Goal: Information Seeking & Learning: Learn about a topic

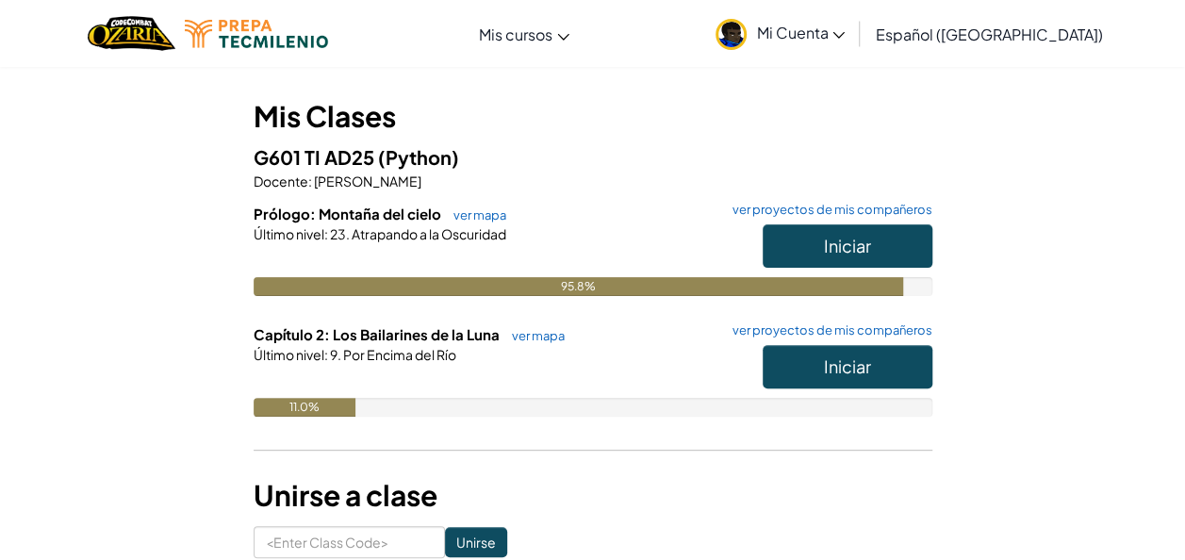
scroll to position [158, 0]
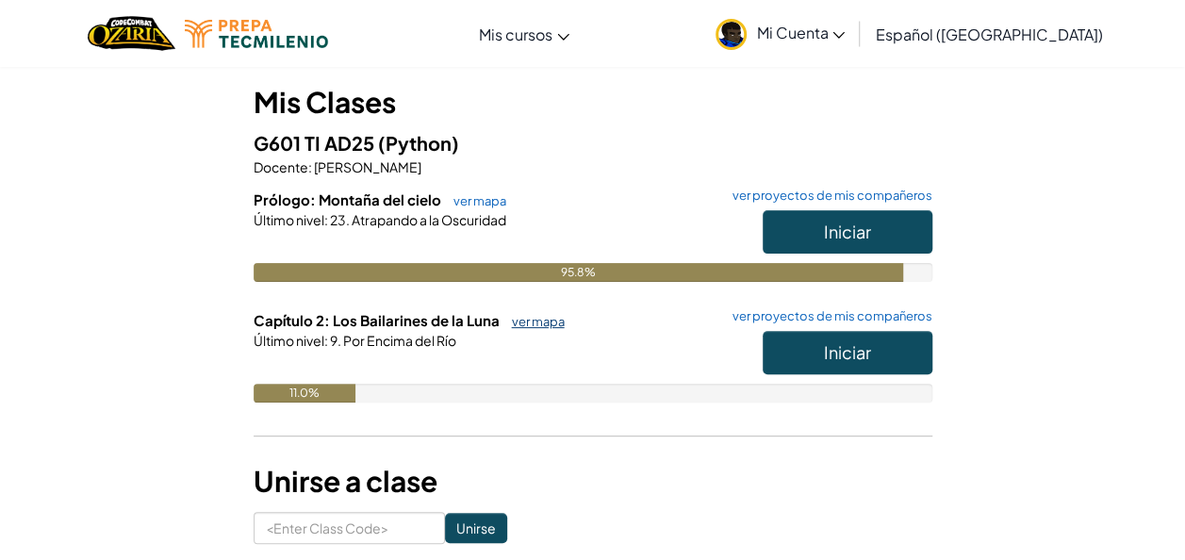
click at [528, 325] on link "ver mapa" at bounding box center [534, 321] width 62 height 15
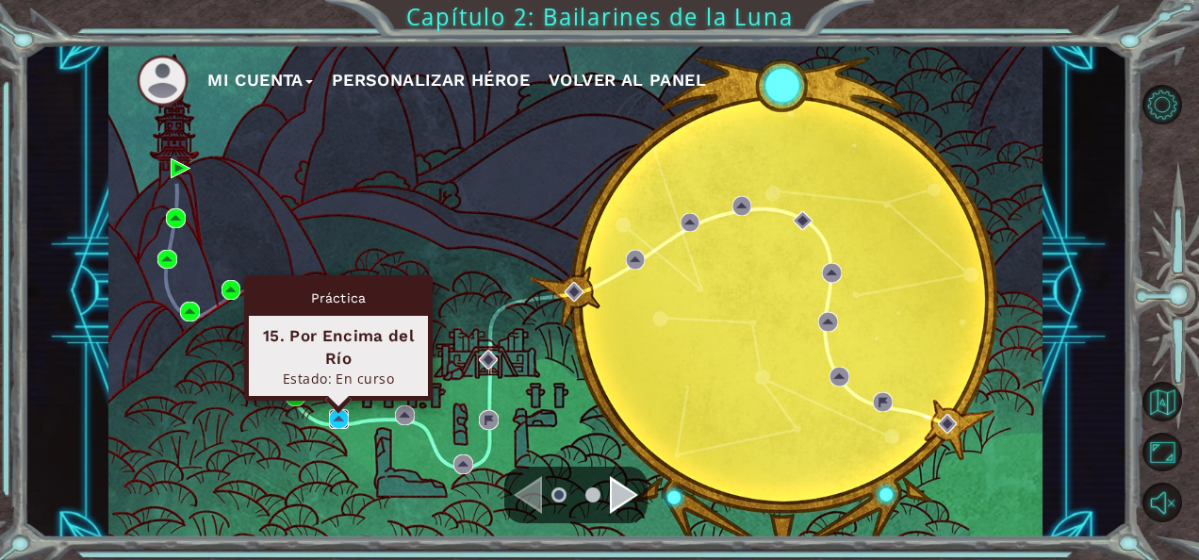
click at [338, 418] on img at bounding box center [339, 419] width 20 height 20
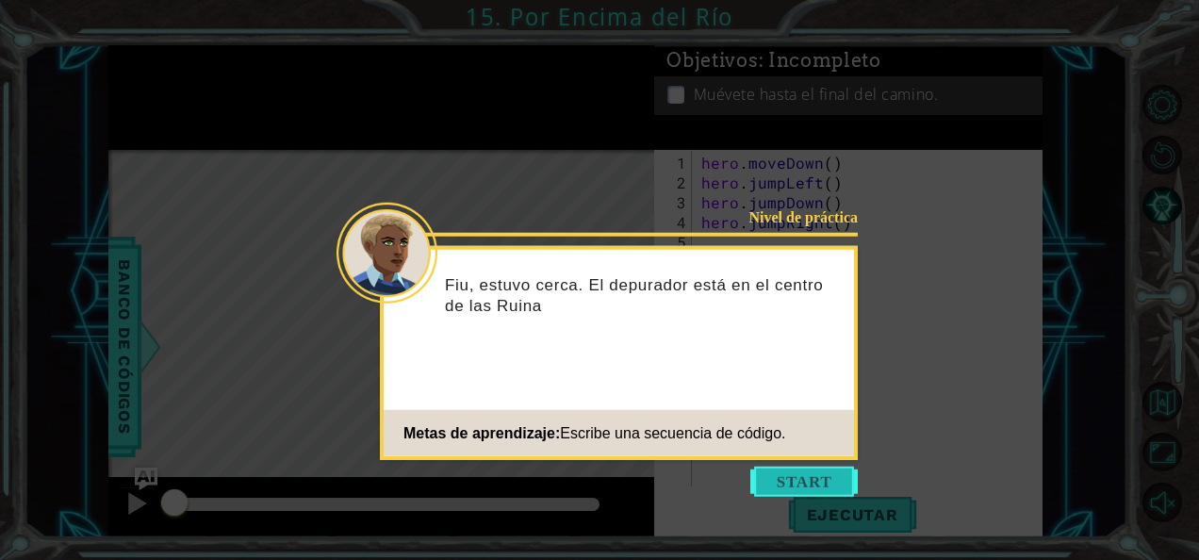
click at [784, 490] on button "Start" at bounding box center [804, 482] width 107 height 30
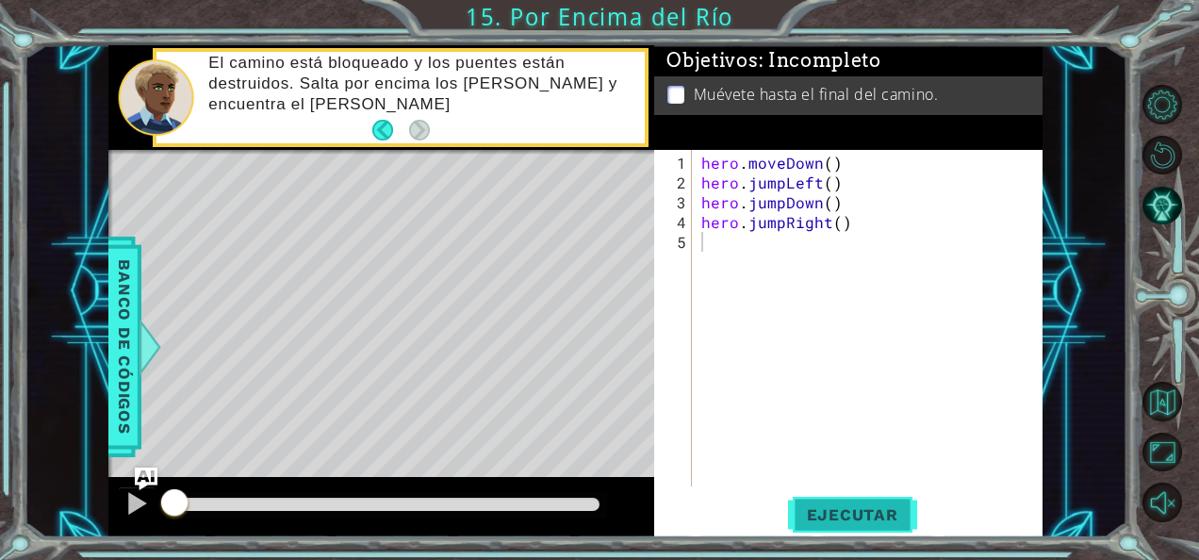
click at [845, 505] on span "Ejecutar" at bounding box center [852, 514] width 129 height 19
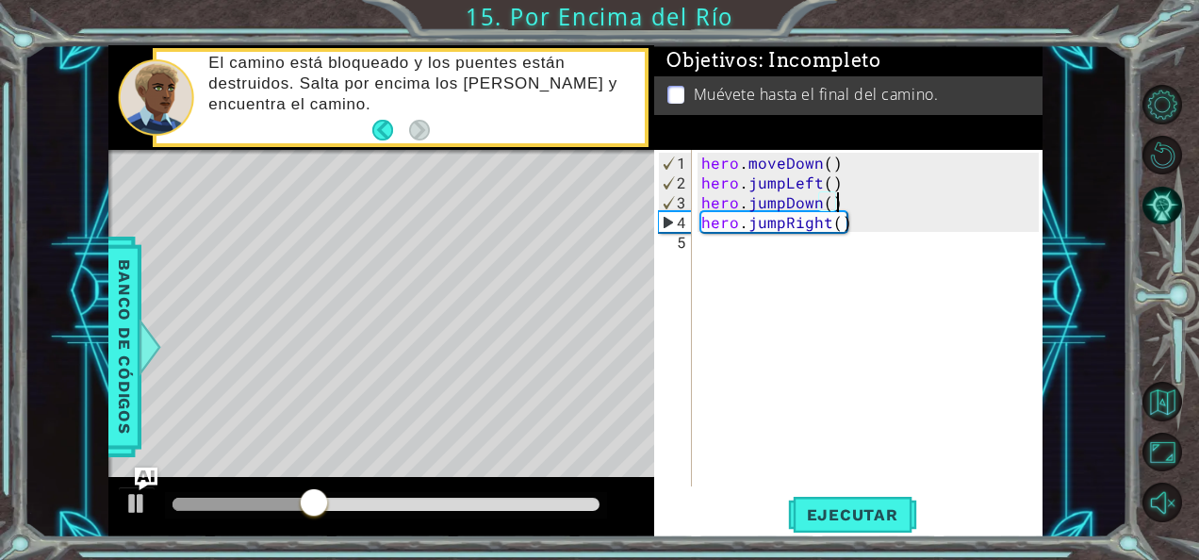
click at [883, 193] on div "hero . moveDown ( ) hero . jumpLeft ( ) hero . jumpDown ( ) hero . jumpRight ( )" at bounding box center [873, 341] width 351 height 376
type textarea "hero.jumpDown()"
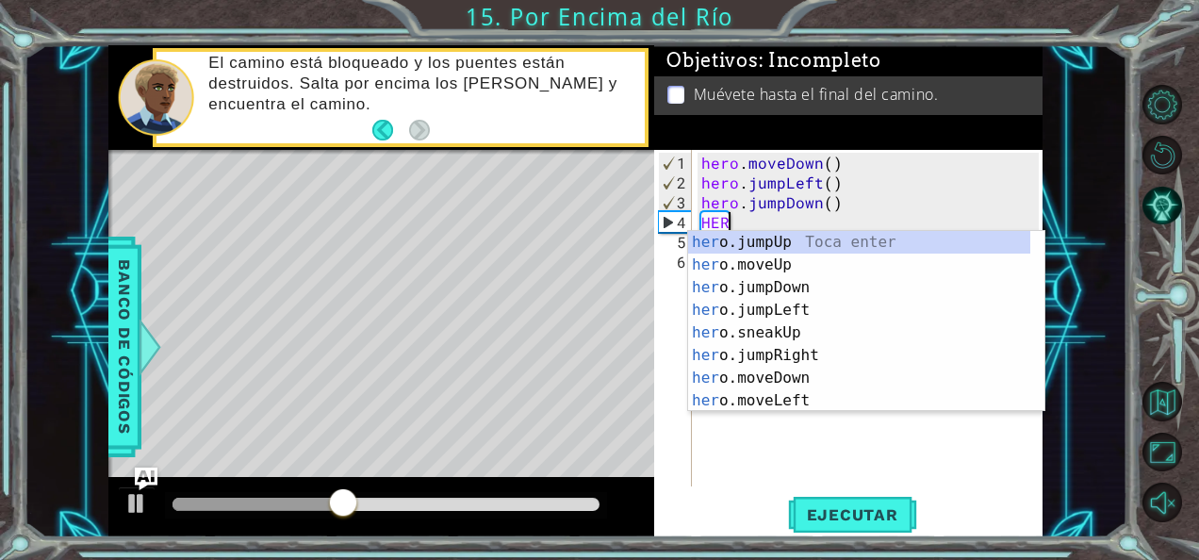
scroll to position [0, 1]
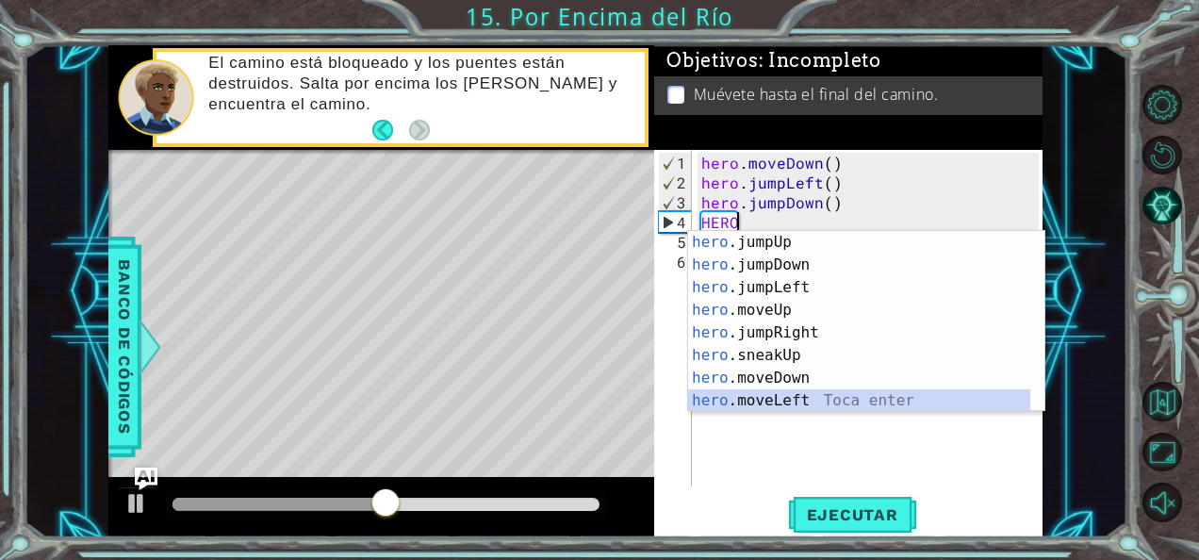
click at [834, 396] on div "hero .jumpUp Toca enter hero .jumpDown Toca enter hero .jumpLeft Toca enter her…" at bounding box center [859, 344] width 343 height 226
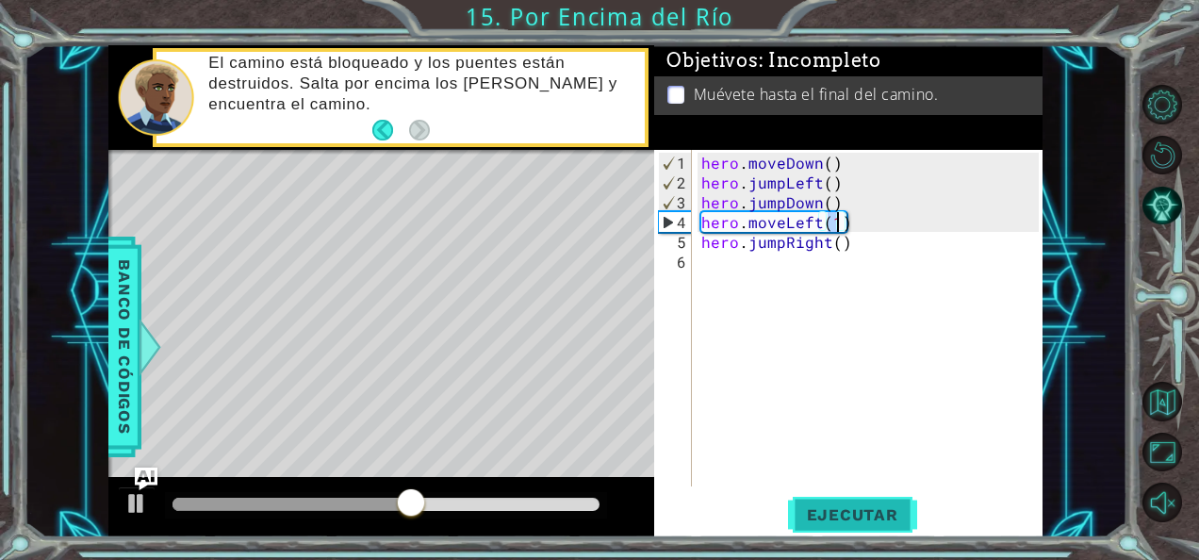
type textarea "hero.moveLeft(1)"
click at [817, 511] on span "Ejecutar" at bounding box center [852, 514] width 129 height 19
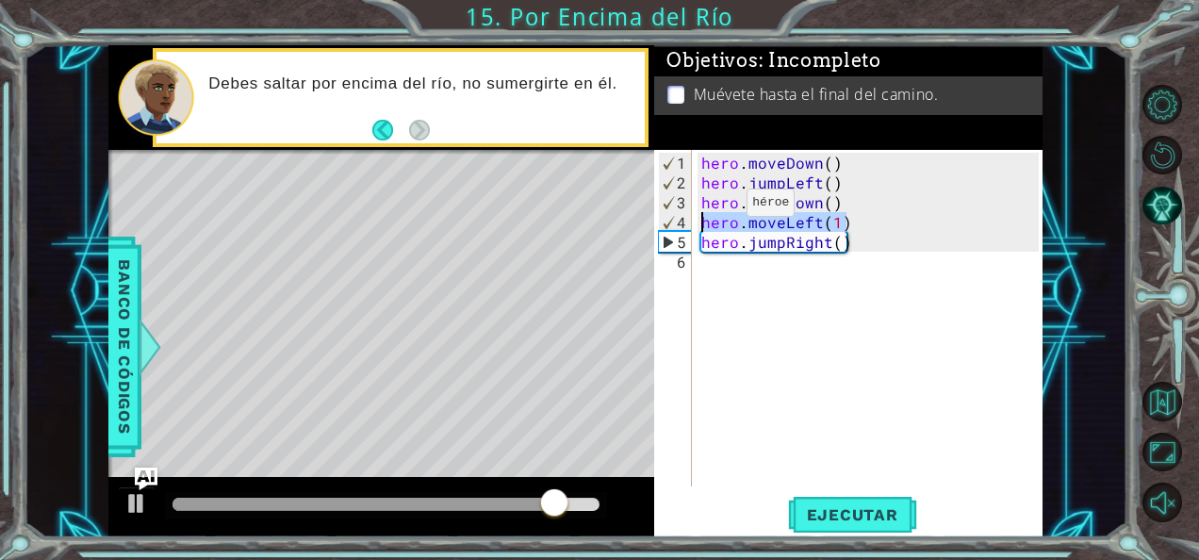
drag, startPoint x: 850, startPoint y: 216, endPoint x: 671, endPoint y: 217, distance: 179.1
click at [671, 217] on div "hero.moveLeft(1) 1 2 3 4 5 6 hero . moveDown ( ) hero . jumpLeft ( ) hero . jum…" at bounding box center [846, 318] width 385 height 337
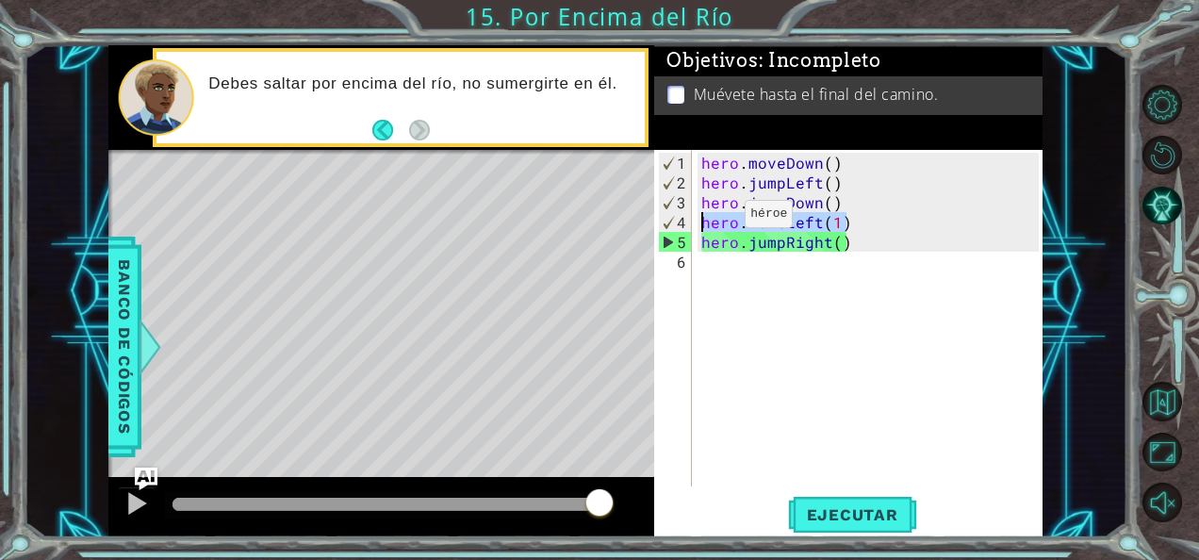
scroll to position [0, 0]
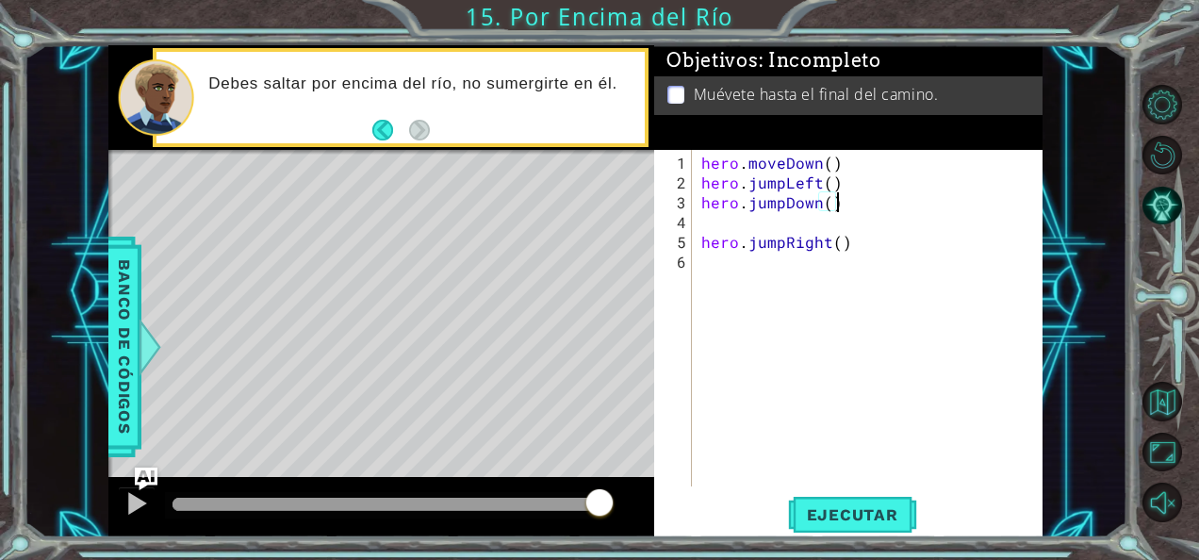
click at [837, 202] on div "hero . moveDown ( ) hero . jumpLeft ( ) hero . jumpDown ( ) hero . jumpRight ( )" at bounding box center [873, 341] width 351 height 376
type textarea "hero.jumpDown()"
click at [702, 200] on div "hero . moveDown ( ) hero . jumpLeft ( ) hero . jumpDown ( ) hero . jumpRight ( )" at bounding box center [873, 341] width 351 height 376
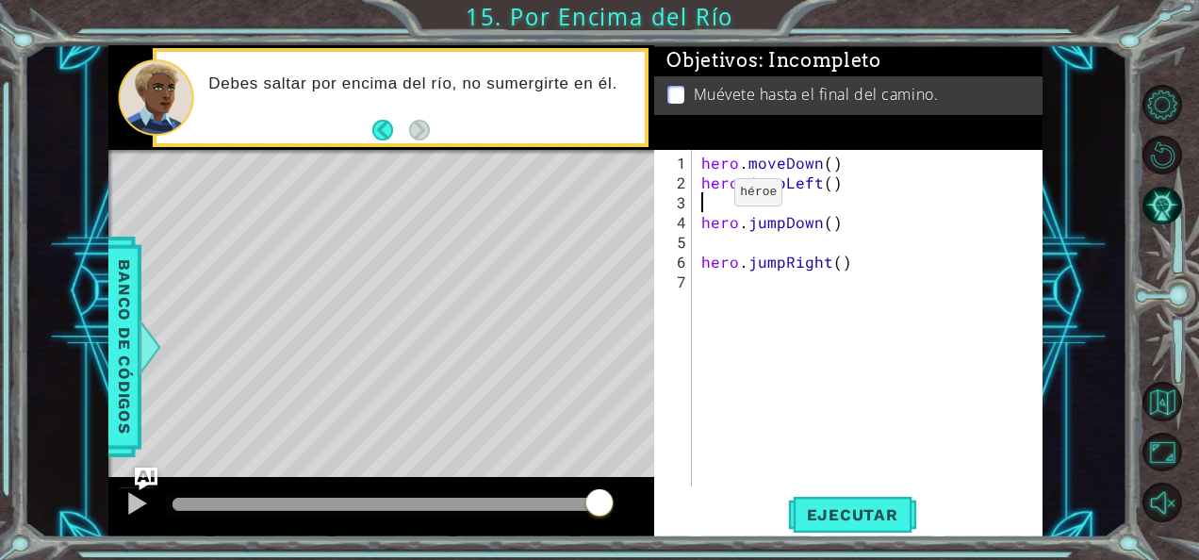
click at [702, 200] on div "hero . moveDown ( ) hero . jumpLeft ( ) hero . jumpDown ( ) hero . jumpRight ( )" at bounding box center [873, 341] width 351 height 376
paste textarea "hero.moveLeft(1)"
type textarea "hero.moveLeft(1)"
click at [702, 242] on div "hero . moveDown ( ) hero . jumpLeft ( ) hero . moveLeft ( 1 ) hero . jumpDown (…" at bounding box center [873, 341] width 351 height 376
type textarea "hero.jumpDown()"
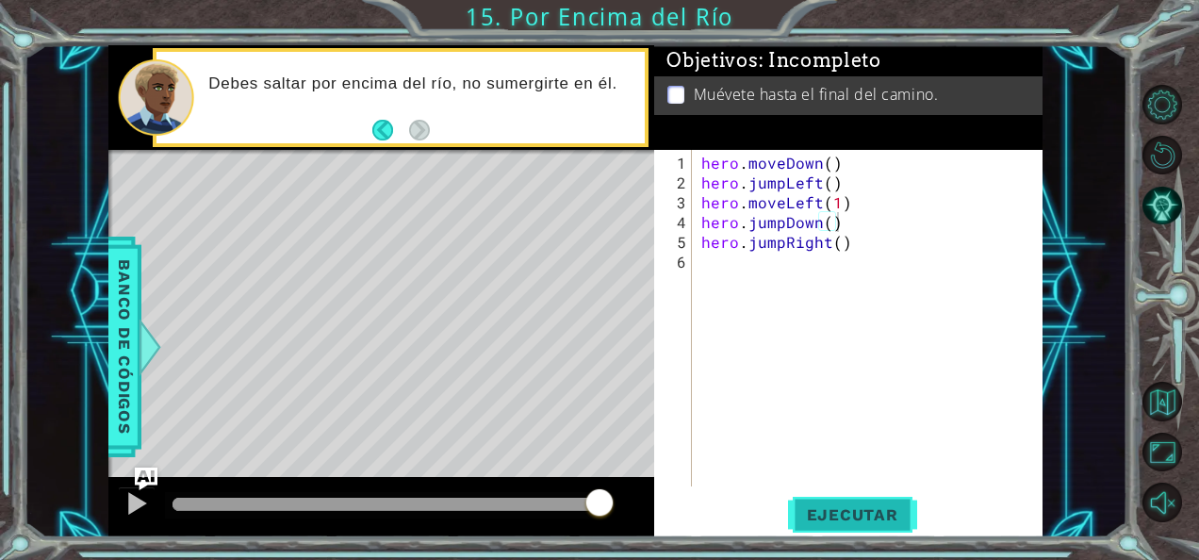
click at [862, 515] on span "Ejecutar" at bounding box center [852, 514] width 129 height 19
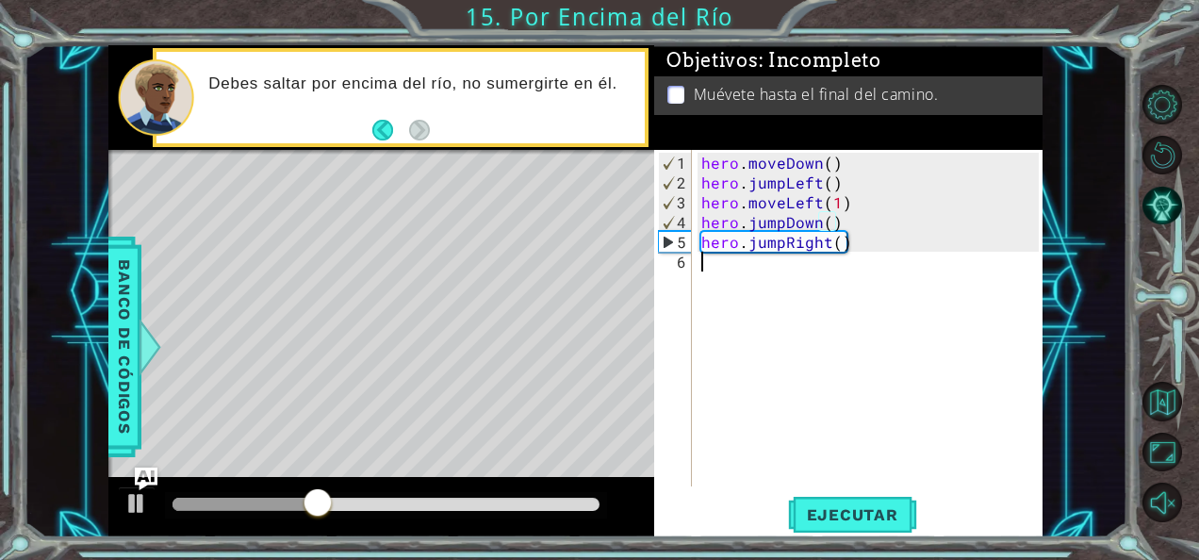
click at [755, 285] on div "hero . moveDown ( ) hero . jumpLeft ( ) hero . moveLeft ( 1 ) hero . jumpDown (…" at bounding box center [873, 341] width 351 height 376
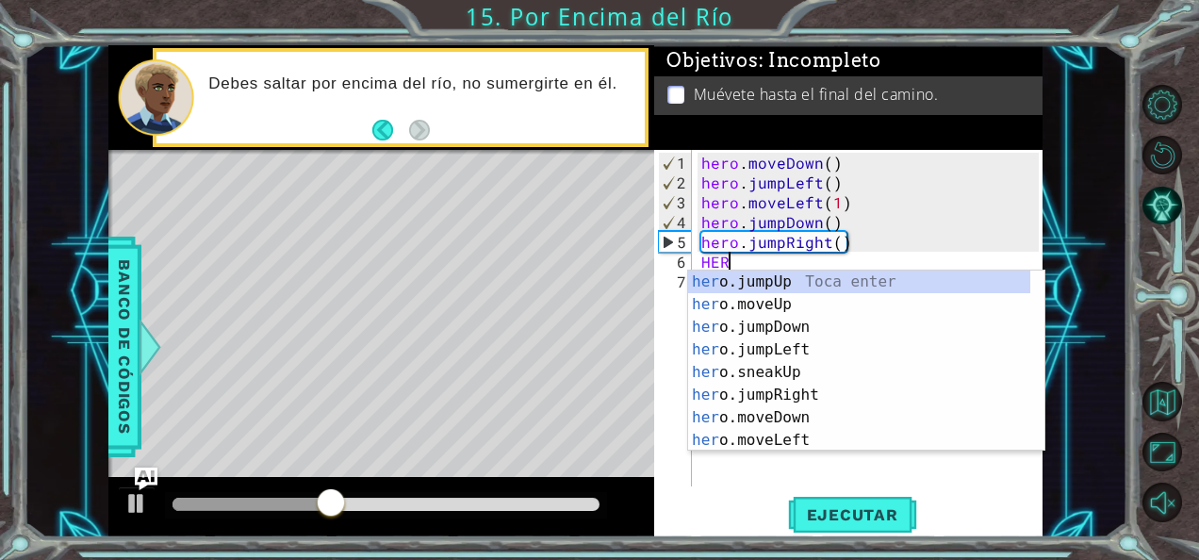
scroll to position [0, 1]
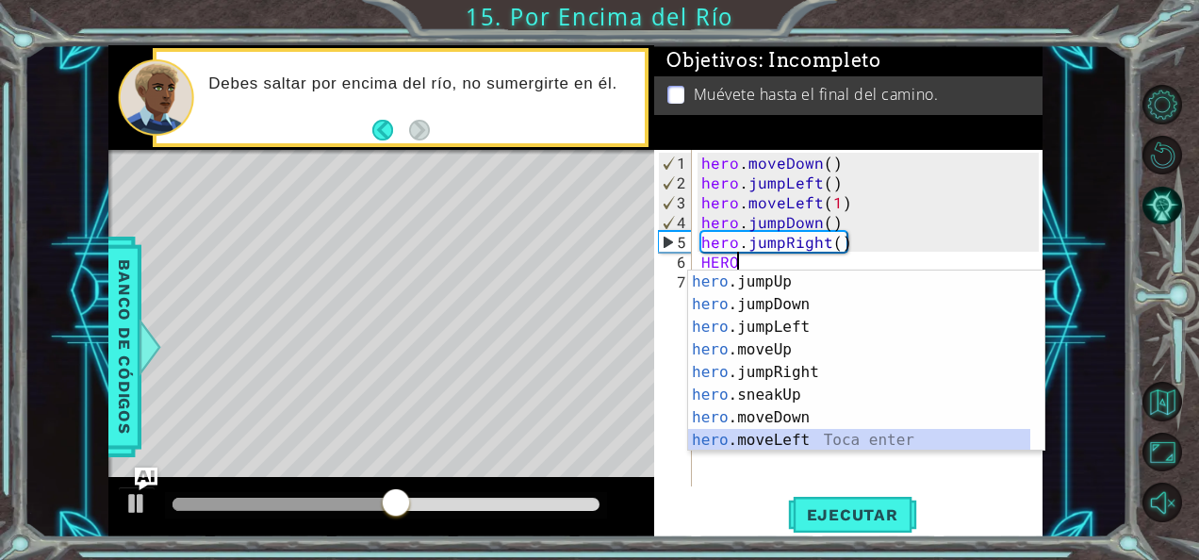
click at [814, 437] on div "hero .jumpUp Toca enter hero .jumpDown Toca enter hero .jumpLeft Toca enter her…" at bounding box center [859, 384] width 343 height 226
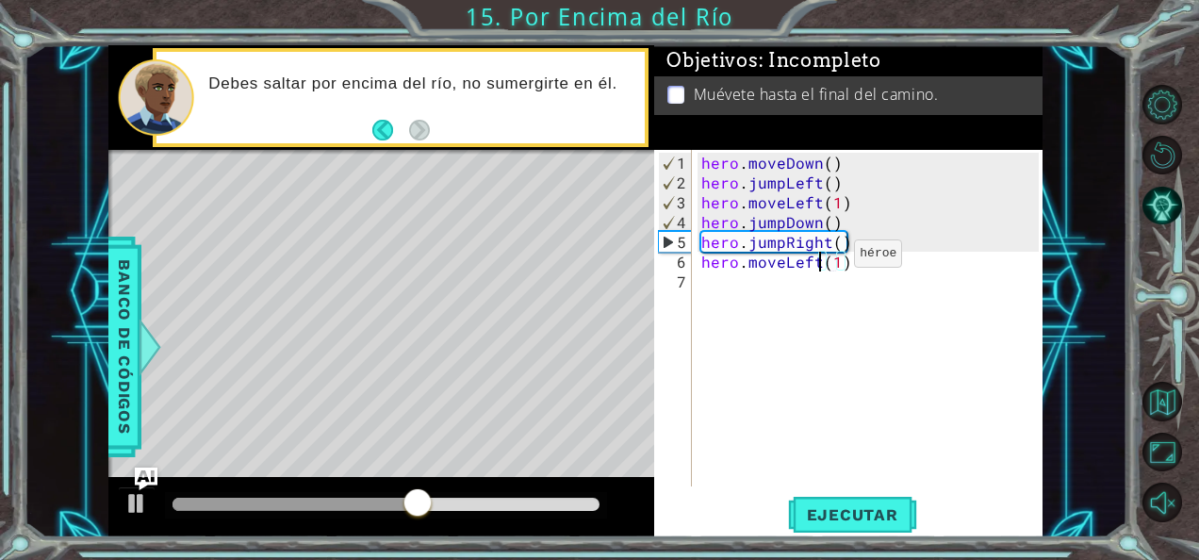
click at [822, 261] on div "hero . moveDown ( ) hero . jumpLeft ( ) hero . moveLeft ( 1 ) hero . jumpDown (…" at bounding box center [873, 341] width 351 height 376
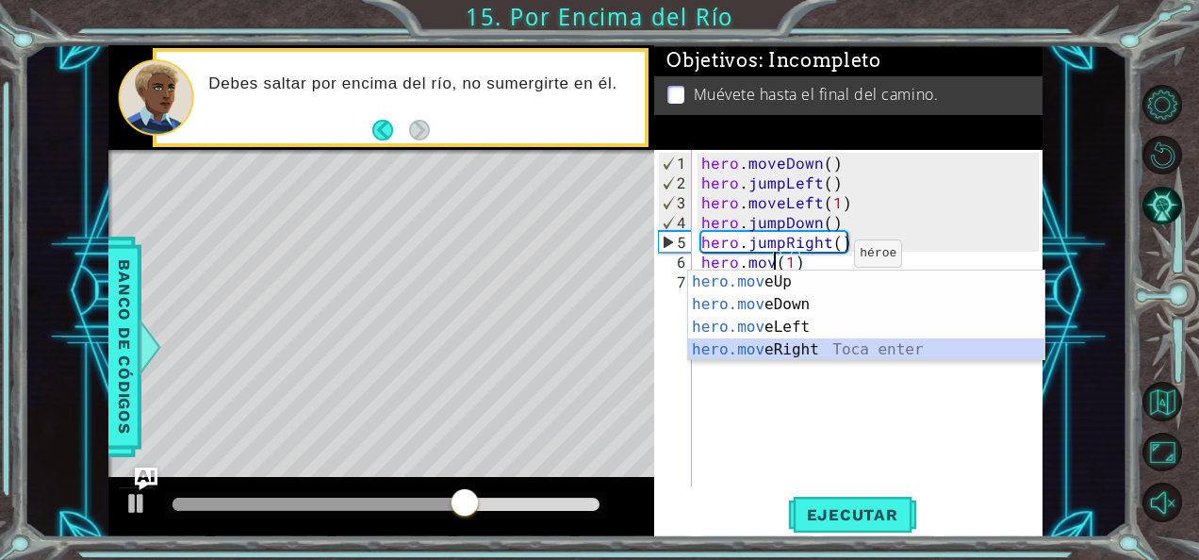
click at [833, 351] on div "hero.mov eUp Toca enter hero.mov eDown Toca enter hero.mov eLeft Toca enter her…" at bounding box center [866, 339] width 357 height 136
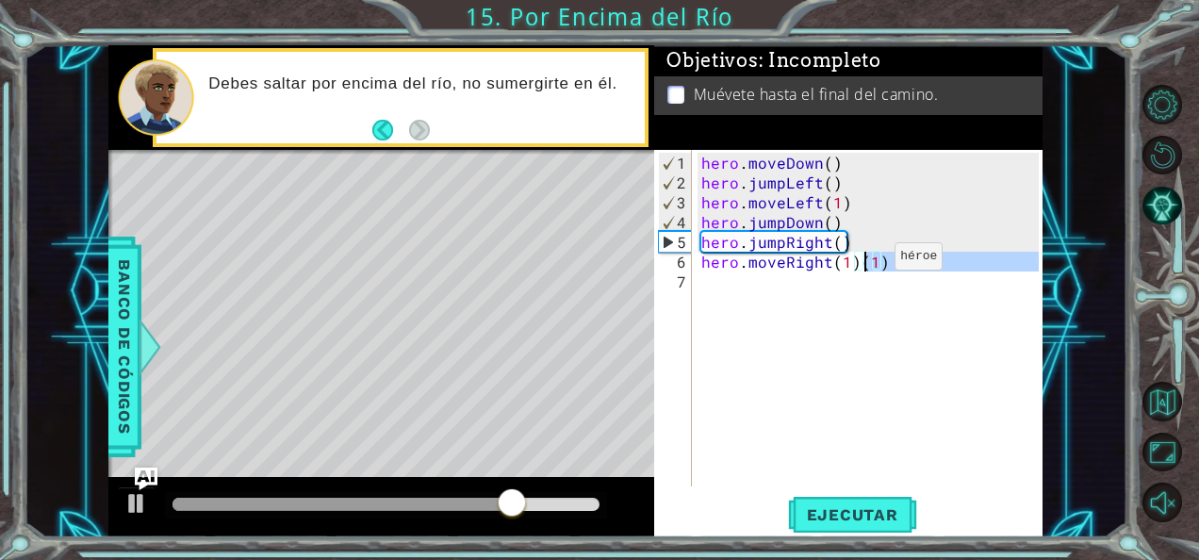
drag, startPoint x: 887, startPoint y: 282, endPoint x: 863, endPoint y: 264, distance: 30.4
click at [863, 264] on div "hero . moveDown ( ) hero . jumpLeft ( ) hero . moveLeft ( 1 ) hero . jumpDown (…" at bounding box center [873, 341] width 351 height 376
click at [863, 264] on div "hero . moveDown ( ) hero . jumpLeft ( ) hero . moveLeft ( 1 ) hero . jumpDown (…" at bounding box center [868, 318] width 341 height 337
drag, startPoint x: 879, startPoint y: 257, endPoint x: 857, endPoint y: 257, distance: 21.7
click at [857, 257] on div "hero . moveDown ( ) hero . jumpLeft ( ) hero . moveLeft ( 1 ) hero . jumpDown (…" at bounding box center [873, 341] width 351 height 376
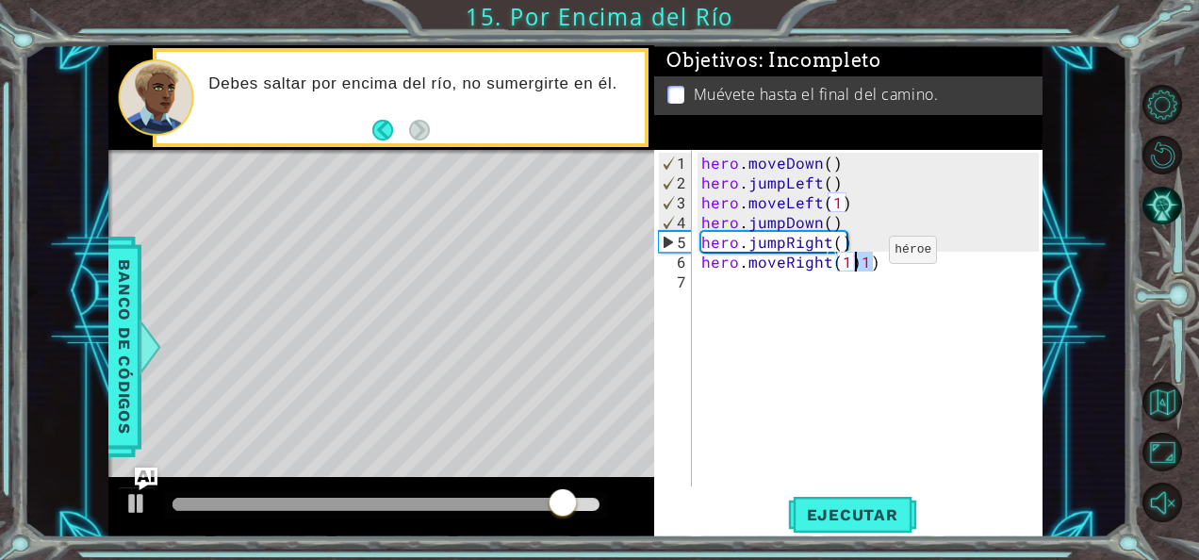
type textarea "hero.moveRight(1)"
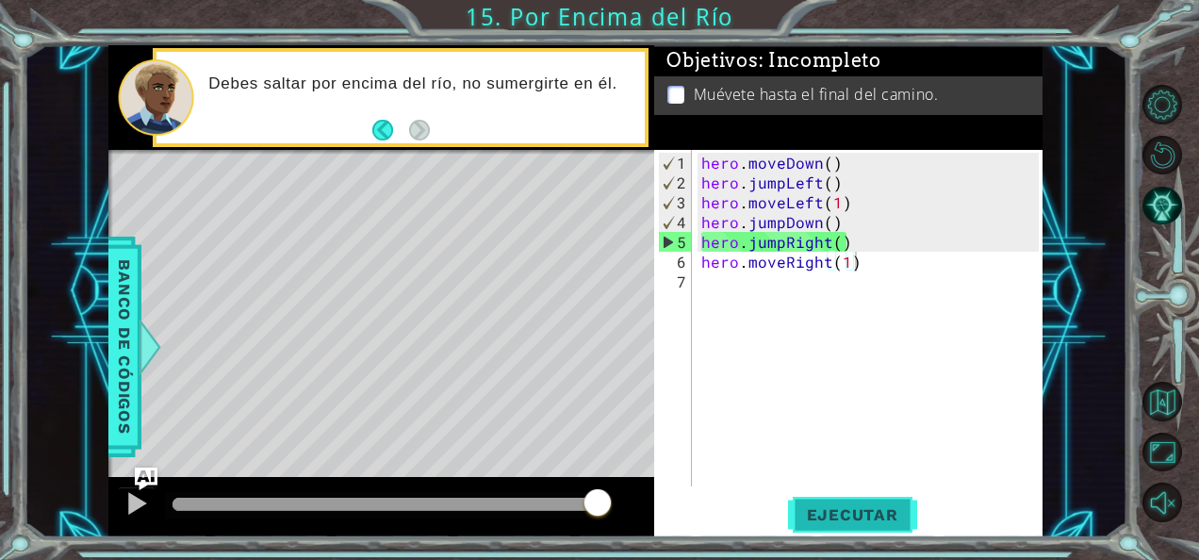
click at [841, 507] on span "Ejecutar" at bounding box center [852, 514] width 129 height 19
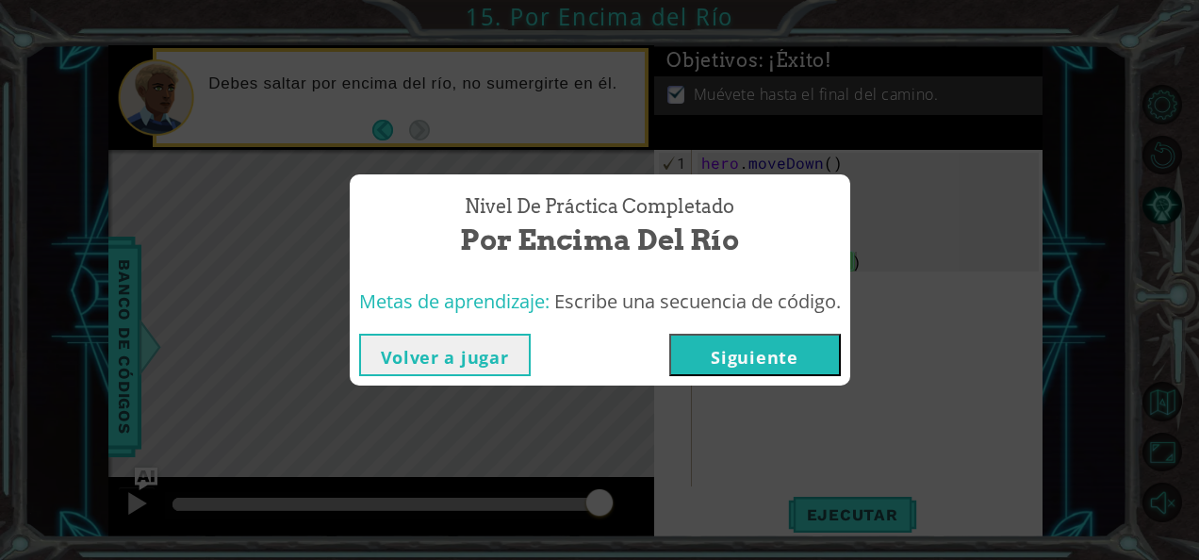
click at [809, 364] on button "Siguiente" at bounding box center [755, 355] width 172 height 42
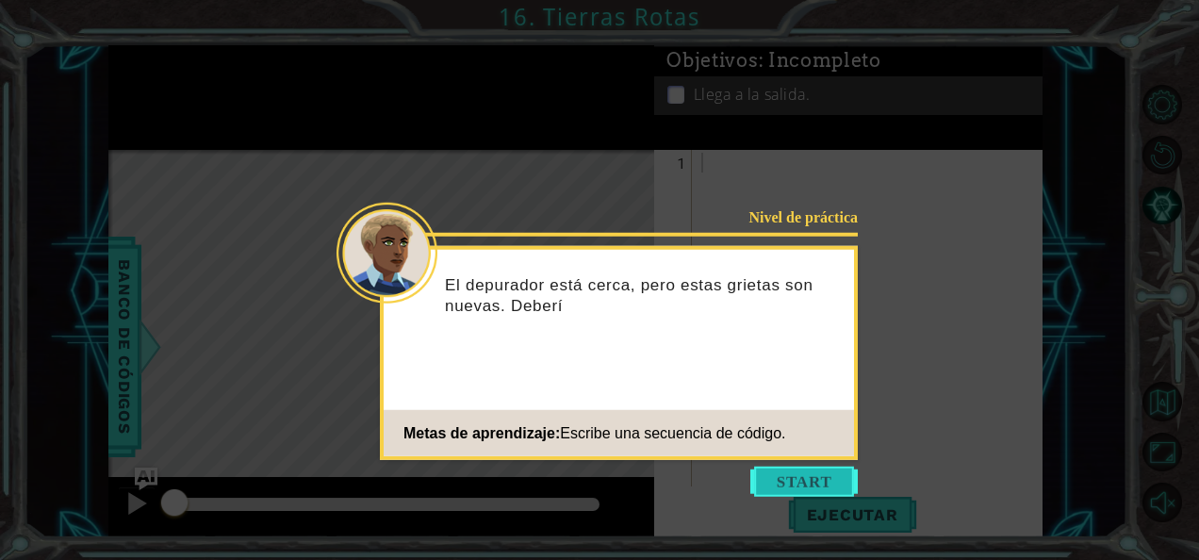
click at [800, 468] on button "Start" at bounding box center [804, 482] width 107 height 30
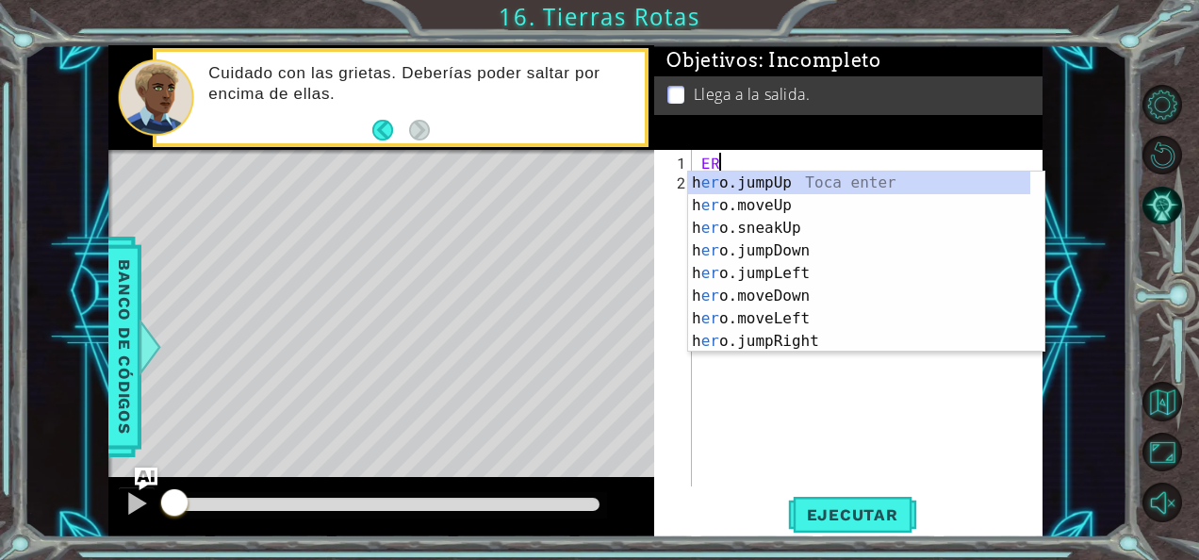
type textarea "E"
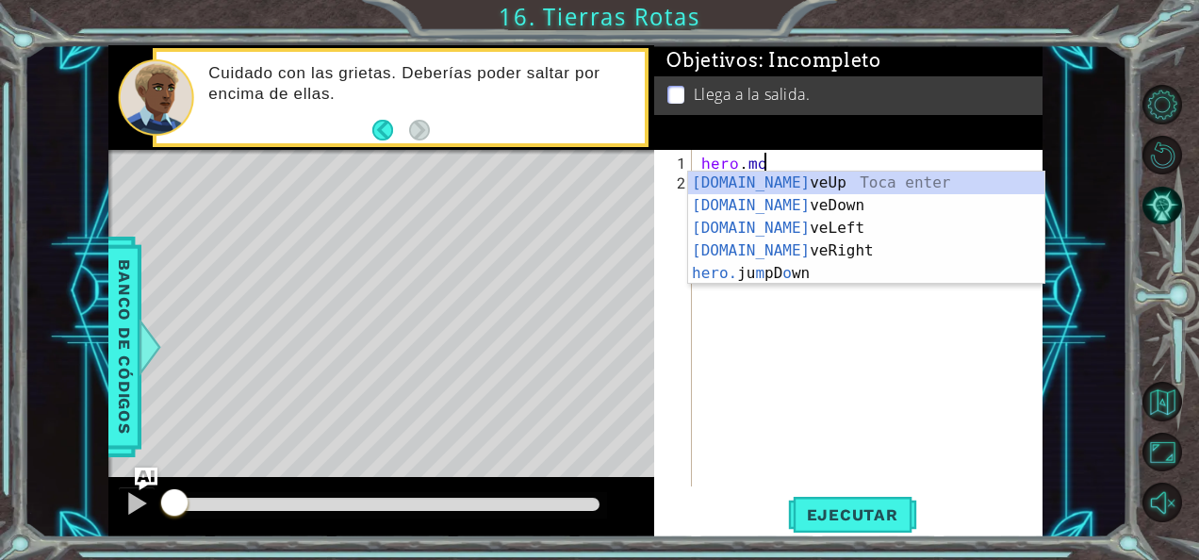
scroll to position [0, 4]
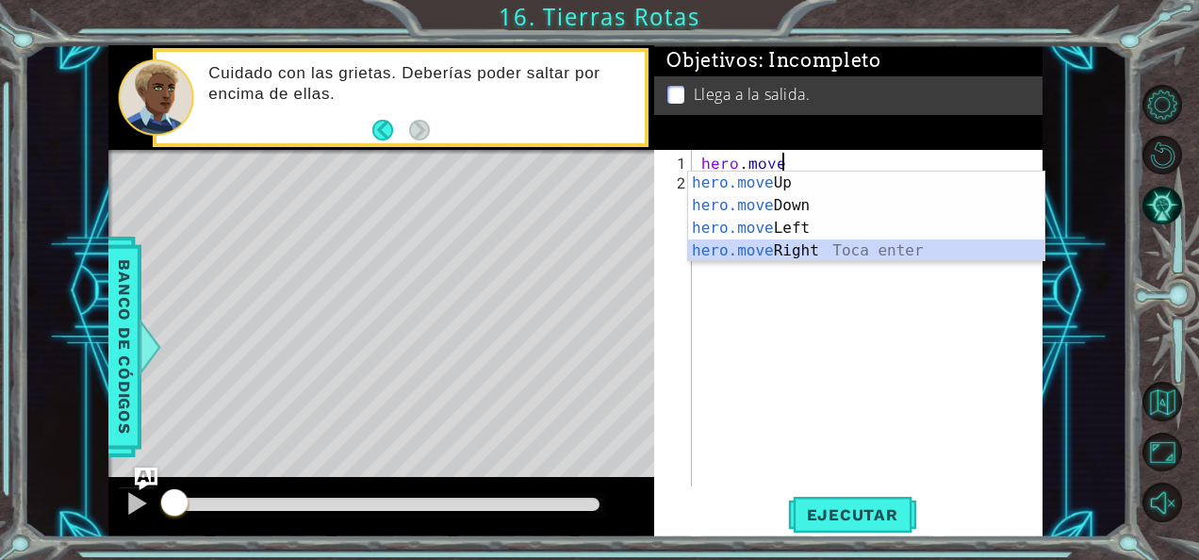
click at [839, 257] on div "hero.move Up Toca enter hero.move Down Toca enter hero.move Left Toca enter her…" at bounding box center [866, 240] width 357 height 136
type textarea "hero.moveRight(1)"
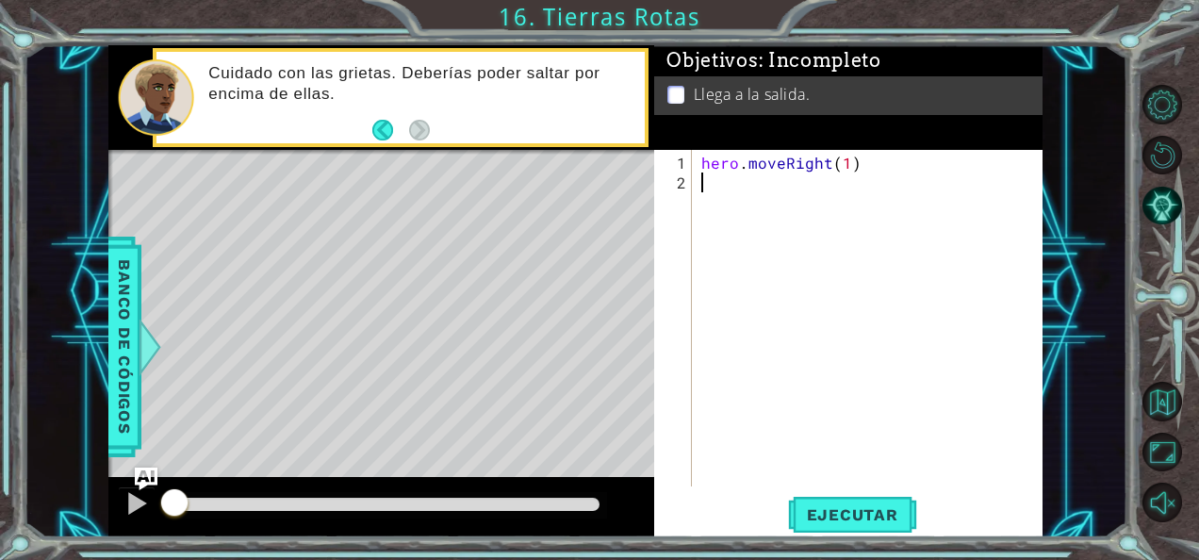
click at [741, 189] on div "hero . moveRight ( 1 )" at bounding box center [873, 341] width 351 height 376
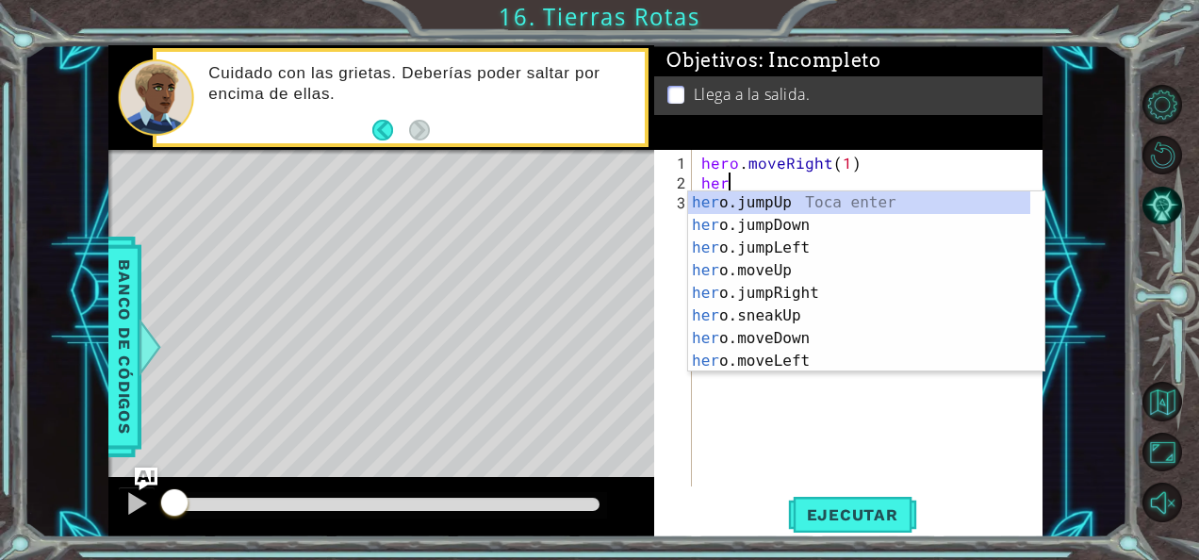
type textarea "hero"
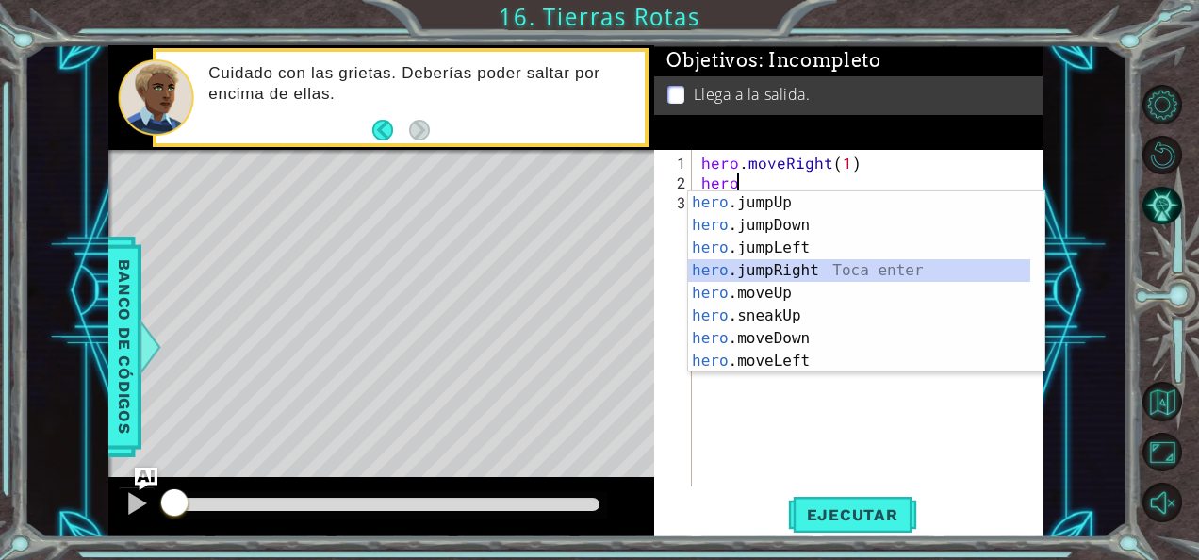
click at [777, 265] on div "hero .jumpUp Toca enter hero .jumpDown Toca enter hero .jumpLeft Toca enter her…" at bounding box center [859, 304] width 343 height 226
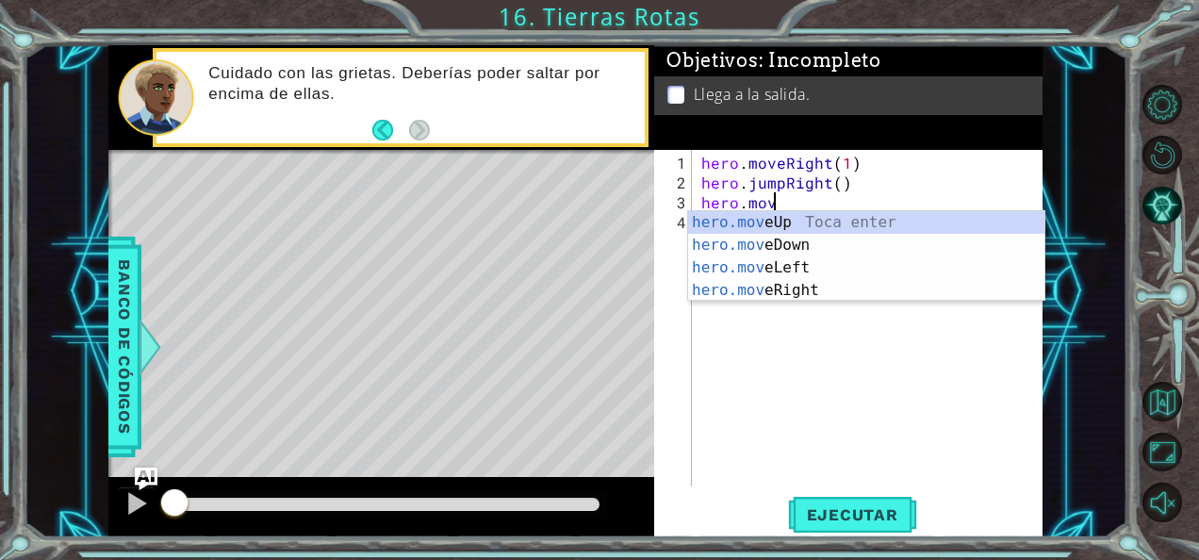
scroll to position [0, 4]
click at [809, 283] on div "hero.move Up Toca enter hero.move Down Toca enter hero.move Left Toca enter her…" at bounding box center [866, 279] width 357 height 136
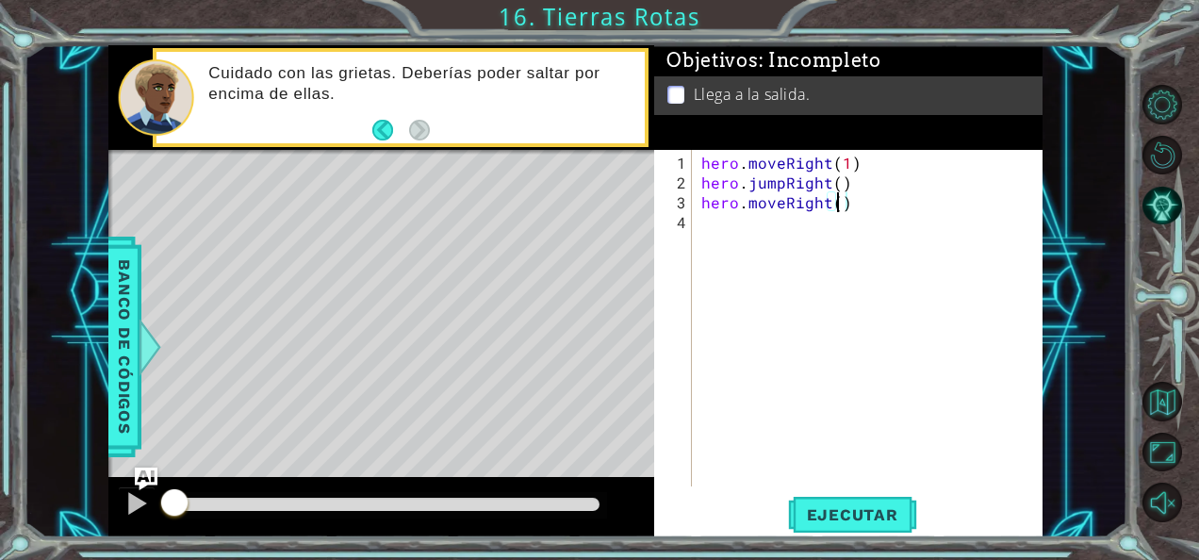
type textarea "hero.moveRight(2)"
click at [722, 210] on div "hero . moveRight ( 1 ) hero . jumpRight ( ) hero . moveRight ( 2 )" at bounding box center [873, 341] width 351 height 376
click at [841, 202] on div "hero . moveRight ( 1 ) hero . jumpRight ( ) hero . moveRight ( 2 )" at bounding box center [873, 341] width 351 height 376
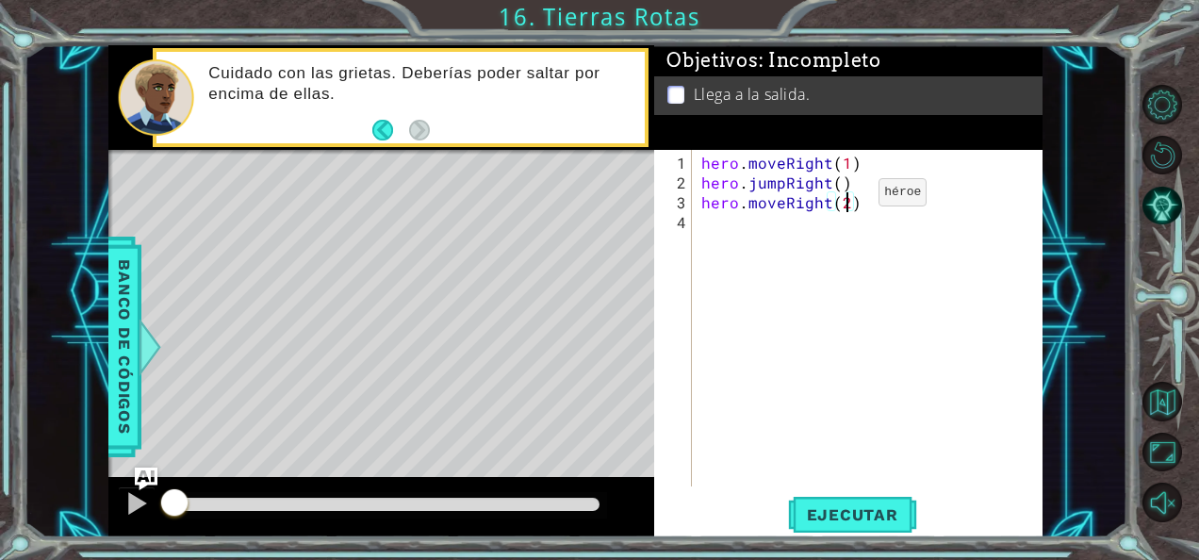
click at [847, 200] on div "hero . moveRight ( 1 ) hero . jumpRight ( ) hero . moveRight ( 2 )" at bounding box center [873, 341] width 351 height 376
type textarea "hero.moveRight(1)"
click at [776, 219] on div "hero . moveRight ( 1 ) hero . jumpRight ( ) hero . moveRight ( 1 )" at bounding box center [873, 341] width 351 height 376
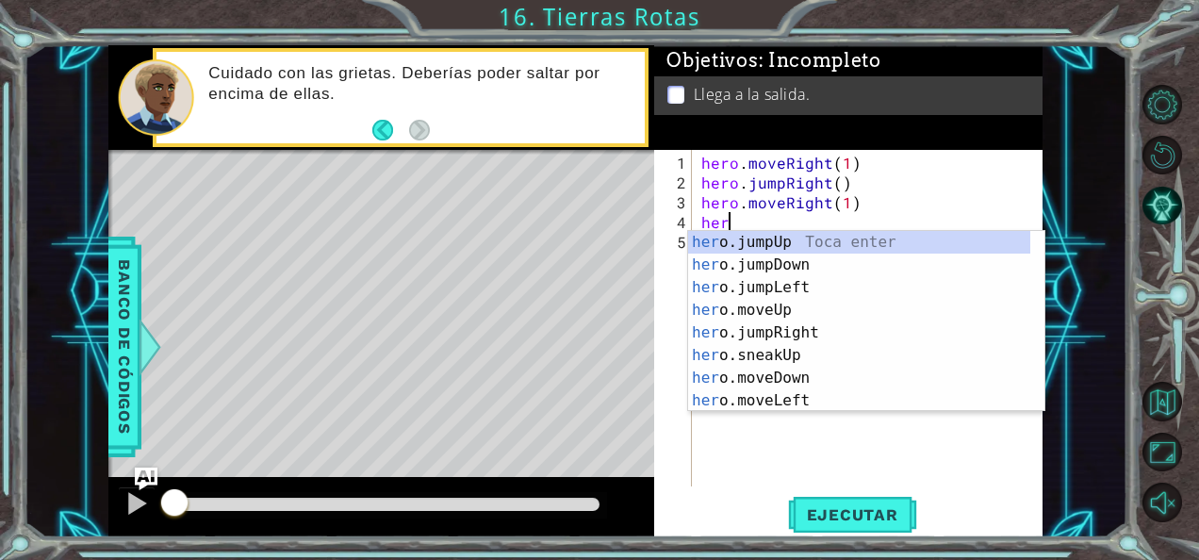
type textarea "hero"
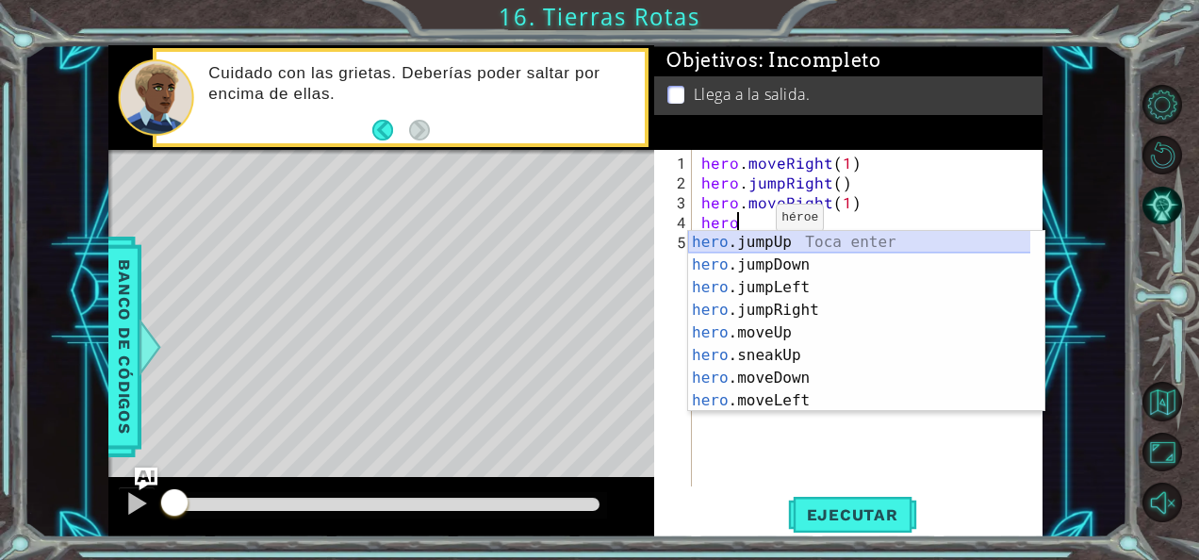
click at [813, 240] on div "hero .jumpUp Toca enter hero .jumpDown Toca enter hero .jumpLeft Toca enter her…" at bounding box center [859, 344] width 343 height 226
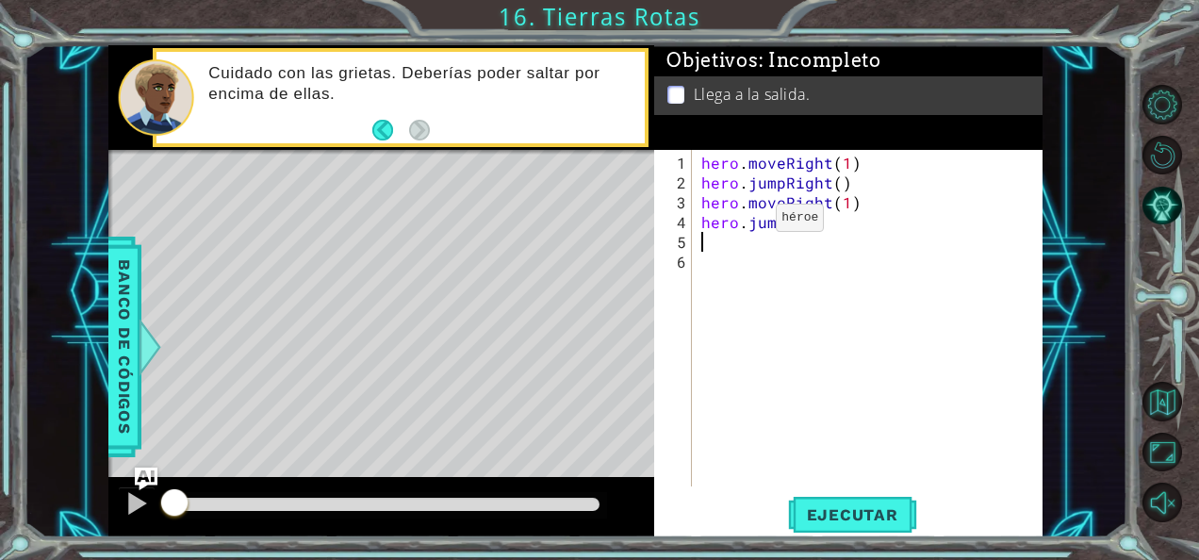
scroll to position [0, 0]
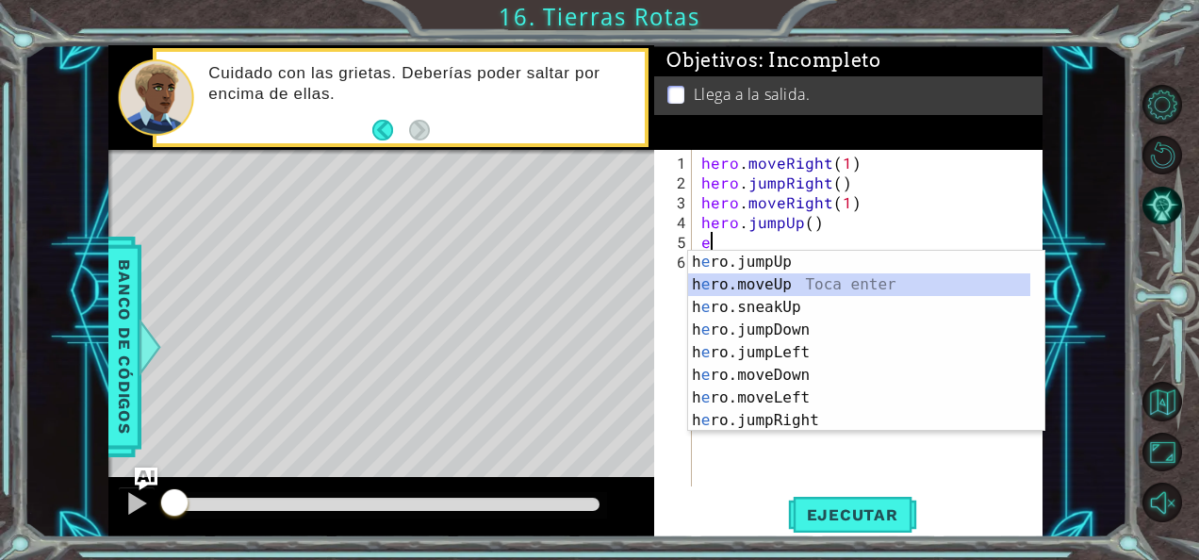
click at [739, 285] on div "h e ro.jumpUp Toca enter h e ro.moveUp Toca enter h e ro.sneakUp Toca enter h e…" at bounding box center [859, 364] width 343 height 226
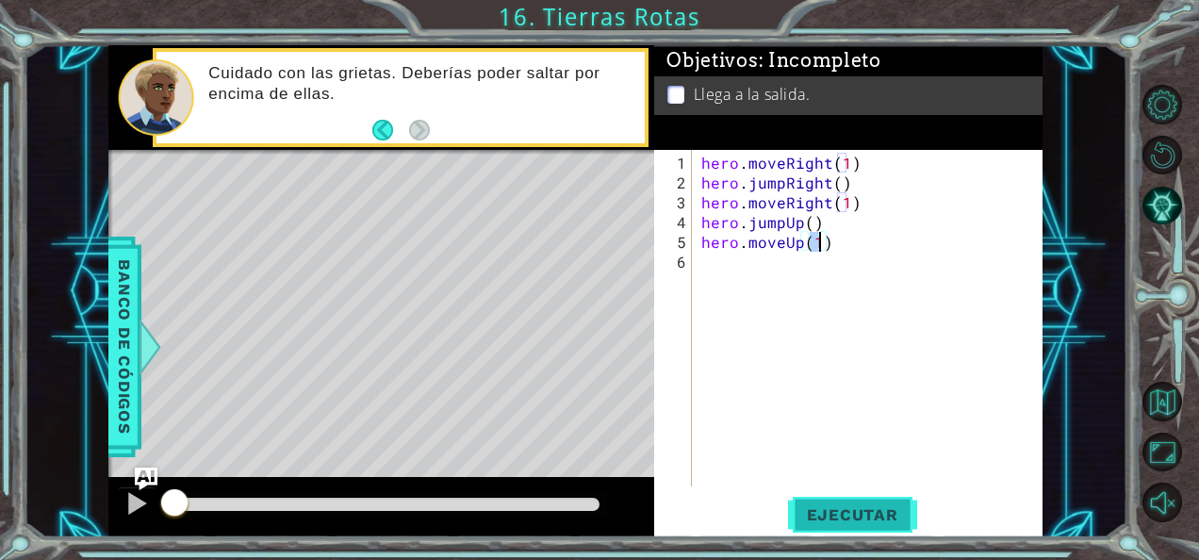
type textarea "hero.moveUp(1)"
click at [802, 507] on span "Ejecutar" at bounding box center [852, 514] width 129 height 19
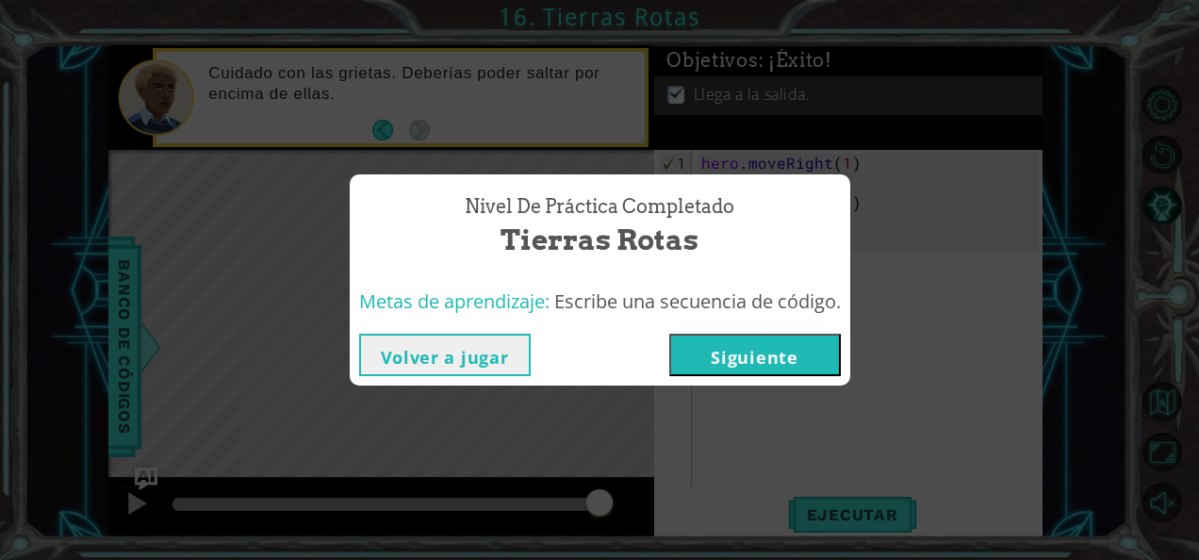
click at [751, 364] on button "Siguiente" at bounding box center [755, 355] width 172 height 42
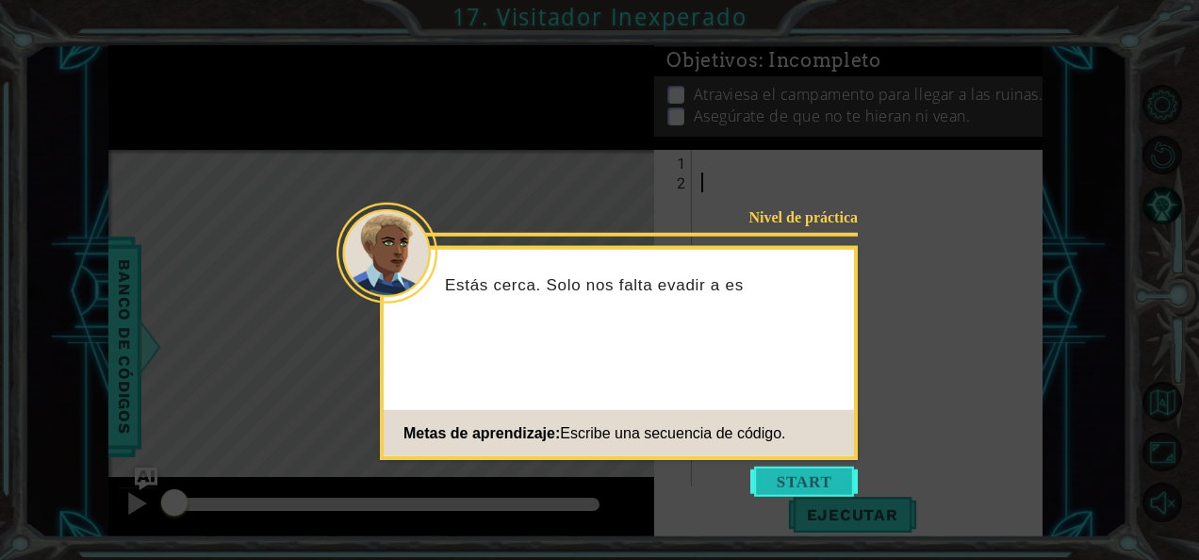
click at [771, 474] on button "Start" at bounding box center [804, 482] width 107 height 30
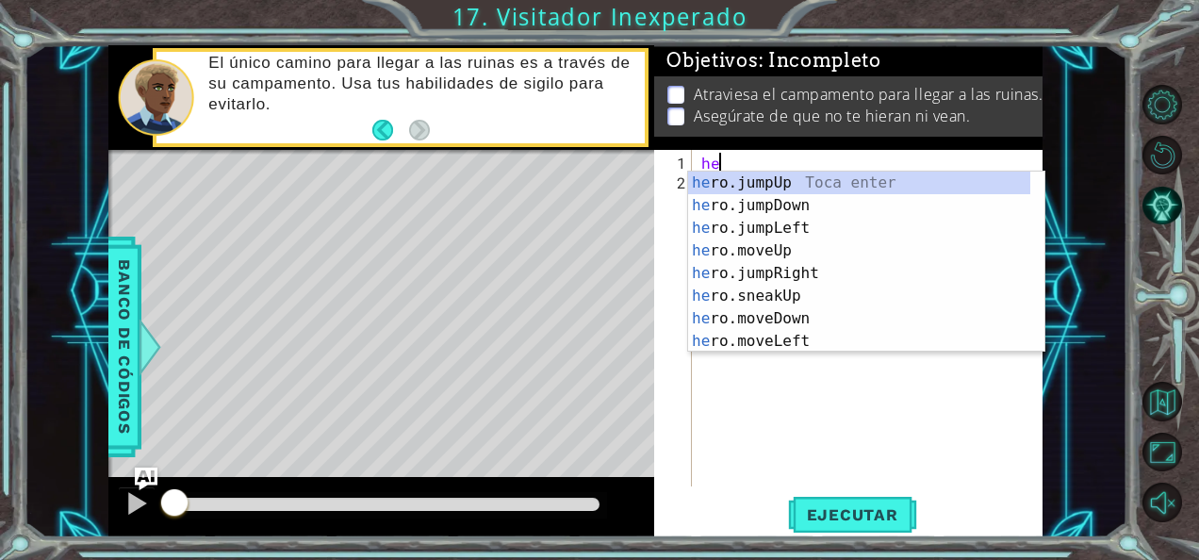
type textarea "hero"
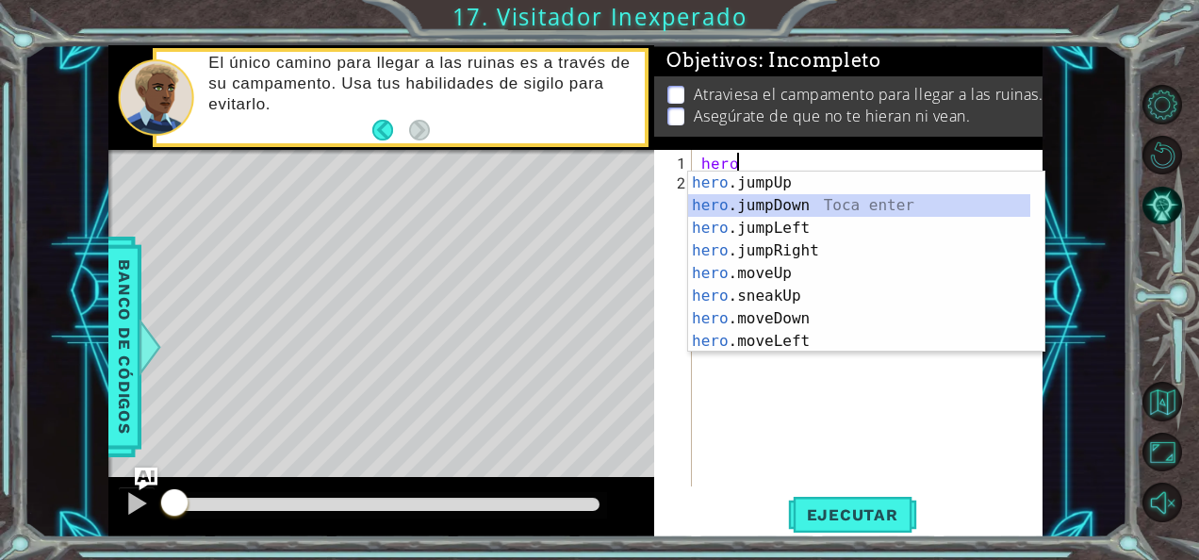
click at [741, 202] on div "hero .jumpUp Toca enter hero .jumpDown Toca enter hero .jumpLeft Toca enter her…" at bounding box center [859, 285] width 343 height 226
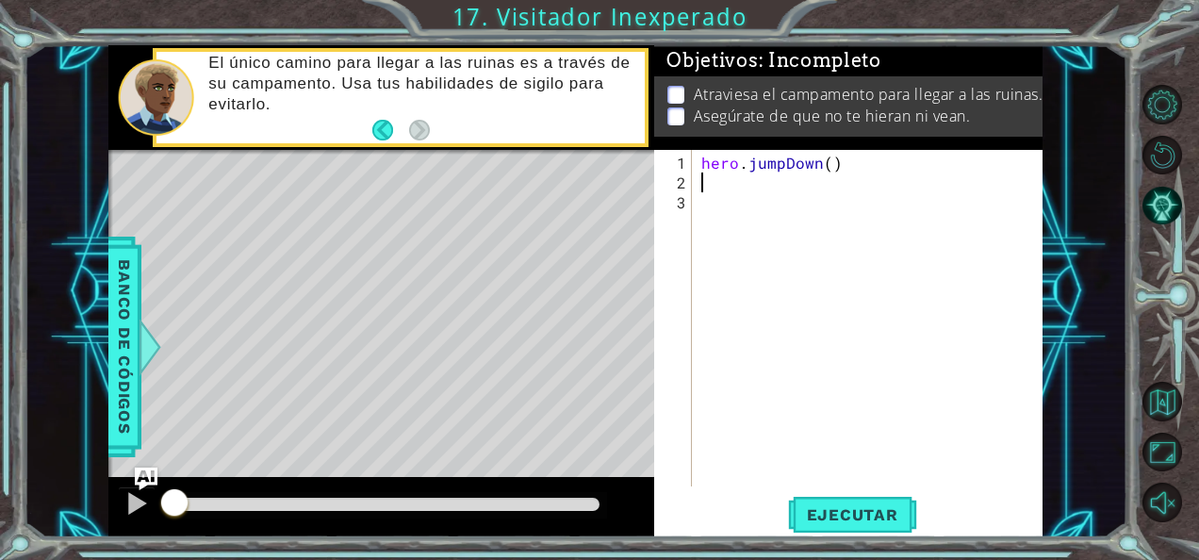
scroll to position [0, 0]
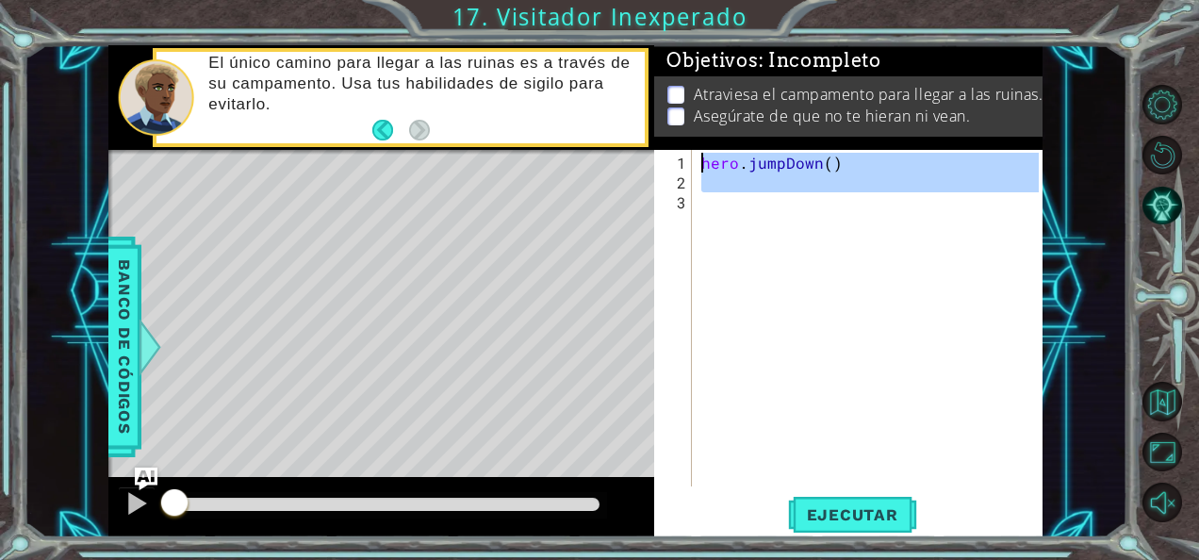
click at [741, 202] on div "hero . jumpDown ( )" at bounding box center [873, 341] width 351 height 376
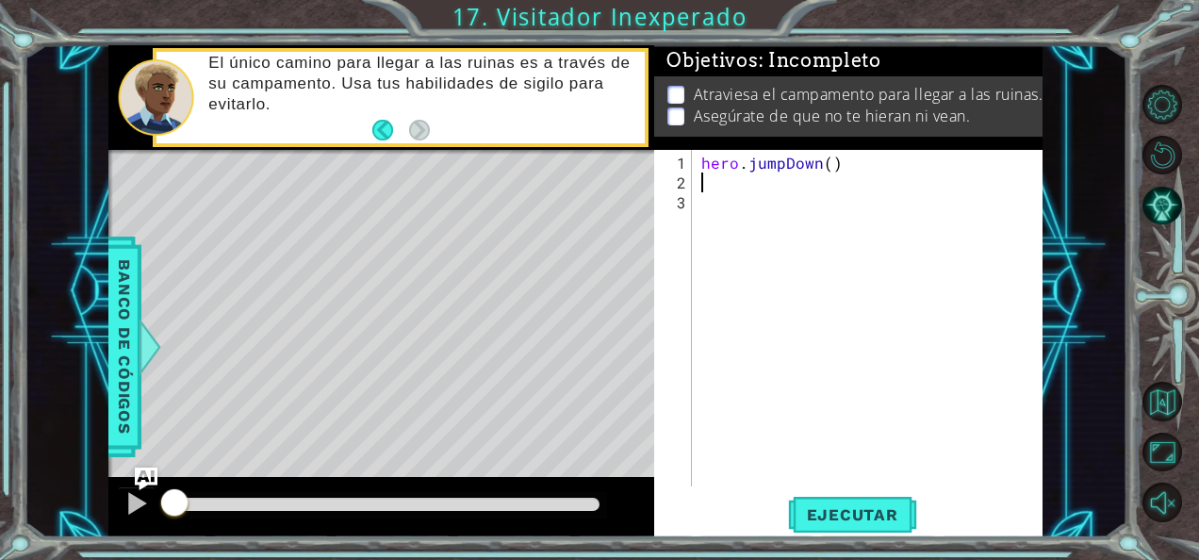
click at [736, 174] on div "hero . jumpDown ( )" at bounding box center [873, 341] width 351 height 376
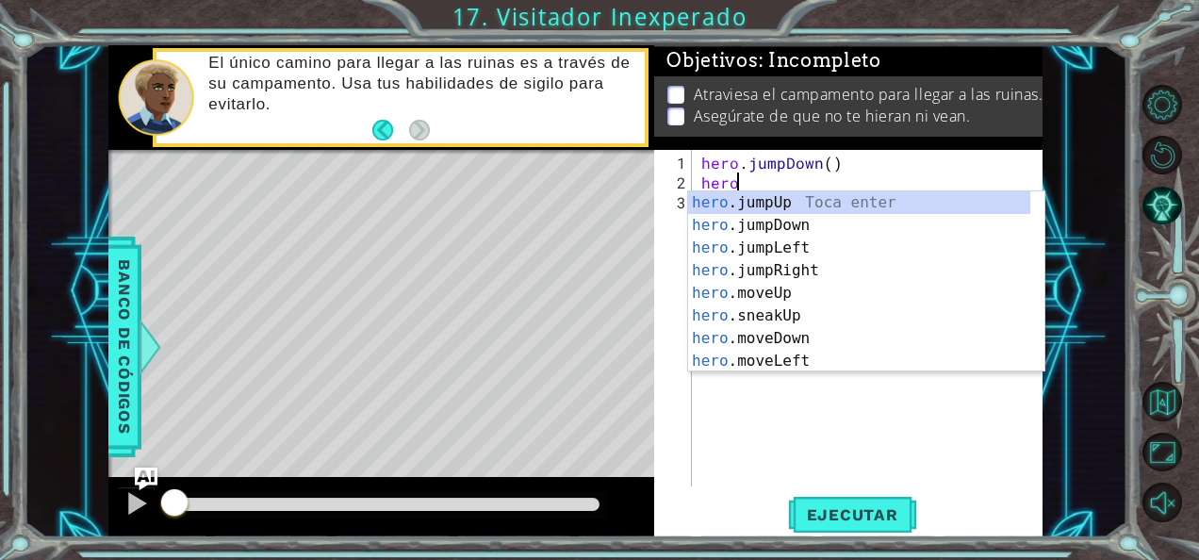
type textarea "hero"
click at [767, 267] on div "hero .jumpUp Toca enter hero .jumpDown Toca enter hero .jumpLeft Toca enter her…" at bounding box center [859, 304] width 343 height 226
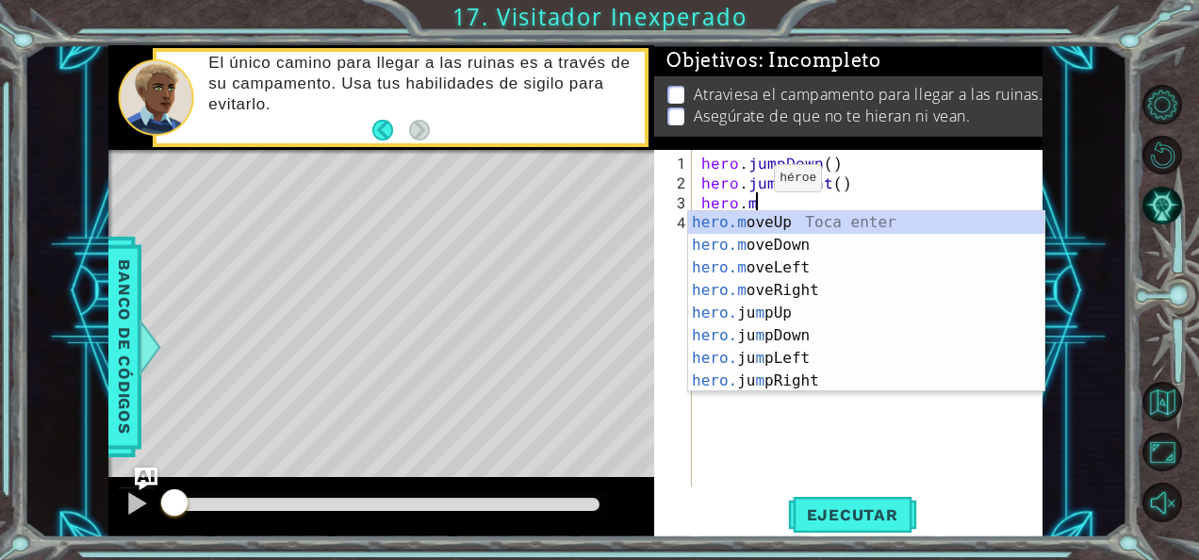
scroll to position [0, 2]
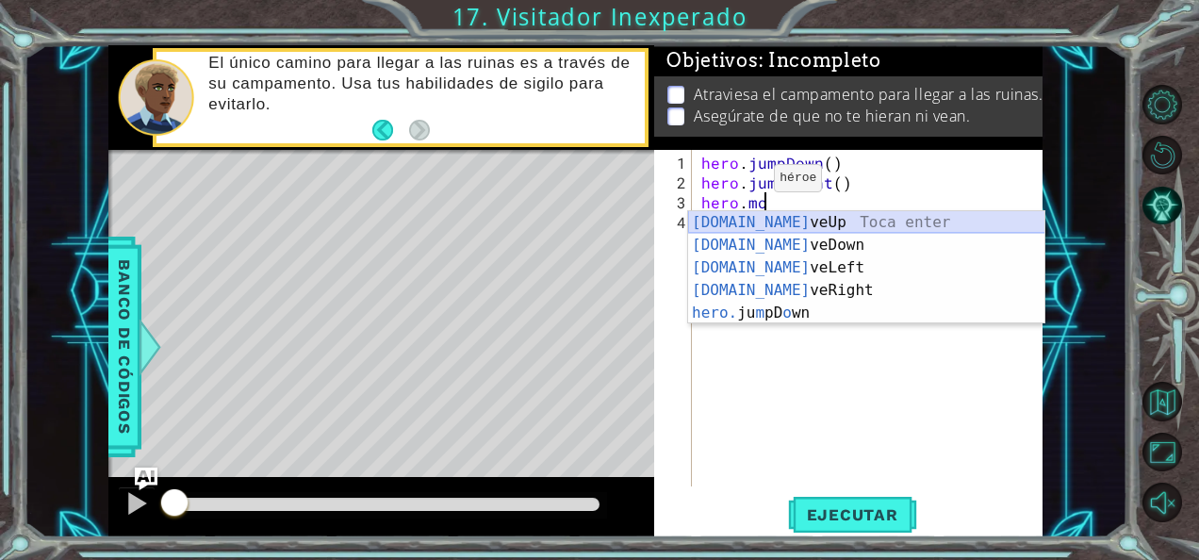
click at [767, 231] on div "[DOMAIN_NAME] veUp Toca enter [DOMAIN_NAME] veDown Toca enter [DOMAIN_NAME] veL…" at bounding box center [866, 290] width 357 height 158
type textarea "hero.moveUp(1)"
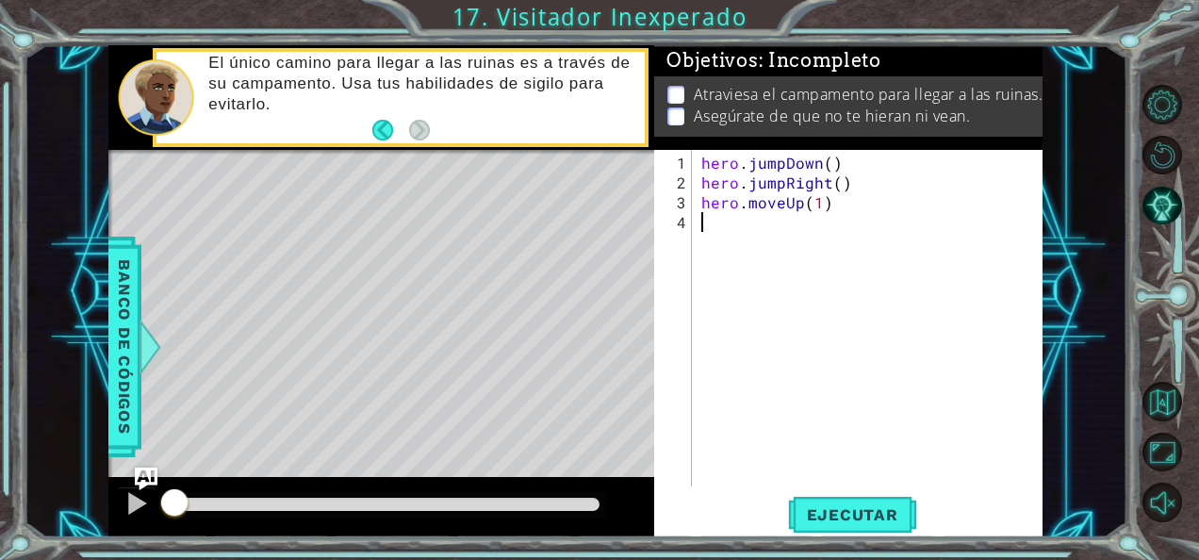
click at [754, 226] on div "hero . jumpDown ( ) hero . jumpRight ( ) hero . moveUp ( 1 )" at bounding box center [873, 341] width 351 height 376
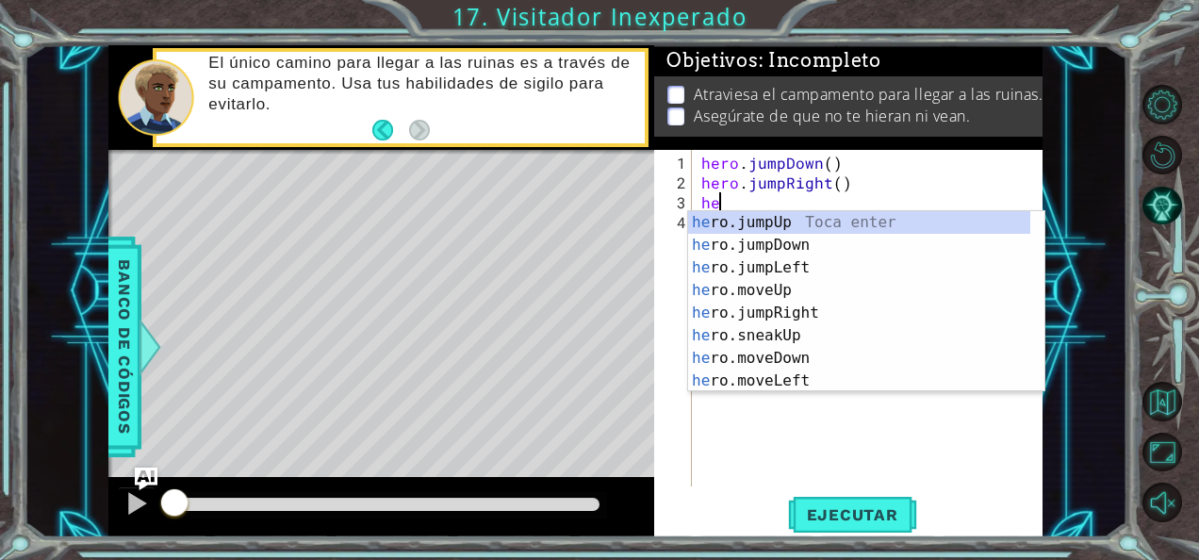
type textarea "h"
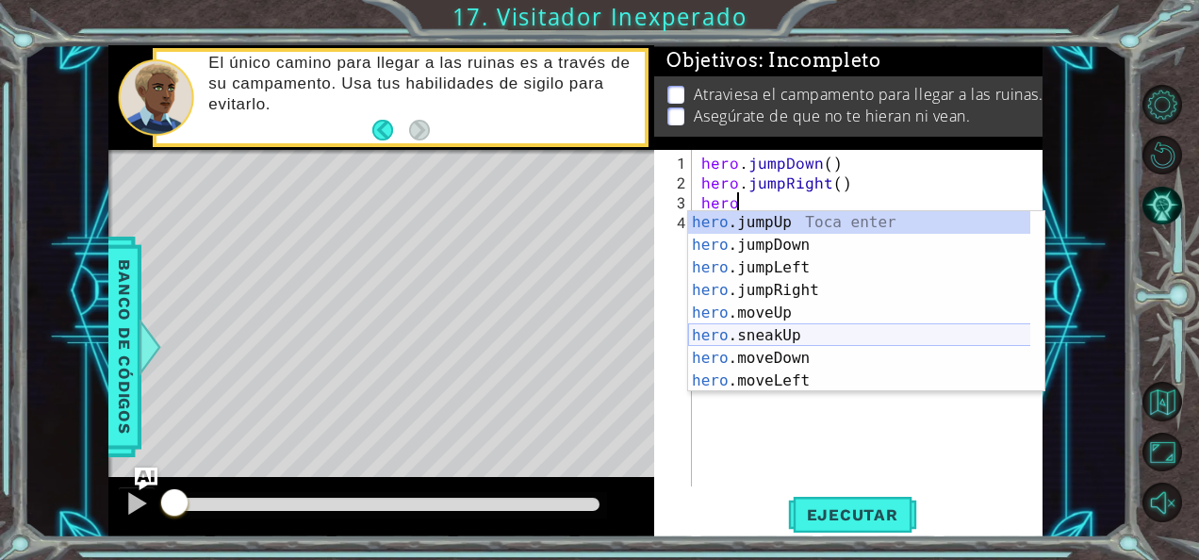
scroll to position [0, 2]
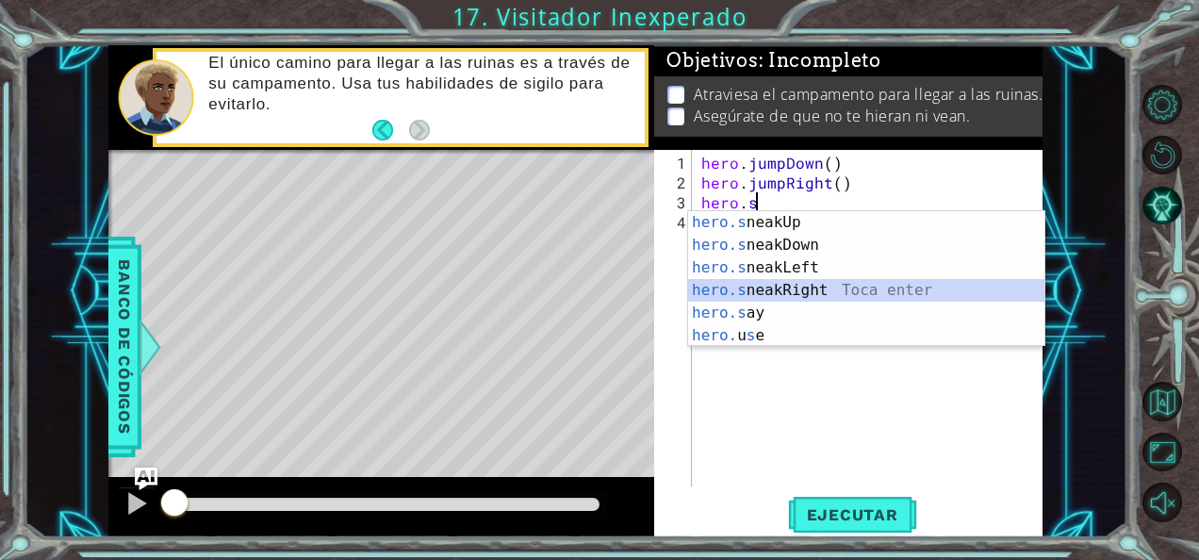
click at [760, 288] on div "hero.s neakUp Toca enter hero.s neakDown Toca enter hero.s neakLeft Toca enter …" at bounding box center [866, 301] width 357 height 181
type textarea "hero.sneakRight(1)"
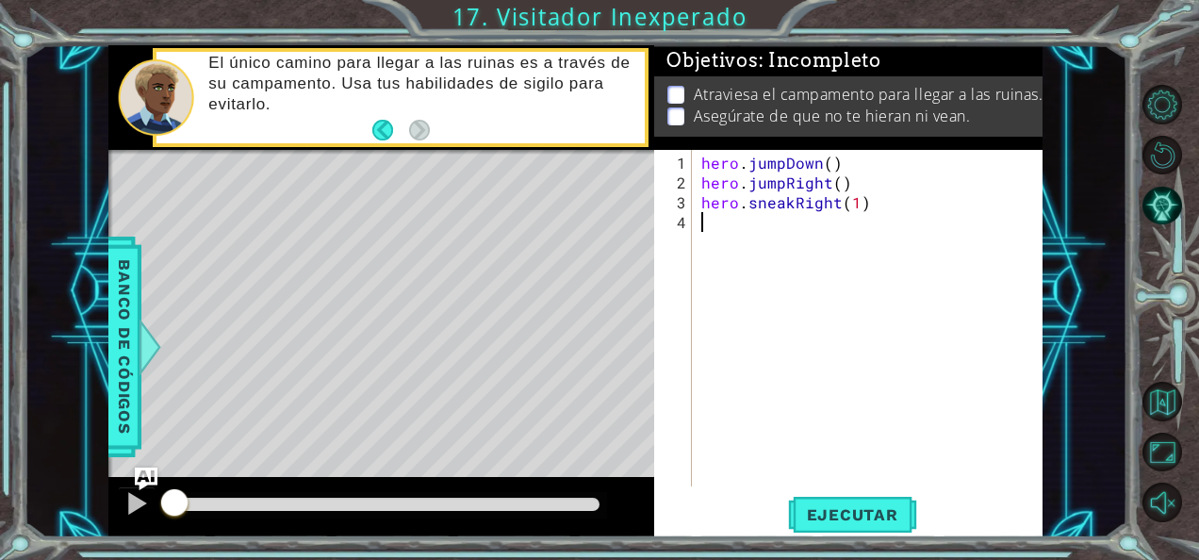
click at [724, 235] on div "hero . jumpDown ( ) hero . jumpRight ( ) hero . sneakRight ( 1 )" at bounding box center [873, 341] width 351 height 376
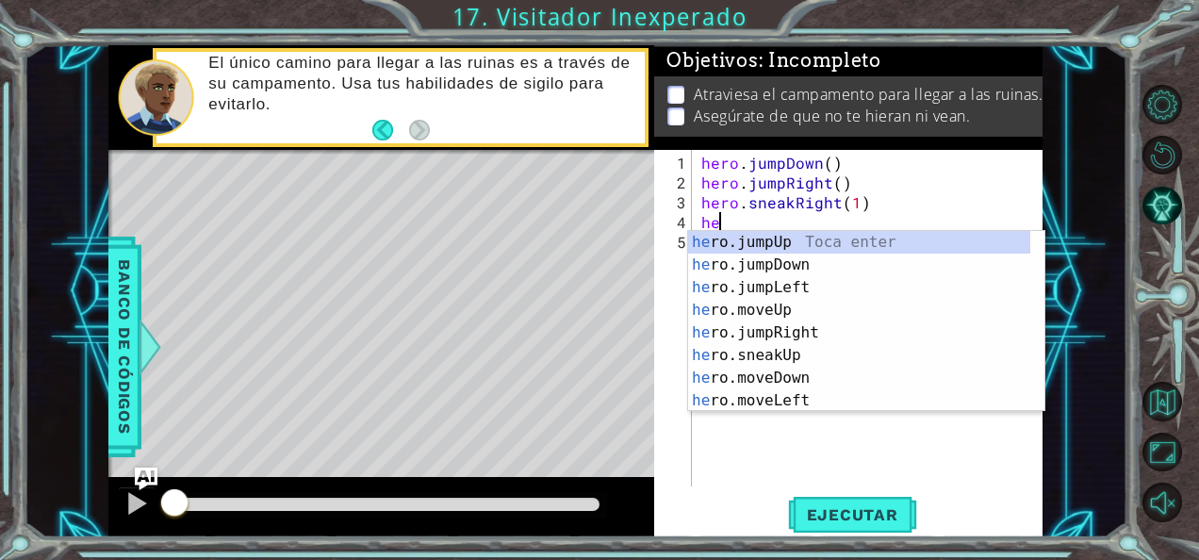
scroll to position [0, 1]
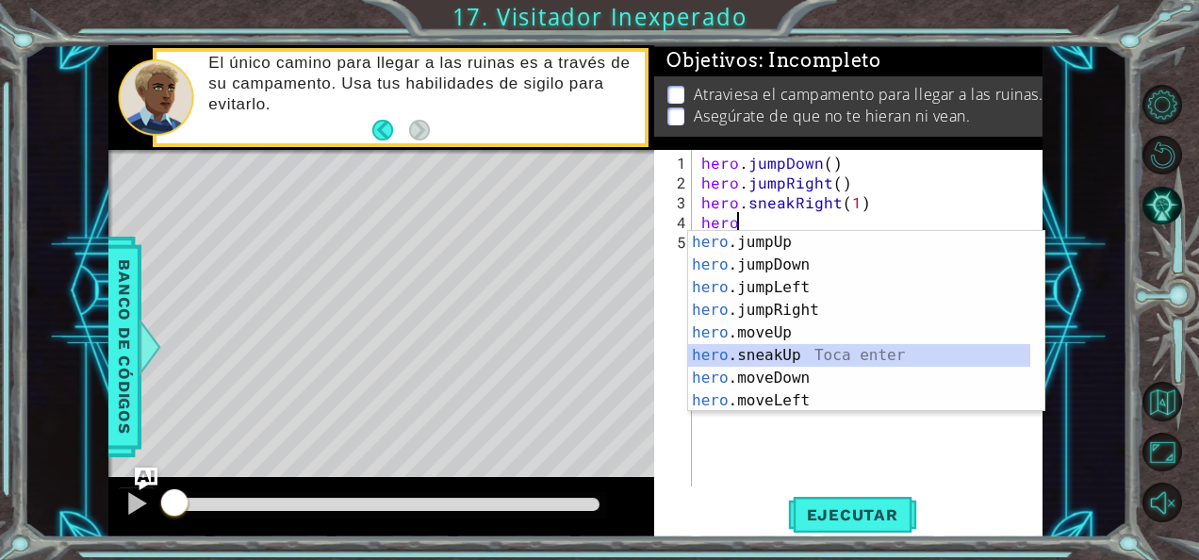
click at [773, 348] on div "hero .jumpUp Toca enter hero .jumpDown Toca enter hero .jumpLeft Toca enter her…" at bounding box center [859, 344] width 343 height 226
type textarea "hero.sneakUp(1)"
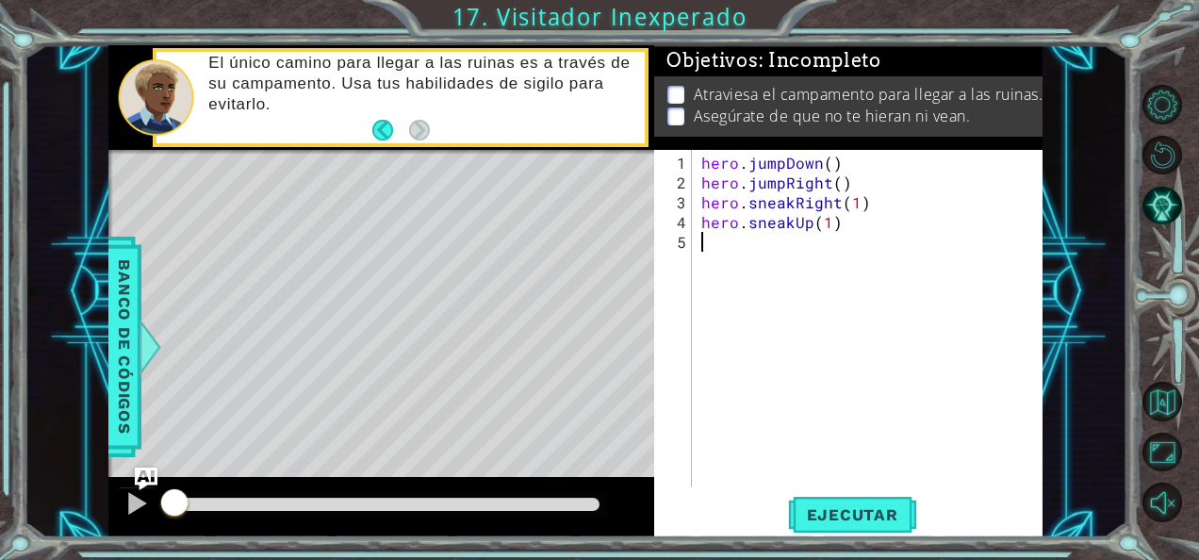
click at [742, 258] on div "hero . jumpDown ( ) hero . jumpRight ( ) hero . sneakRight ( 1 ) hero . sneakUp…" at bounding box center [873, 341] width 351 height 376
click at [828, 525] on button "Ejecutar" at bounding box center [852, 514] width 129 height 39
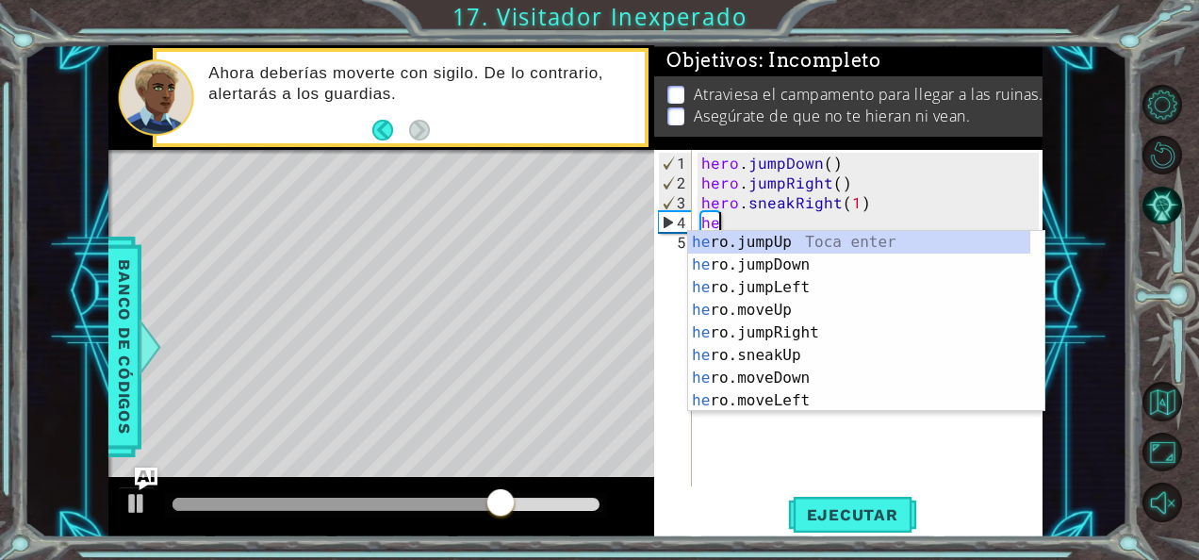
type textarea "h"
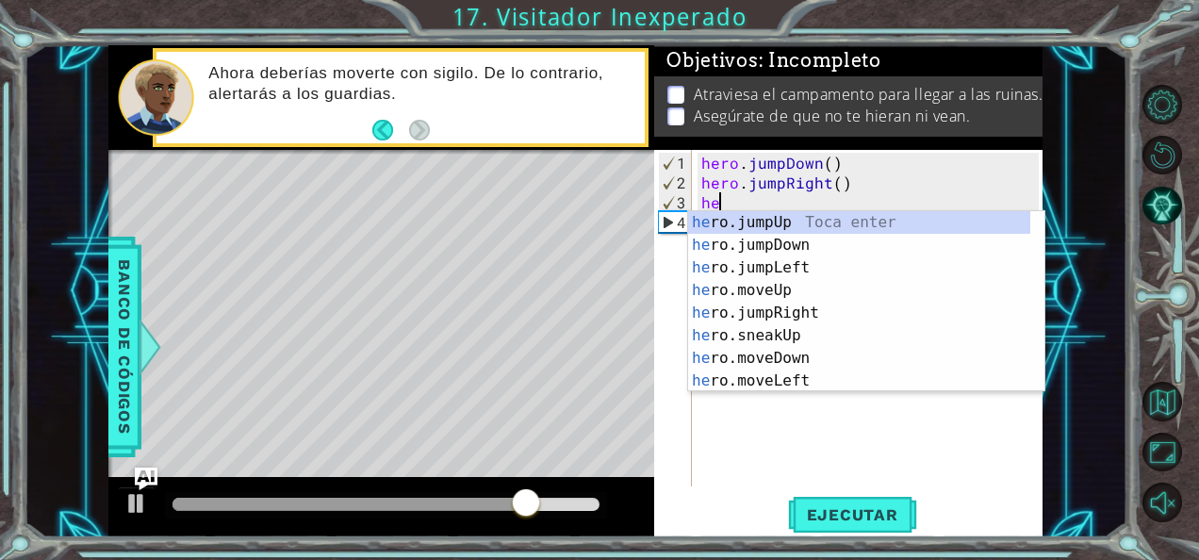
type textarea "h"
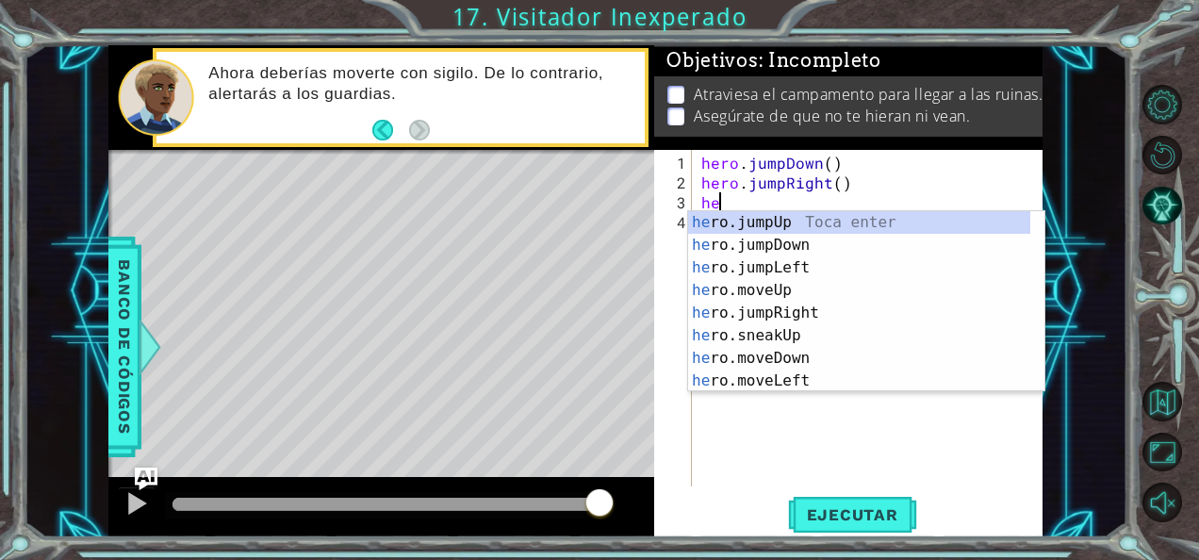
type textarea "h"
click at [775, 290] on div "her o.jumpUp Toca enter her o.jumpDown Toca enter her o.jumpLeft Toca enter her…" at bounding box center [859, 324] width 343 height 226
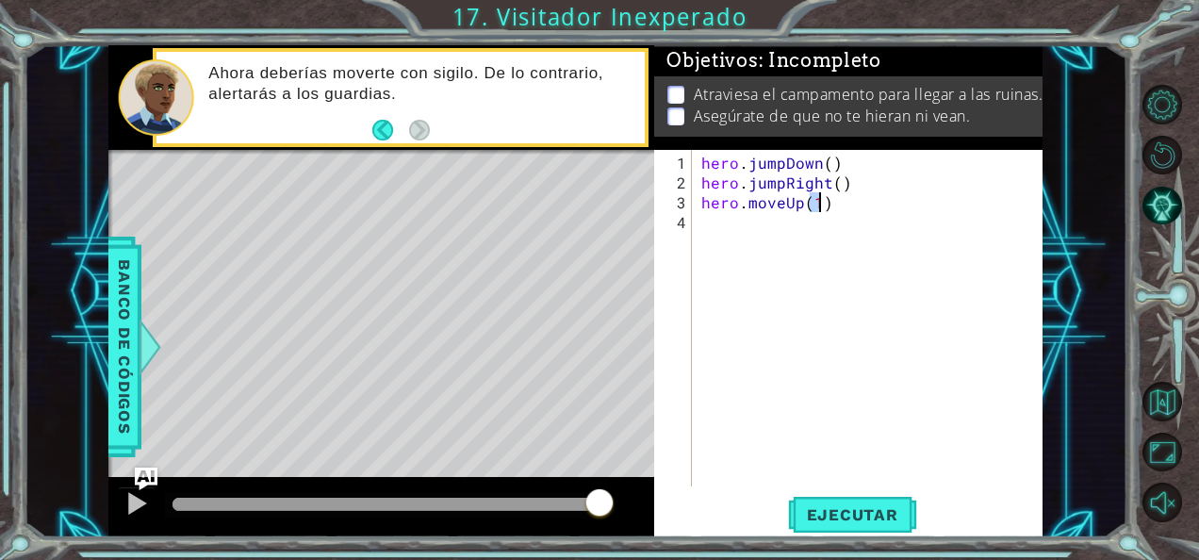
type textarea "hero.moveUp(1)"
click at [773, 212] on div "hero . jumpDown ( ) hero . jumpRight ( ) hero . moveUp ( 1 )" at bounding box center [873, 341] width 351 height 376
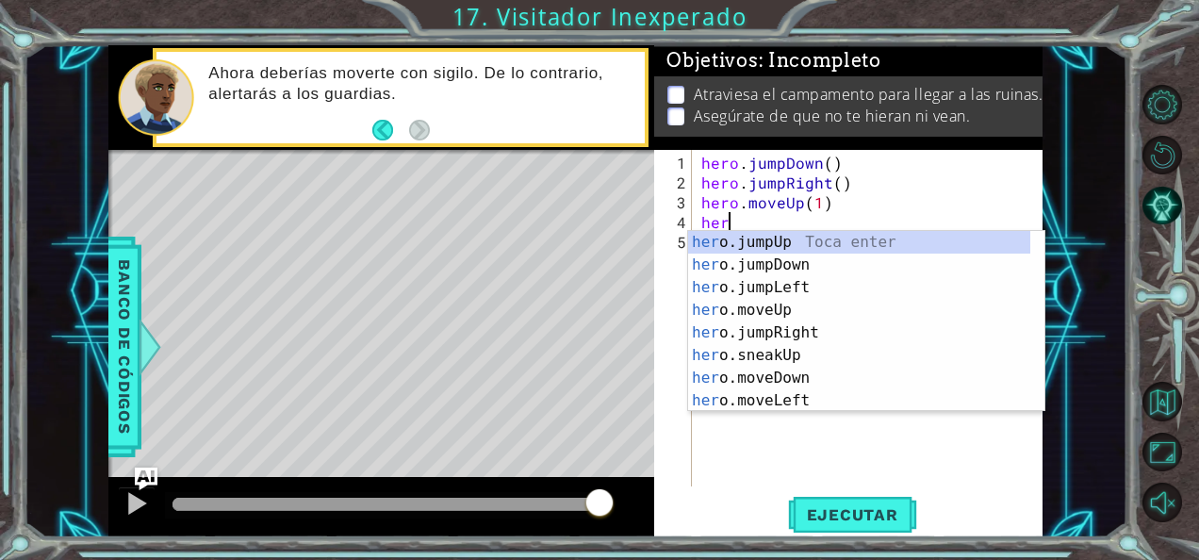
type textarea "hero"
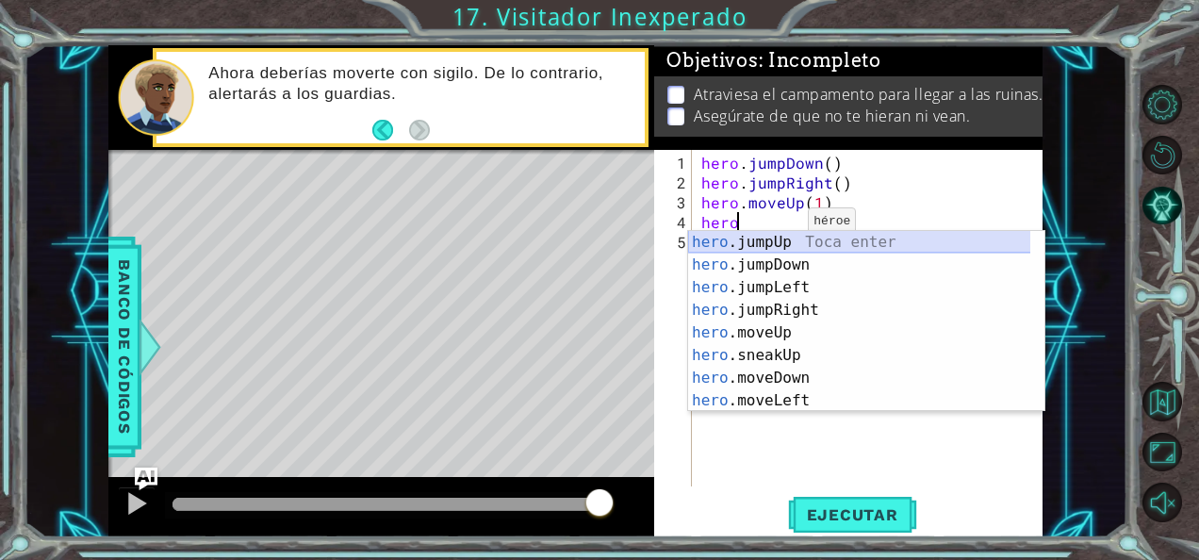
click at [776, 236] on div "hero .jumpUp Toca enter hero .jumpDown Toca enter hero .jumpLeft Toca enter her…" at bounding box center [859, 344] width 343 height 226
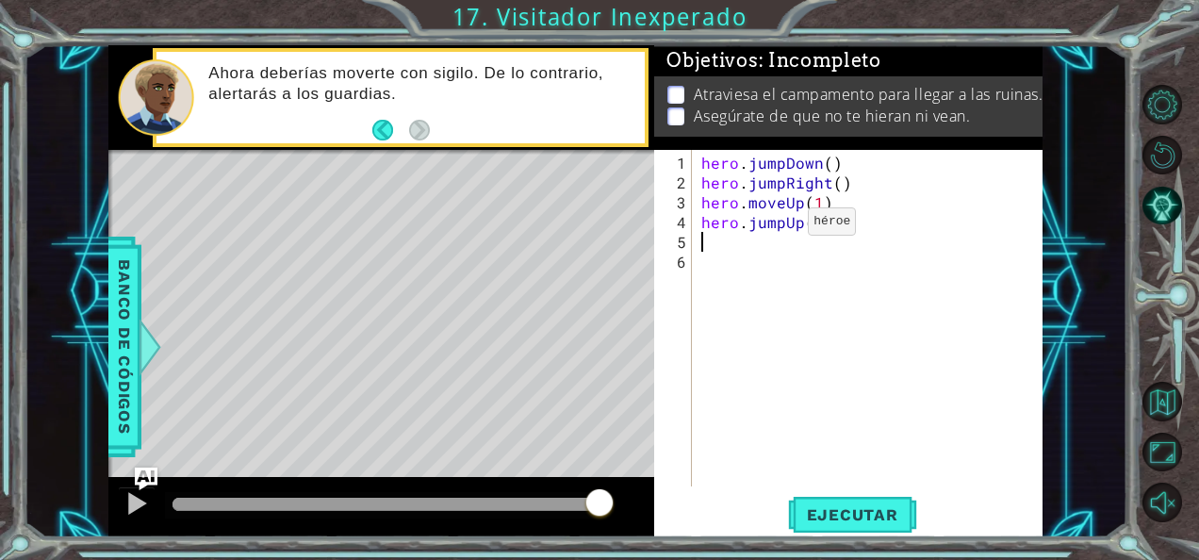
scroll to position [0, 0]
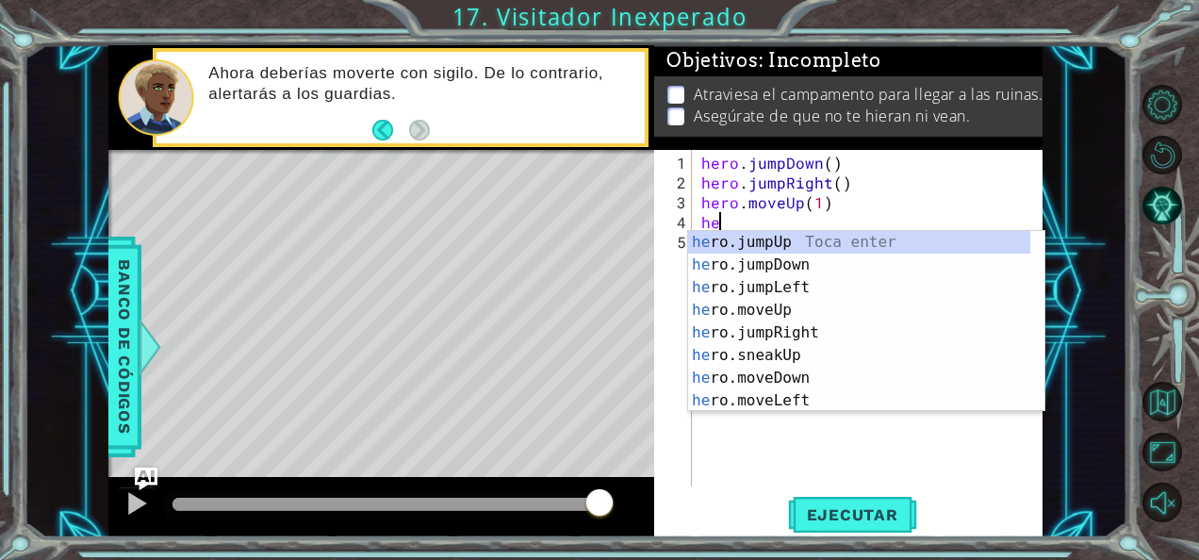
type textarea "h"
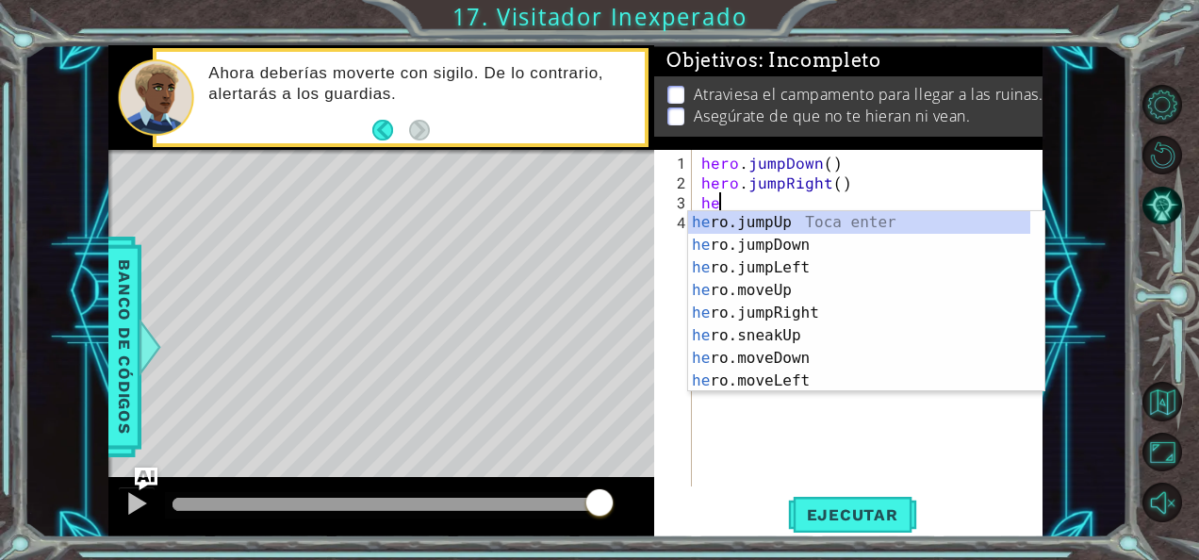
type textarea "h"
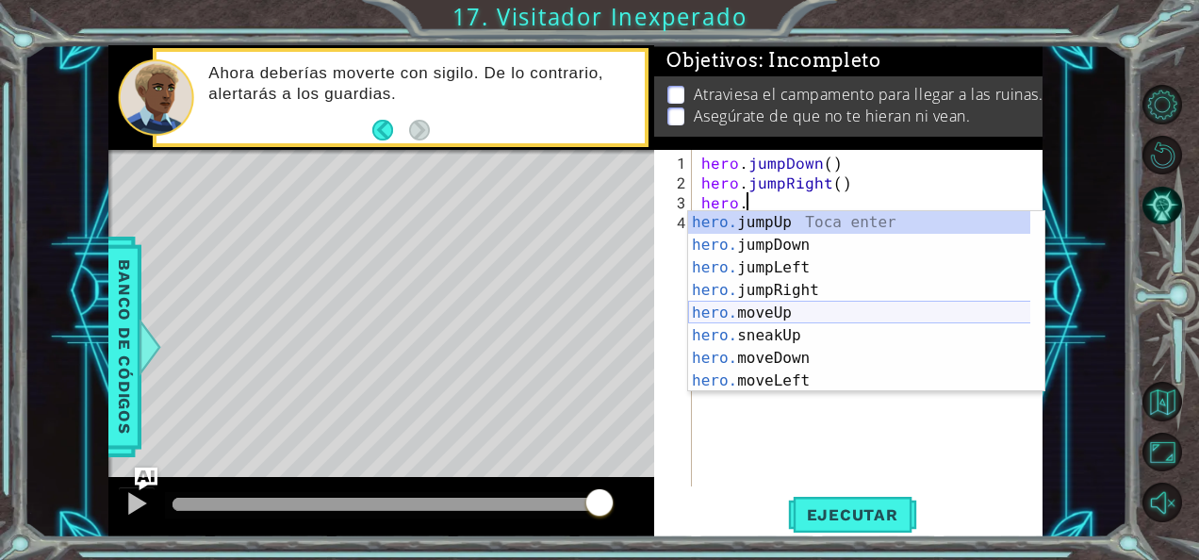
click at [767, 309] on div "hero. jumpUp Toca enter hero. jumpDown Toca enter hero. jumpLeft Toca enter her…" at bounding box center [859, 324] width 343 height 226
type textarea "hero.moveUp(1)"
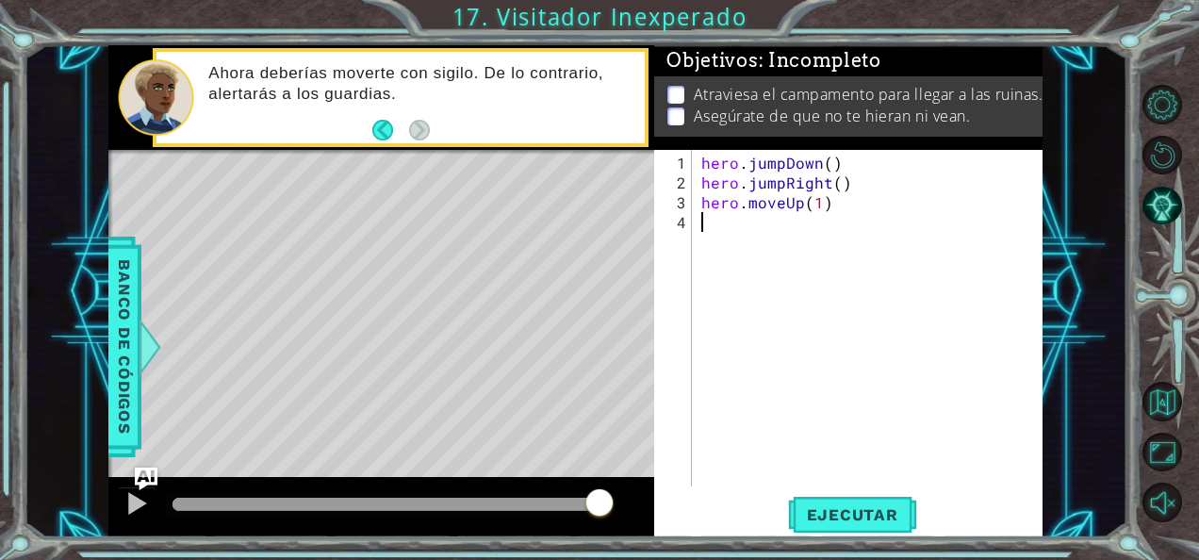
click at [724, 219] on div "hero . jumpDown ( ) hero . jumpRight ( ) hero . moveUp ( 1 )" at bounding box center [873, 341] width 351 height 376
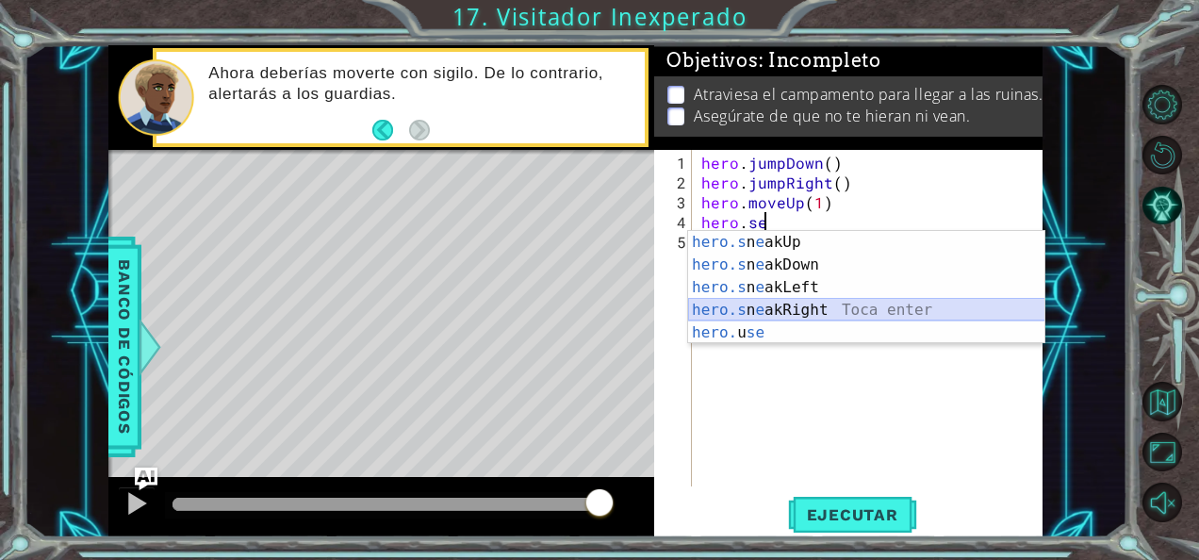
drag, startPoint x: 784, startPoint y: 303, endPoint x: 748, endPoint y: 309, distance: 37.4
click at [748, 309] on div "hero.s n e akUp Toca enter hero.s n e akDown Toca enter hero.s n e akLeft Toca …" at bounding box center [866, 310] width 357 height 158
type textarea "hero.sneakRight(1)"
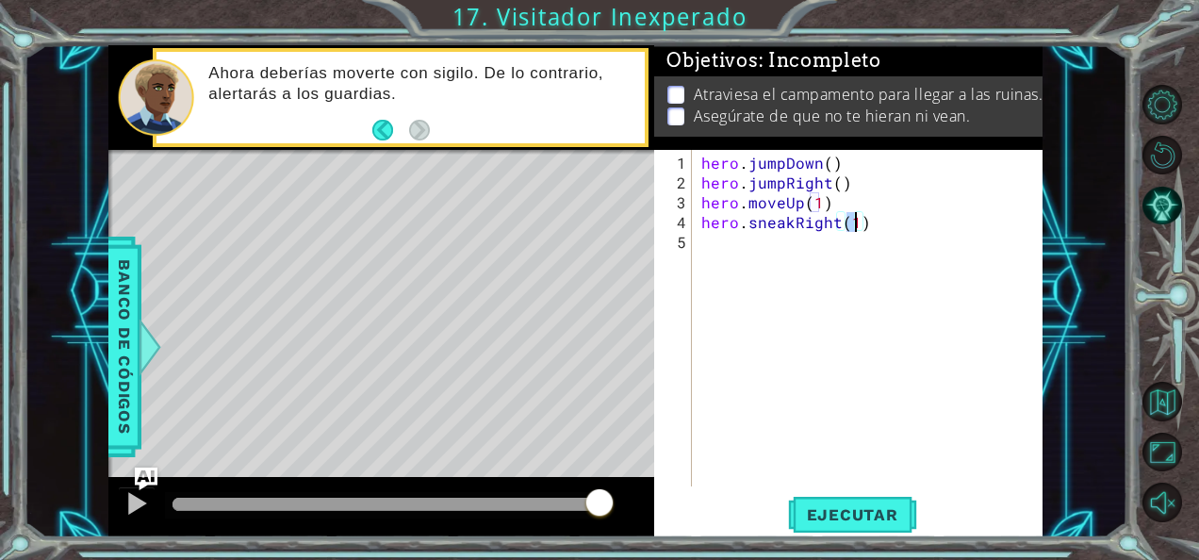
click at [748, 309] on div "hero . jumpDown ( ) hero . jumpRight ( ) hero . moveUp ( 1 ) hero . sneakRight …" at bounding box center [873, 341] width 351 height 376
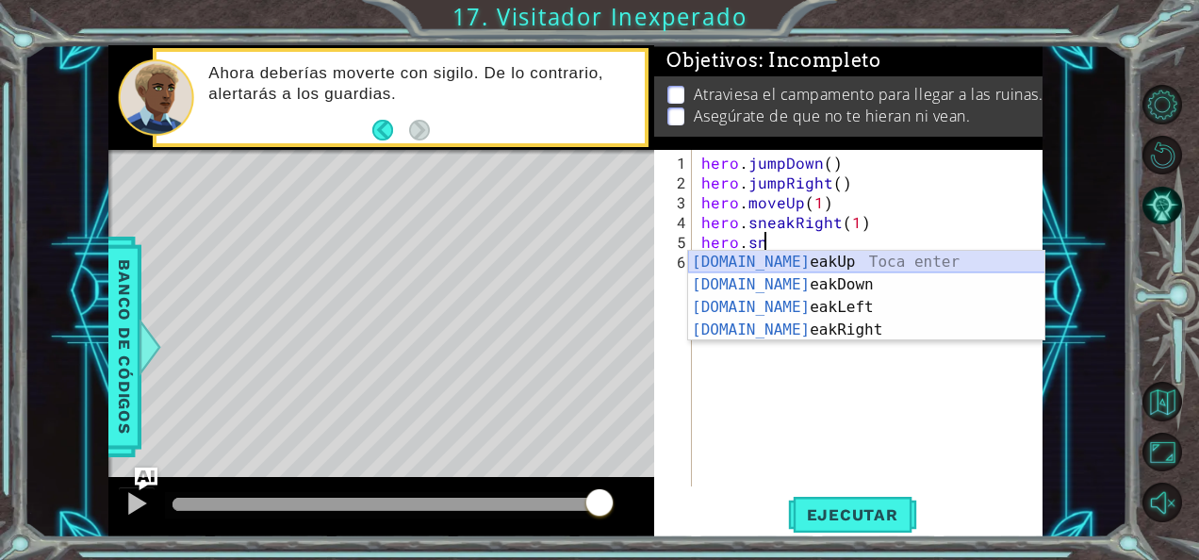
click at [773, 259] on div "[DOMAIN_NAME] eakUp Toca enter [DOMAIN_NAME] eakDown Toca enter [DOMAIN_NAME] e…" at bounding box center [866, 319] width 357 height 136
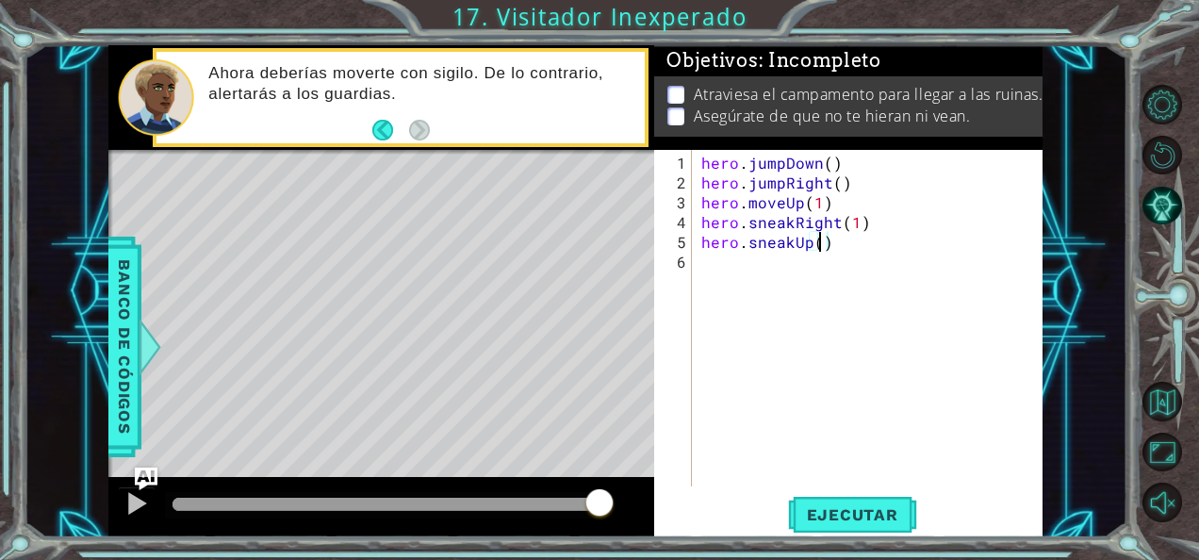
type textarea "hero.sneakUp(2)"
click at [773, 259] on div "hero . jumpDown ( ) hero . jumpRight ( ) hero . moveUp ( 1 ) hero . sneakRight …" at bounding box center [873, 341] width 351 height 376
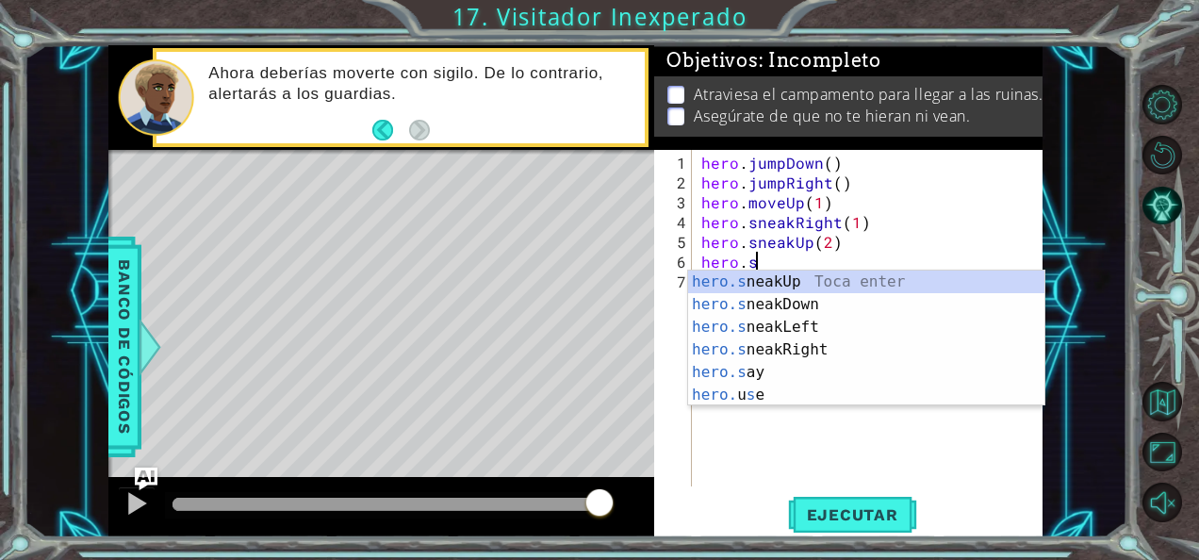
scroll to position [0, 2]
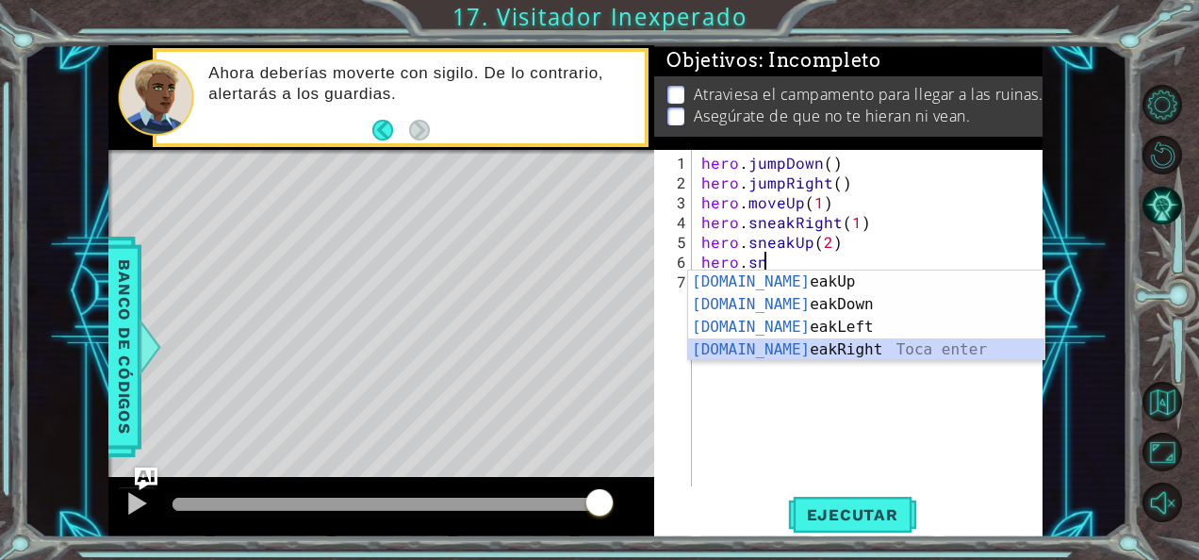
click at [790, 343] on div "[DOMAIN_NAME] eakUp Toca enter [DOMAIN_NAME] eakDown Toca enter [DOMAIN_NAME] e…" at bounding box center [866, 339] width 357 height 136
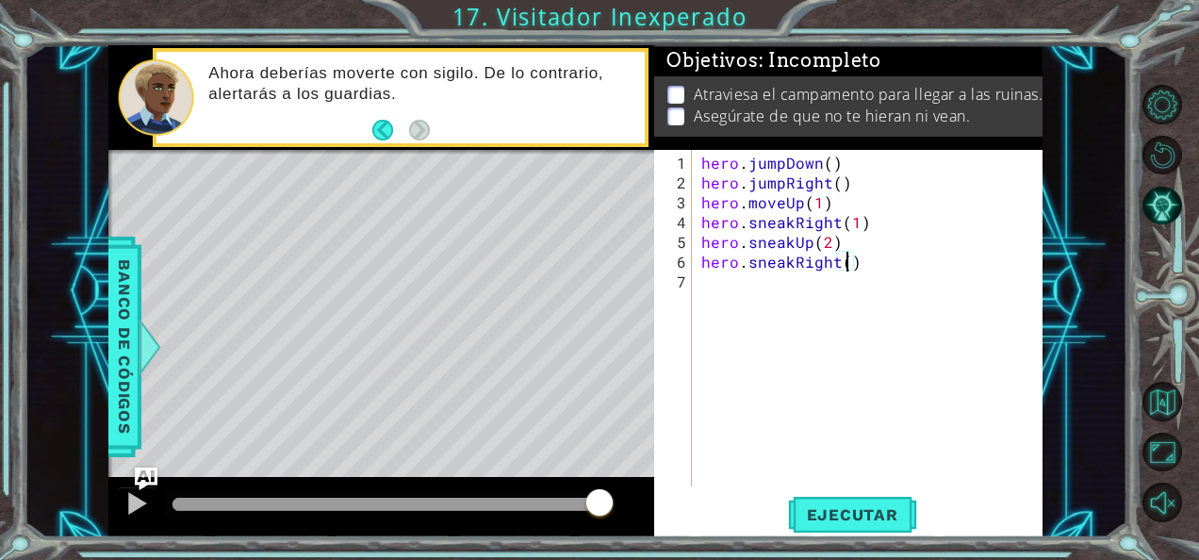
type textarea "hero.sneakRight(2)"
click at [734, 287] on div "hero . jumpDown ( ) hero . jumpRight ( ) hero . moveUp ( 1 ) hero . sneakRight …" at bounding box center [873, 341] width 351 height 376
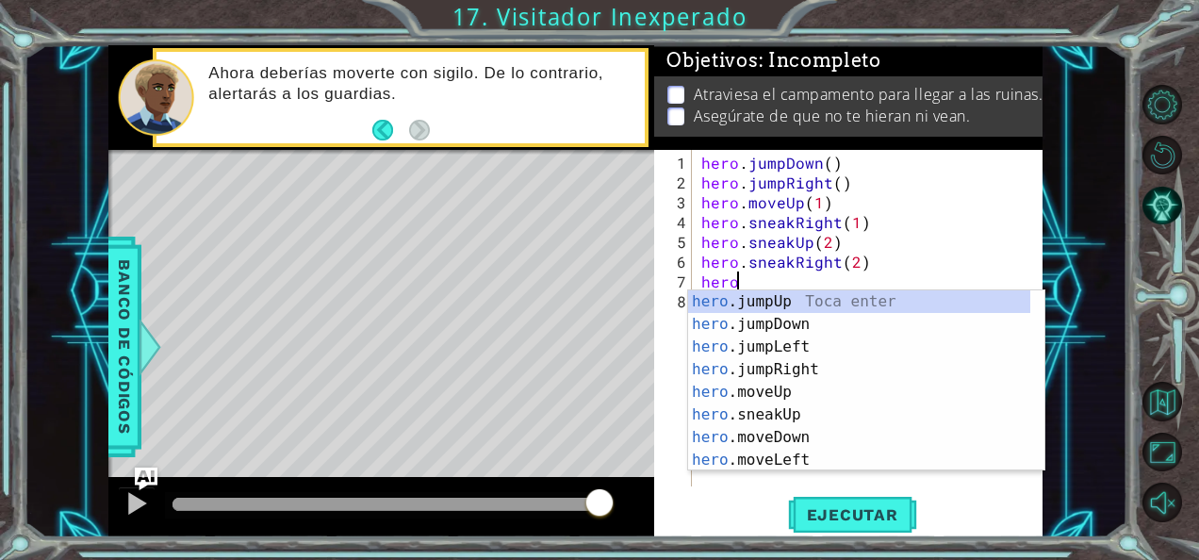
scroll to position [0, 2]
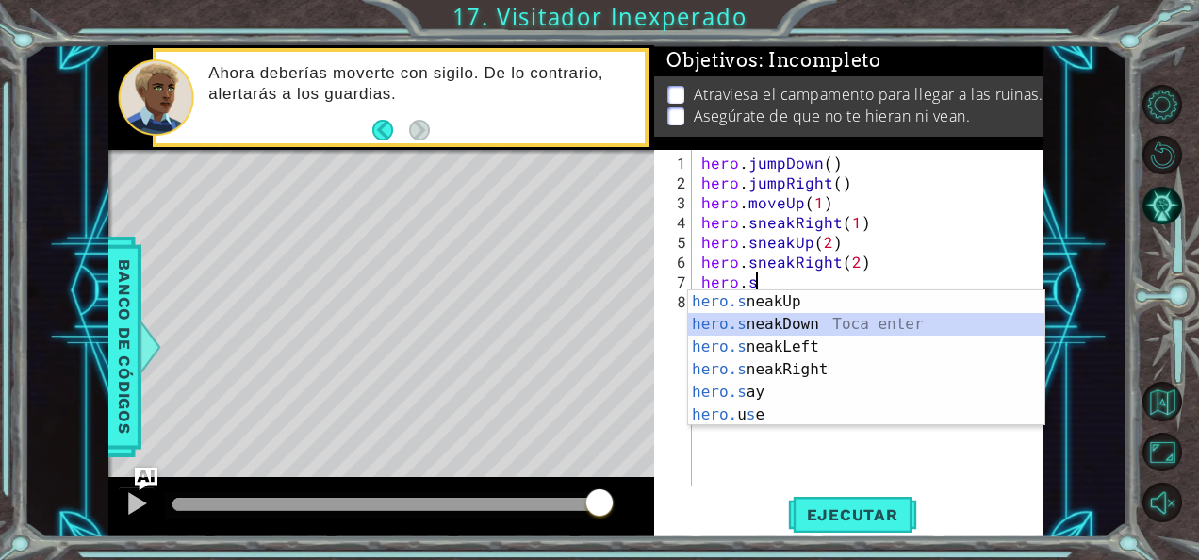
click at [747, 324] on div "hero.s neakUp Toca enter hero.s neakDown Toca enter hero.s neakLeft Toca enter …" at bounding box center [866, 380] width 357 height 181
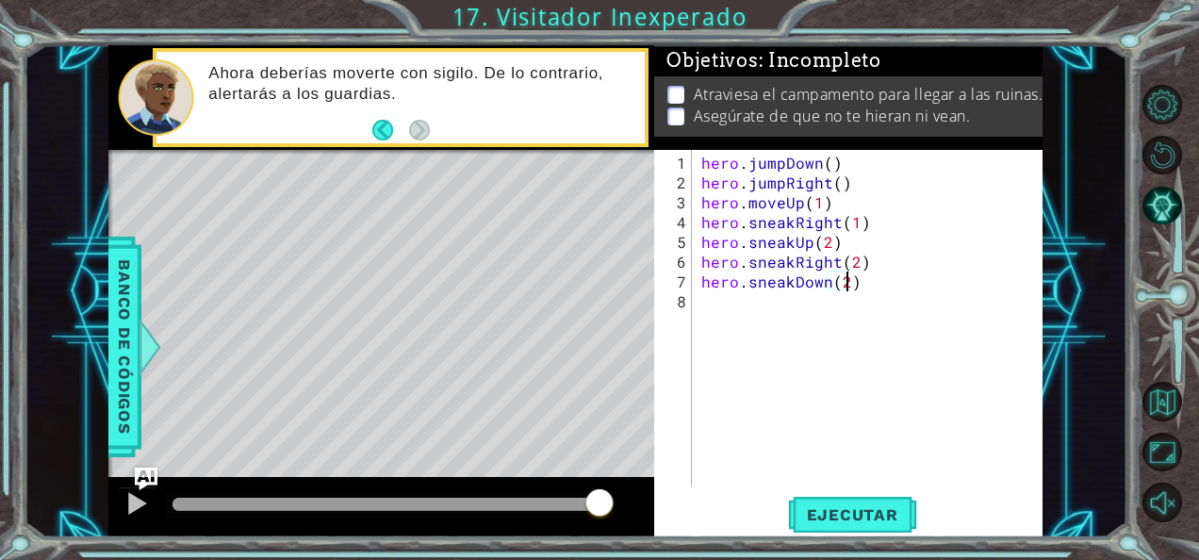
scroll to position [0, 8]
type textarea "hero.sneakDown(2)"
click at [849, 522] on span "Ejecutar" at bounding box center [852, 514] width 129 height 19
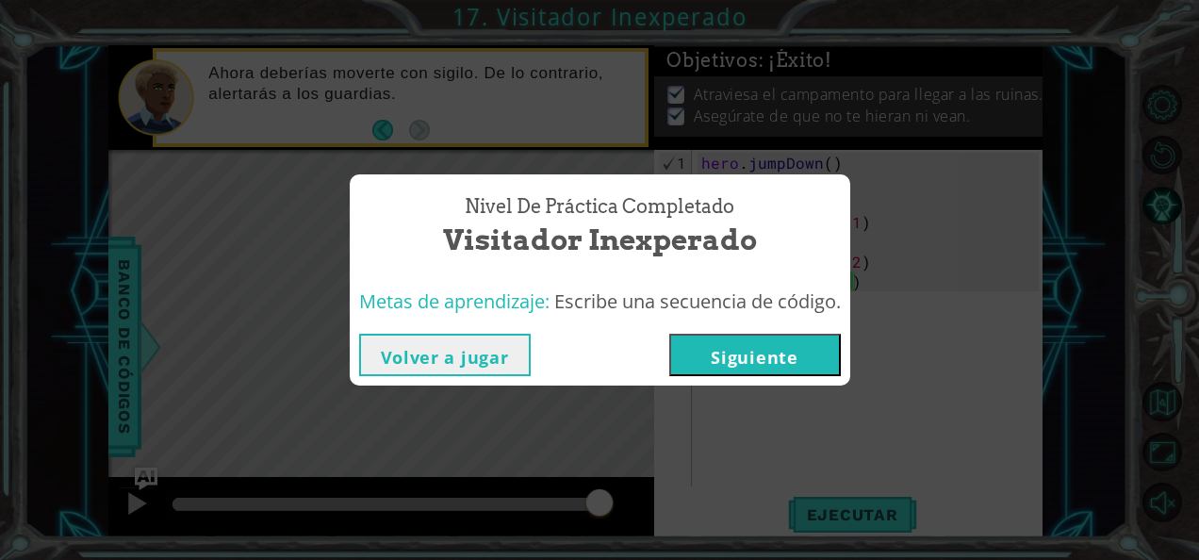
click at [753, 349] on button "Siguiente" at bounding box center [755, 355] width 172 height 42
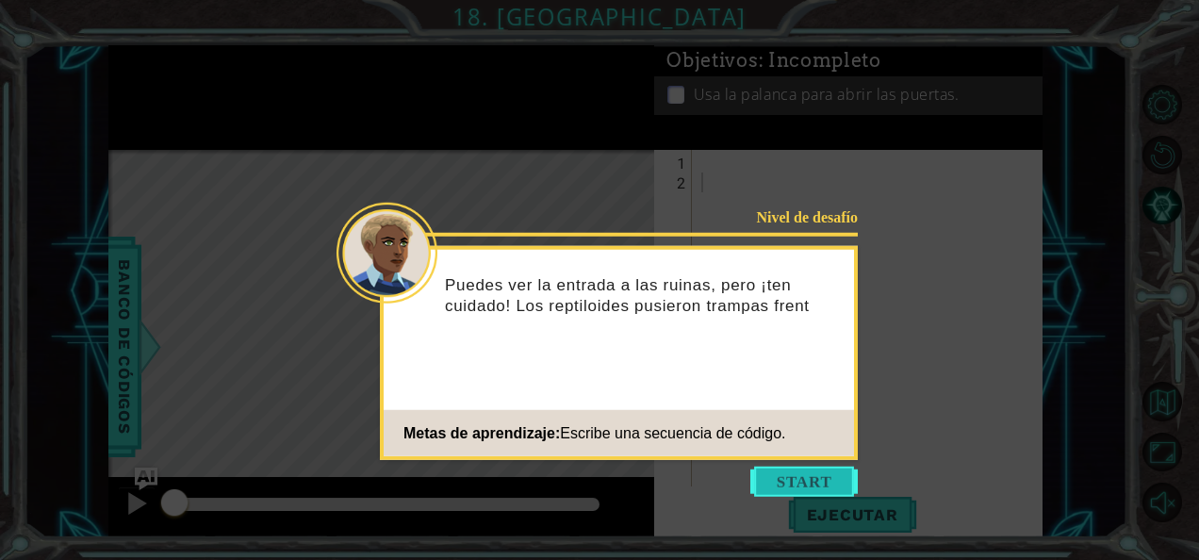
click at [778, 470] on button "Start" at bounding box center [804, 482] width 107 height 30
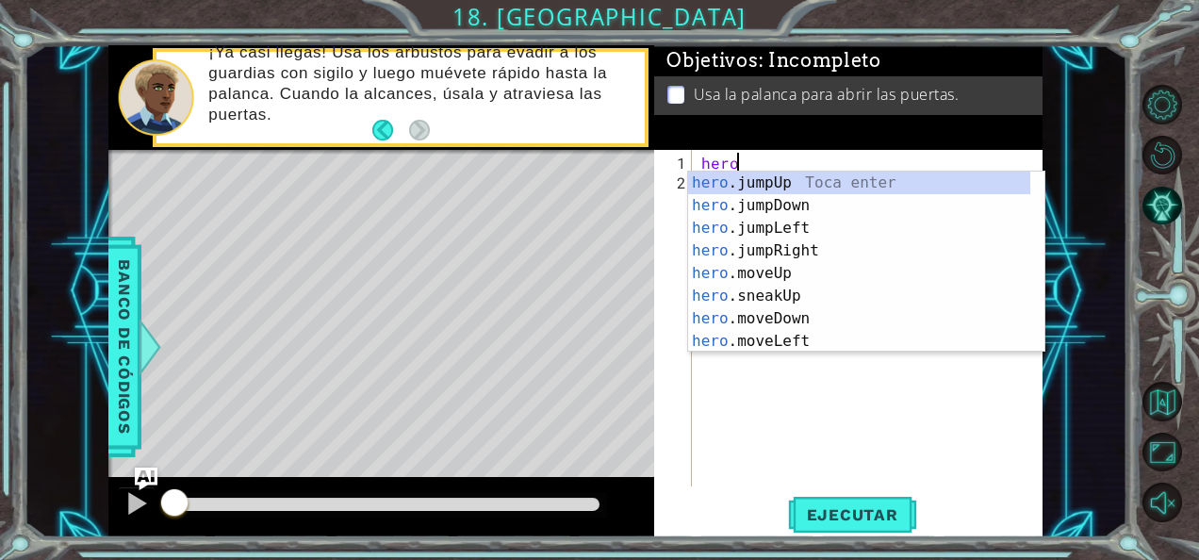
scroll to position [0, 2]
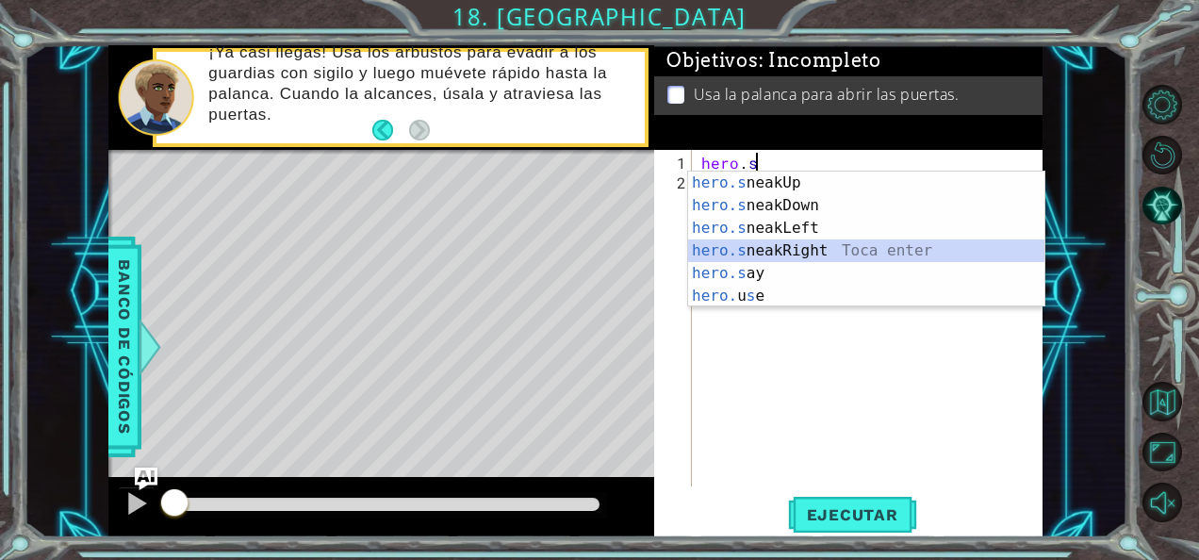
click at [755, 244] on div "hero.s neakUp Toca enter hero.s neakDown Toca enter hero.s neakLeft Toca enter …" at bounding box center [866, 262] width 357 height 181
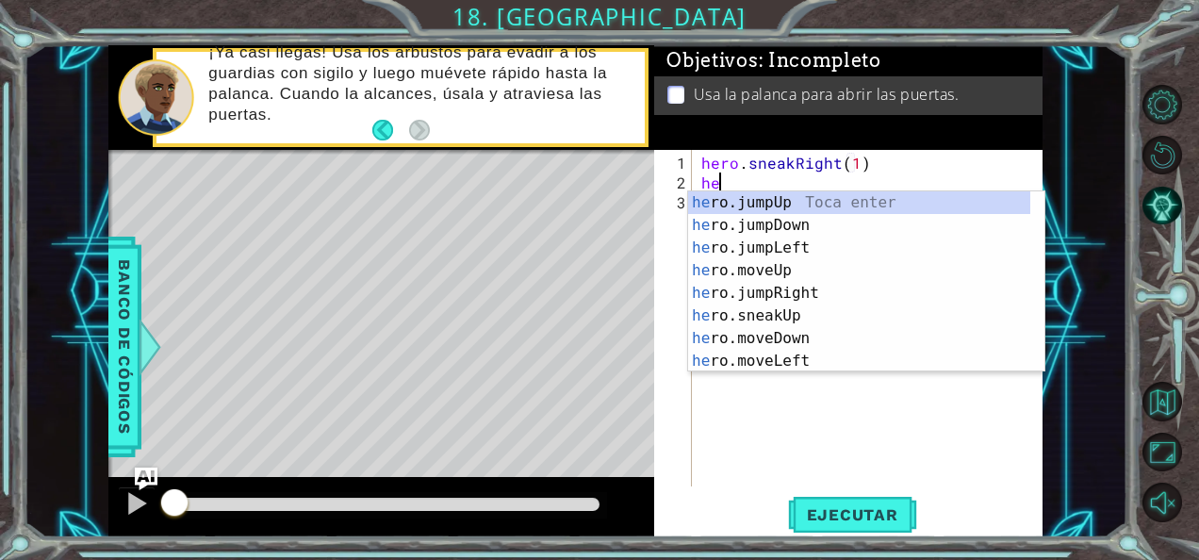
scroll to position [0, 11]
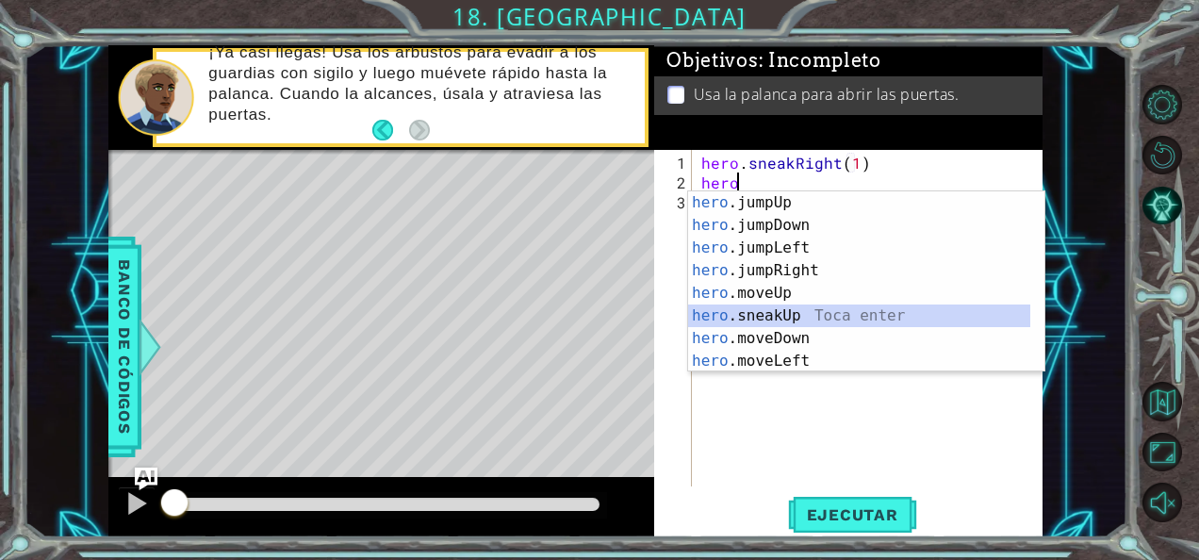
click at [777, 311] on div "hero .jumpUp Toca enter hero .jumpDown Toca enter hero .jumpLeft Toca enter her…" at bounding box center [859, 304] width 343 height 226
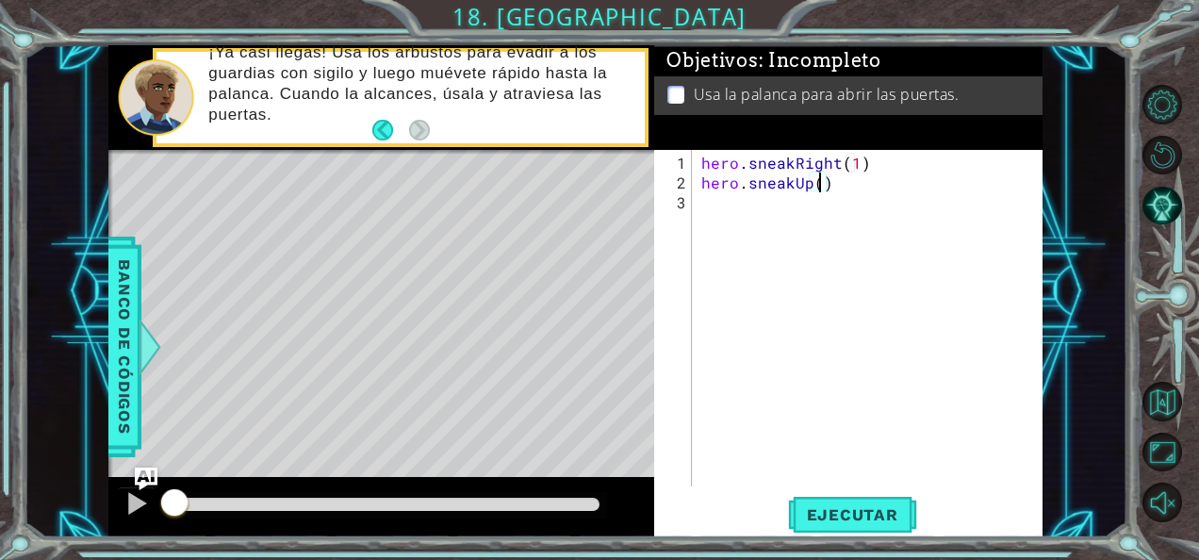
type textarea "hero.sneakUp(2)"
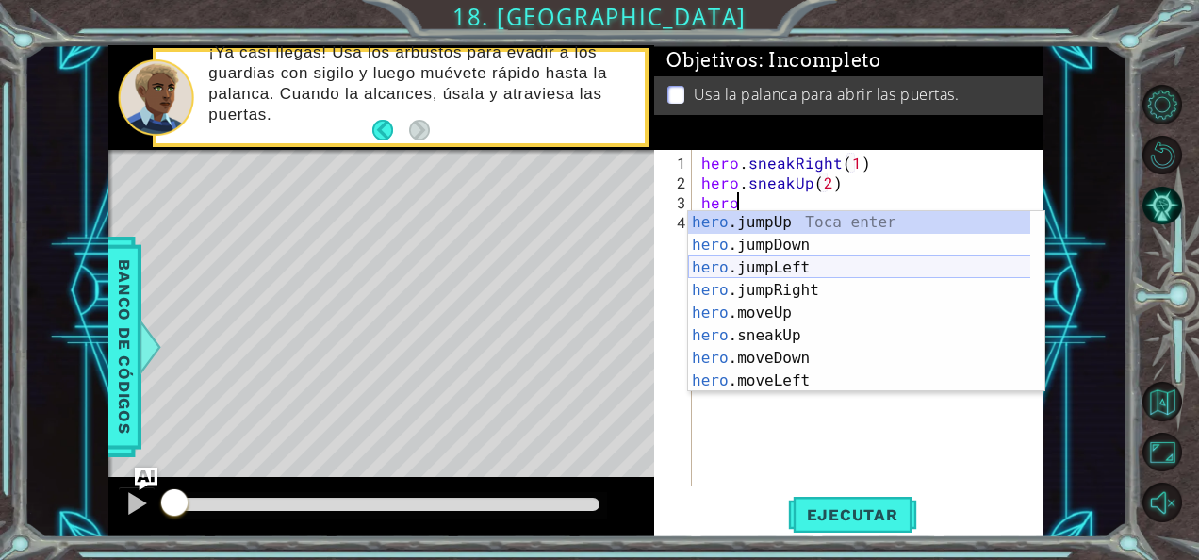
scroll to position [0, 2]
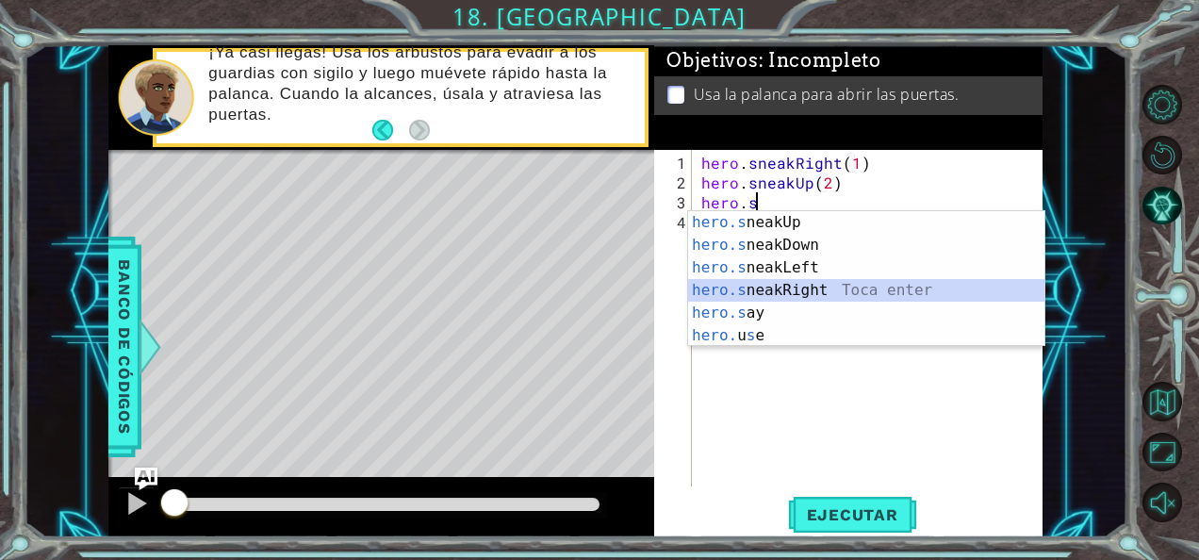
click at [780, 289] on div "hero.s neakUp Toca enter hero.s neakDown Toca enter hero.s neakLeft Toca enter …" at bounding box center [866, 301] width 357 height 181
type textarea "hero.sneakRight(1)"
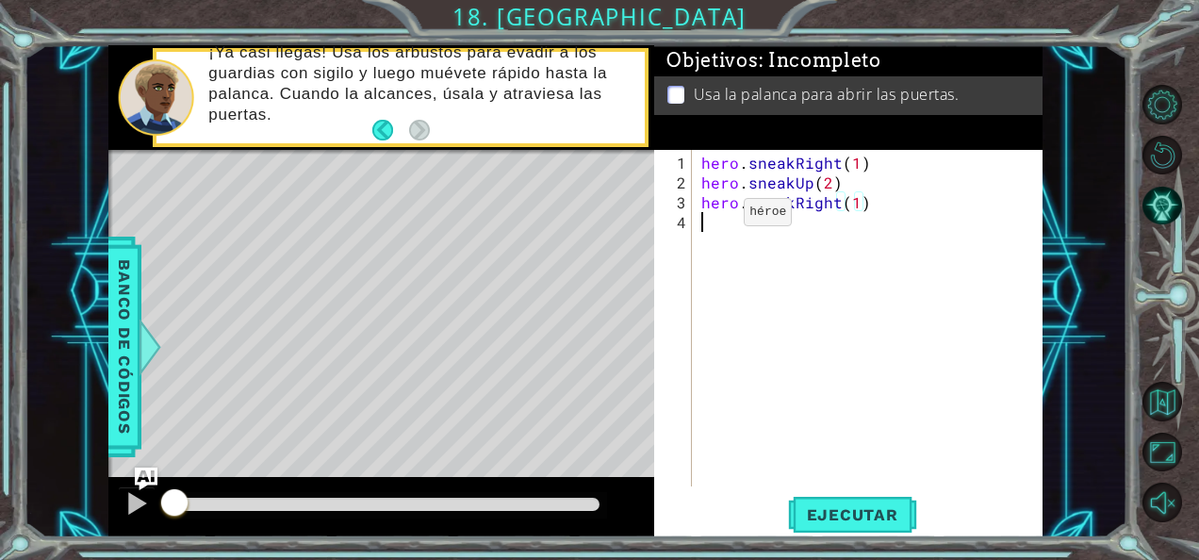
click at [712, 220] on div "hero . sneakRight ( 1 ) hero . sneakUp ( 2 ) hero . sneakRight ( 1 )" at bounding box center [873, 341] width 351 height 376
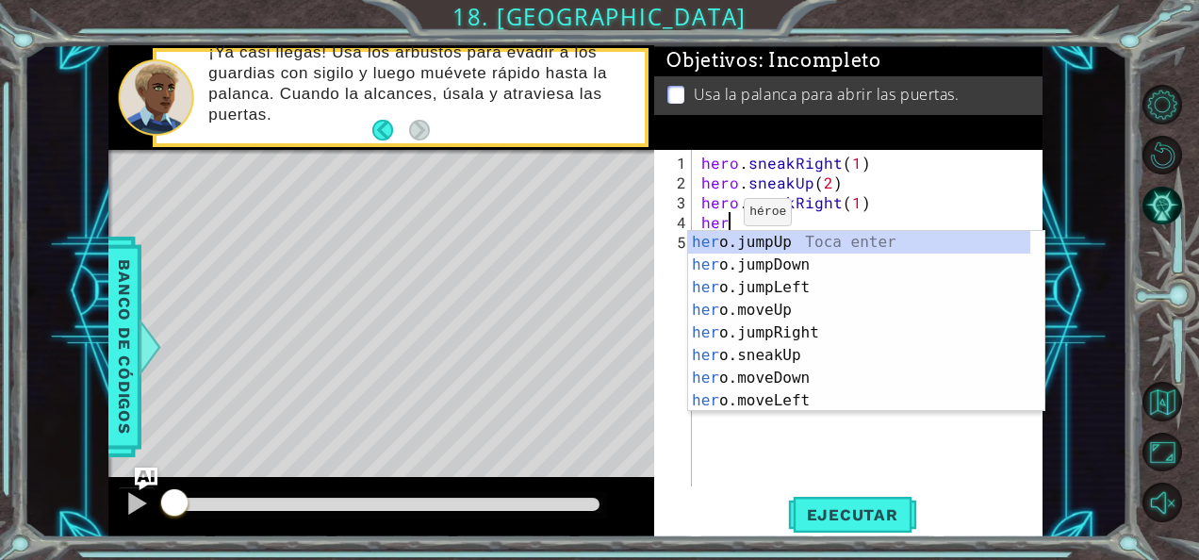
scroll to position [0, 1]
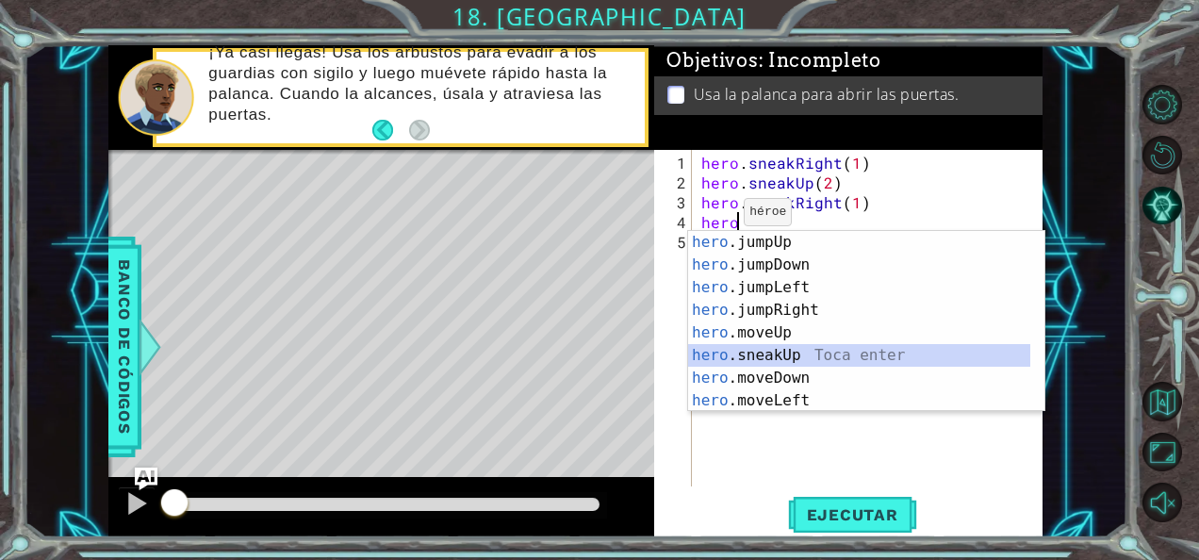
click at [771, 349] on div "hero .jumpUp Toca enter hero .jumpDown Toca enter hero .jumpLeft Toca enter her…" at bounding box center [859, 344] width 343 height 226
type textarea "hero.sneakUp(1)"
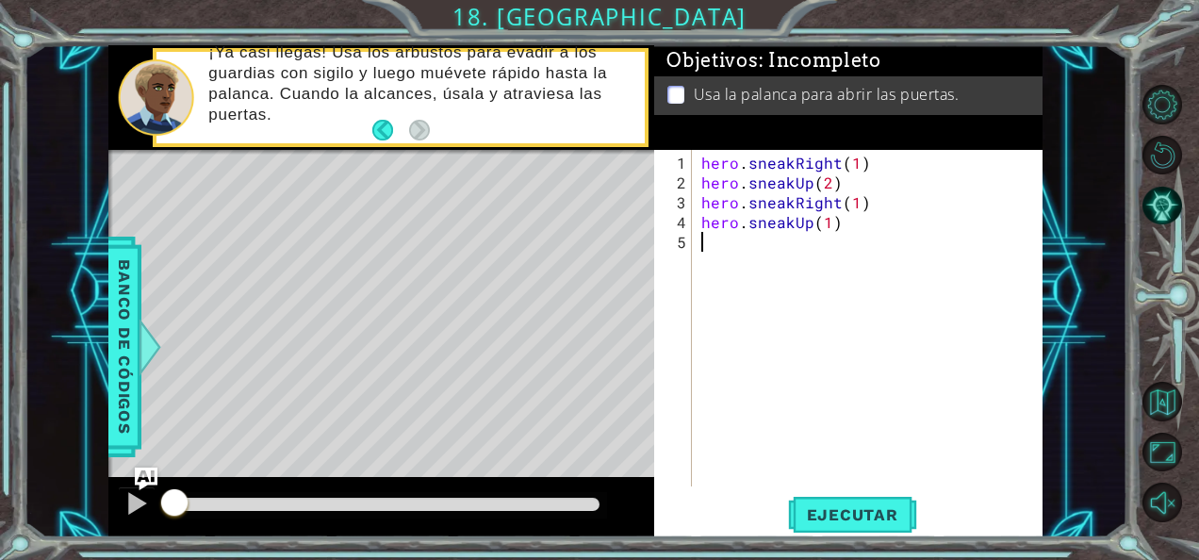
click at [713, 260] on div "hero . sneakRight ( 1 ) hero . sneakUp ( 2 ) hero . sneakRight ( 1 ) hero . sne…" at bounding box center [873, 341] width 351 height 376
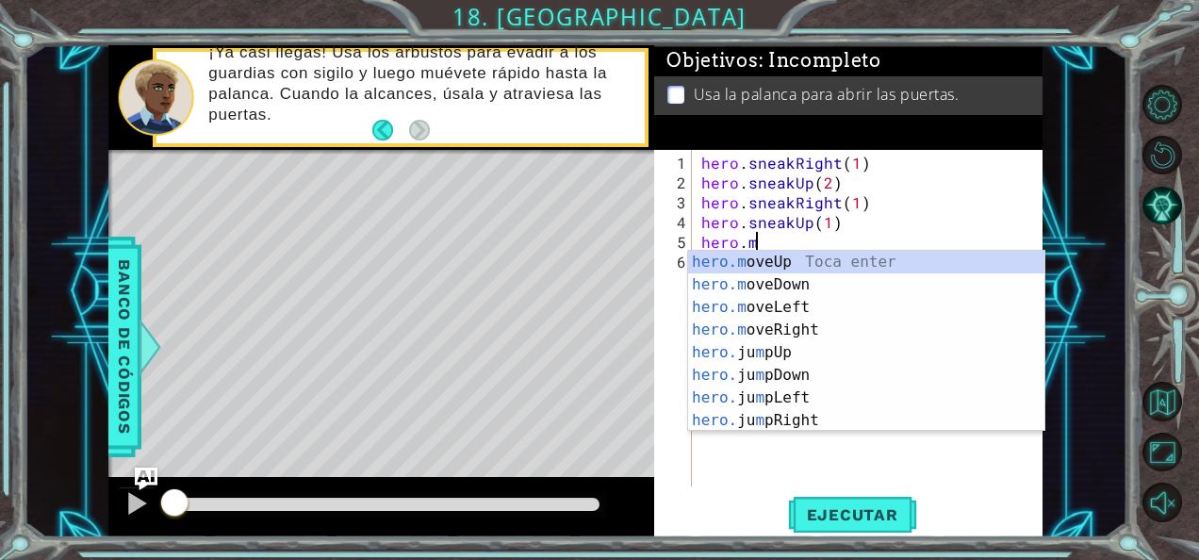
scroll to position [0, 2]
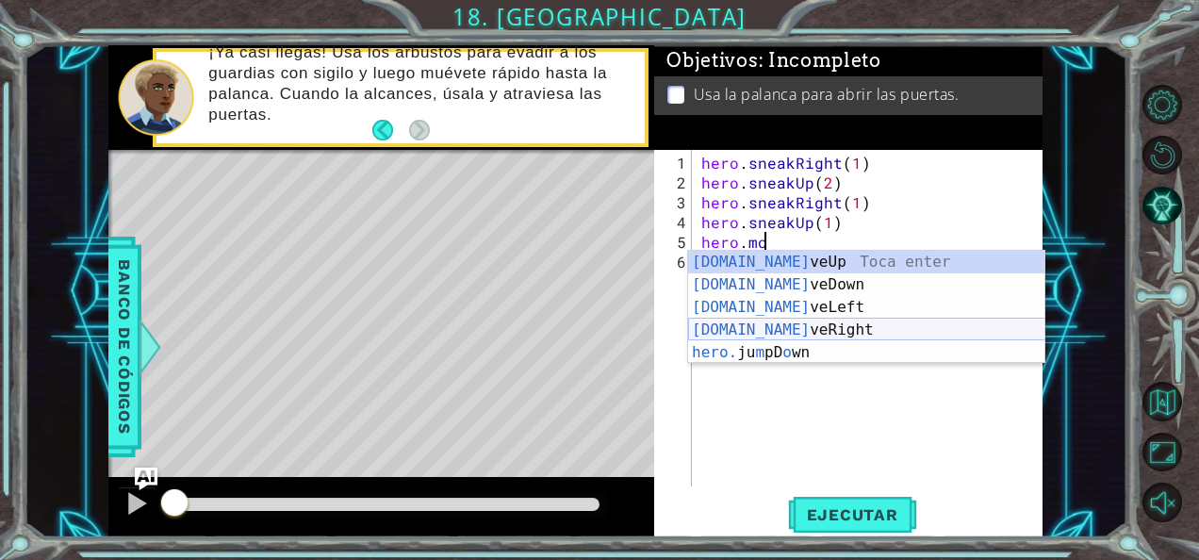
click at [768, 323] on div "[DOMAIN_NAME] veUp Toca enter [DOMAIN_NAME] veDown Toca enter [DOMAIN_NAME] veL…" at bounding box center [866, 330] width 357 height 158
type textarea "hero.moveRight(1)"
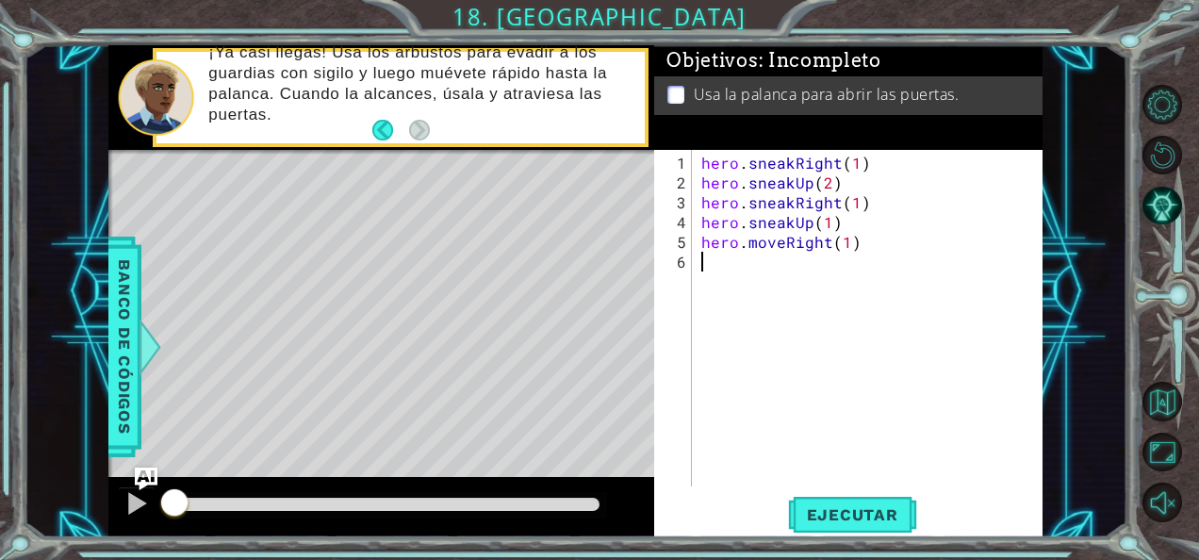
click at [741, 276] on div "hero . sneakRight ( 1 ) hero . sneakUp ( 2 ) hero . sneakRight ( 1 ) hero . sne…" at bounding box center [873, 341] width 351 height 376
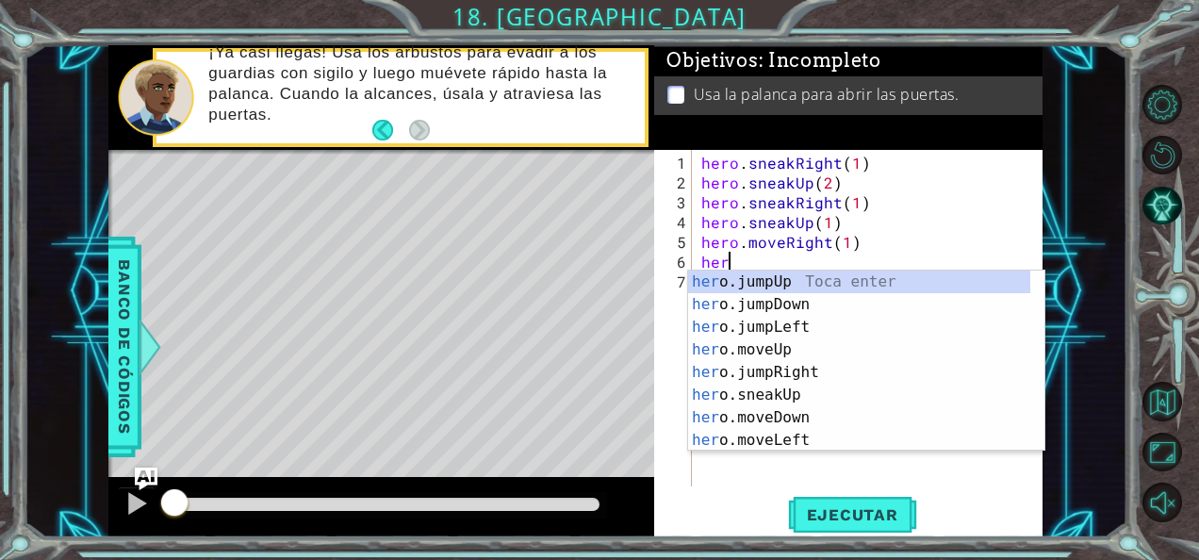
scroll to position [0, 0]
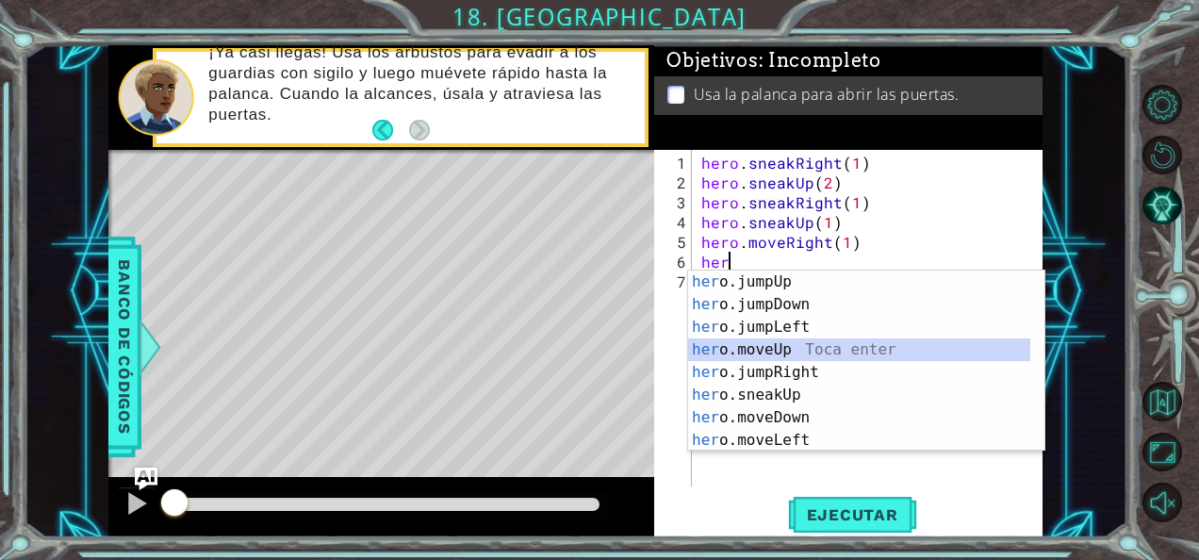
click at [754, 348] on div "her o.jumpUp Toca enter her o.jumpDown Toca enter her o.jumpLeft Toca enter her…" at bounding box center [859, 384] width 343 height 226
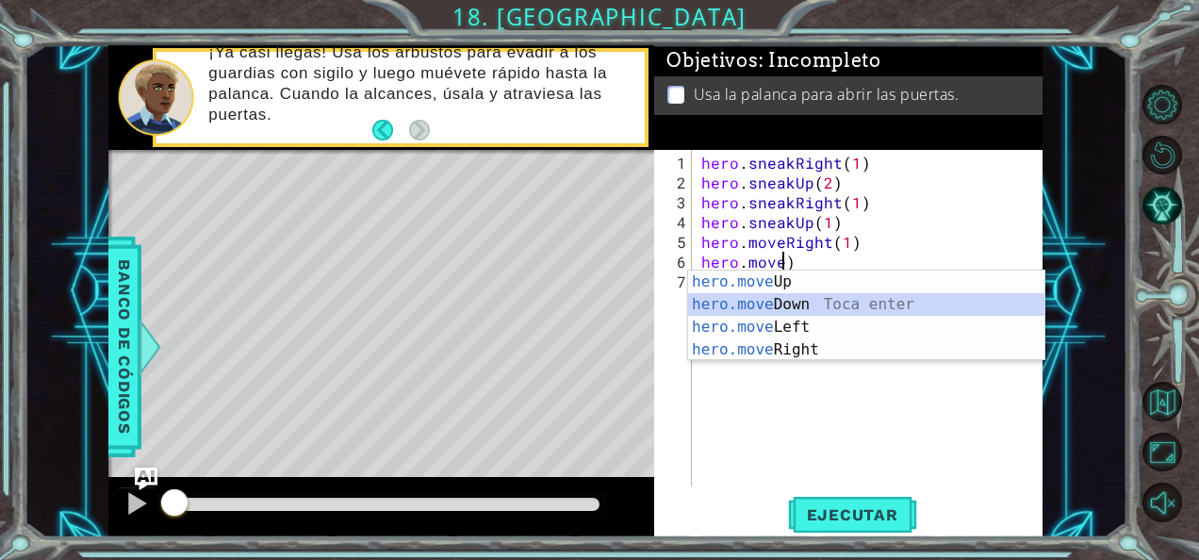
click at [762, 297] on div "hero.move Up Toca enter hero.move Down Toca enter hero.move Left Toca enter her…" at bounding box center [866, 339] width 357 height 136
type textarea "hero.moveDown(1)"
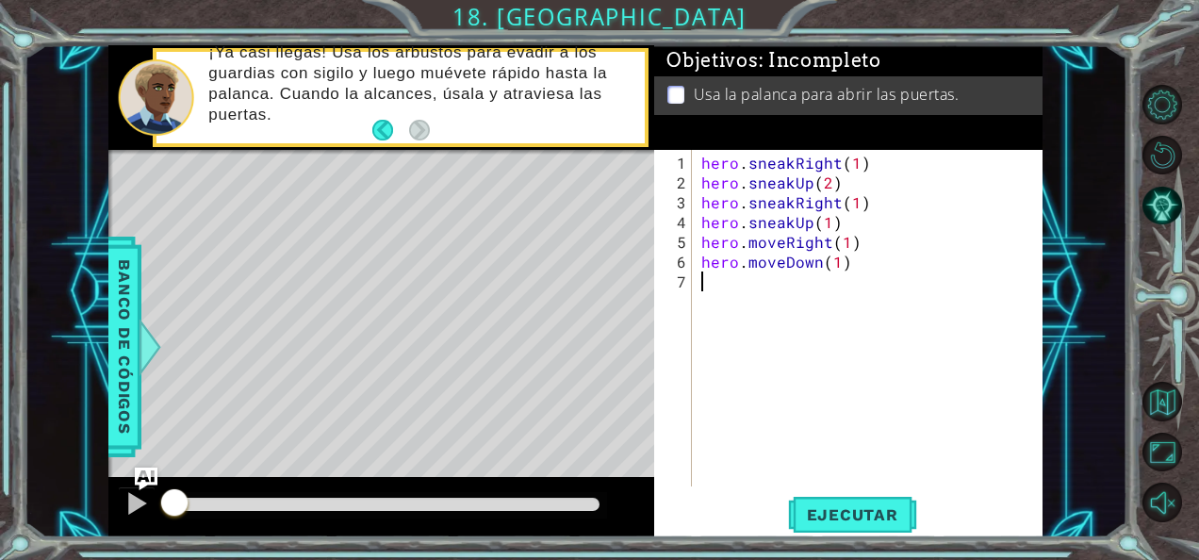
click at [718, 289] on div "hero . sneakRight ( 1 ) hero . sneakUp ( 2 ) hero . sneakRight ( 1 ) hero . sne…" at bounding box center [873, 341] width 351 height 376
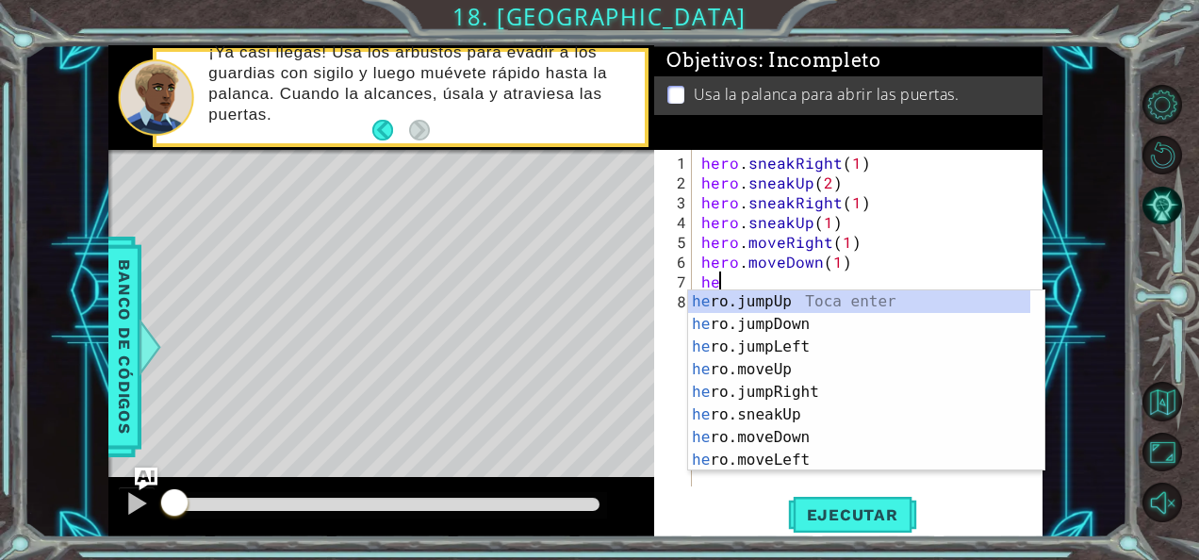
type textarea "hero"
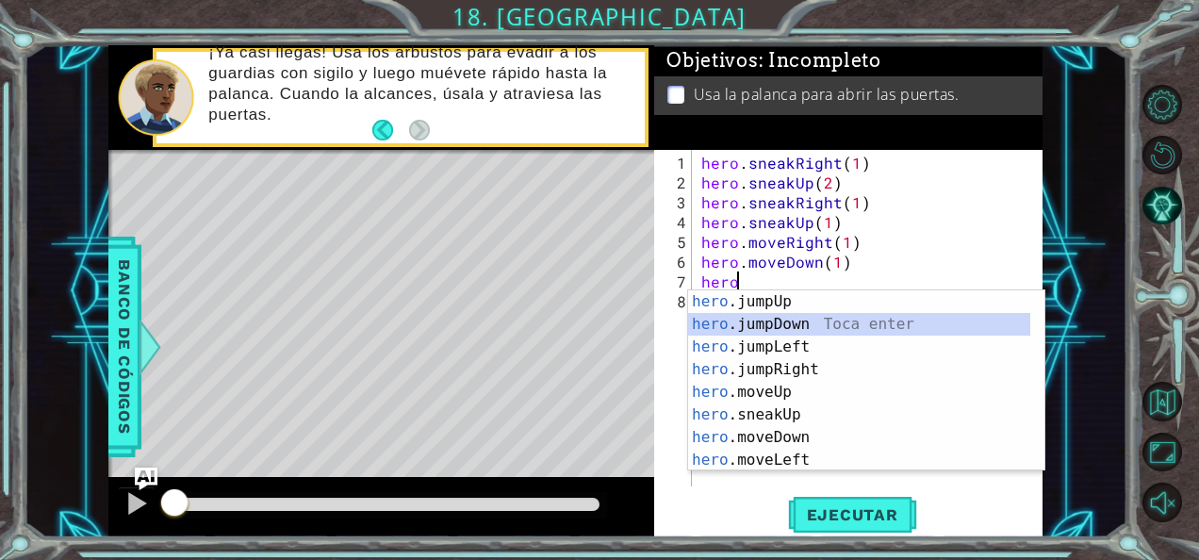
click at [727, 317] on div "hero .jumpUp Toca enter hero .jumpDown Toca enter hero .jumpLeft Toca enter her…" at bounding box center [859, 403] width 343 height 226
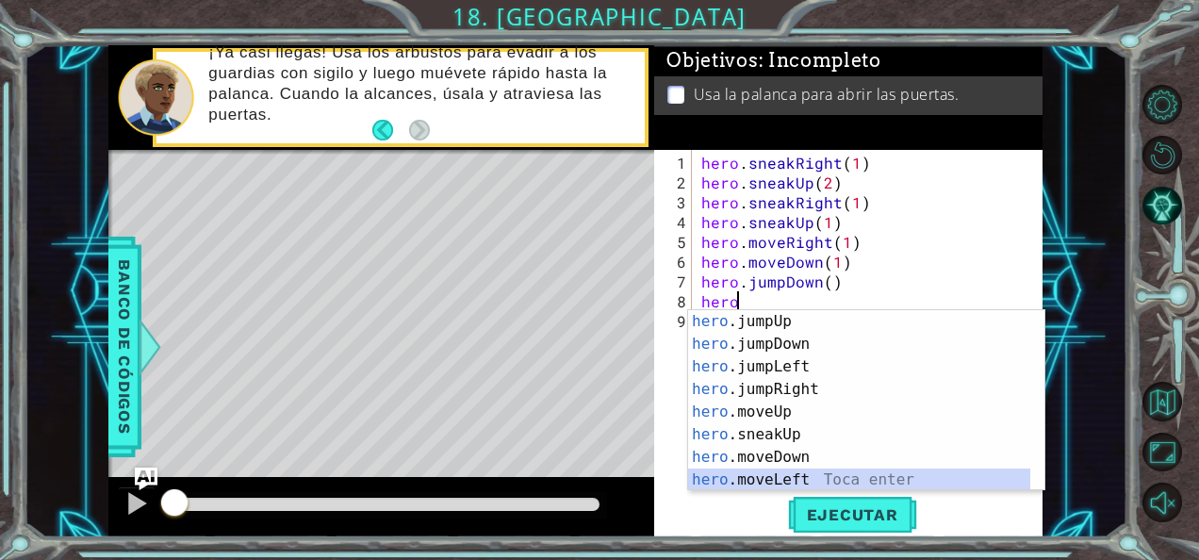
click at [743, 483] on div "hero .jumpUp Toca enter hero .jumpDown Toca enter hero .jumpLeft Toca enter her…" at bounding box center [859, 423] width 343 height 226
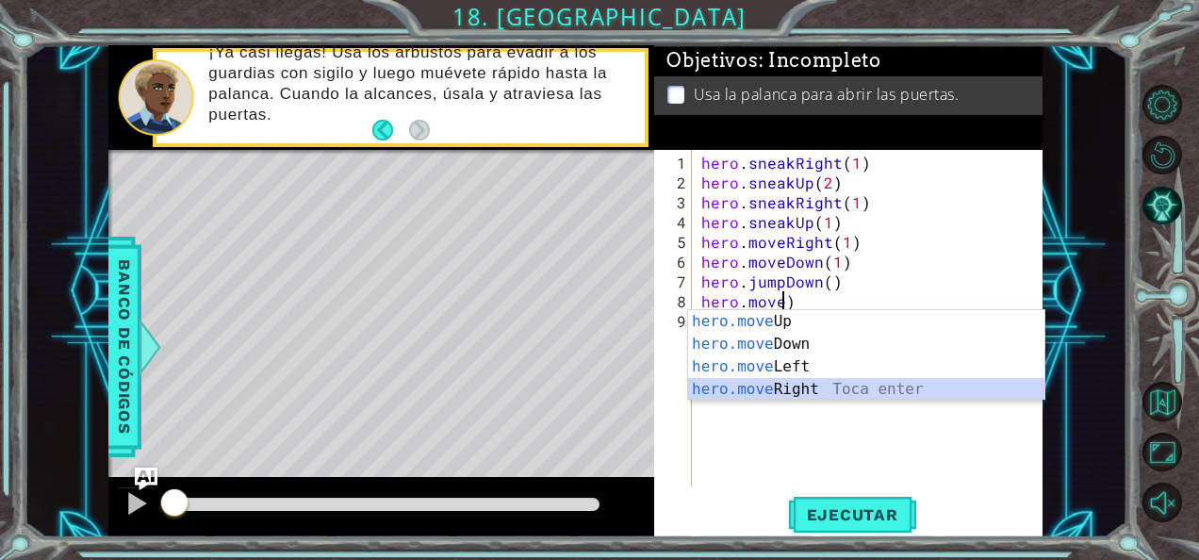
click at [764, 395] on div "hero.move Up Toca enter hero.move Down Toca enter hero.move Left Toca enter her…" at bounding box center [866, 378] width 357 height 136
type textarea "hero.moveRight(1)"
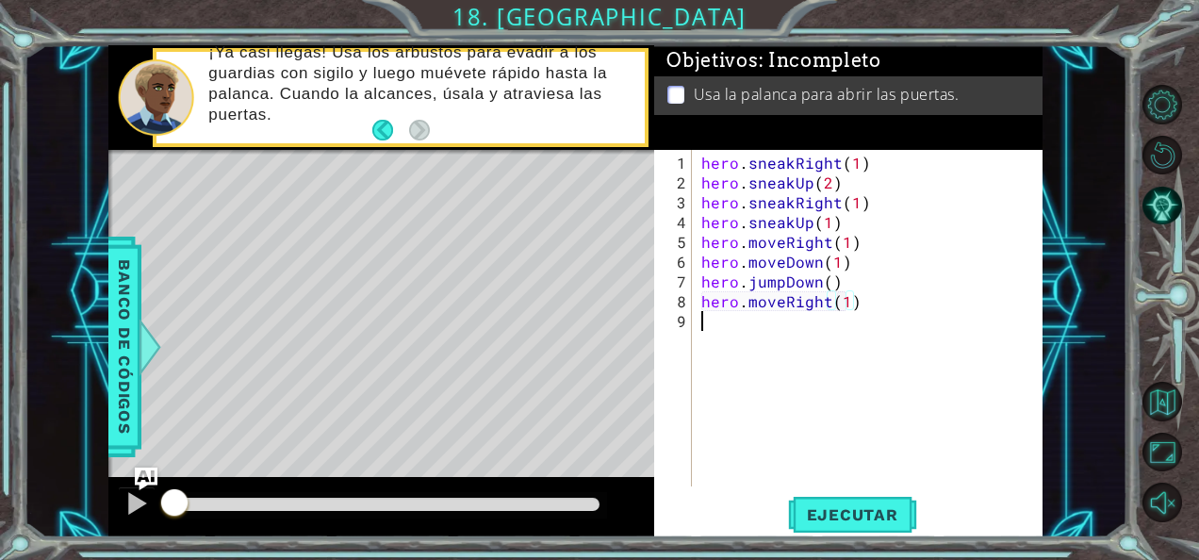
click at [724, 326] on div "hero . sneakRight ( 1 ) hero . sneakUp ( 2 ) hero . sneakRight ( 1 ) hero . sne…" at bounding box center [873, 341] width 351 height 376
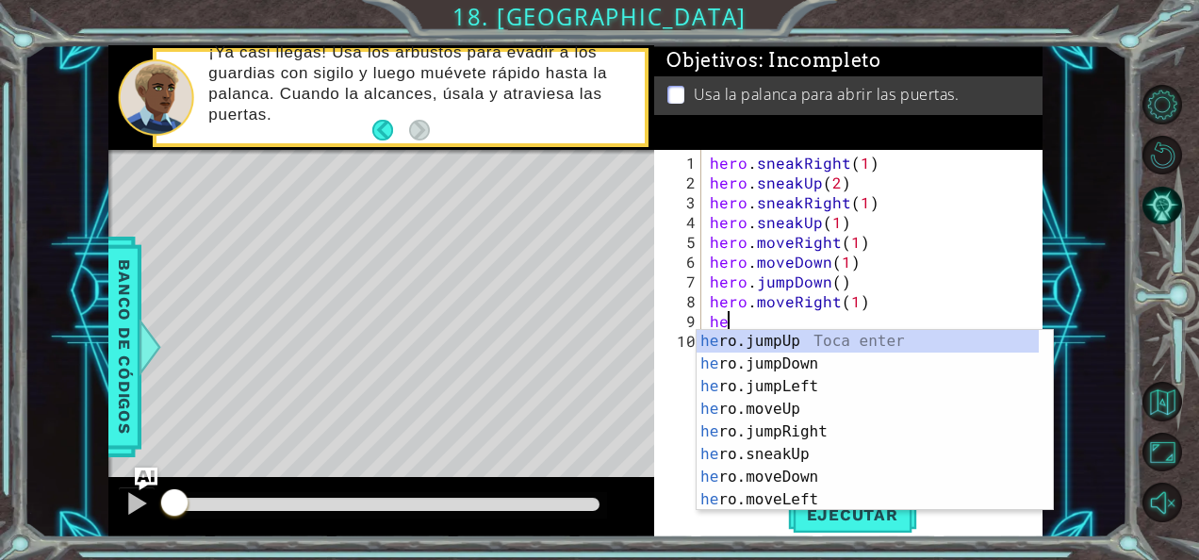
type textarea "hero"
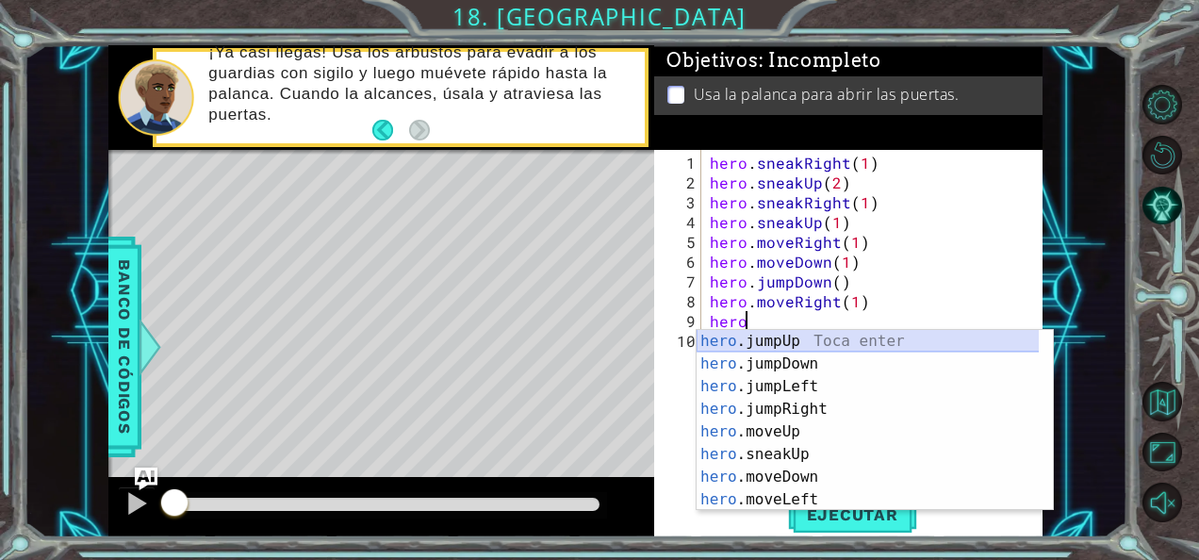
click at [780, 334] on div "hero .jumpUp Toca enter hero .jumpDown Toca enter hero .jumpLeft Toca enter her…" at bounding box center [868, 443] width 343 height 226
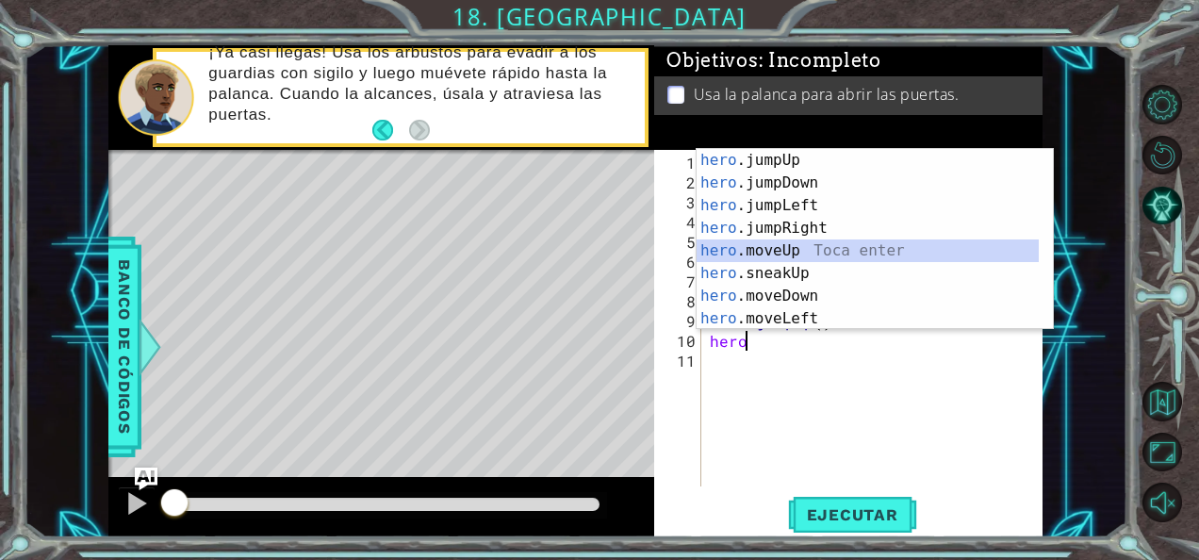
click at [784, 250] on div "hero .jumpUp Toca enter hero .jumpDown Toca enter hero .jumpLeft Toca enter her…" at bounding box center [868, 262] width 343 height 226
type textarea "hero.moveUp(1)"
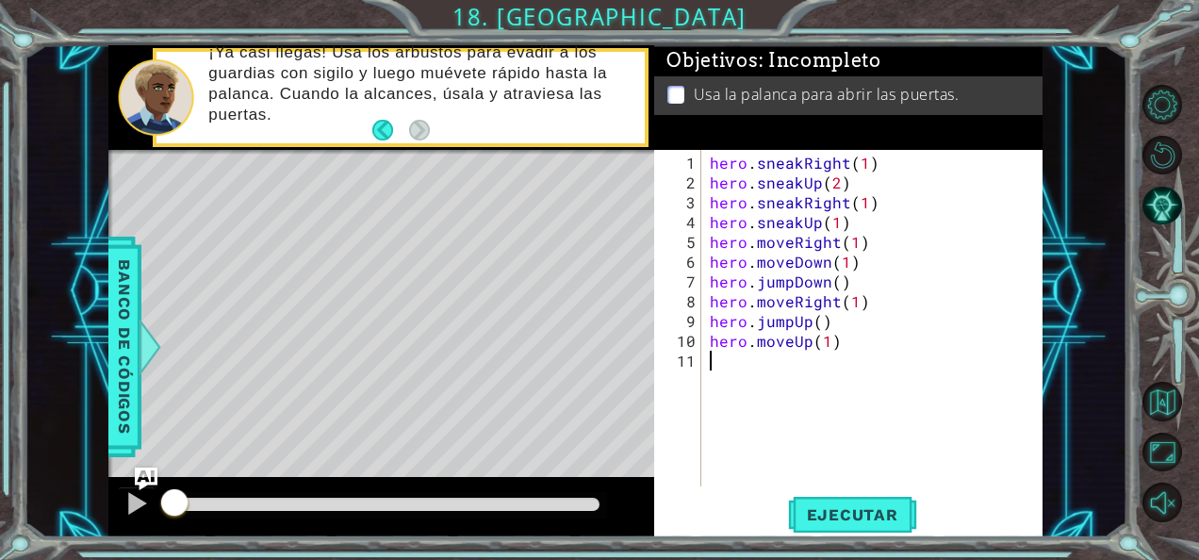
click at [758, 363] on div "hero . sneakRight ( 1 ) hero . sneakUp ( 2 ) hero . sneakRight ( 1 ) hero . sne…" at bounding box center [877, 341] width 342 height 376
type textarea "e"
click at [837, 505] on span "Ejecutar" at bounding box center [852, 514] width 129 height 19
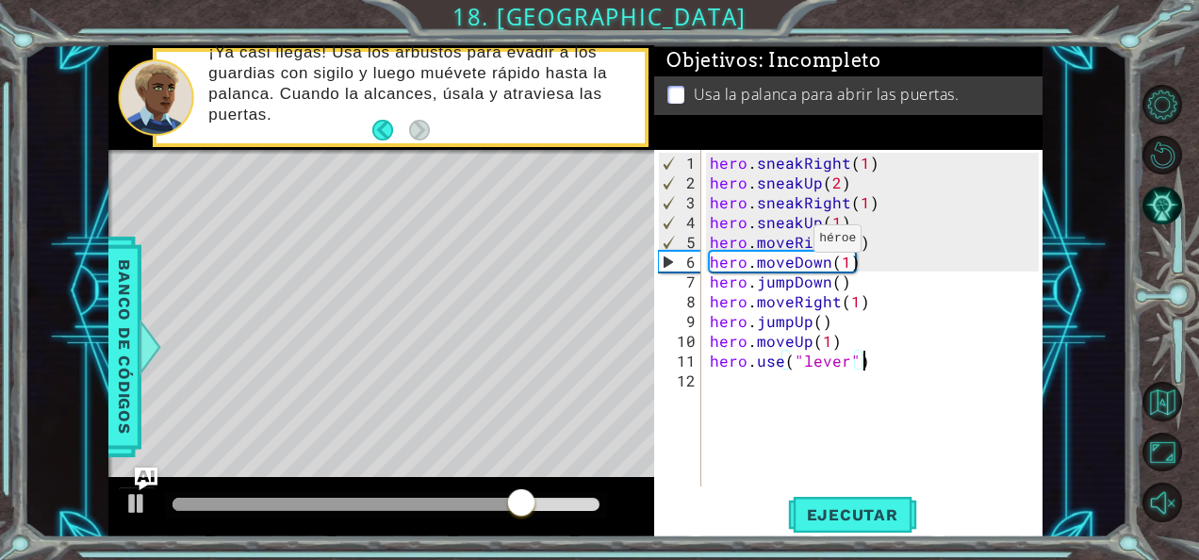
click at [790, 245] on div "hero . sneakRight ( 1 ) hero . sneakUp ( 2 ) hero . sneakRight ( 1 ) hero . sne…" at bounding box center [877, 341] width 342 height 376
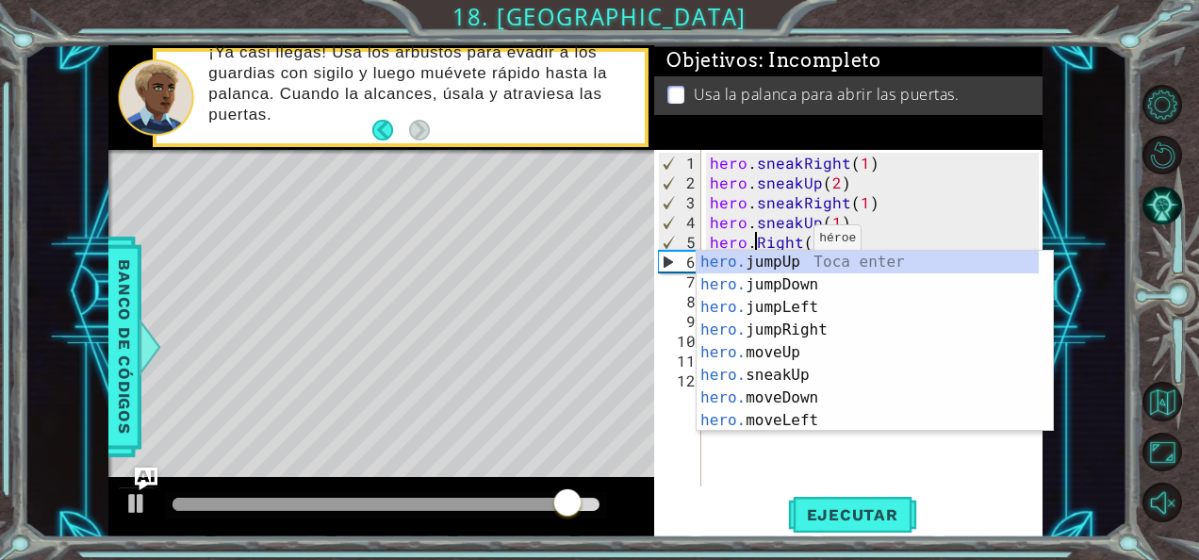
scroll to position [0, 4]
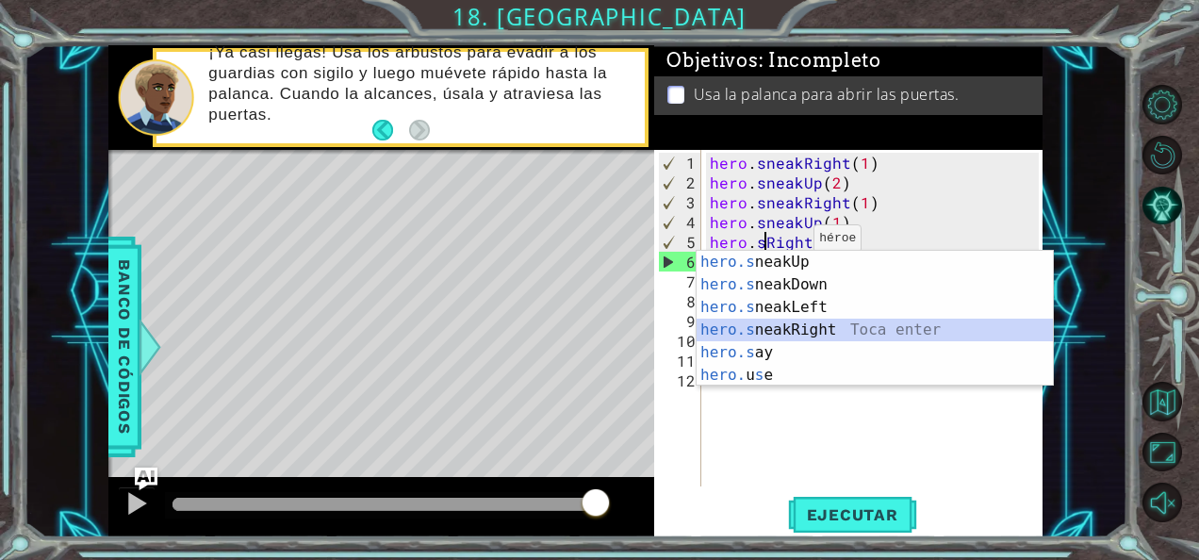
click at [803, 330] on div "hero.s neakUp Toca enter hero.s neakDown Toca enter hero.s neakLeft Toca enter …" at bounding box center [875, 341] width 357 height 181
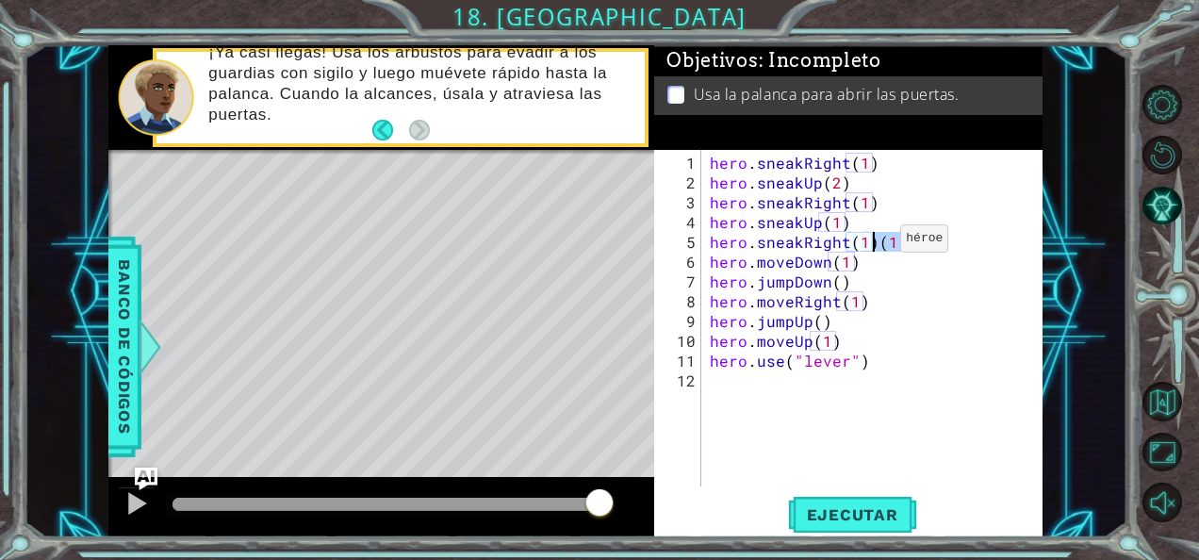
drag, startPoint x: 897, startPoint y: 238, endPoint x: 877, endPoint y: 246, distance: 21.5
click at [877, 246] on div "hero . sneakRight ( 1 ) hero . sneakUp ( 2 ) hero . sneakRight ( 1 ) hero . sne…" at bounding box center [877, 341] width 342 height 376
click at [834, 505] on span "Ejecutar" at bounding box center [852, 514] width 129 height 19
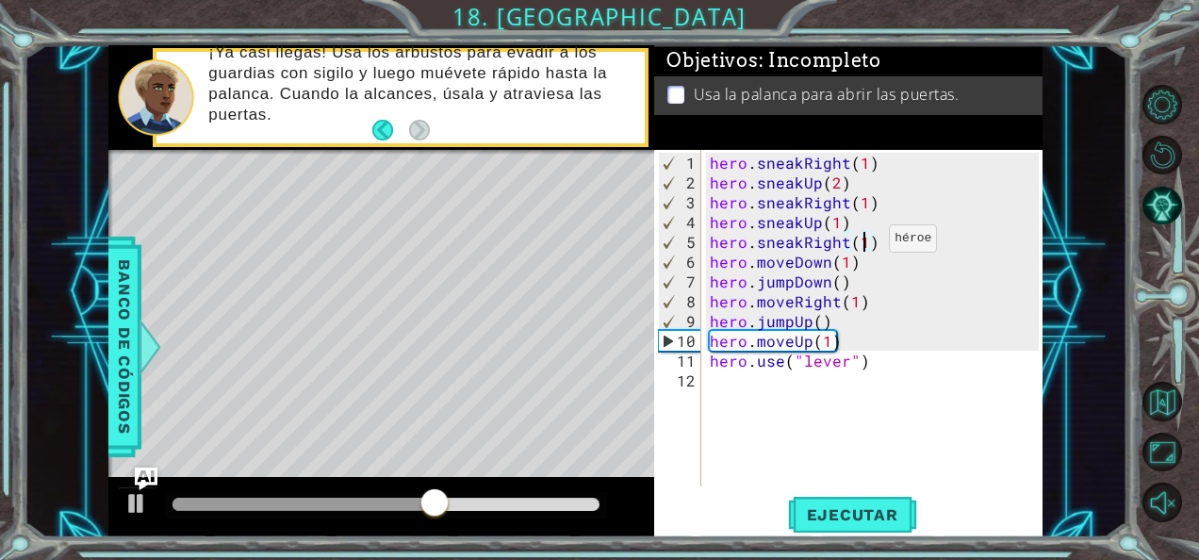
click at [866, 245] on div "hero . sneakRight ( 1 ) hero . sneakUp ( 2 ) hero . sneakRight ( 1 ) hero . sne…" at bounding box center [877, 341] width 342 height 376
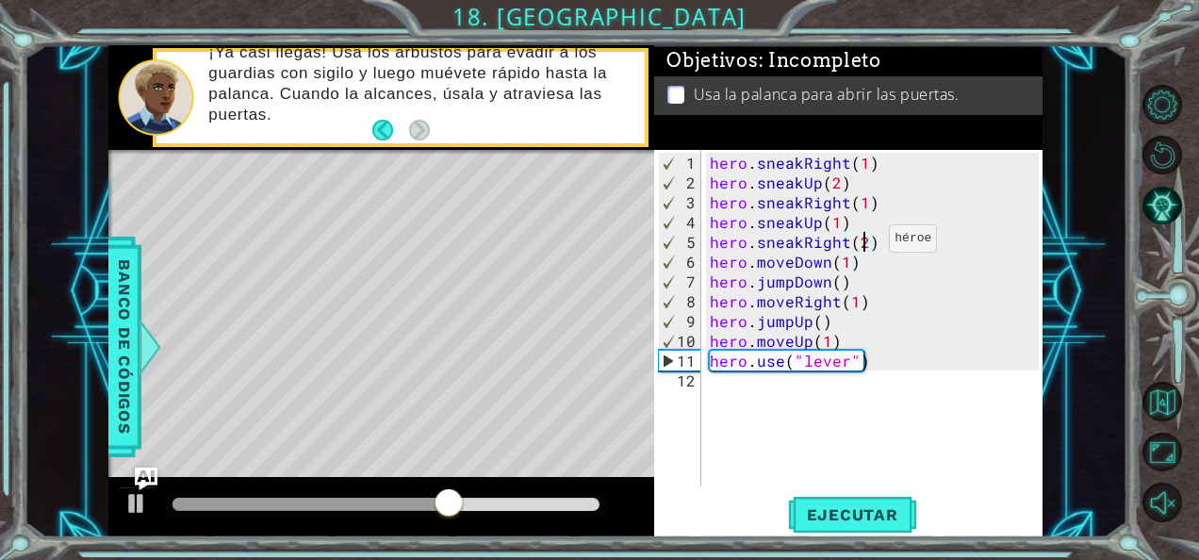
scroll to position [0, 9]
click at [827, 516] on span "Ejecutar" at bounding box center [852, 514] width 129 height 19
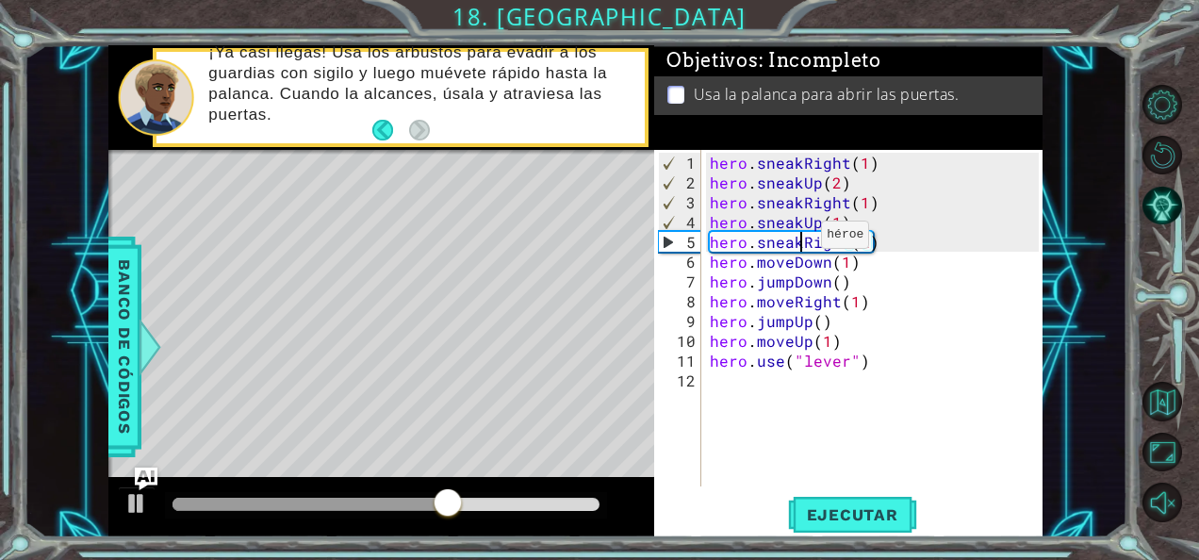
click at [798, 241] on div "hero . sneakRight ( 1 ) hero . sneakUp ( 2 ) hero . sneakRight ( 1 ) hero . sne…" at bounding box center [877, 341] width 342 height 376
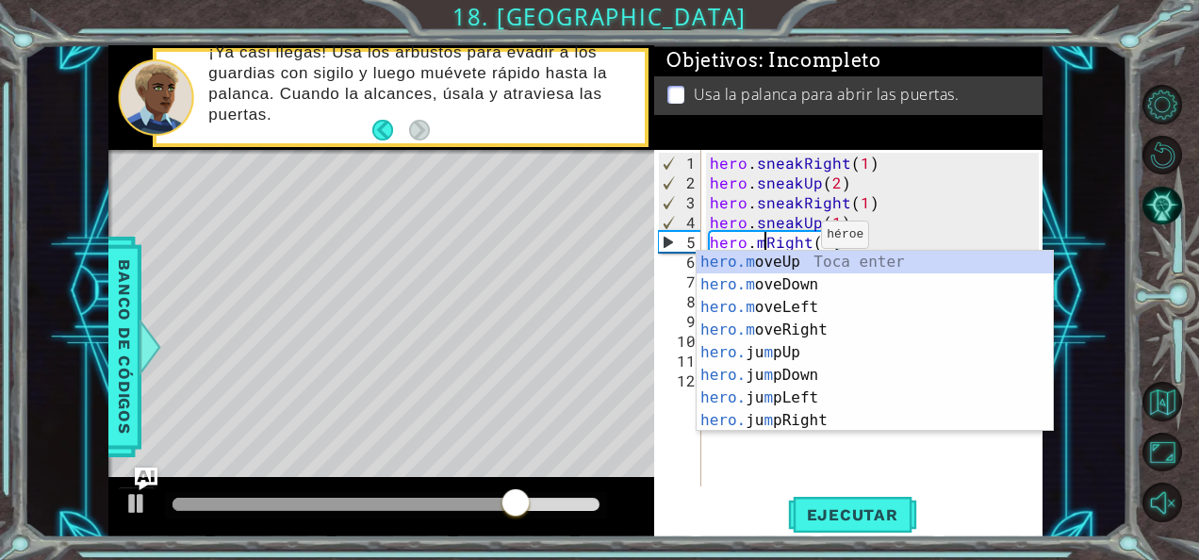
scroll to position [0, 4]
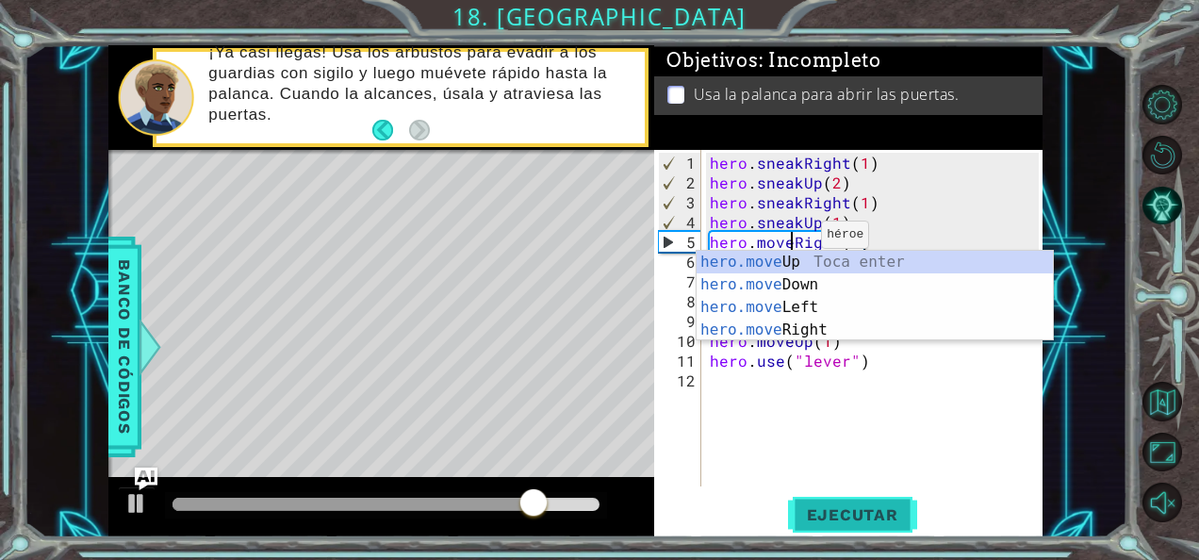
click at [873, 521] on span "Ejecutar" at bounding box center [852, 514] width 129 height 19
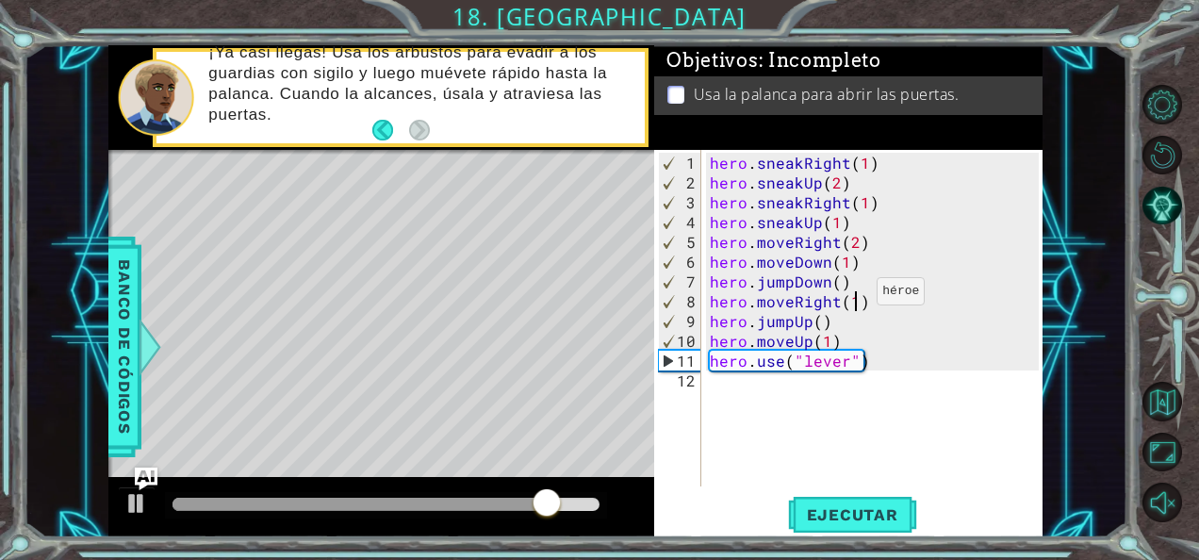
click at [853, 299] on div "hero . sneakRight ( 1 ) hero . sneakUp ( 2 ) hero . sneakRight ( 1 ) hero . sne…" at bounding box center [877, 341] width 342 height 376
type textarea "hero.moveRight(2)"
click at [874, 506] on span "Ejecutar" at bounding box center [852, 514] width 129 height 19
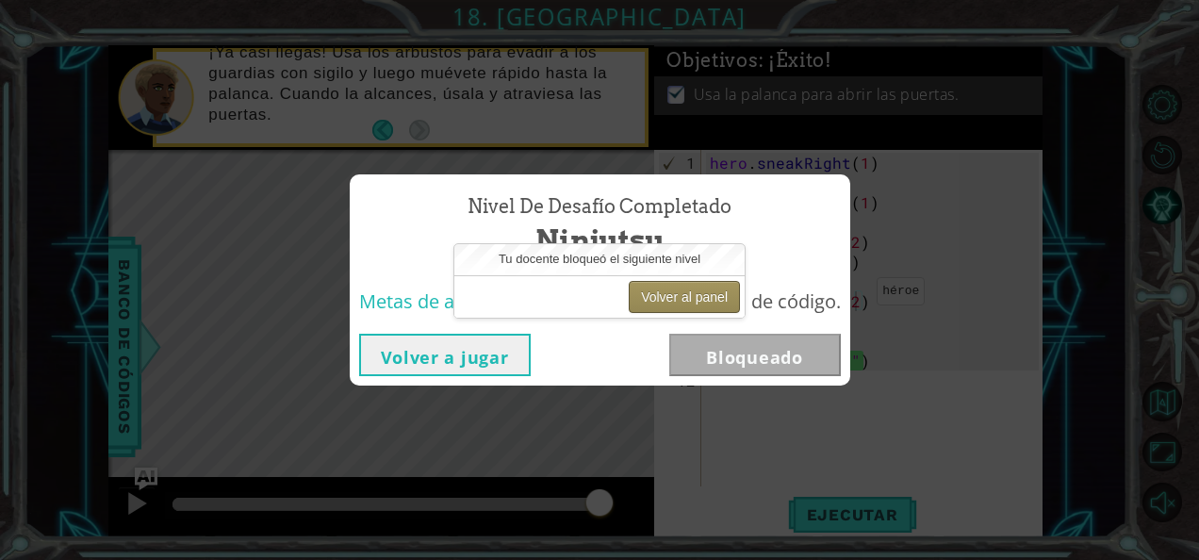
click at [675, 294] on button "Volver al panel" at bounding box center [684, 297] width 111 height 32
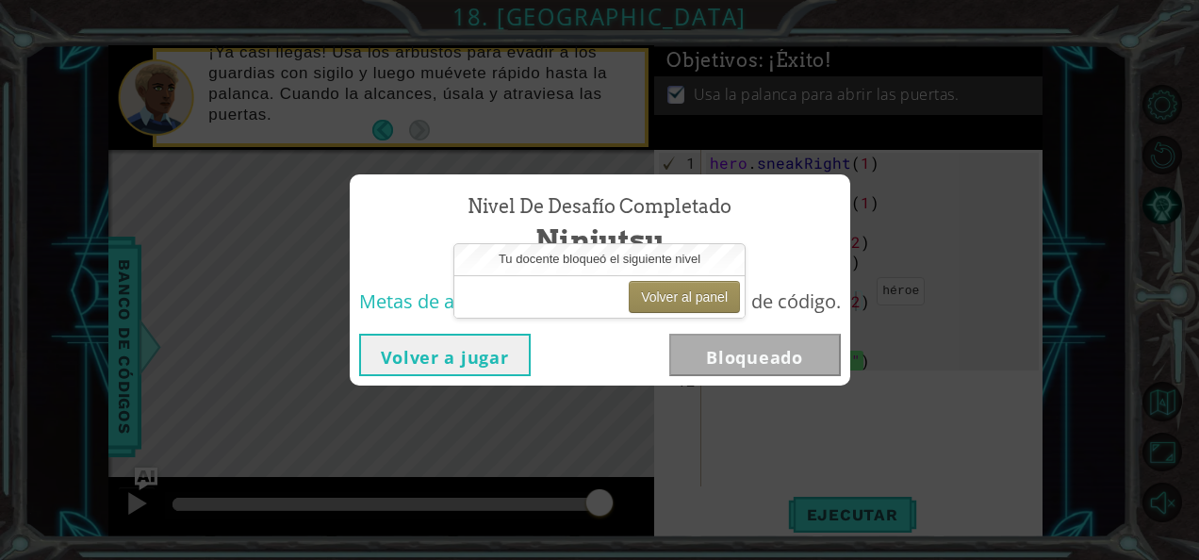
click at [491, 355] on button "Volver a jugar" at bounding box center [445, 355] width 172 height 42
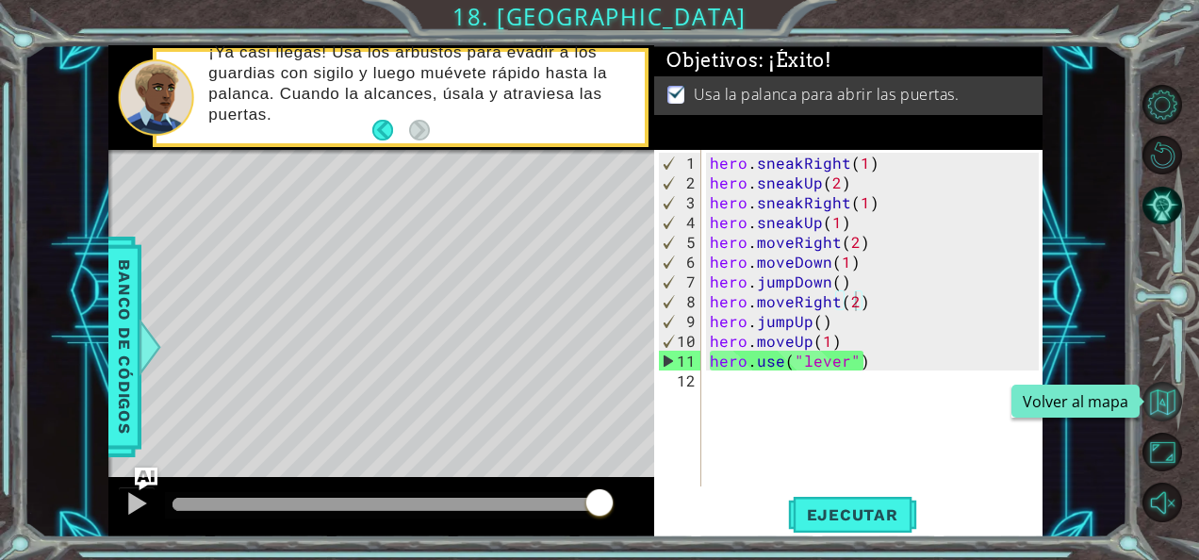
click at [1165, 394] on button "Volver al mapa" at bounding box center [1163, 402] width 40 height 40
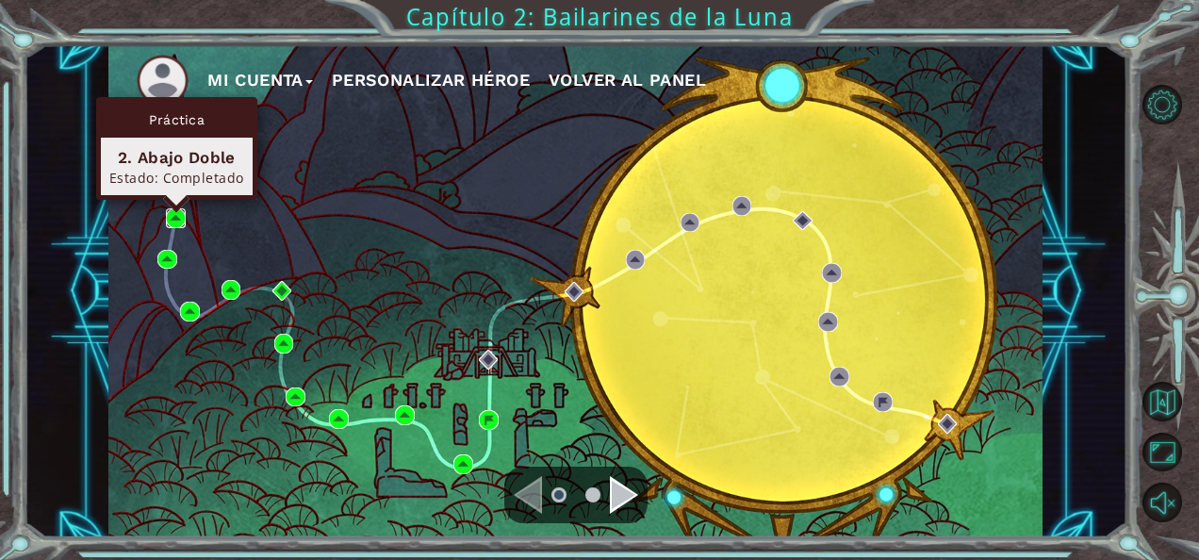
click at [178, 223] on img at bounding box center [176, 218] width 20 height 20
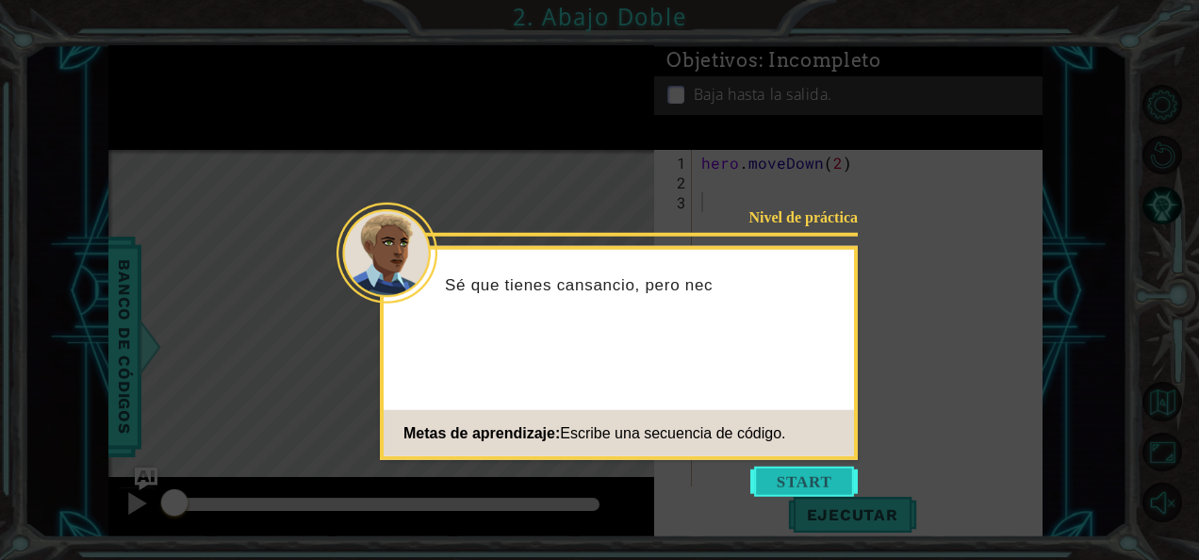
click at [809, 487] on button "Start" at bounding box center [804, 482] width 107 height 30
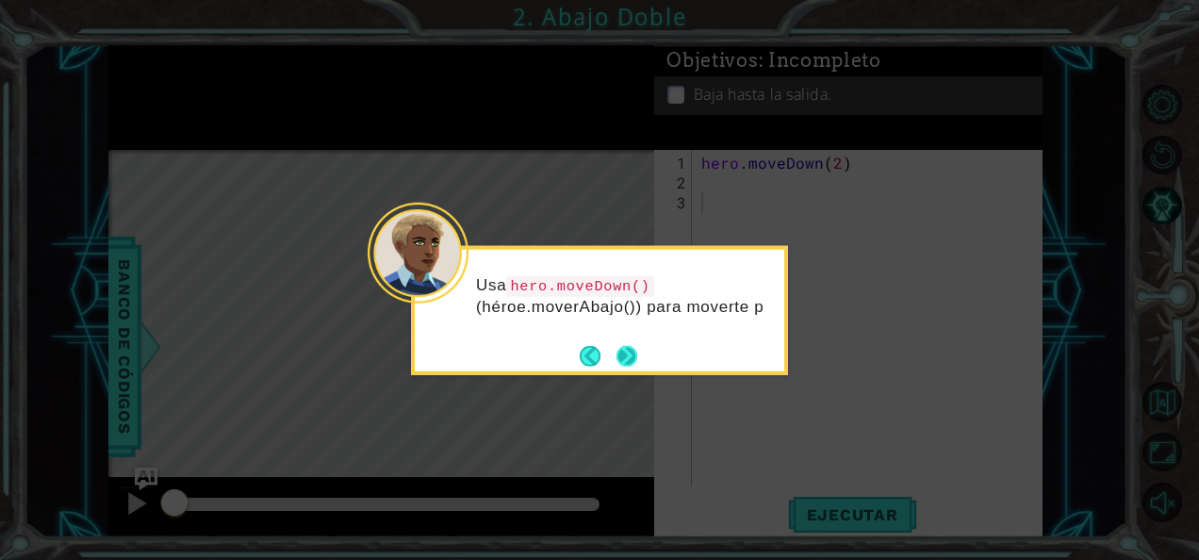
click at [622, 360] on button "Next" at bounding box center [627, 355] width 21 height 21
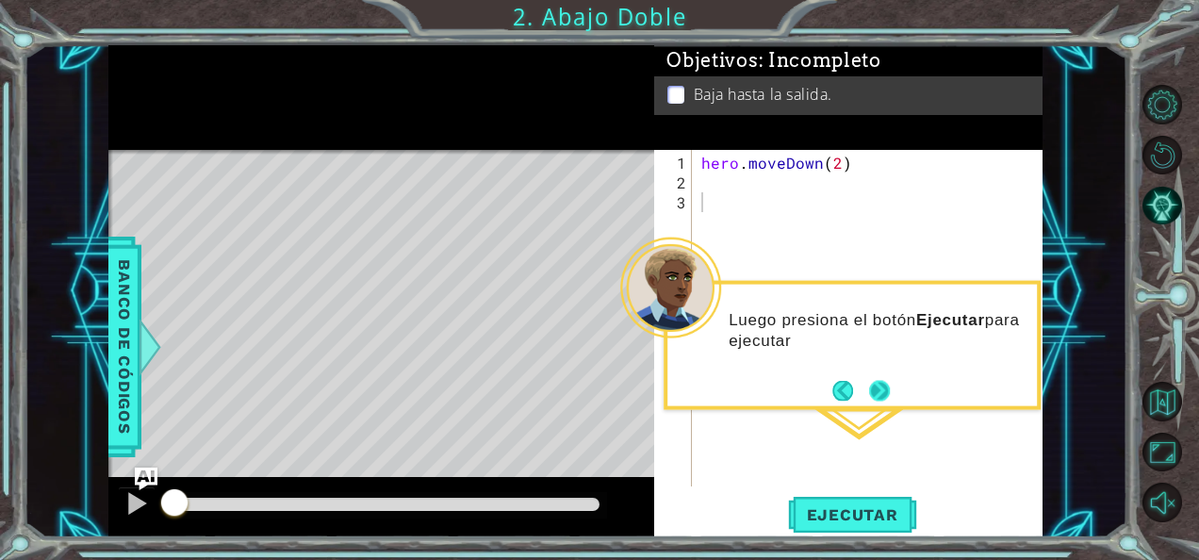
click at [874, 396] on button "Next" at bounding box center [879, 390] width 21 height 21
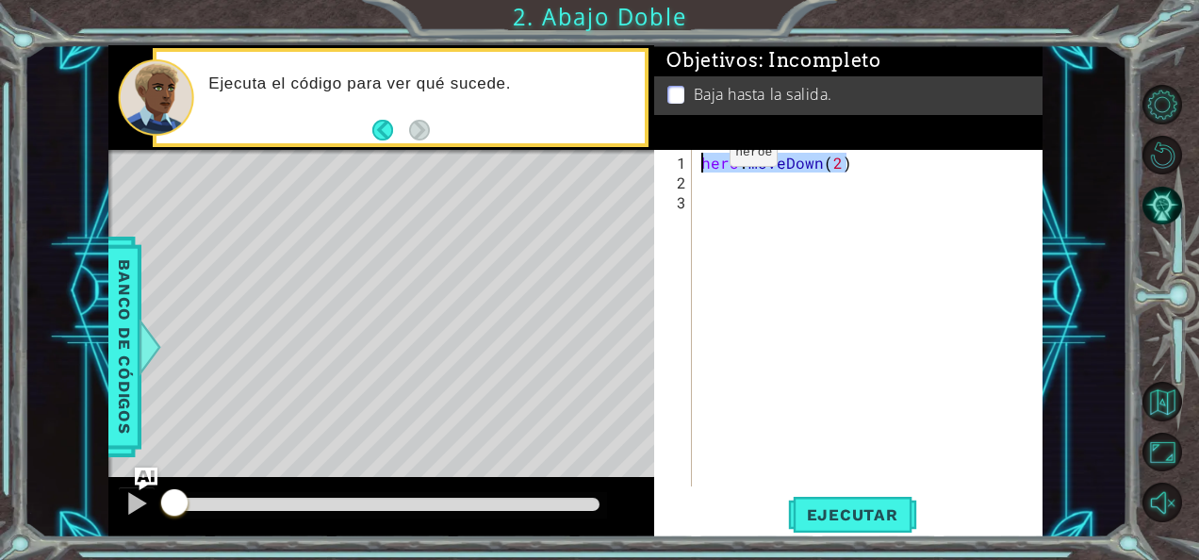
drag, startPoint x: 866, startPoint y: 168, endPoint x: 822, endPoint y: 177, distance: 45.3
click at [692, 157] on div "1 2 3 hero . moveDown ( 2 ) ההההההההההההההההההההההההההההההההההההההההההההההההההה…" at bounding box center [846, 318] width 385 height 337
drag, startPoint x: 858, startPoint y: 171, endPoint x: 732, endPoint y: 154, distance: 127.5
click at [732, 154] on div "hero . moveDown ( 2 )" at bounding box center [873, 341] width 351 height 376
drag, startPoint x: 698, startPoint y: 160, endPoint x: 854, endPoint y: 170, distance: 156.8
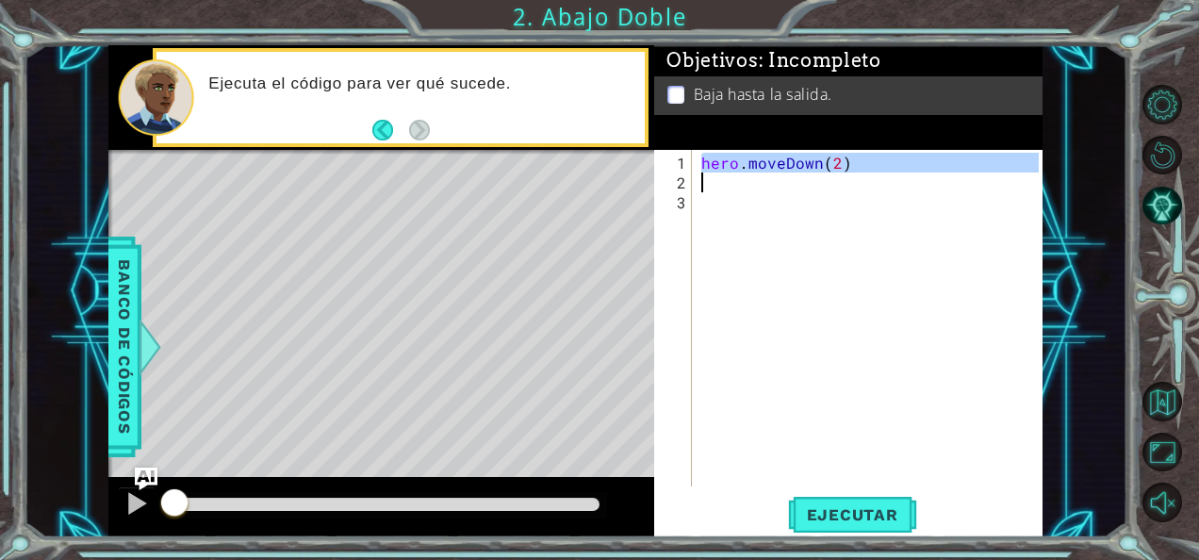
click at [854, 170] on div "hero . moveDown ( 2 )" at bounding box center [873, 341] width 351 height 376
type textarea "hero.moveDown(2)"
drag, startPoint x: 849, startPoint y: 168, endPoint x: 682, endPoint y: 152, distance: 167.7
click at [682, 152] on div "hero.moveDown(2) 1 2 3 hero . moveDown ( 2 ) הההההההההההההההההההההההההההההההההה…" at bounding box center [846, 318] width 385 height 337
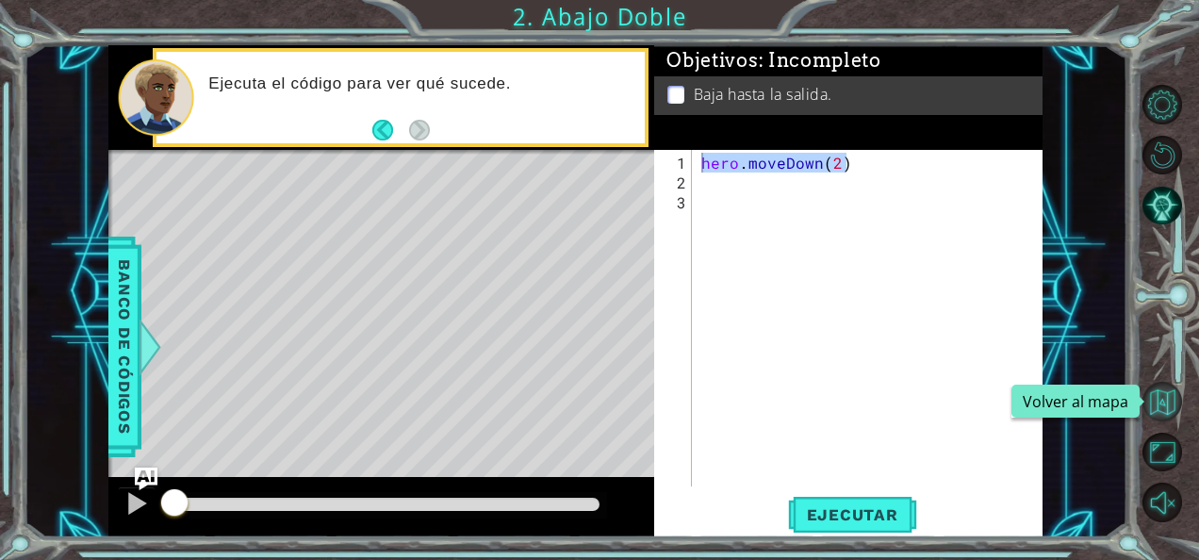
click at [1165, 387] on button "Volver al mapa" at bounding box center [1163, 402] width 40 height 40
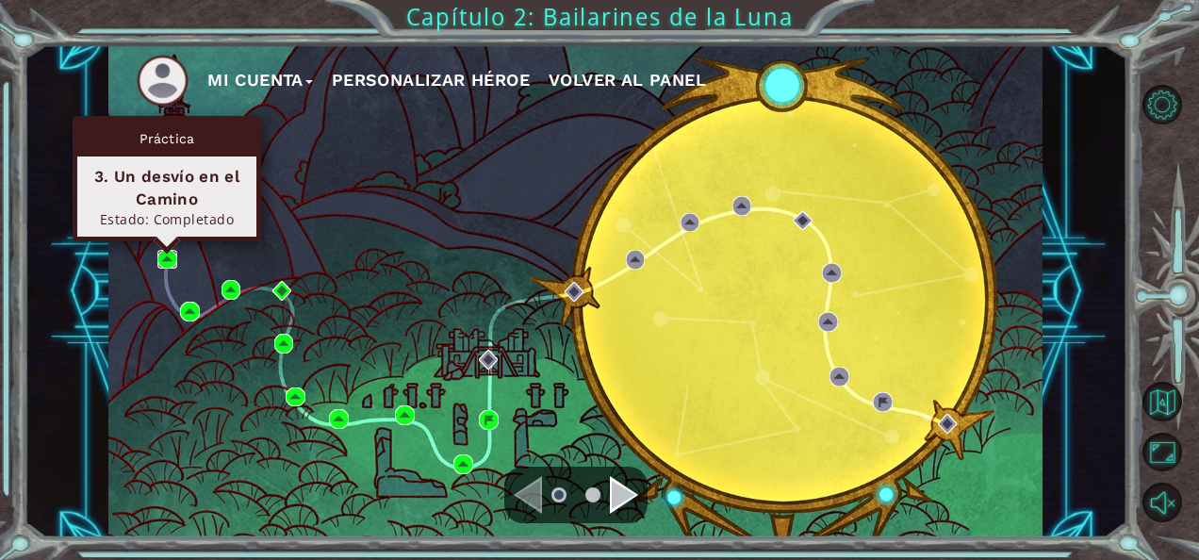
click at [168, 253] on img at bounding box center [167, 260] width 20 height 20
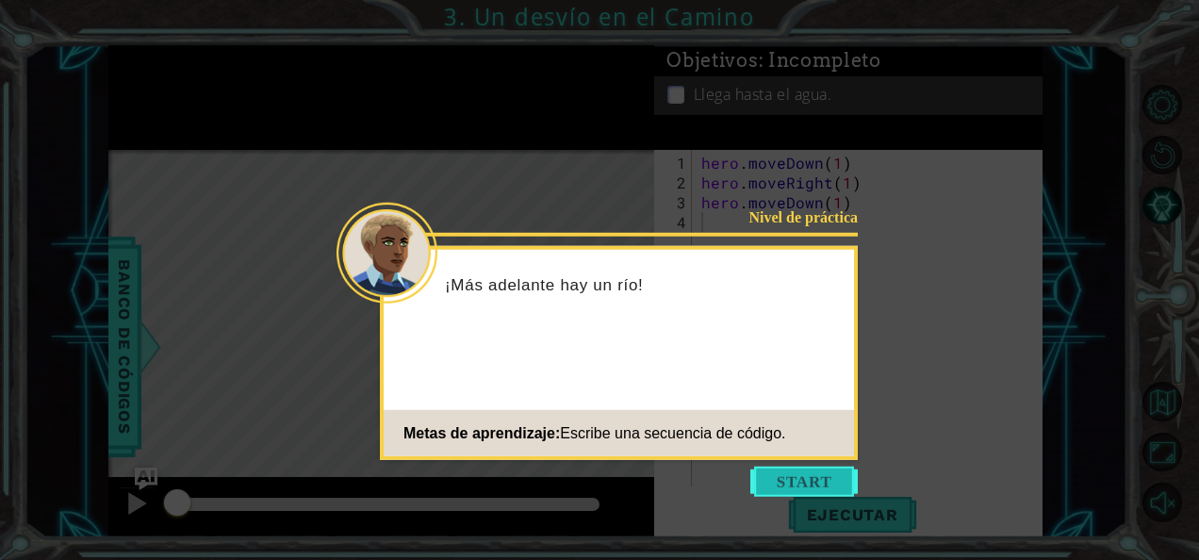
click at [788, 483] on button "Start" at bounding box center [804, 482] width 107 height 30
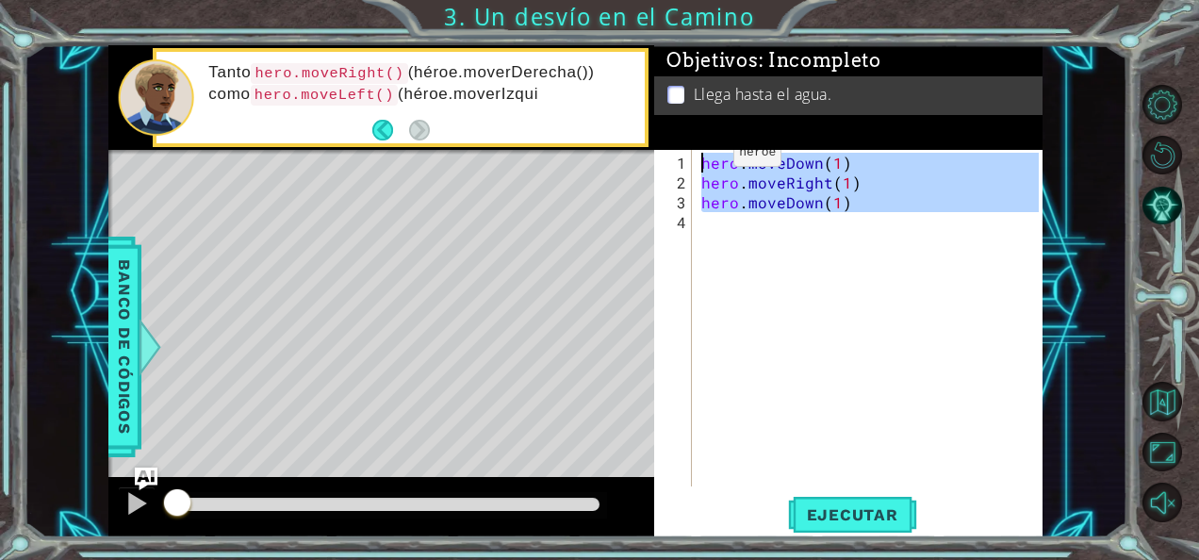
drag, startPoint x: 856, startPoint y: 214, endPoint x: 702, endPoint y: 159, distance: 163.1
click at [702, 159] on div "hero . moveDown ( 1 ) hero . moveRight ( 1 ) hero . moveDown ( 1 )" at bounding box center [873, 341] width 351 height 376
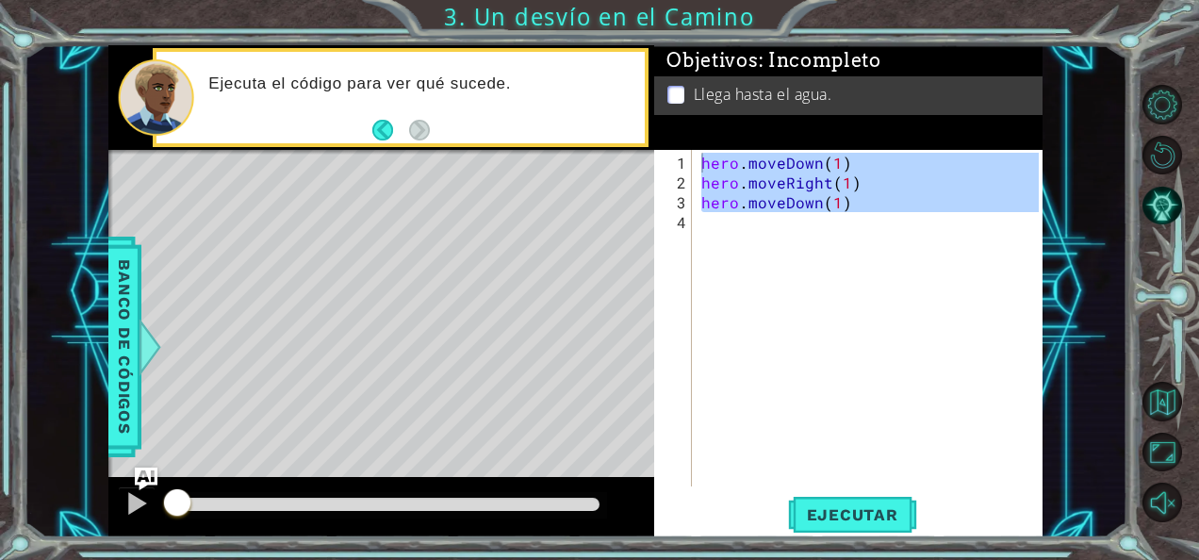
type textarea "hero.moveDown(1)"
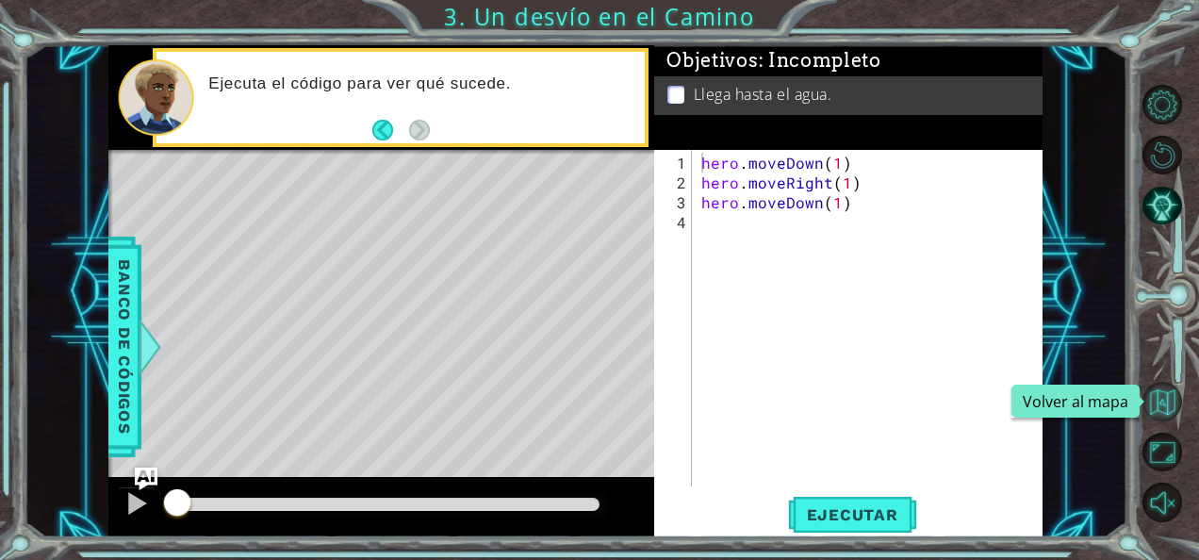
click at [1150, 404] on button "Volver al mapa" at bounding box center [1163, 402] width 40 height 40
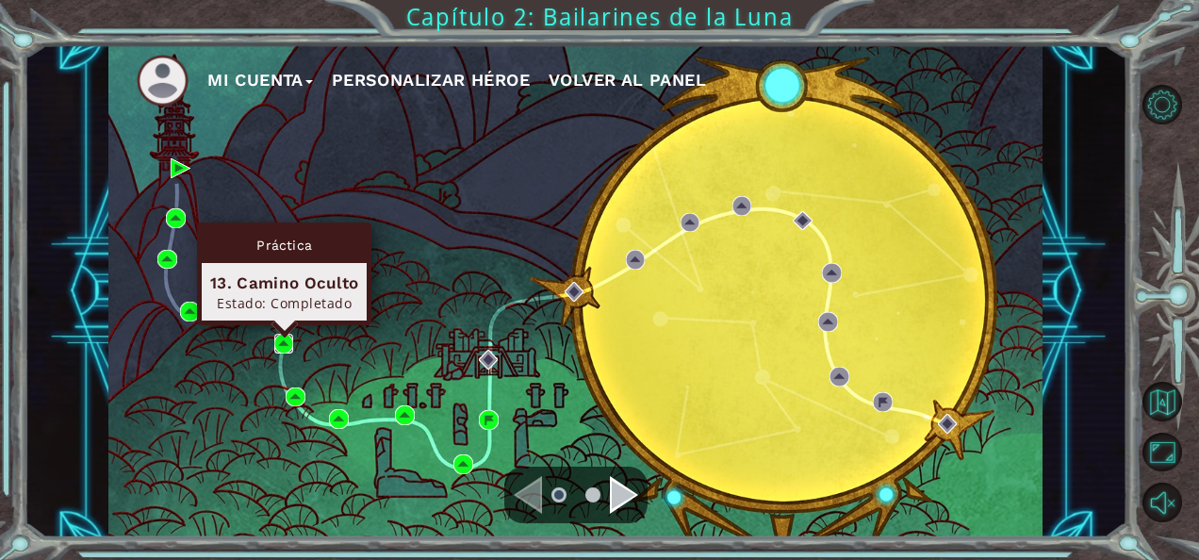
click at [279, 343] on img at bounding box center [284, 344] width 20 height 20
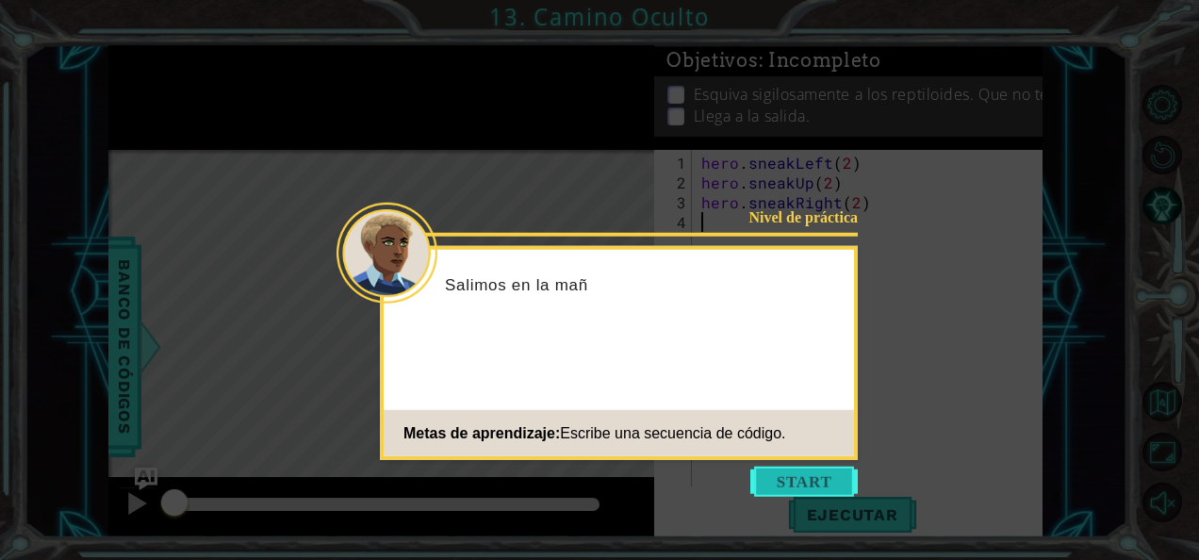
click at [825, 477] on button "Start" at bounding box center [804, 482] width 107 height 30
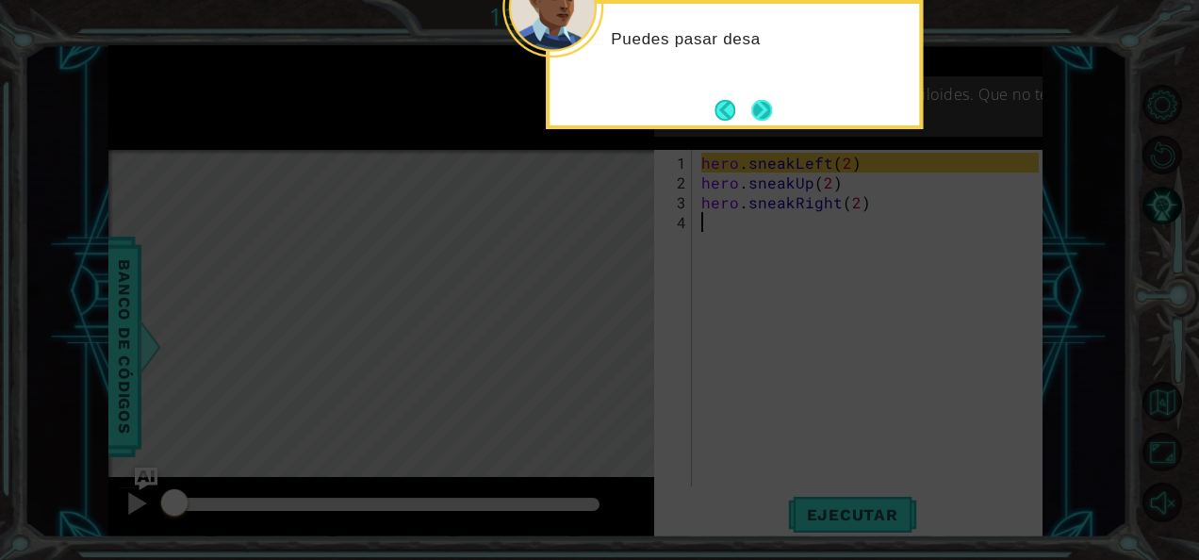
click at [769, 107] on button "Next" at bounding box center [761, 110] width 21 height 21
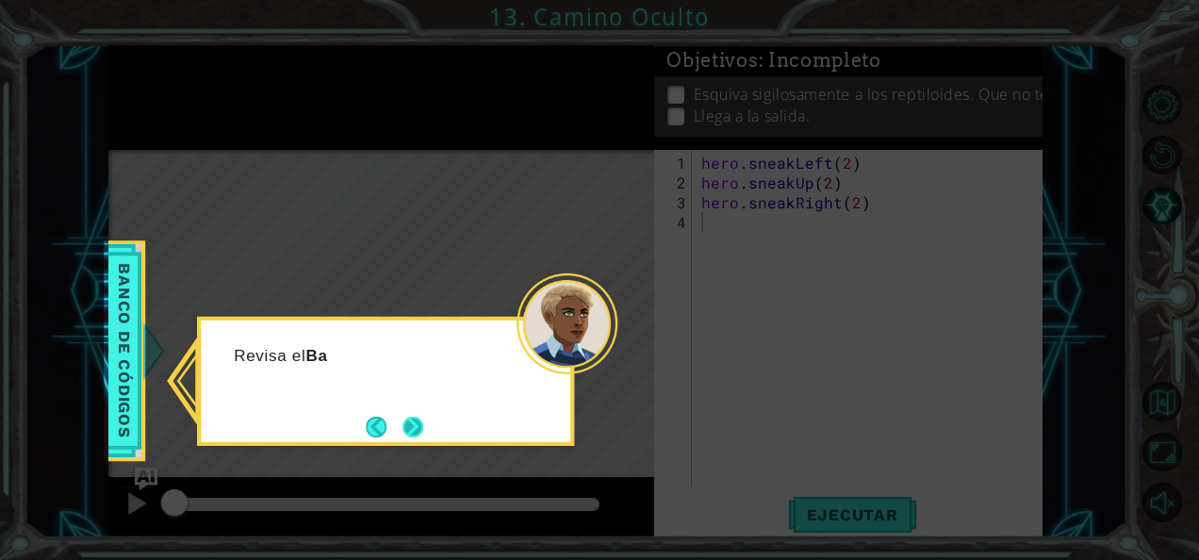
click at [421, 419] on button "Next" at bounding box center [413, 427] width 21 height 21
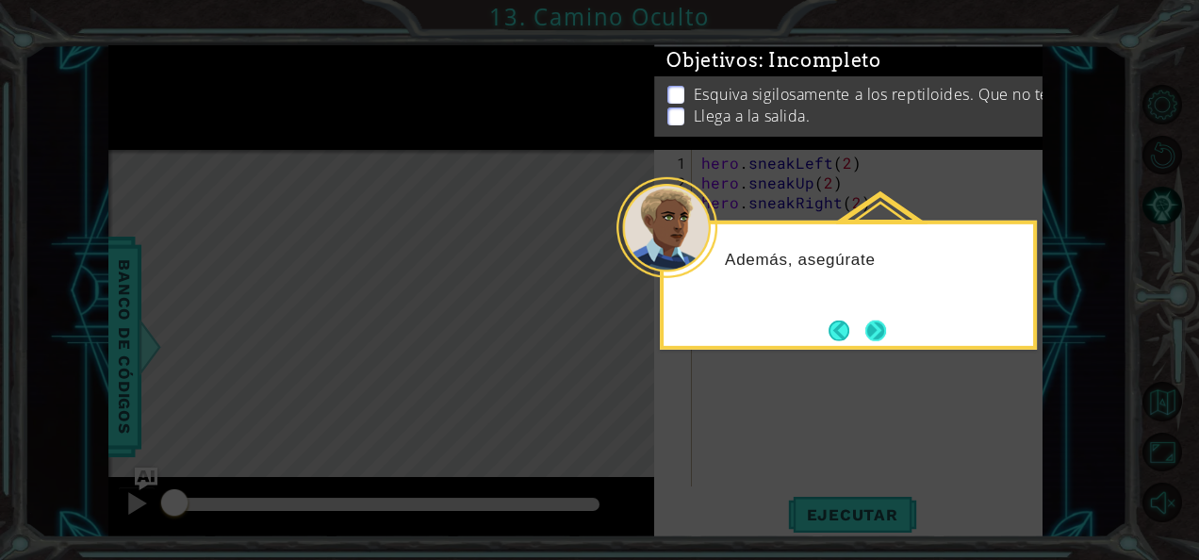
click at [882, 330] on button "Next" at bounding box center [876, 331] width 21 height 21
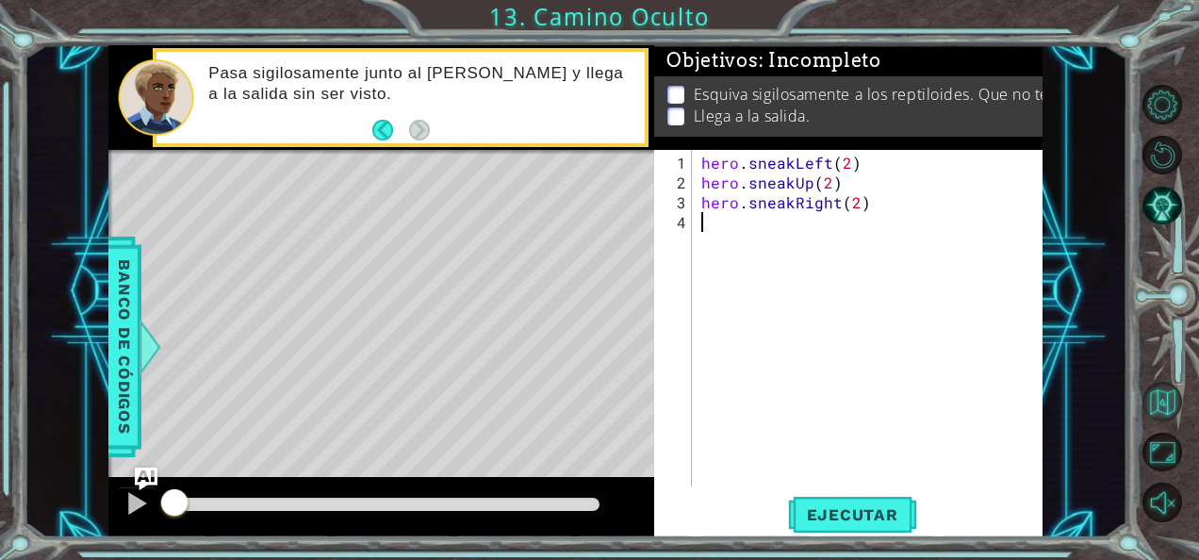
click at [1165, 404] on button "Volver al mapa" at bounding box center [1163, 402] width 40 height 40
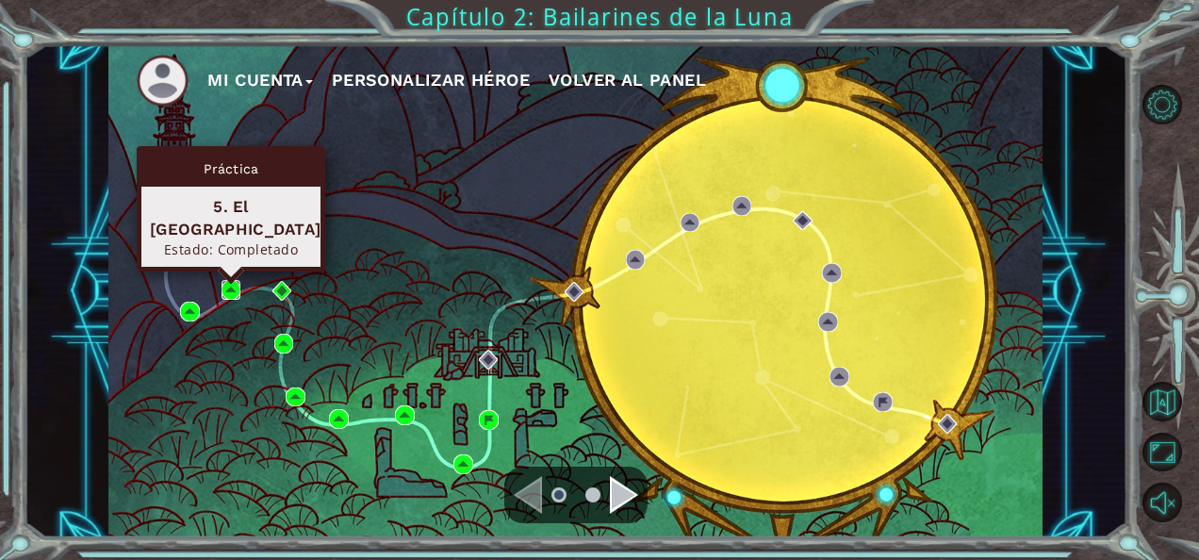
click at [232, 283] on img at bounding box center [232, 290] width 20 height 20
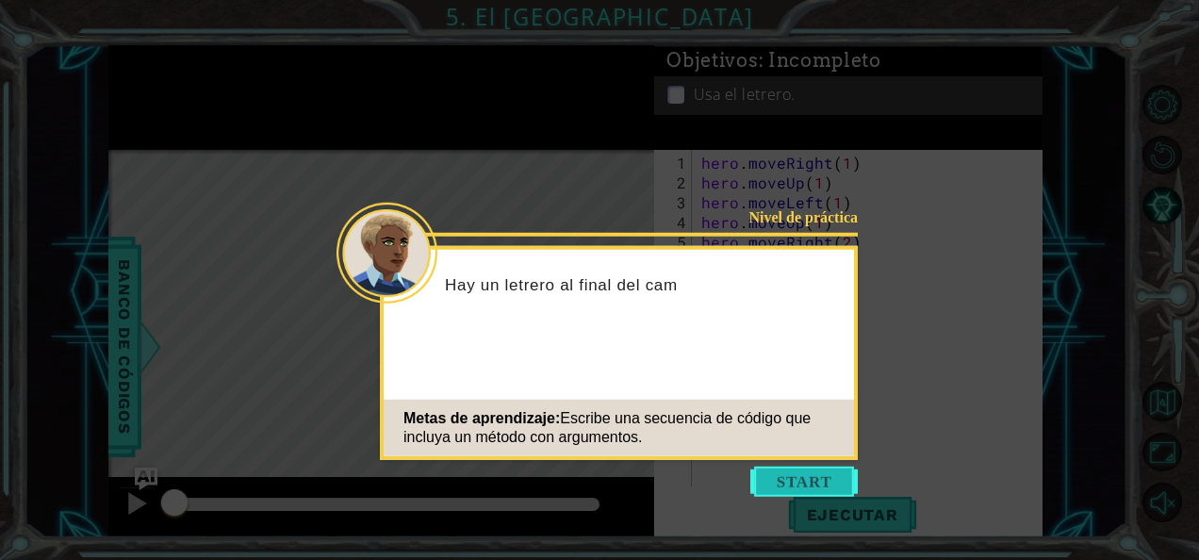
click at [809, 471] on button "Start" at bounding box center [804, 482] width 107 height 30
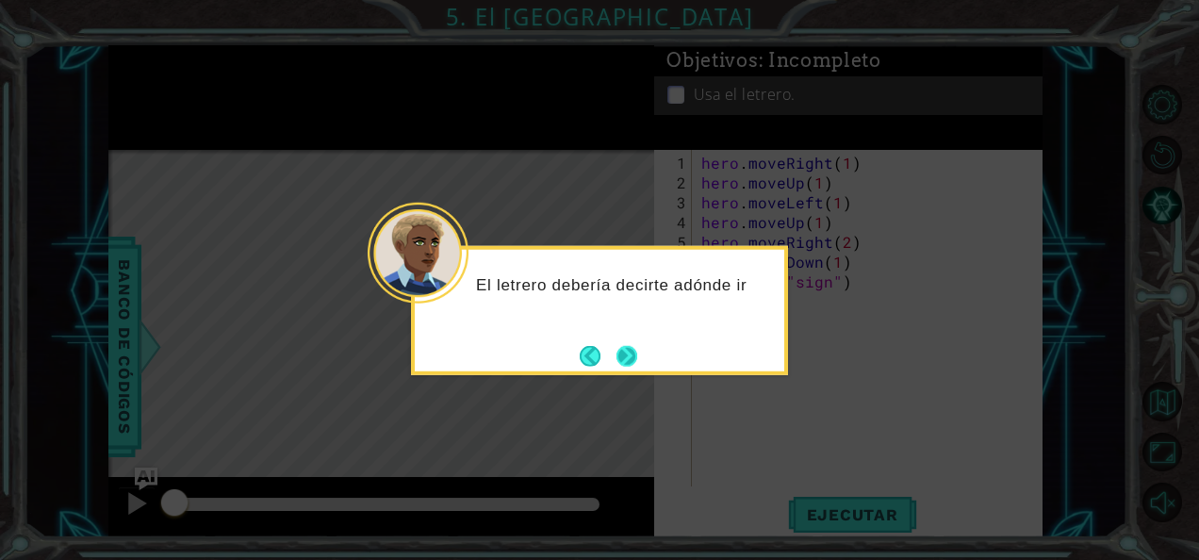
click at [633, 349] on button "Next" at bounding box center [627, 355] width 21 height 21
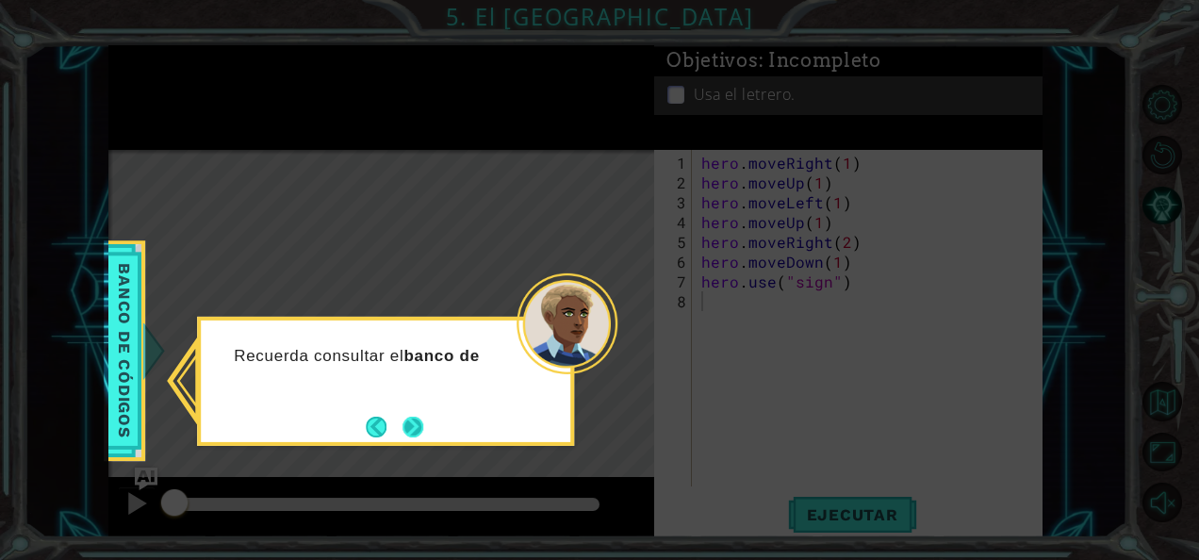
click at [418, 422] on button "Next" at bounding box center [413, 427] width 21 height 21
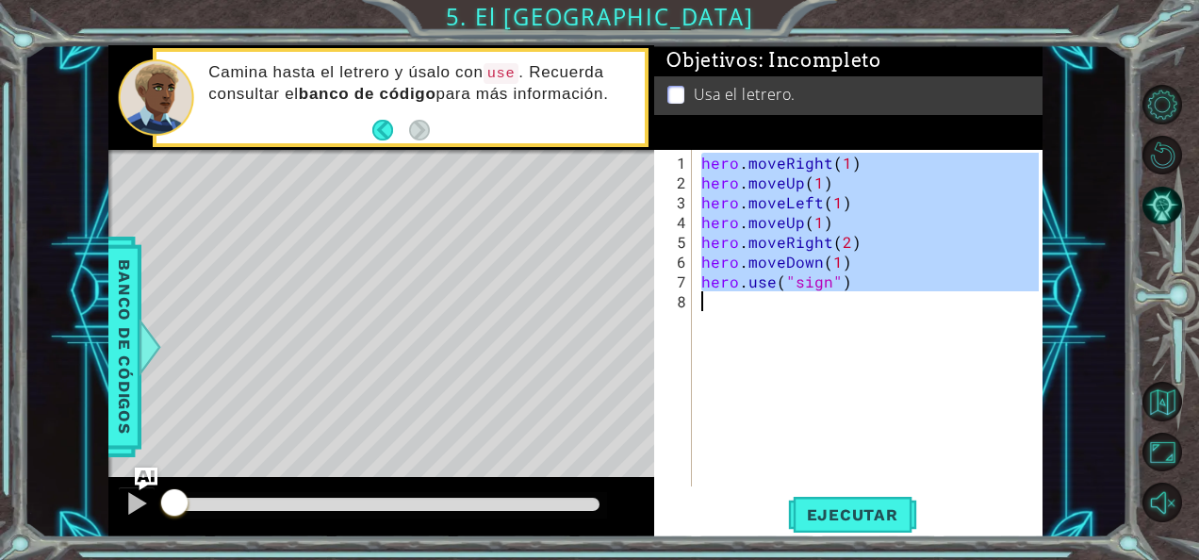
drag, startPoint x: 699, startPoint y: 159, endPoint x: 864, endPoint y: 330, distance: 237.4
click at [864, 330] on div "hero . moveRight ( 1 ) hero . moveUp ( 1 ) hero . moveLeft ( 1 ) hero . moveUp …" at bounding box center [873, 341] width 351 height 376
type textarea "hero.use("sign")"
click at [903, 511] on span "Ejecutar" at bounding box center [852, 514] width 129 height 19
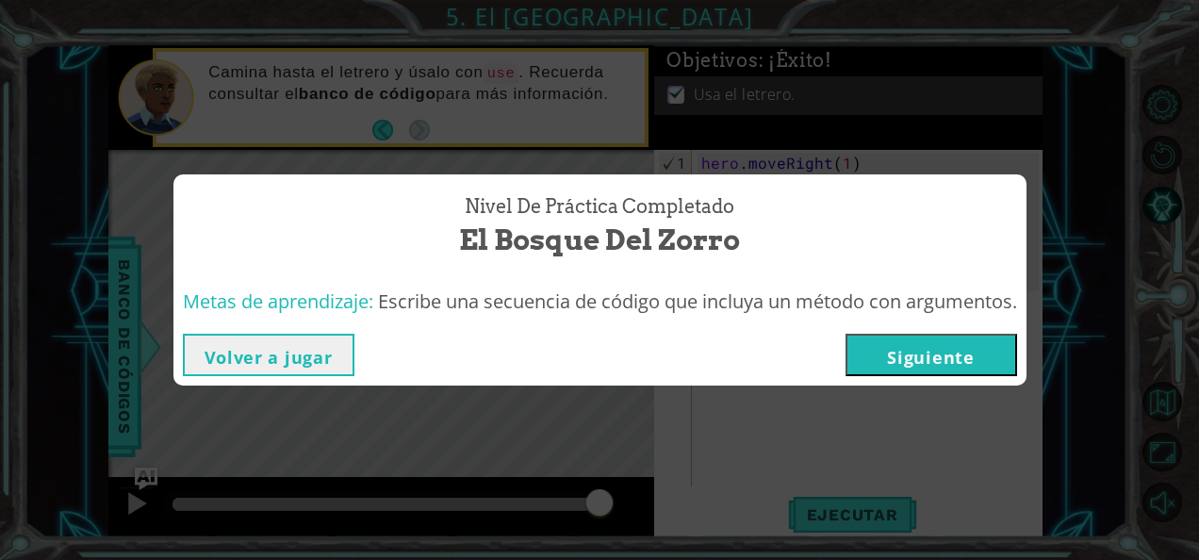
click at [910, 366] on button "Siguiente" at bounding box center [932, 355] width 172 height 42
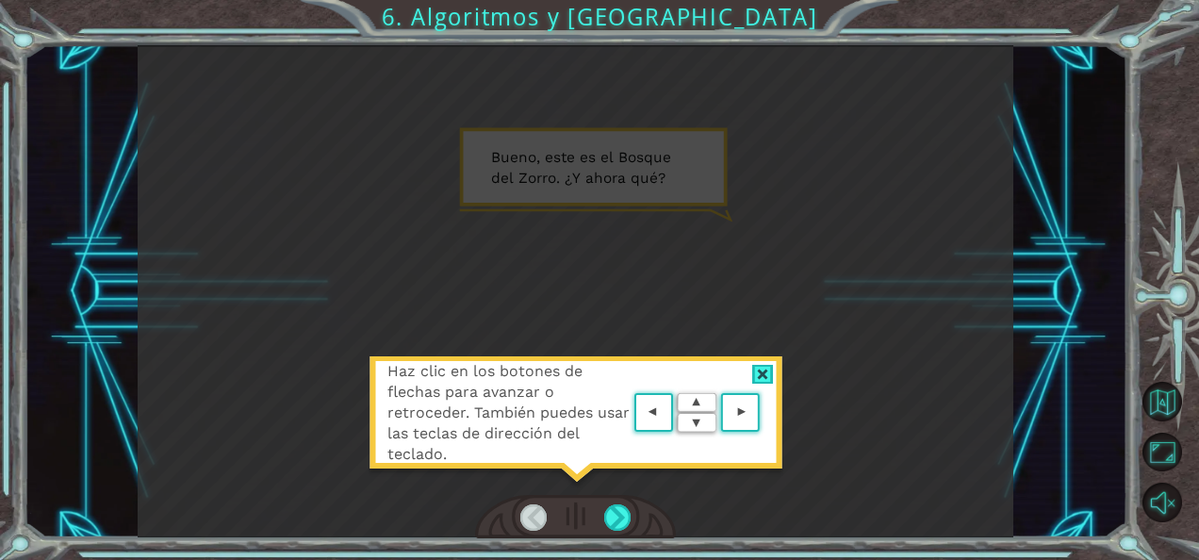
click at [765, 413] on area at bounding box center [765, 413] width 0 height 0
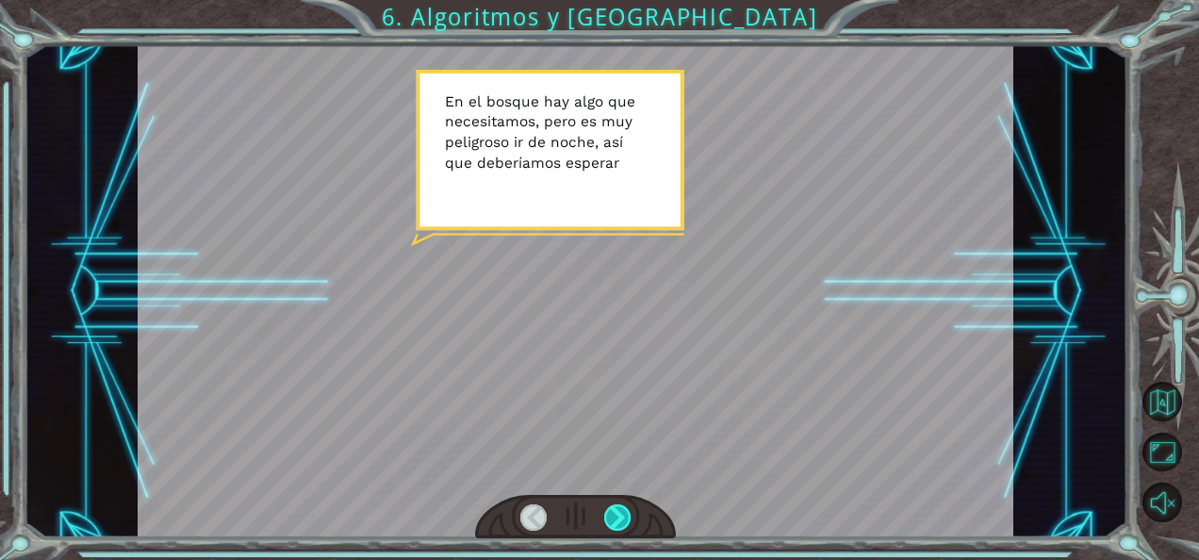
click at [614, 509] on div at bounding box center [617, 517] width 26 height 26
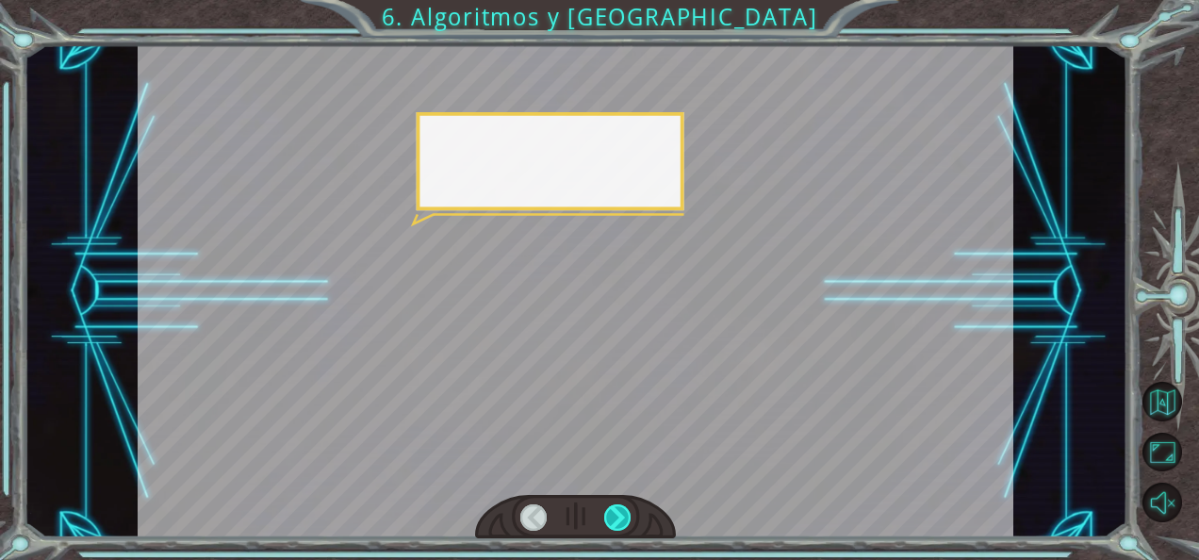
click at [614, 509] on div at bounding box center [617, 517] width 26 height 26
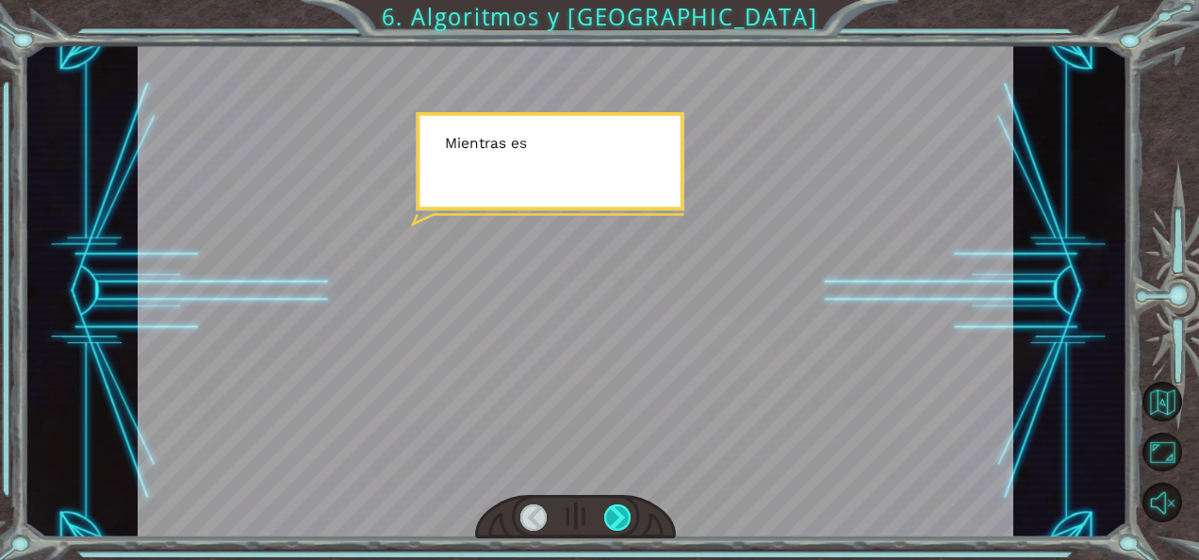
click at [614, 509] on div at bounding box center [617, 517] width 26 height 26
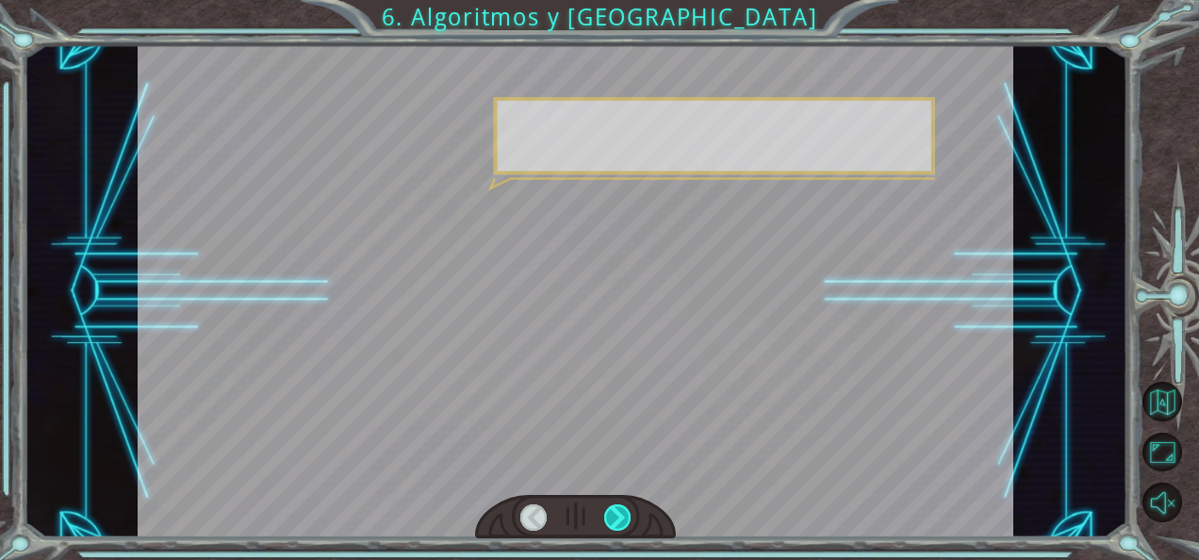
click at [614, 509] on div at bounding box center [617, 517] width 26 height 26
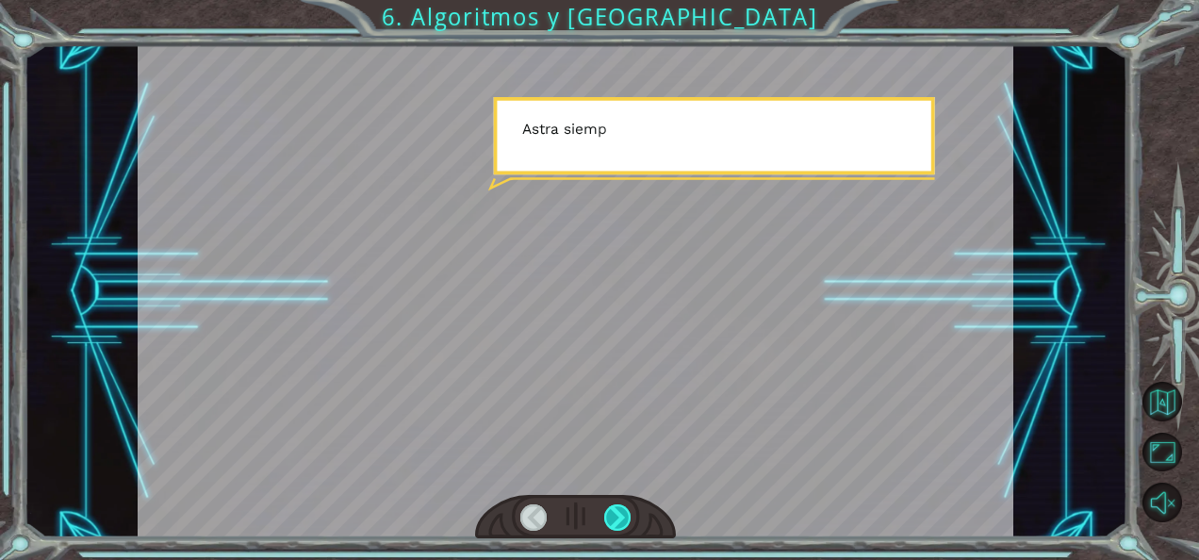
click at [614, 509] on div at bounding box center [617, 517] width 26 height 26
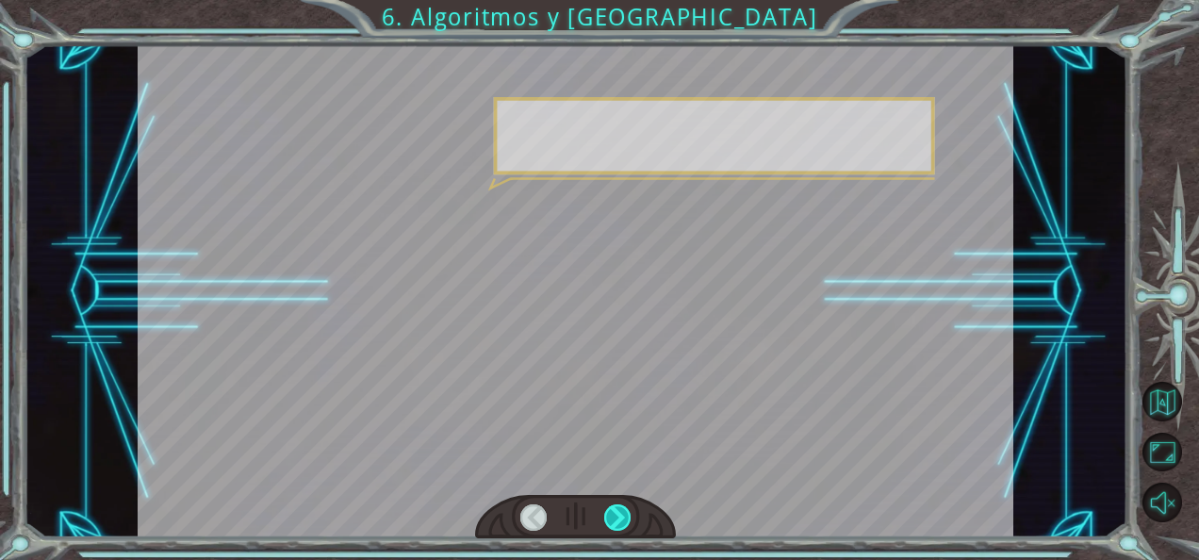
click at [614, 509] on div at bounding box center [617, 517] width 26 height 26
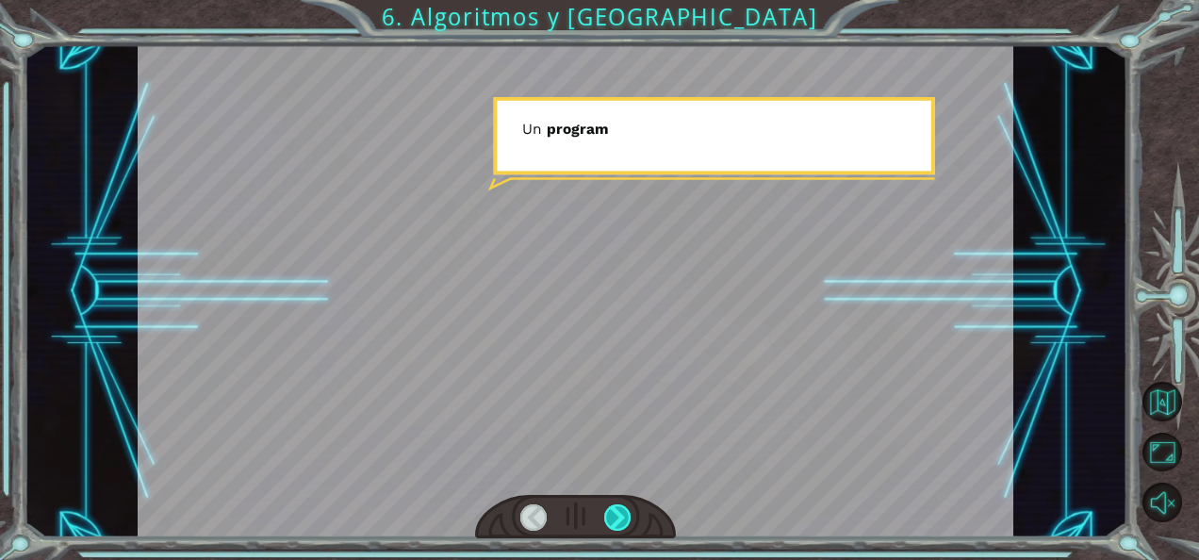
click at [614, 509] on div at bounding box center [617, 517] width 26 height 26
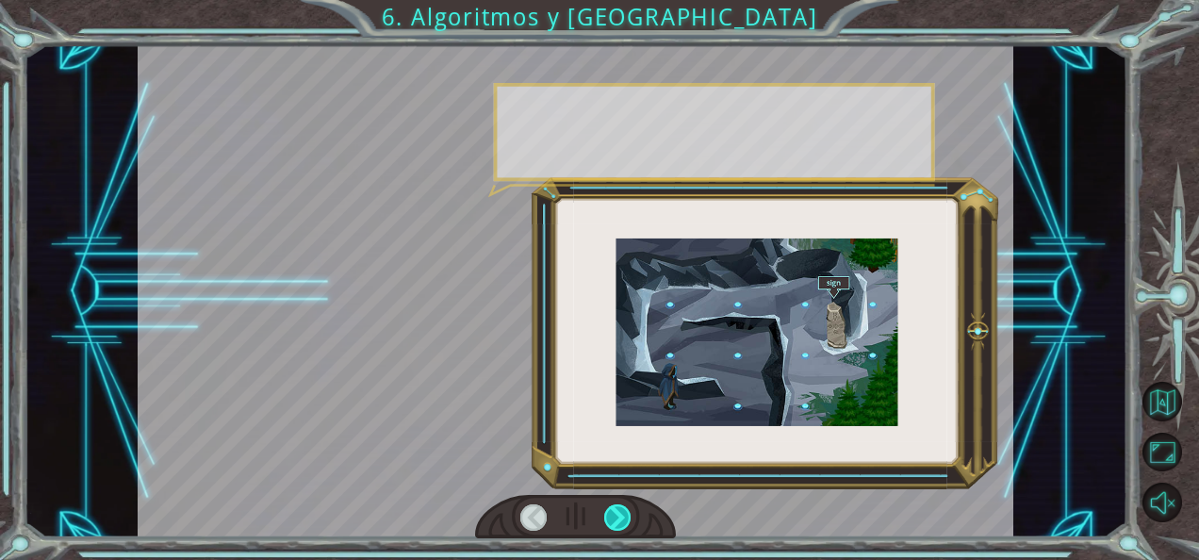
click at [614, 509] on div at bounding box center [617, 517] width 26 height 26
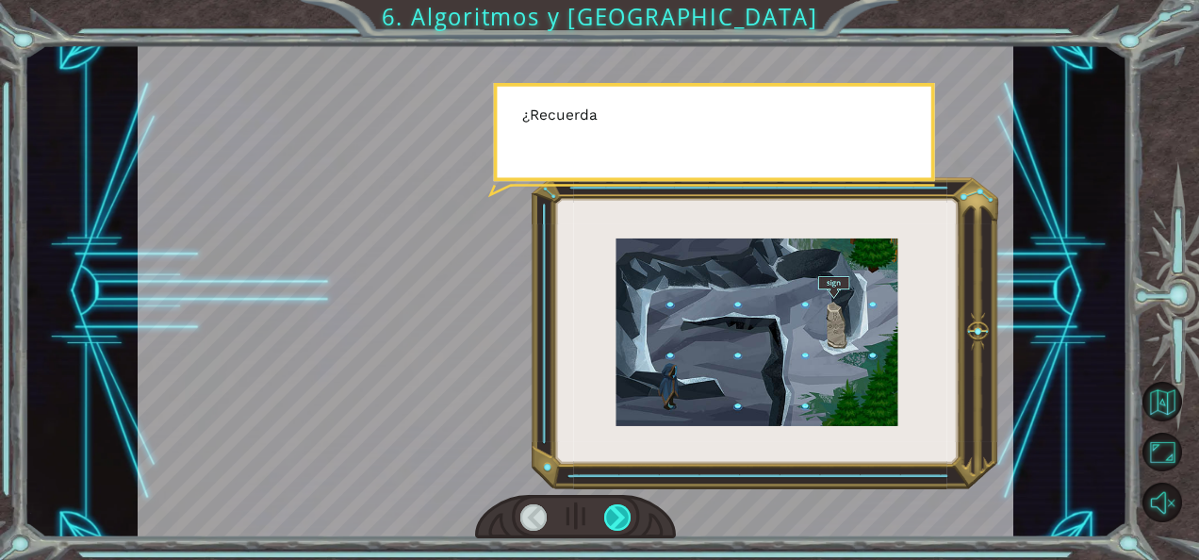
click at [614, 509] on div at bounding box center [617, 517] width 26 height 26
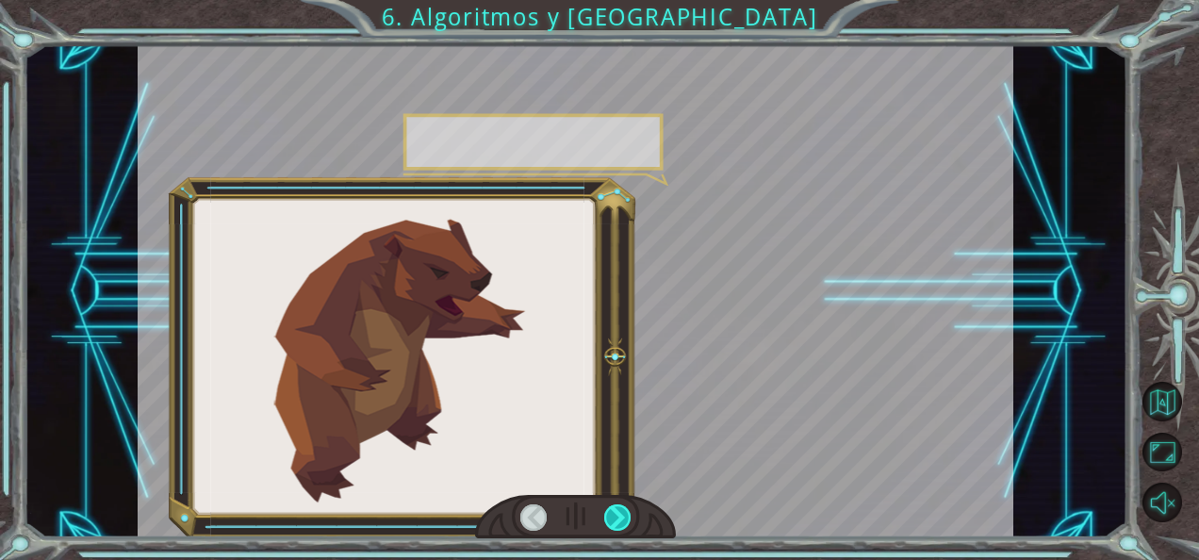
click at [614, 509] on div at bounding box center [617, 517] width 26 height 26
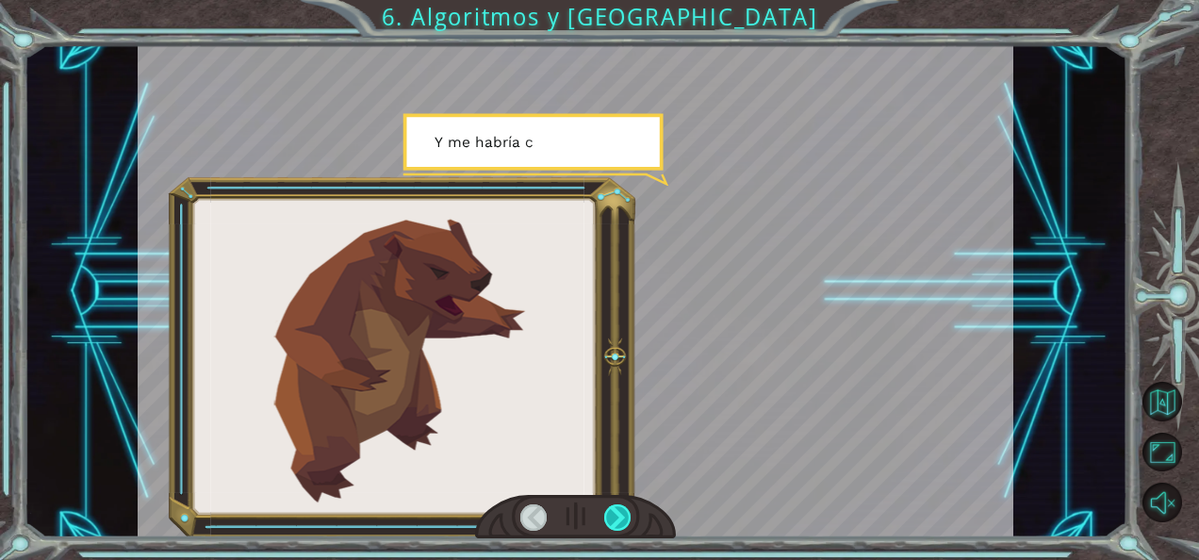
click at [614, 509] on div at bounding box center [617, 517] width 26 height 26
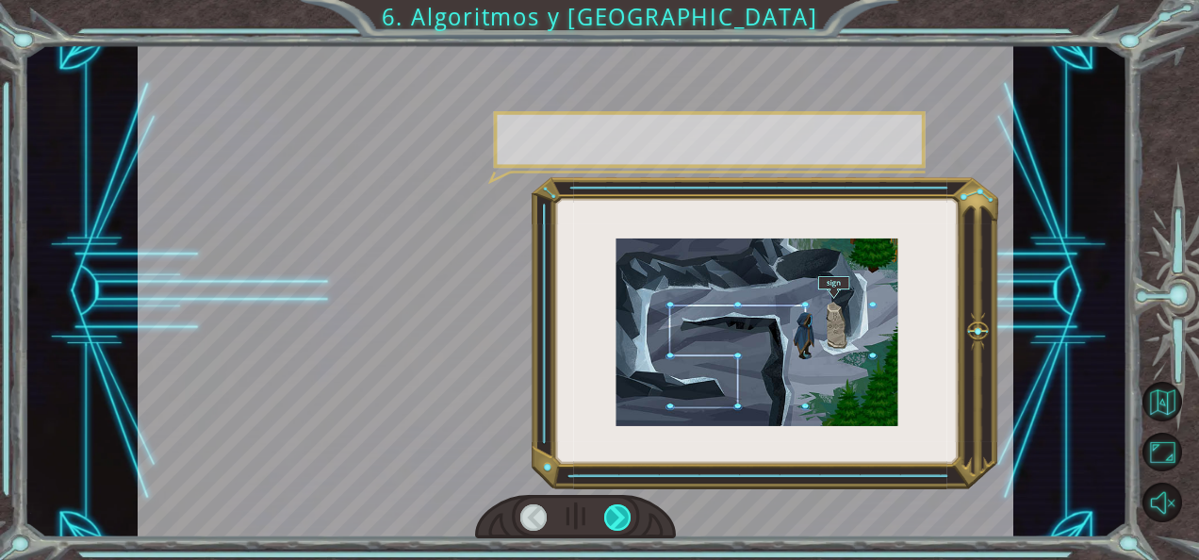
click at [614, 509] on div at bounding box center [617, 517] width 26 height 26
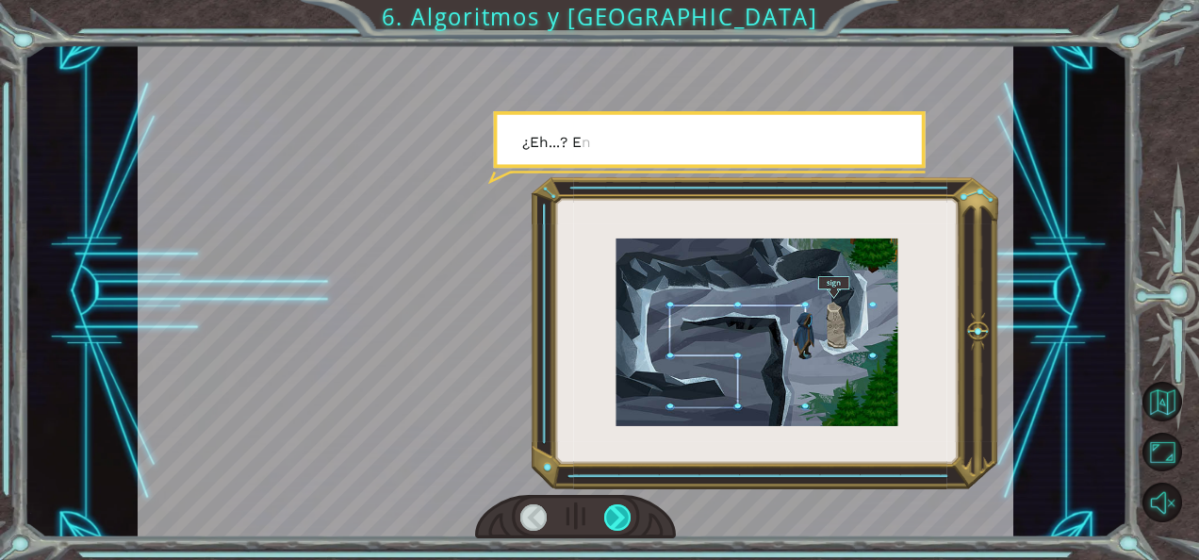
click at [614, 509] on div at bounding box center [617, 517] width 26 height 26
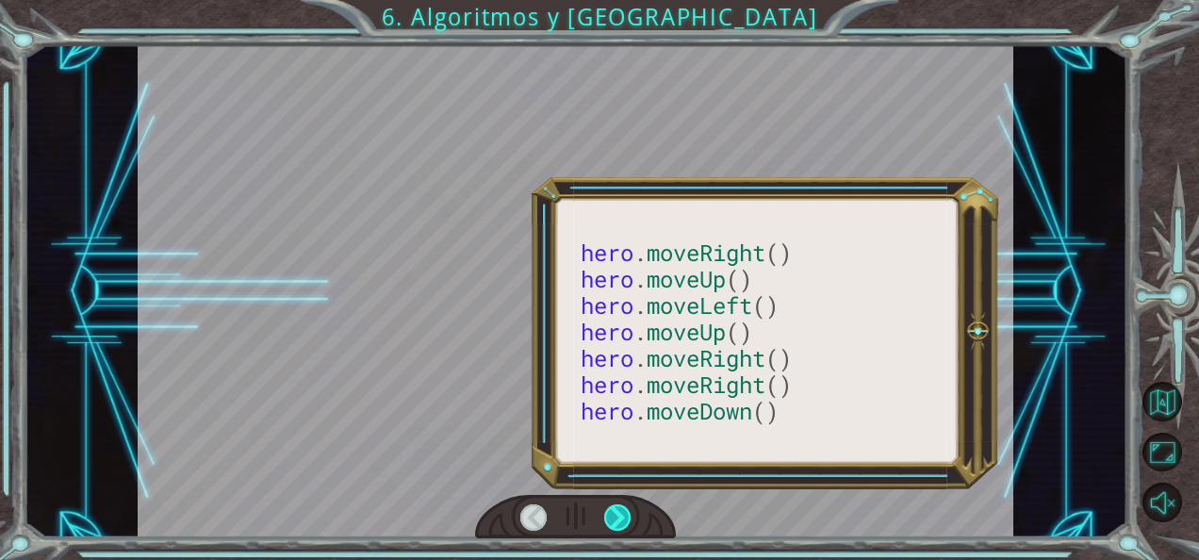
click at [614, 509] on div at bounding box center [617, 517] width 26 height 26
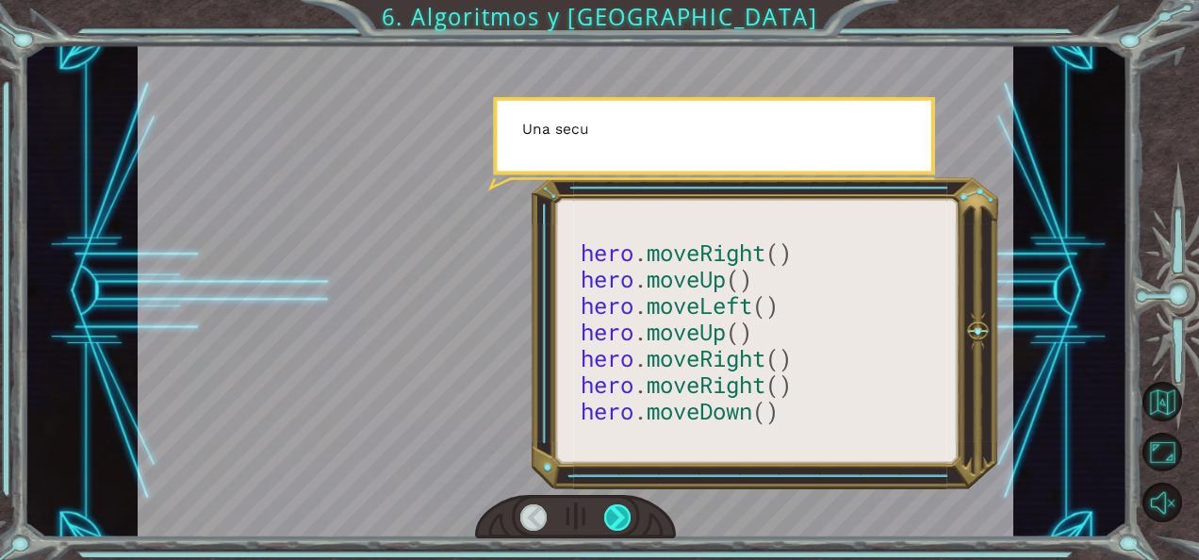
click at [614, 509] on div at bounding box center [617, 517] width 26 height 26
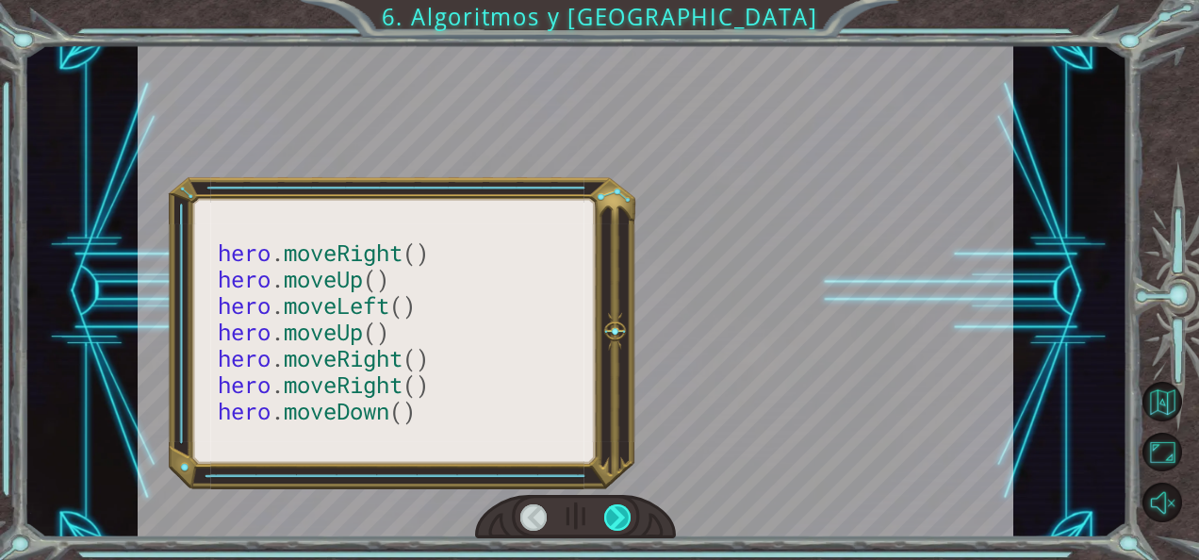
click at [614, 509] on div at bounding box center [617, 517] width 26 height 26
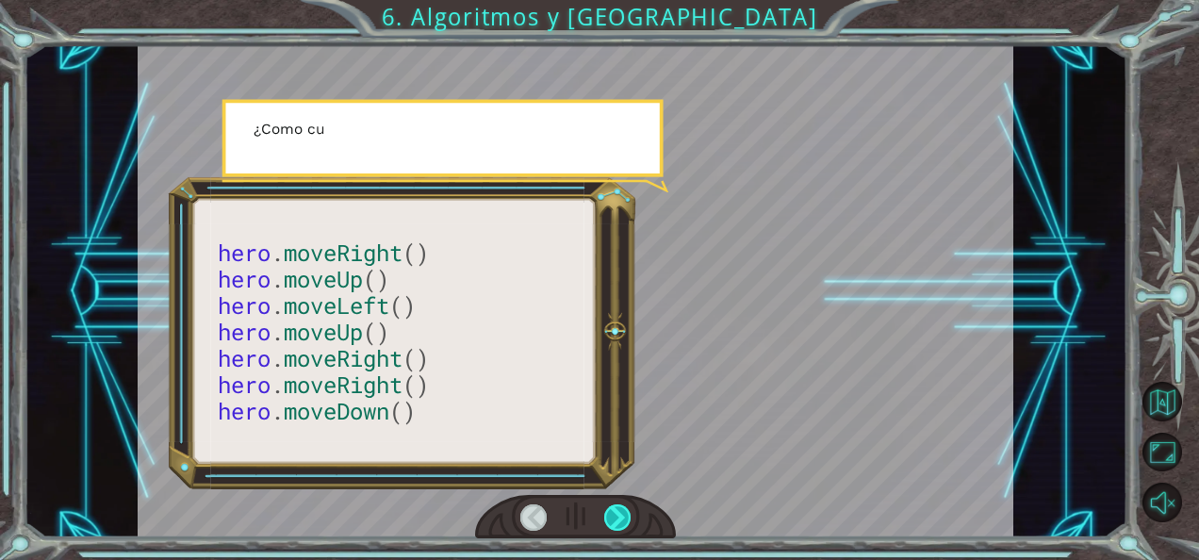
click at [614, 509] on div at bounding box center [617, 517] width 26 height 26
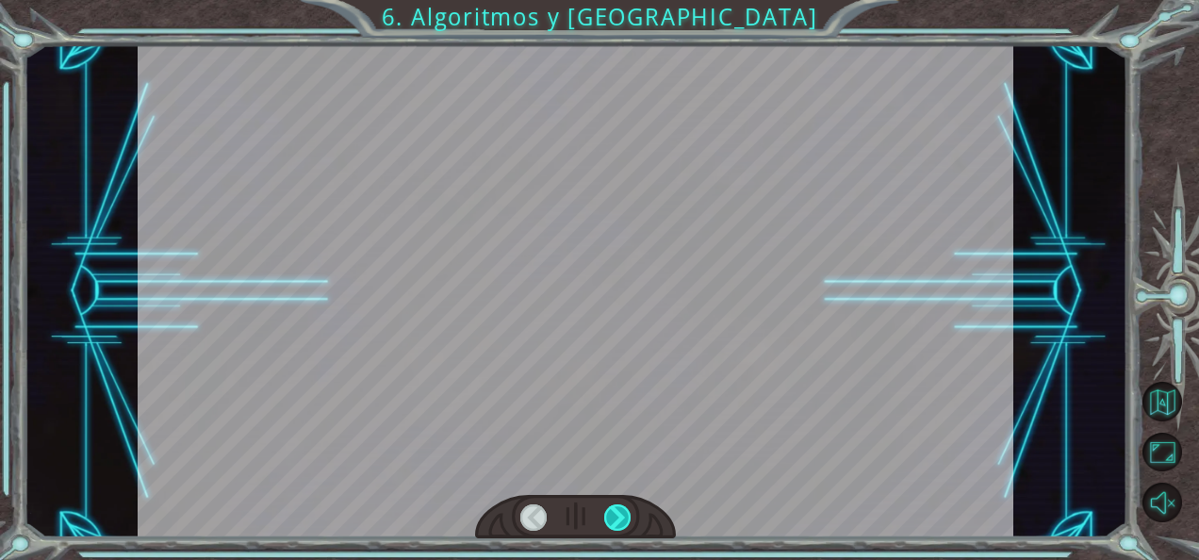
click at [614, 509] on div at bounding box center [617, 517] width 26 height 26
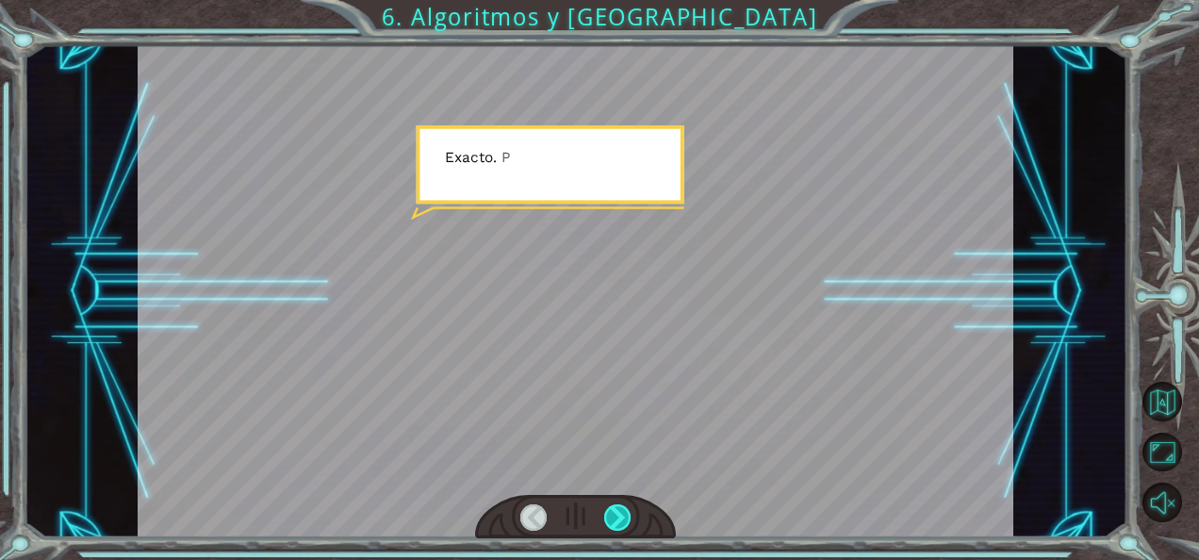
click at [614, 509] on div at bounding box center [617, 517] width 26 height 26
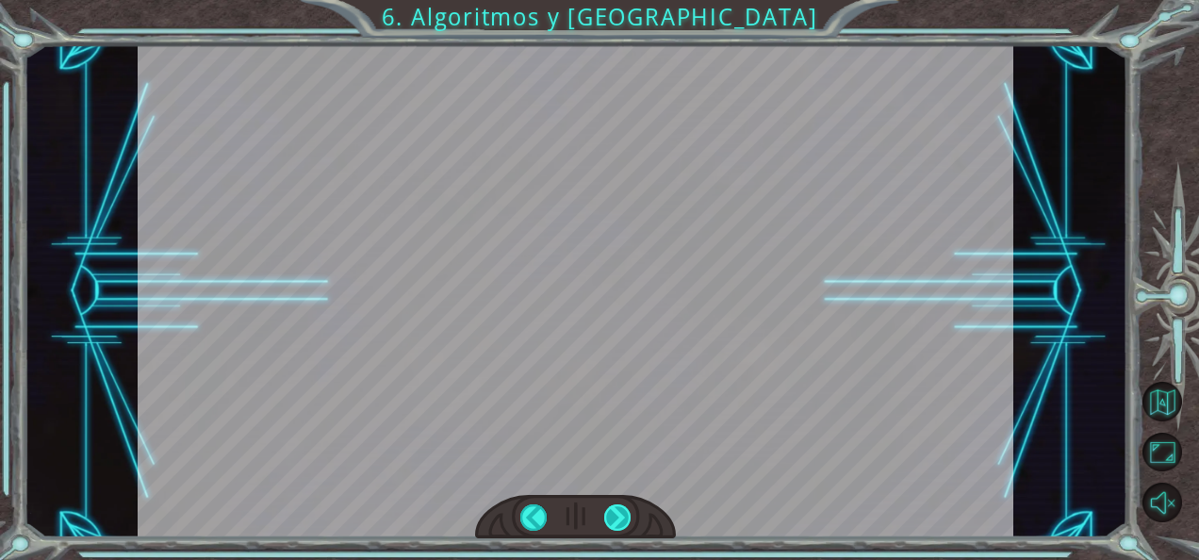
click at [614, 509] on div at bounding box center [617, 517] width 26 height 26
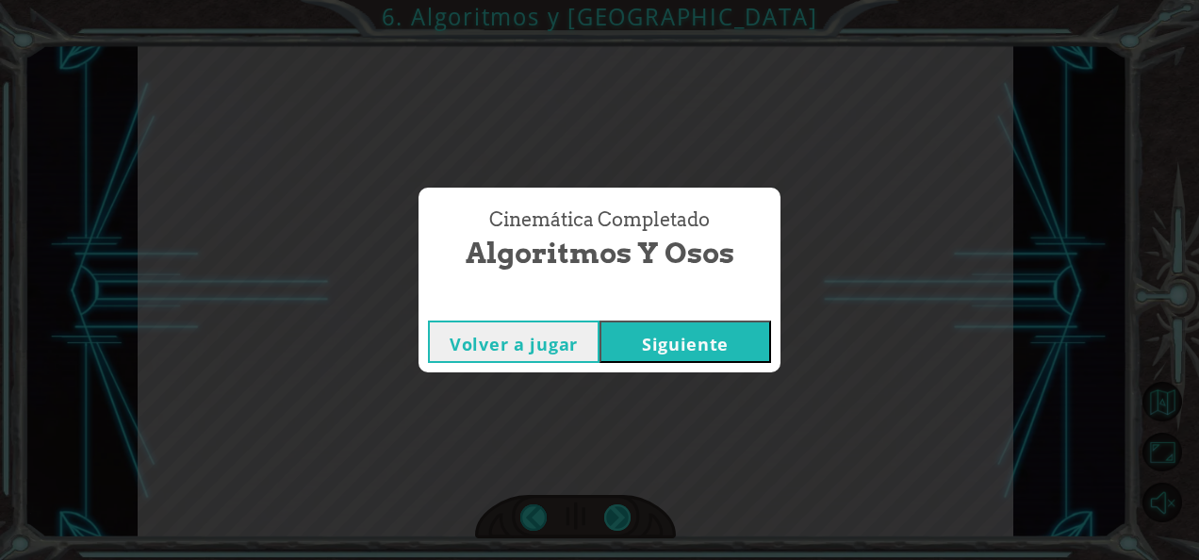
click at [614, 509] on div "Cinemática Completado Algoritmos y Osos Volver a jugar [GEOGRAPHIC_DATA]" at bounding box center [599, 280] width 1199 height 560
drag, startPoint x: 614, startPoint y: 509, endPoint x: 772, endPoint y: 322, distance: 245.5
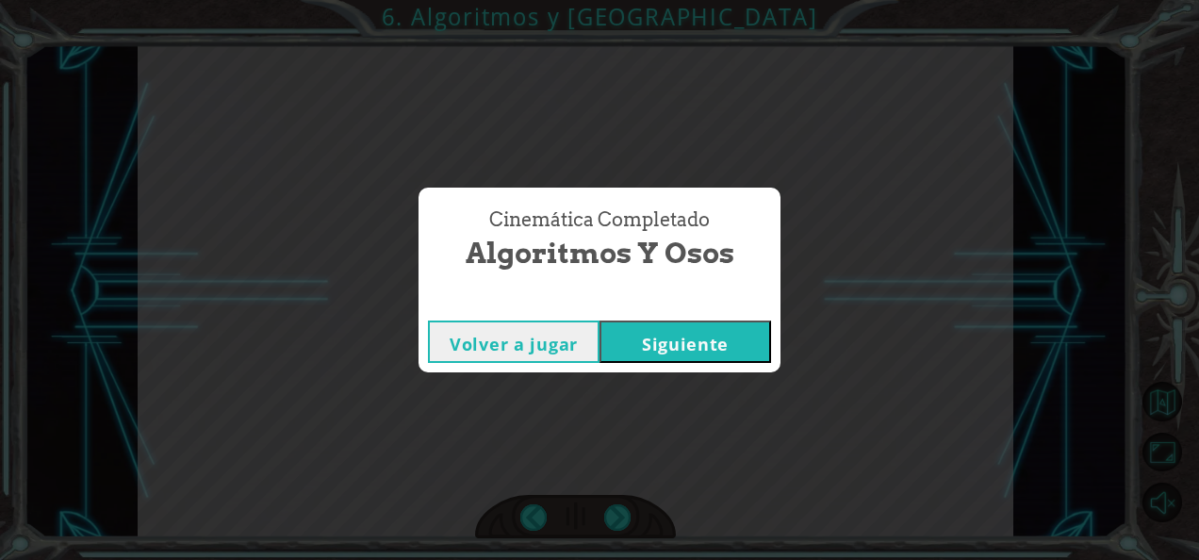
click at [772, 322] on div "Volver a jugar [GEOGRAPHIC_DATA]" at bounding box center [600, 341] width 362 height 61
click at [751, 335] on button "Siguiente" at bounding box center [686, 342] width 172 height 42
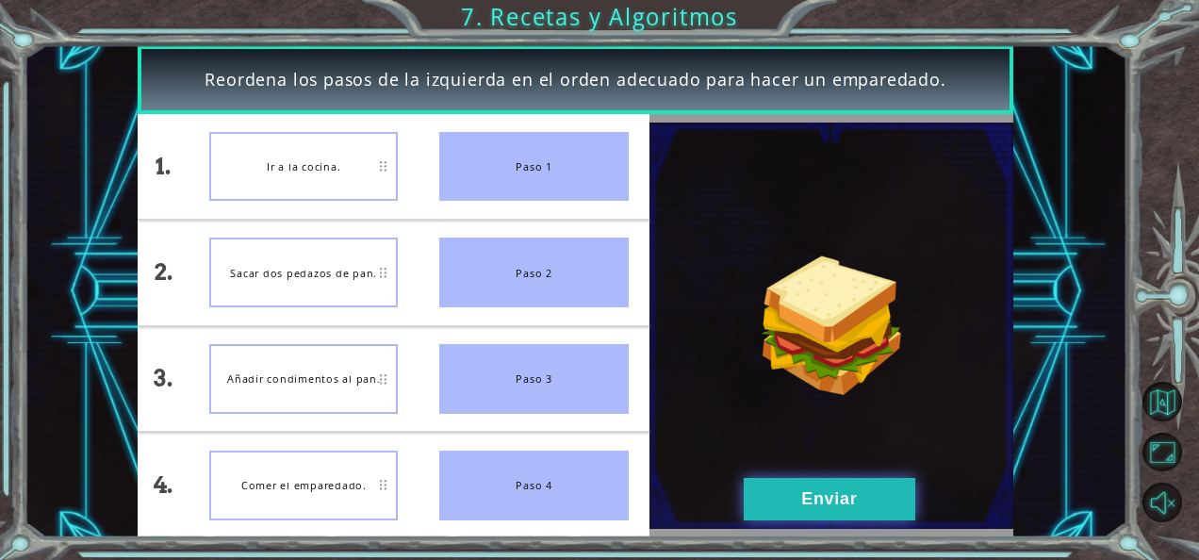
click at [789, 494] on button "Enviar" at bounding box center [830, 499] width 172 height 42
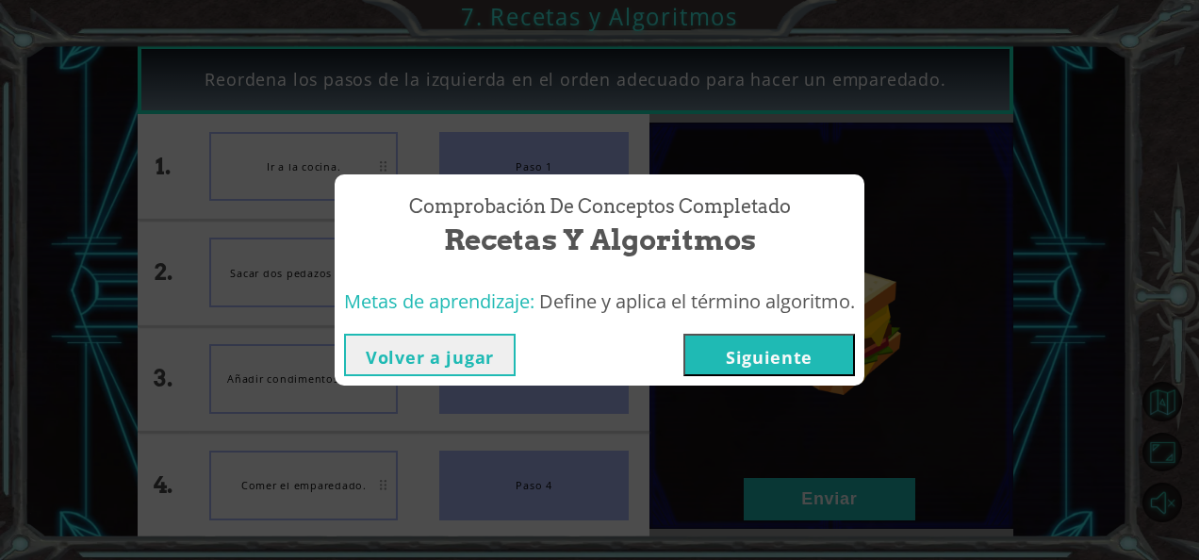
click at [770, 370] on button "Siguiente" at bounding box center [770, 355] width 172 height 42
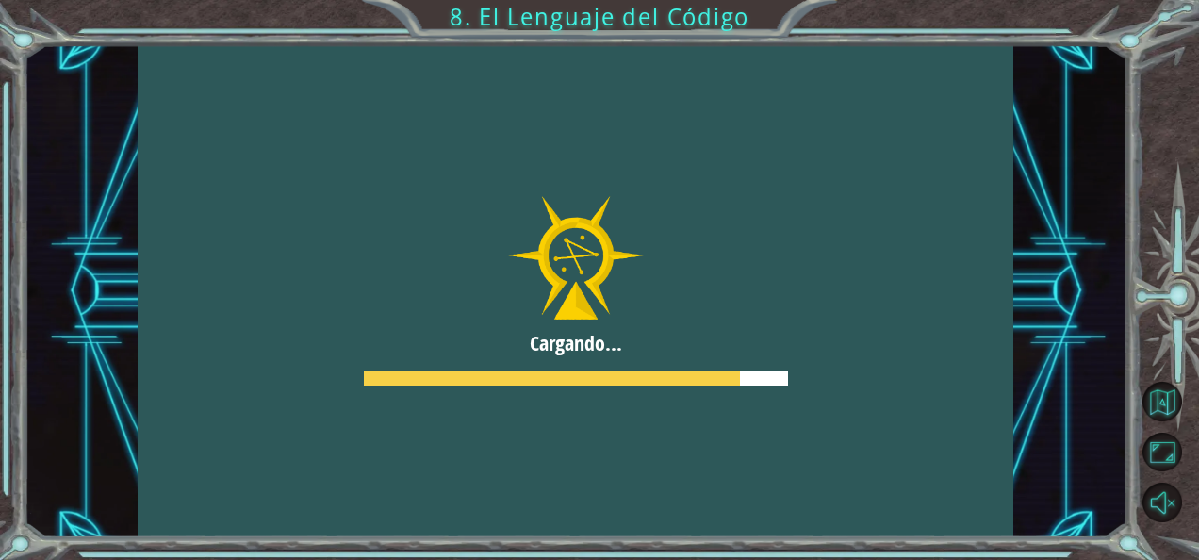
click at [770, 370] on div at bounding box center [576, 291] width 877 height 493
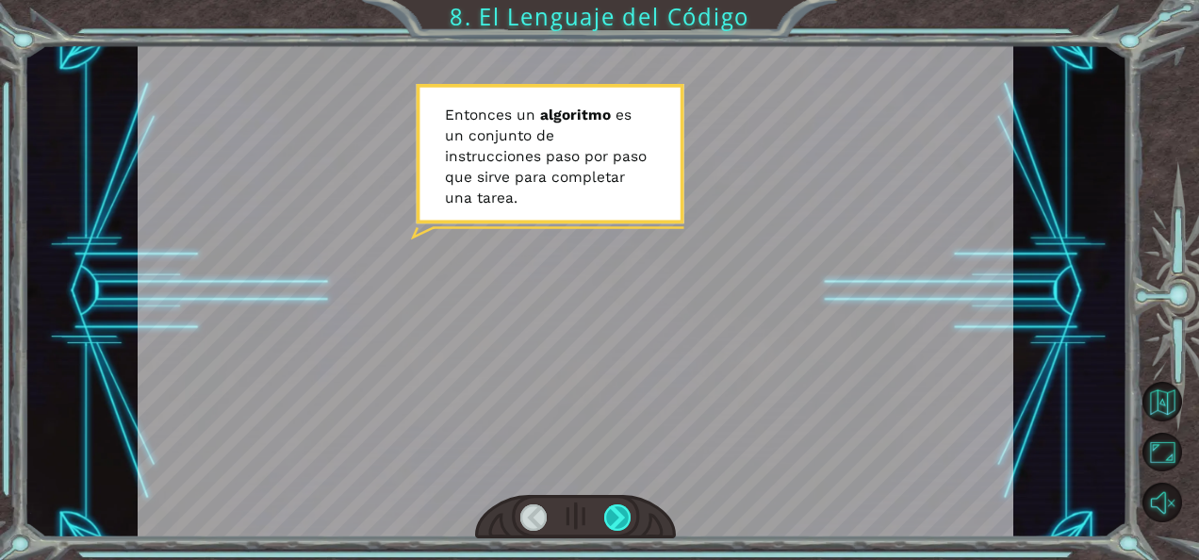
click at [615, 504] on div at bounding box center [617, 517] width 26 height 26
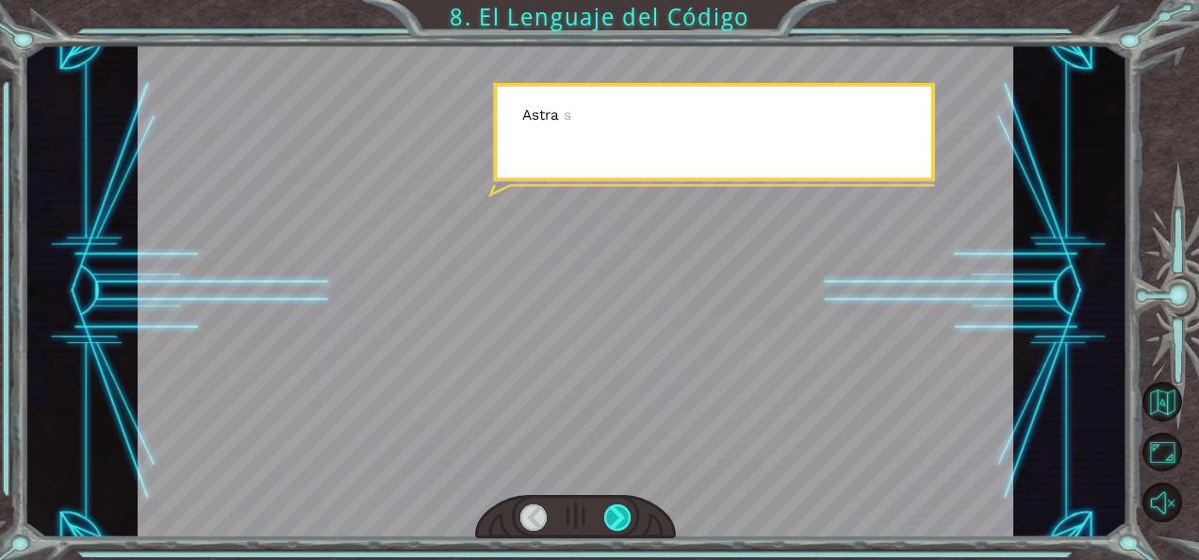
click at [615, 504] on div at bounding box center [617, 517] width 26 height 26
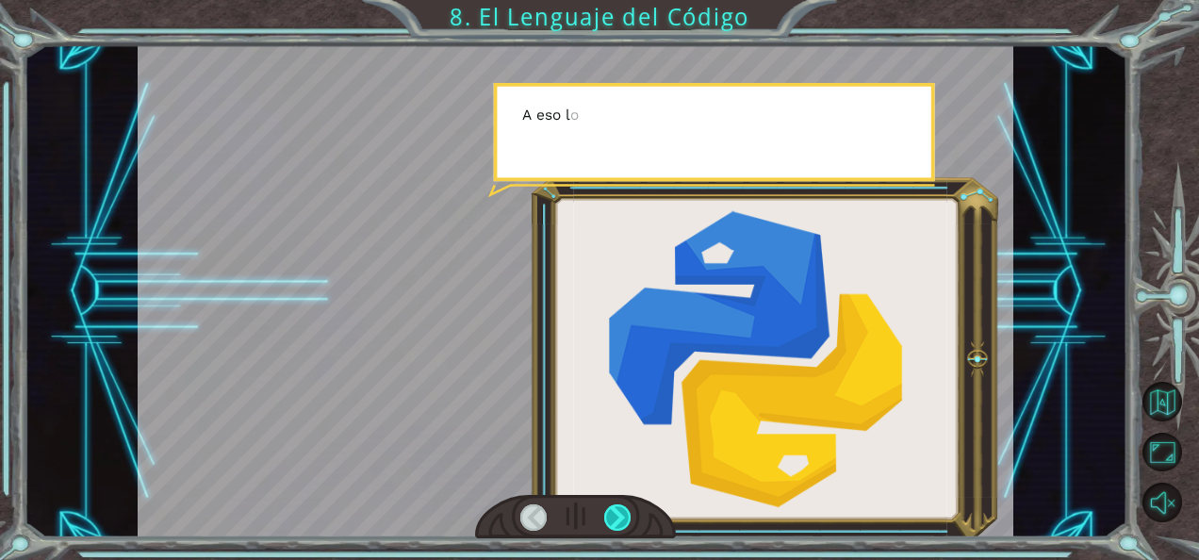
click at [615, 504] on div at bounding box center [617, 517] width 26 height 26
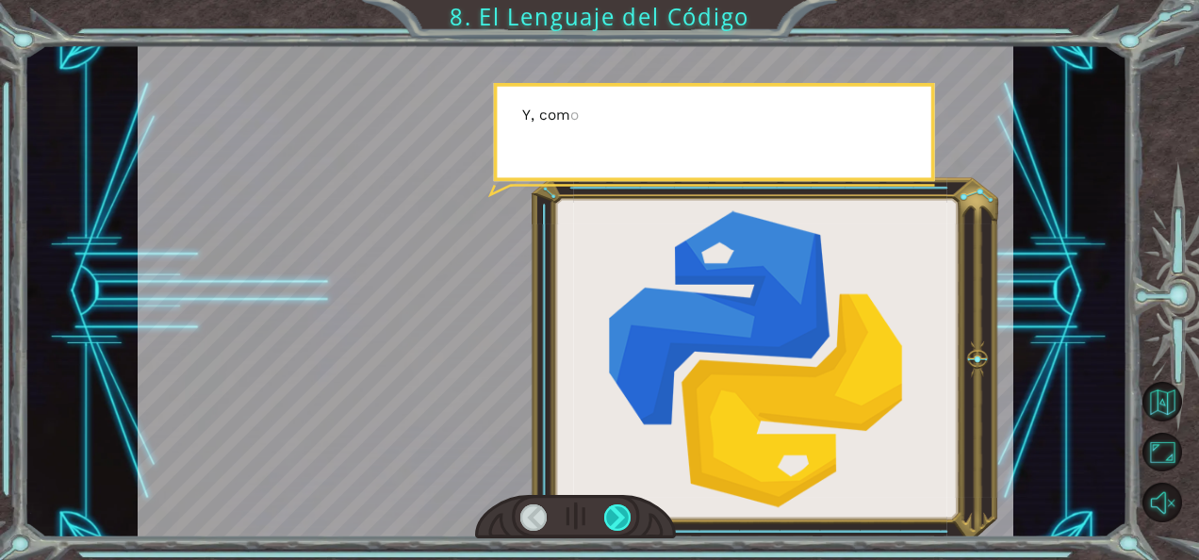
click at [615, 504] on div at bounding box center [617, 517] width 26 height 26
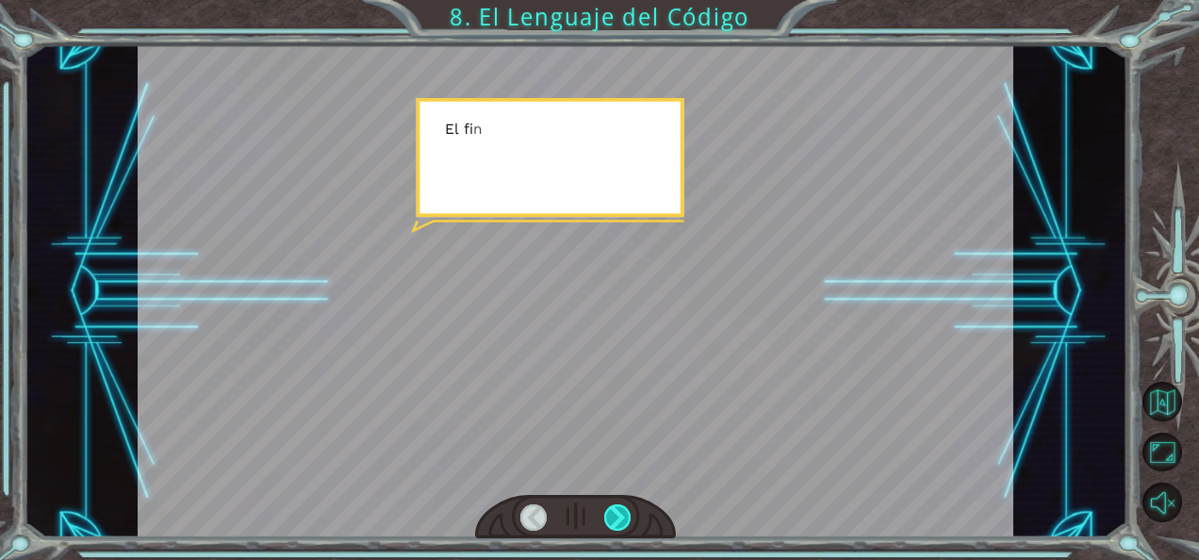
click at [615, 504] on div at bounding box center [617, 517] width 26 height 26
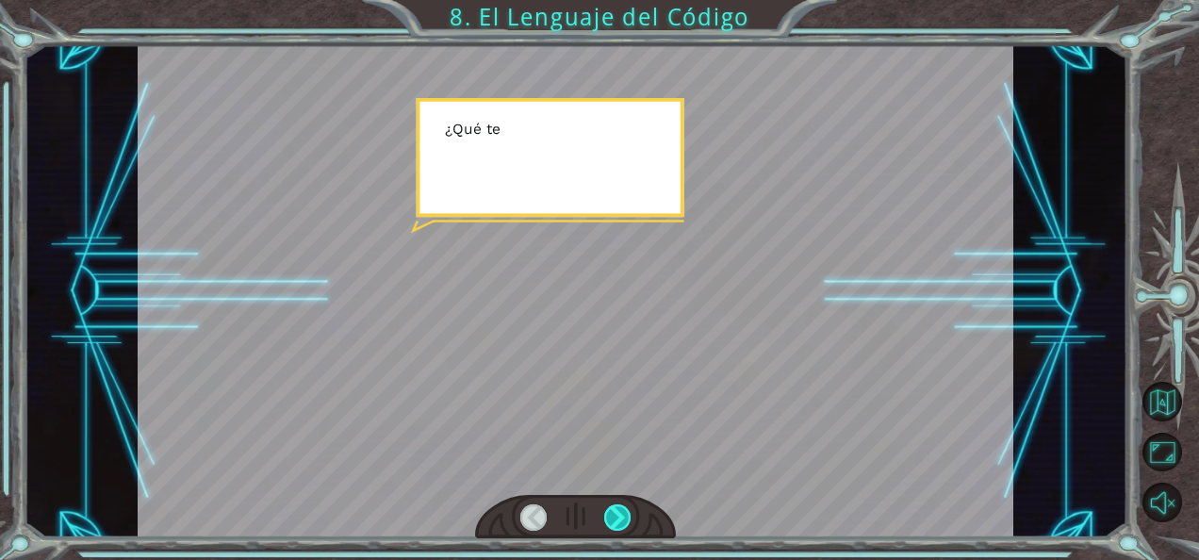
click at [615, 504] on div at bounding box center [617, 517] width 26 height 26
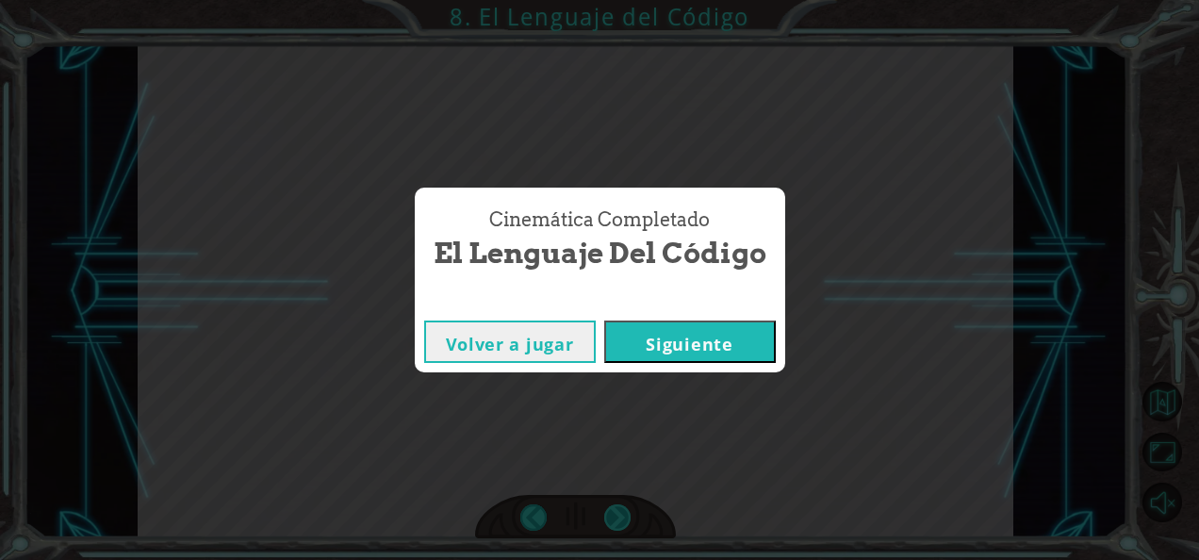
click at [615, 504] on div "Cinemática Completado El Lenguaje del Código Volver a jugar [GEOGRAPHIC_DATA]" at bounding box center [599, 280] width 1199 height 560
drag, startPoint x: 615, startPoint y: 504, endPoint x: 743, endPoint y: 324, distance: 221.1
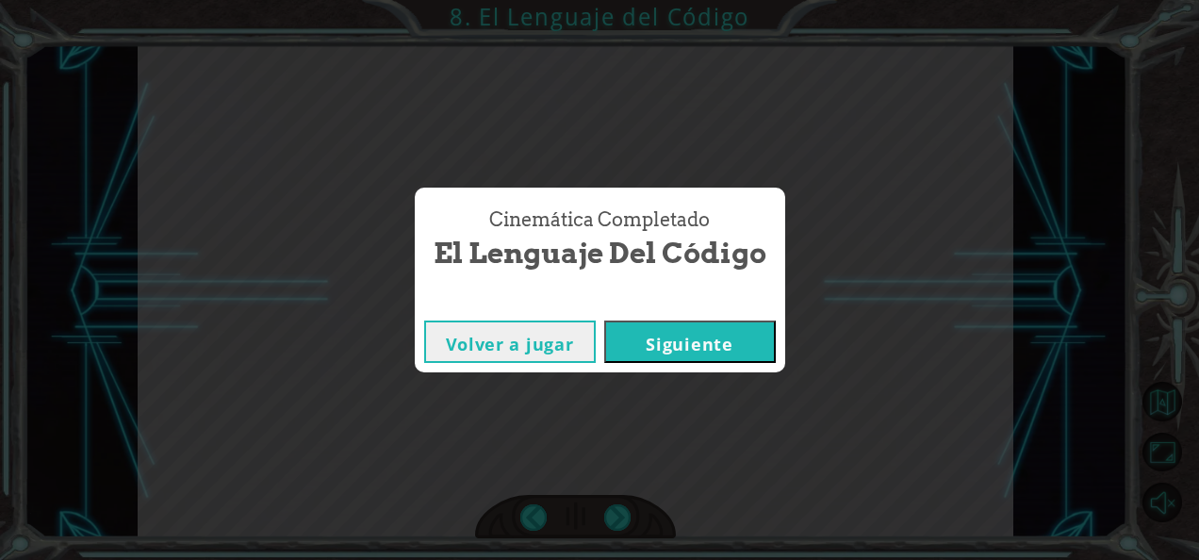
click at [743, 324] on button "Siguiente" at bounding box center [690, 342] width 172 height 42
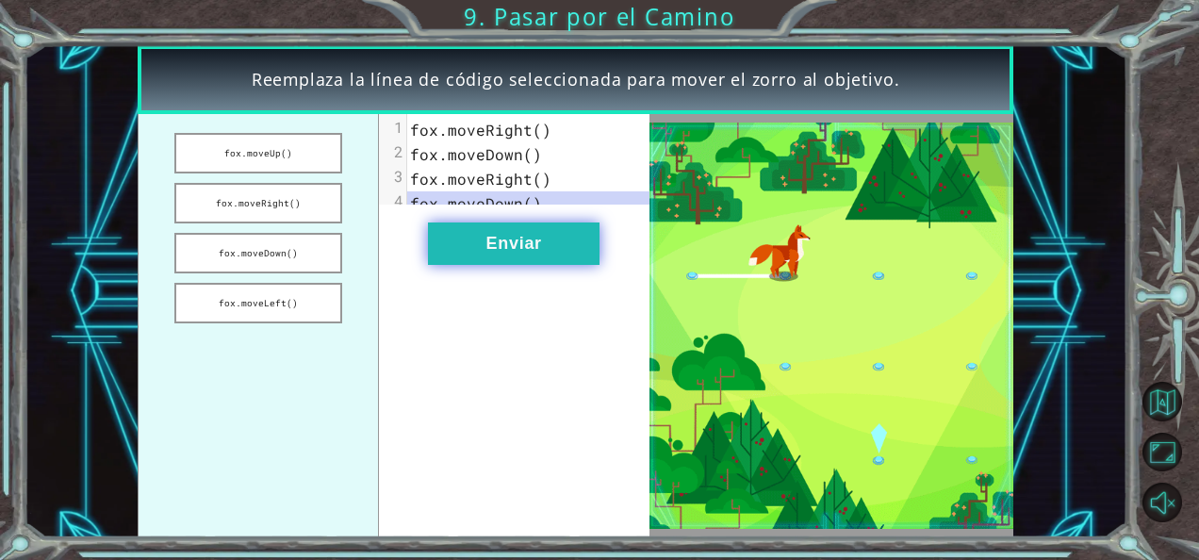
click at [532, 255] on button "Enviar" at bounding box center [514, 244] width 172 height 42
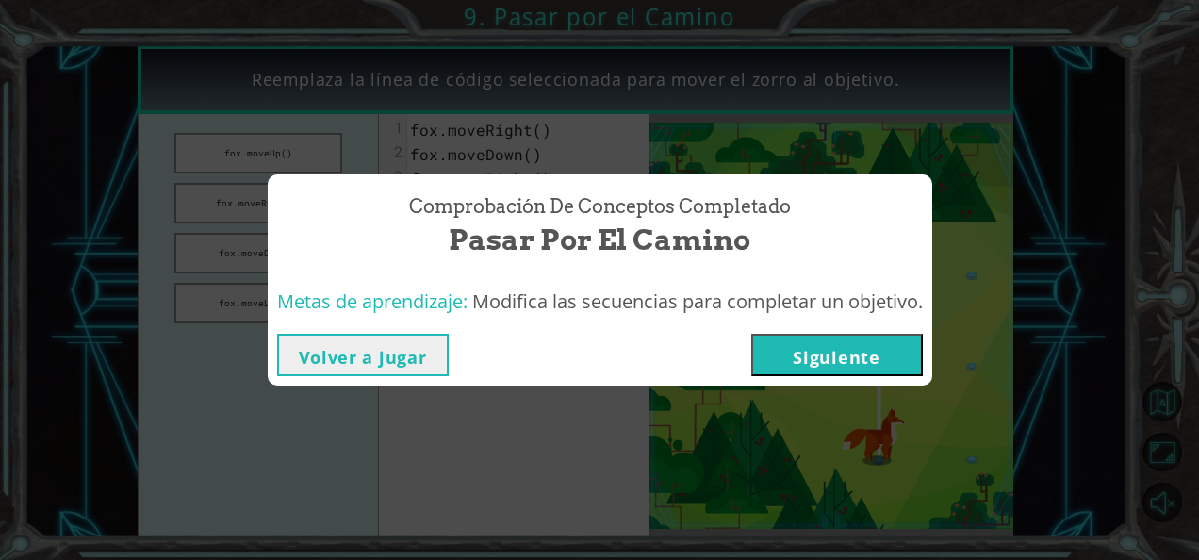
click at [792, 371] on button "Siguiente" at bounding box center [837, 355] width 172 height 42
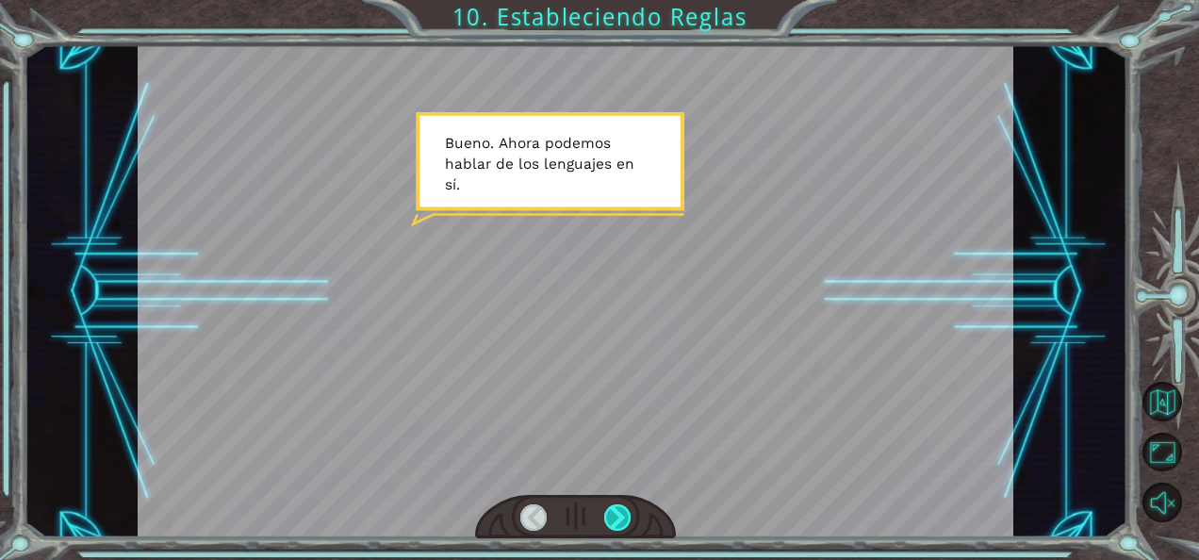
click at [613, 516] on div at bounding box center [617, 517] width 26 height 26
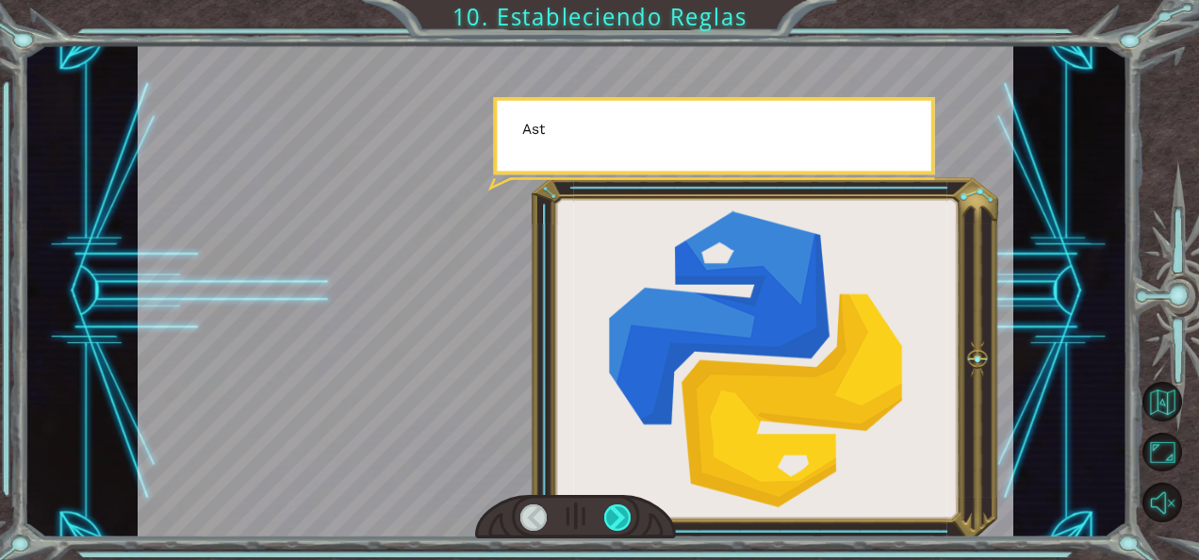
click at [613, 516] on div at bounding box center [617, 517] width 26 height 26
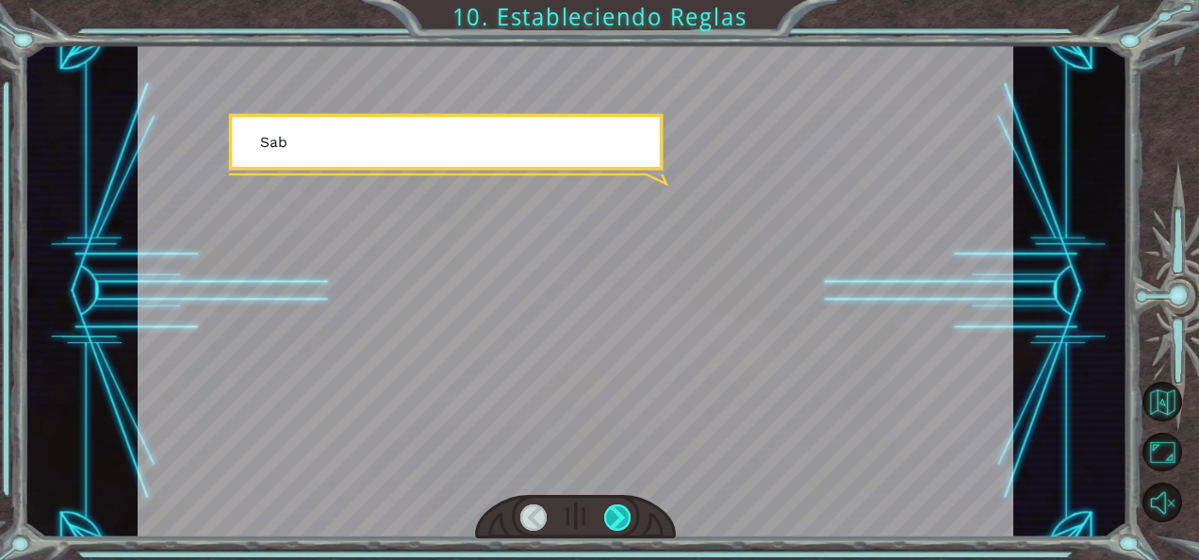
click at [613, 516] on div at bounding box center [617, 517] width 26 height 26
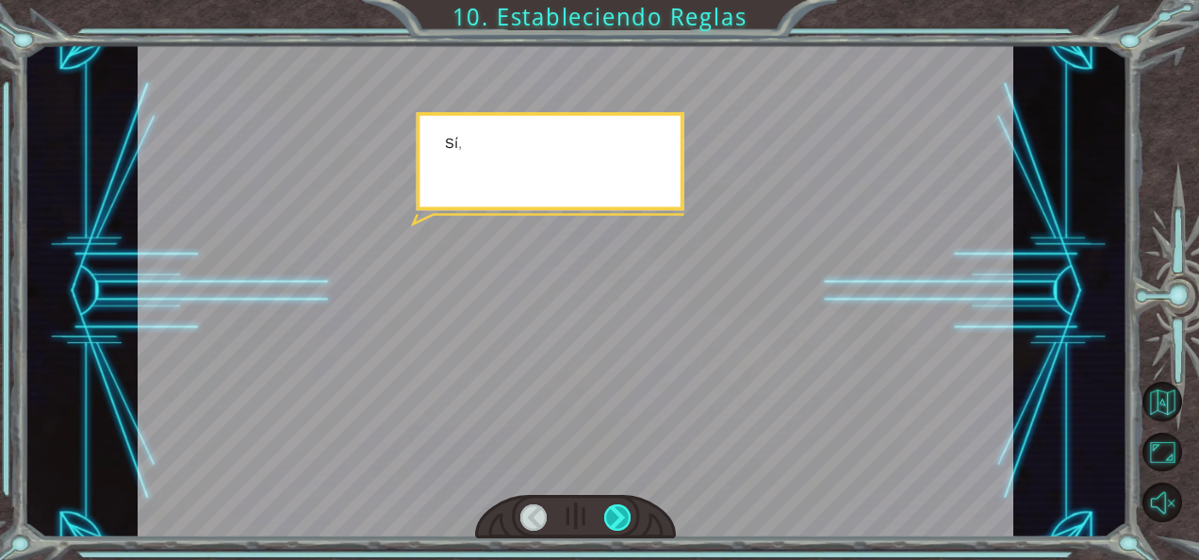
click at [613, 516] on div at bounding box center [617, 517] width 26 height 26
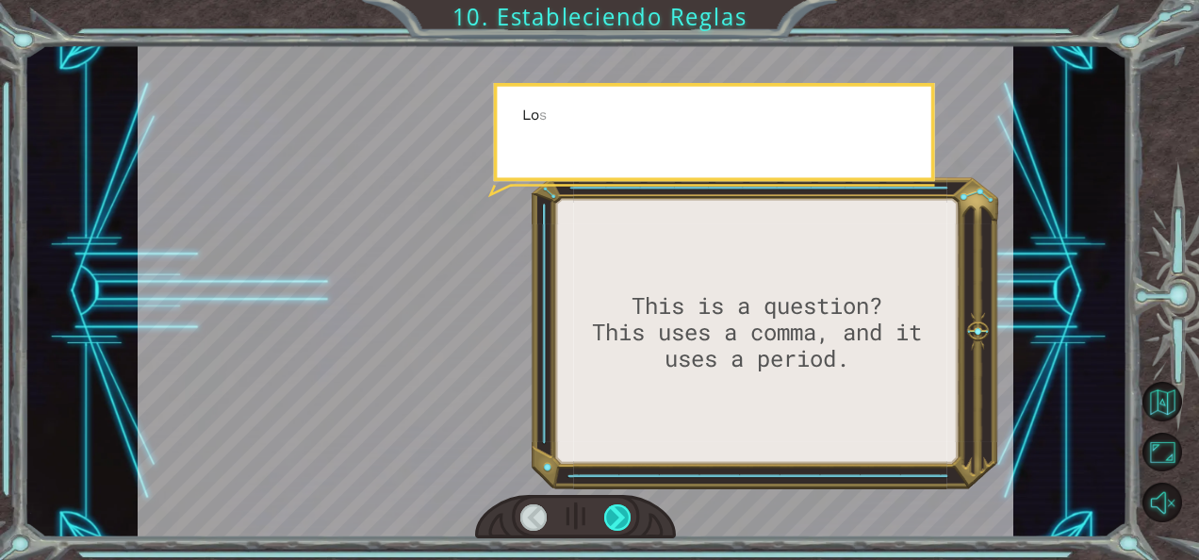
click at [613, 516] on div at bounding box center [617, 517] width 26 height 26
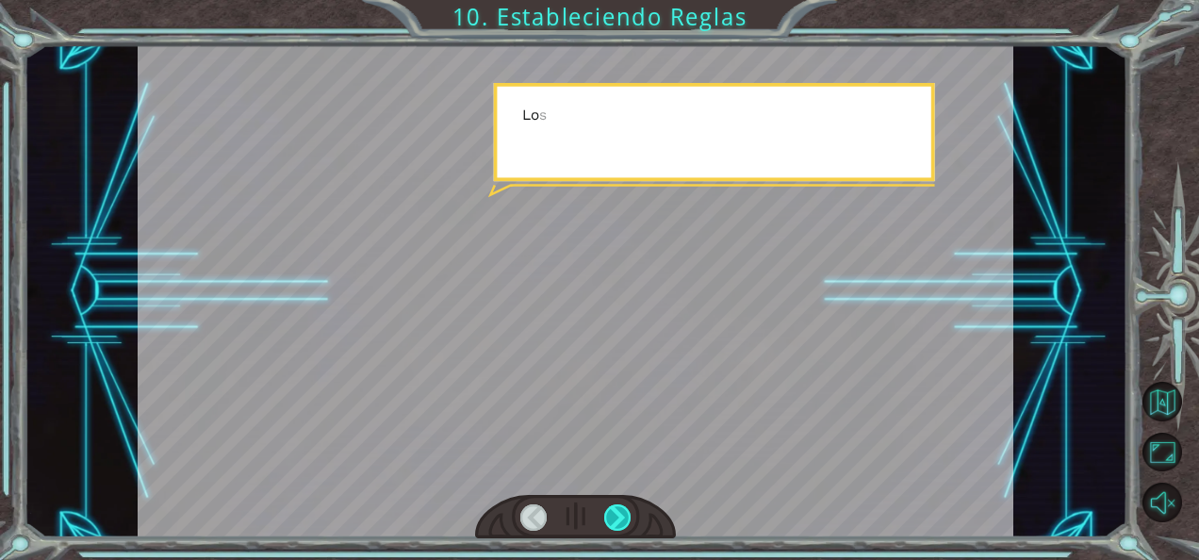
click at [613, 516] on div at bounding box center [617, 517] width 26 height 26
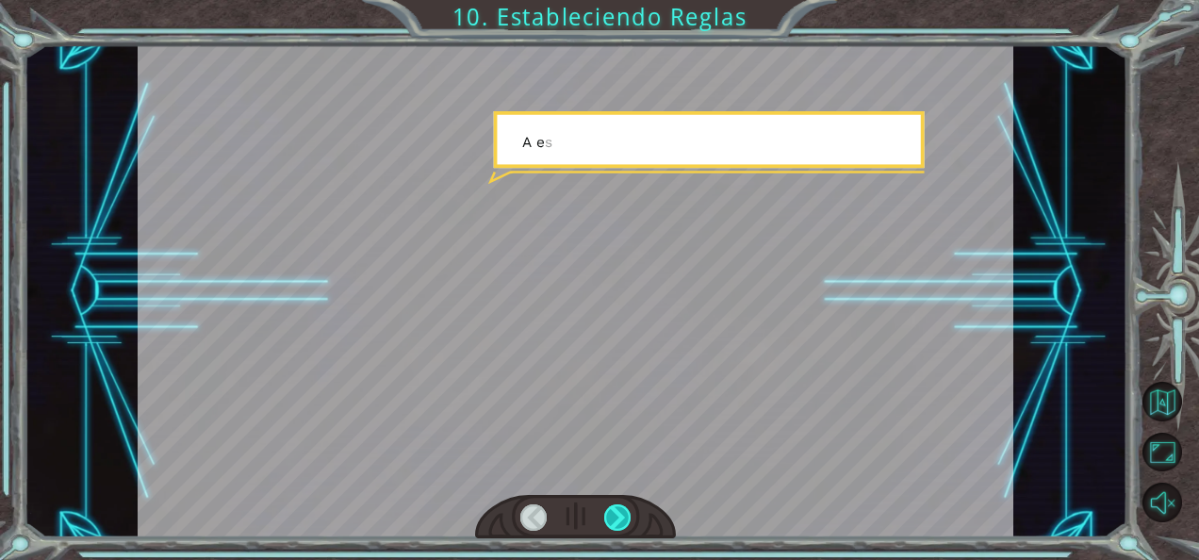
click at [613, 516] on div at bounding box center [617, 517] width 26 height 26
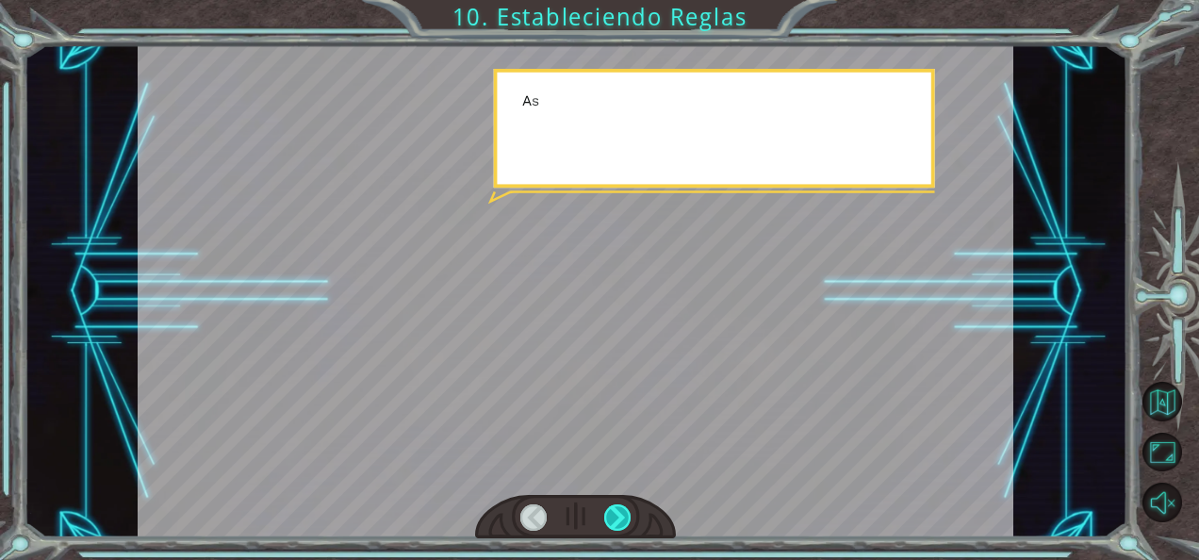
click at [613, 516] on div at bounding box center [617, 517] width 26 height 26
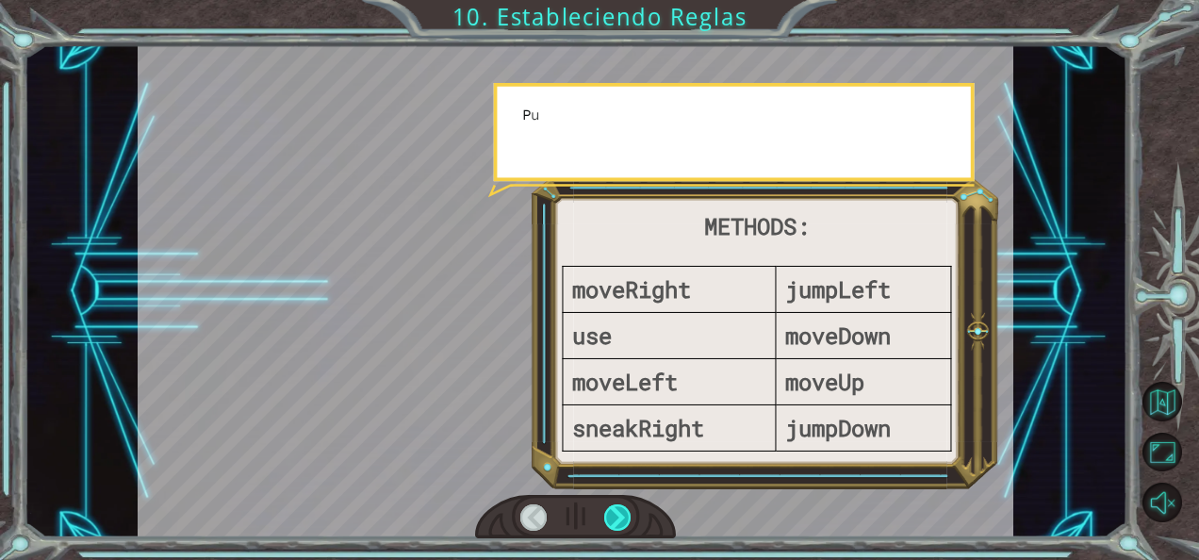
click at [613, 516] on div at bounding box center [617, 517] width 26 height 26
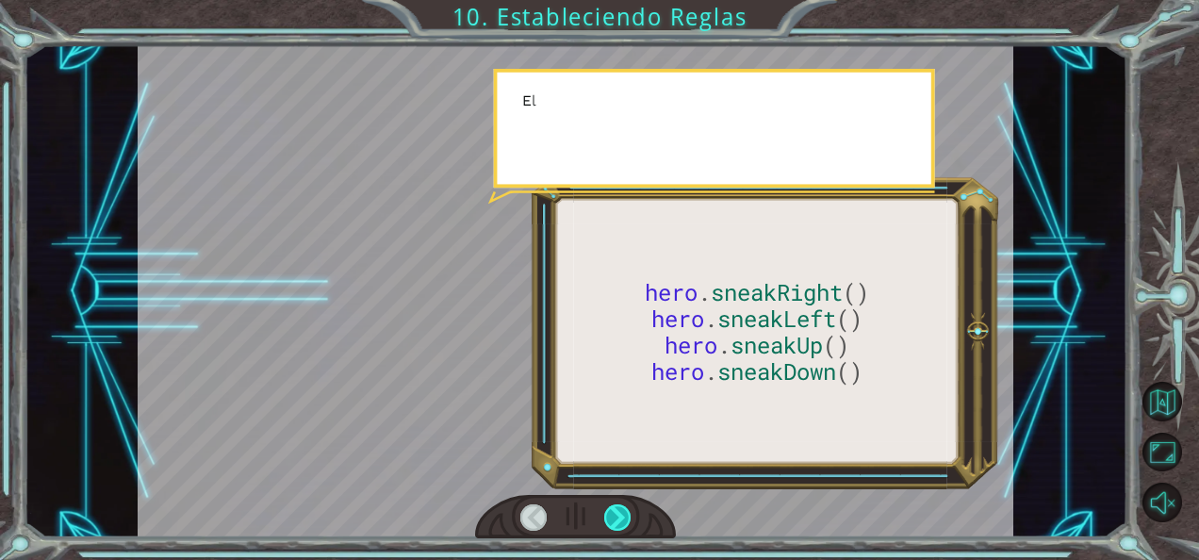
click at [613, 516] on div at bounding box center [617, 517] width 26 height 26
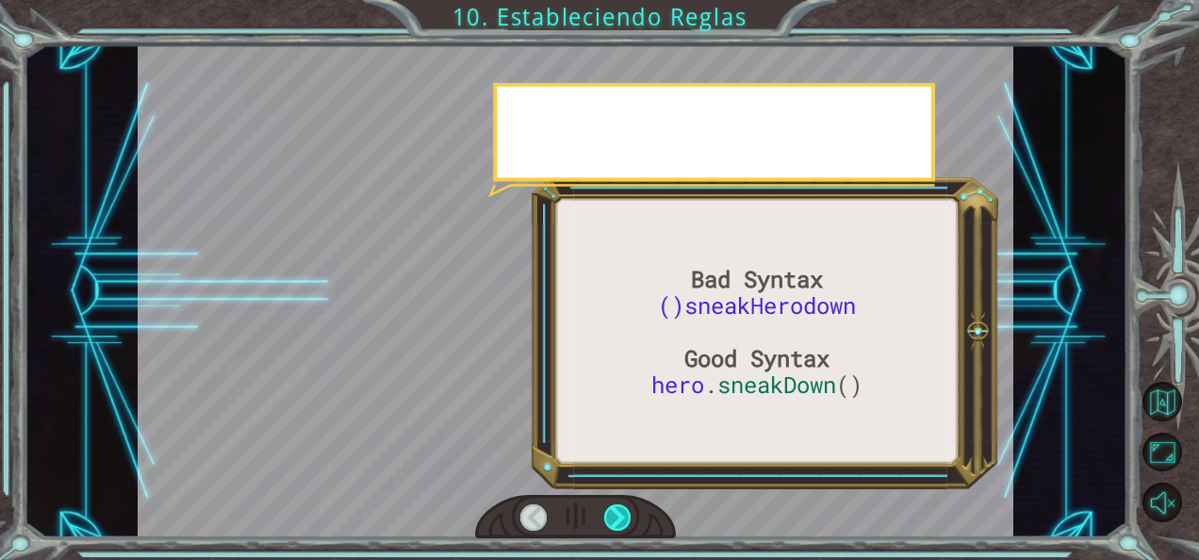
click at [613, 516] on div at bounding box center [617, 517] width 26 height 26
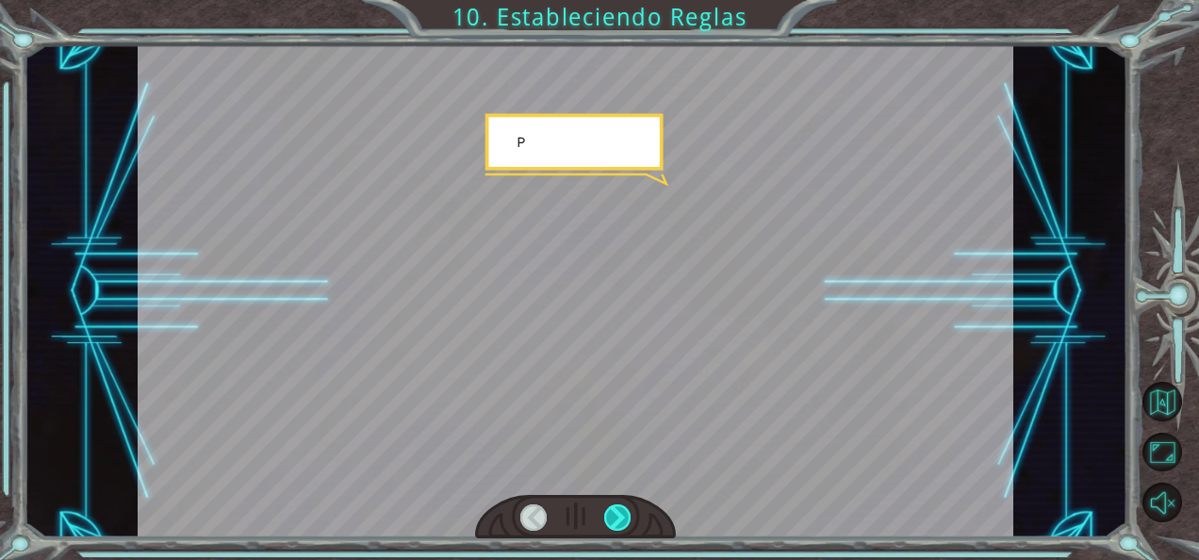
click at [613, 516] on div at bounding box center [617, 517] width 26 height 26
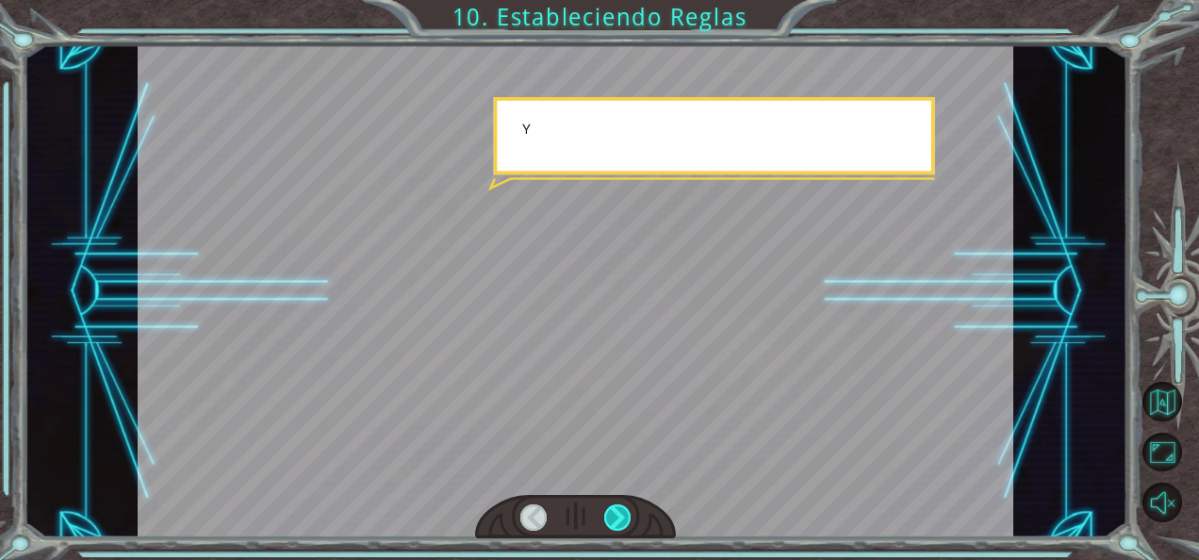
click at [613, 516] on div at bounding box center [617, 517] width 26 height 26
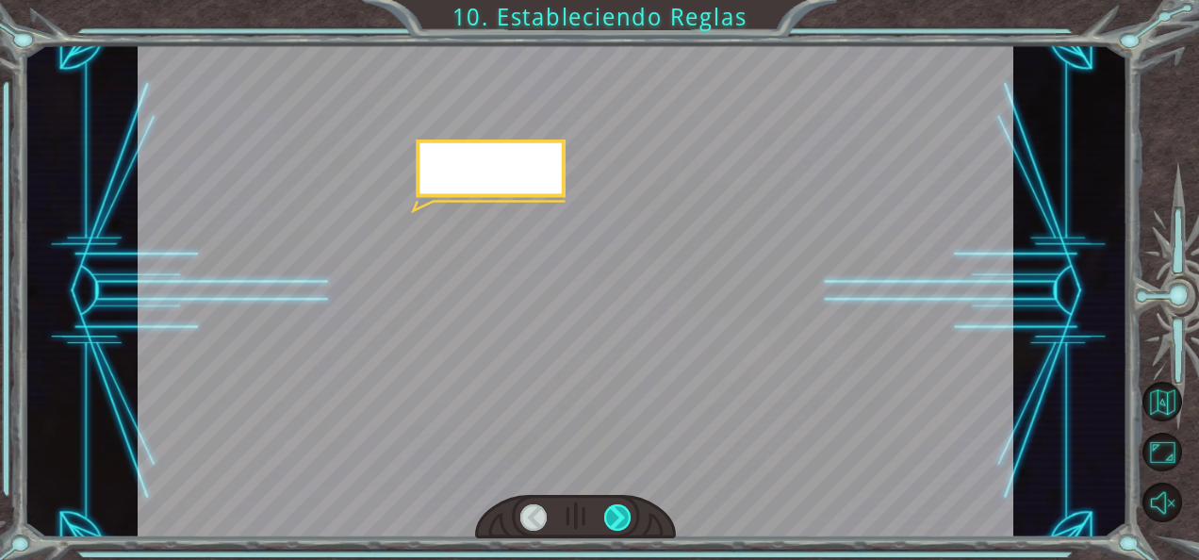
click at [613, 516] on div at bounding box center [617, 517] width 26 height 26
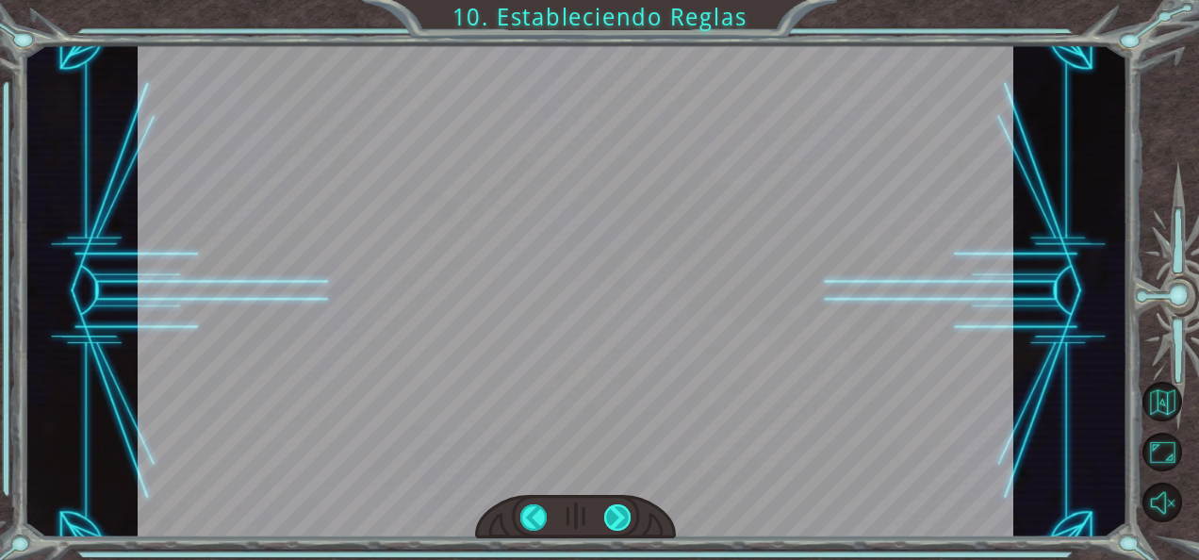
click at [613, 516] on div at bounding box center [617, 517] width 26 height 26
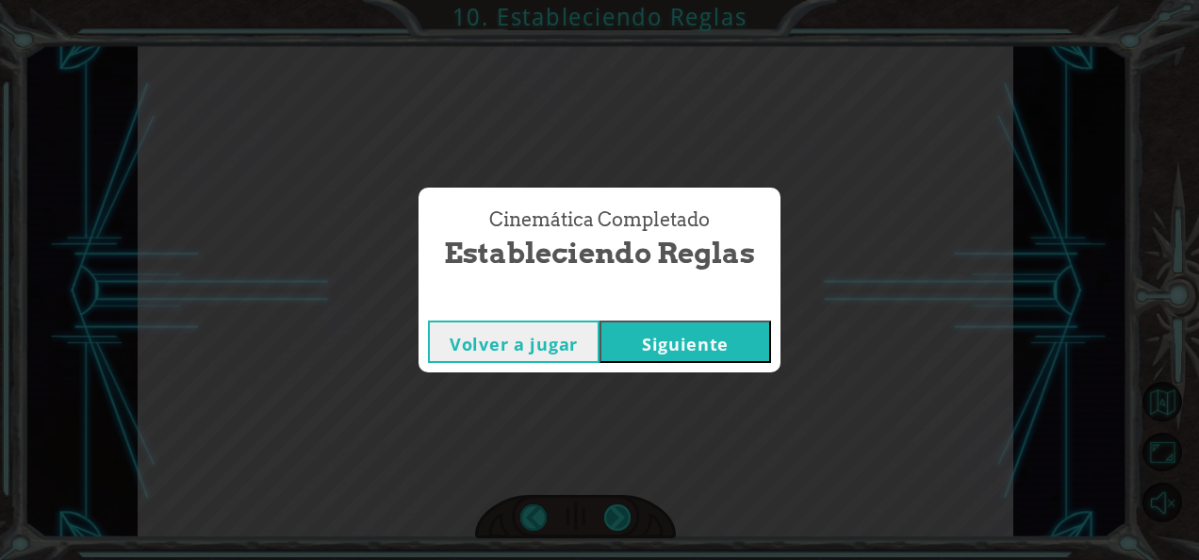
click at [613, 516] on div "Cinemática Completado Estableciendo Reglas Volver a jugar [GEOGRAPHIC_DATA]" at bounding box center [599, 280] width 1199 height 560
drag, startPoint x: 613, startPoint y: 516, endPoint x: 622, endPoint y: 337, distance: 179.4
click at [622, 337] on button "Siguiente" at bounding box center [686, 342] width 172 height 42
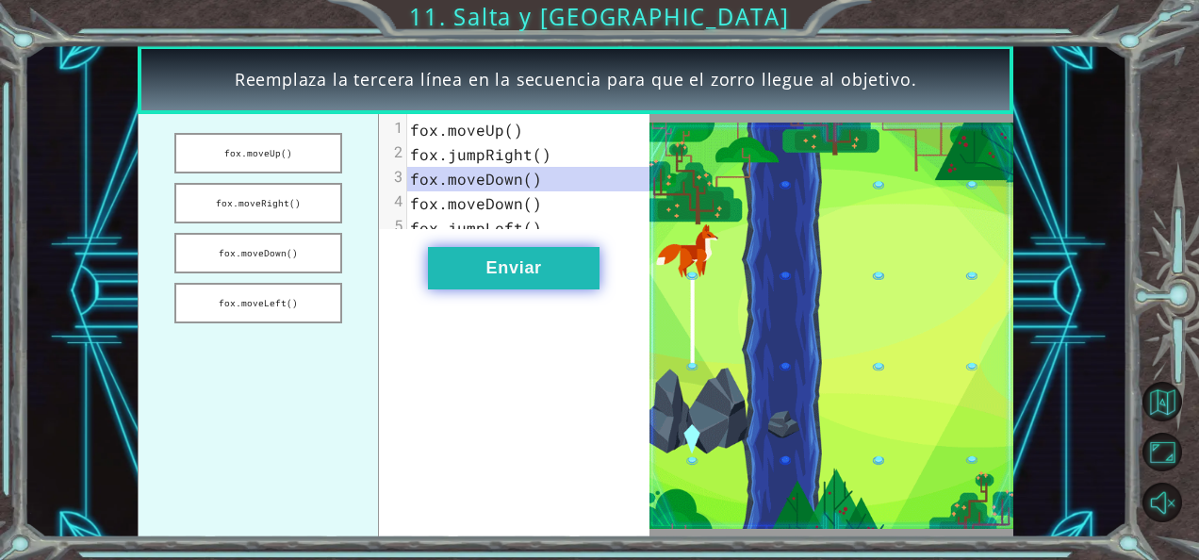
click at [560, 289] on button "Enviar" at bounding box center [514, 268] width 172 height 42
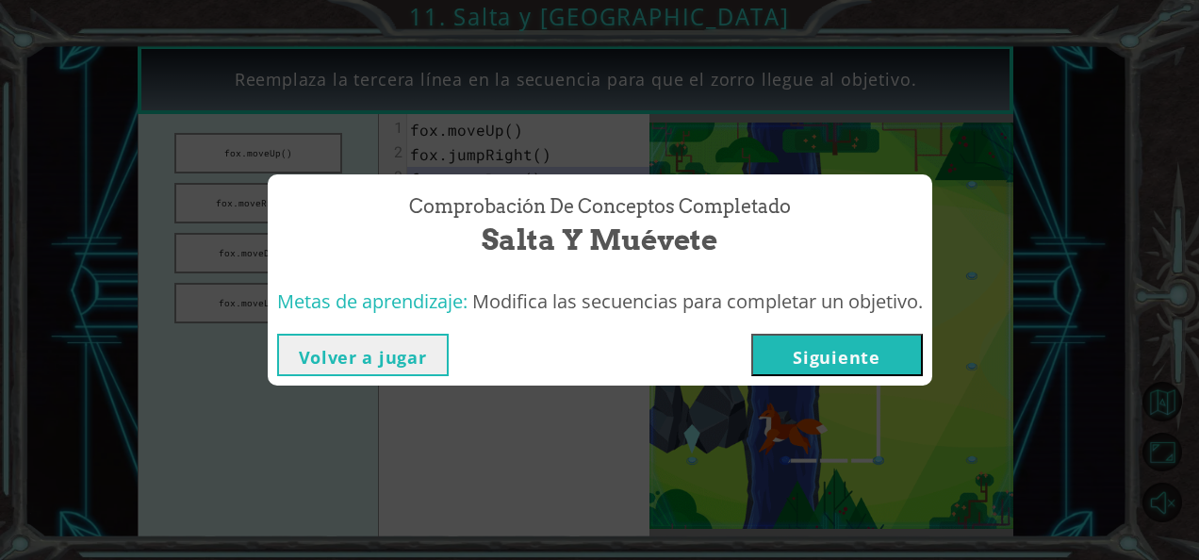
click at [786, 358] on button "Siguiente" at bounding box center [837, 355] width 172 height 42
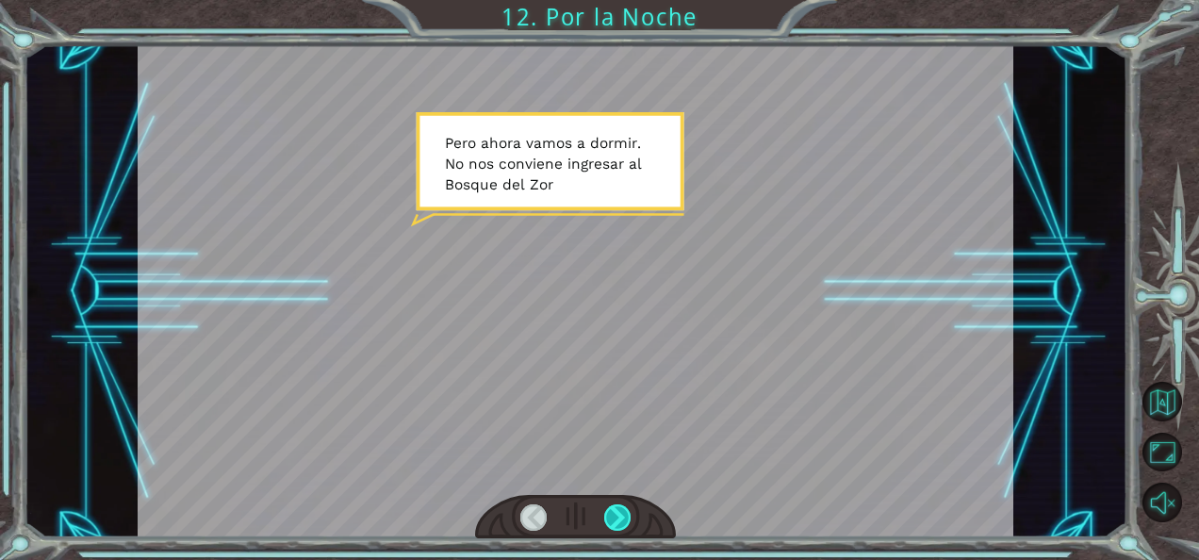
click at [621, 517] on div at bounding box center [617, 517] width 26 height 26
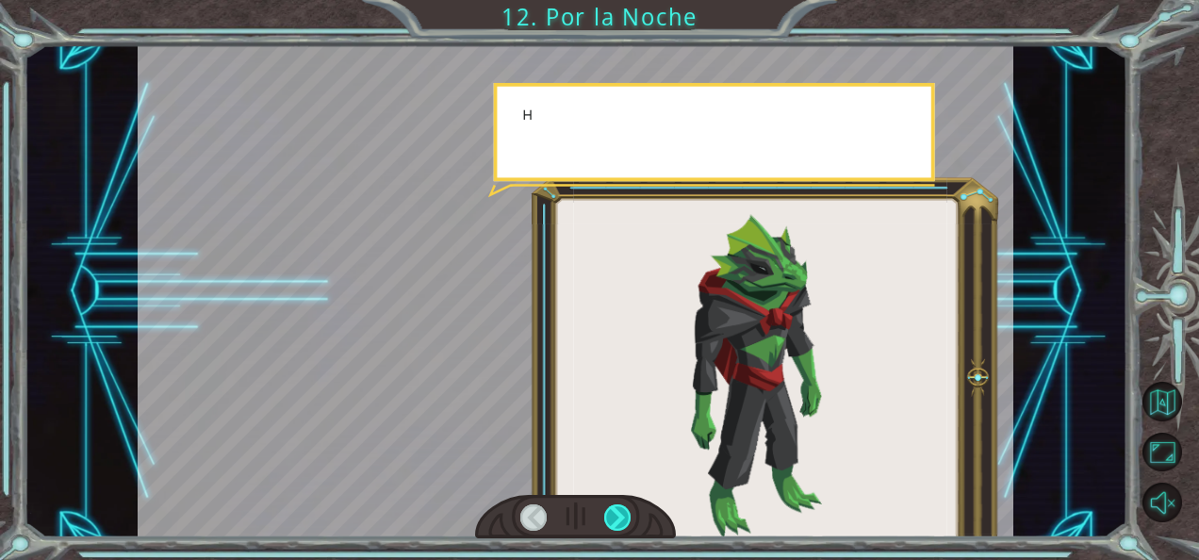
click at [621, 517] on div at bounding box center [617, 517] width 26 height 26
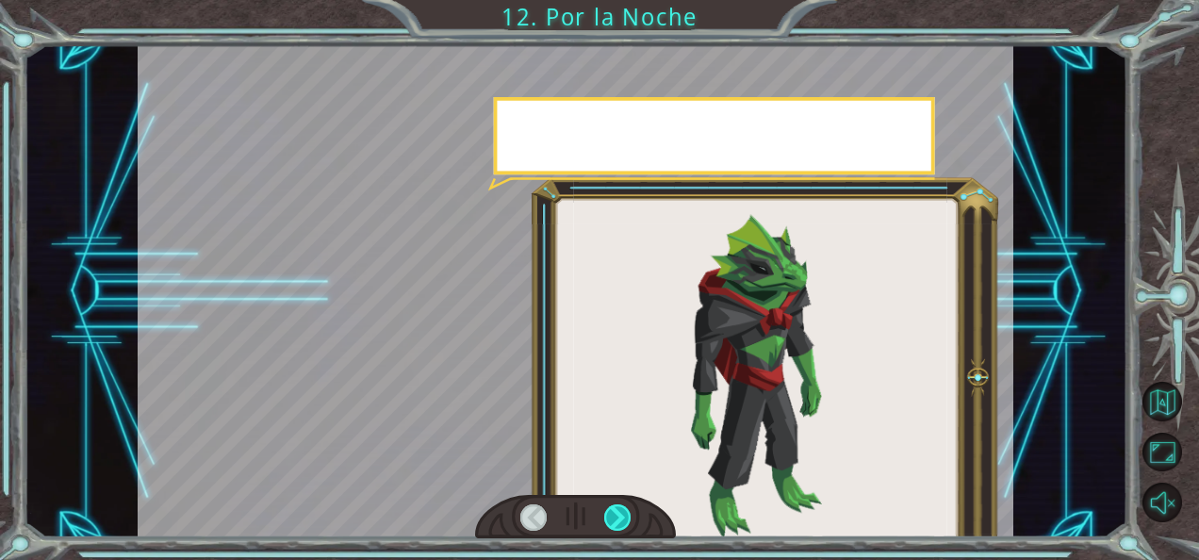
click at [621, 517] on div at bounding box center [617, 517] width 26 height 26
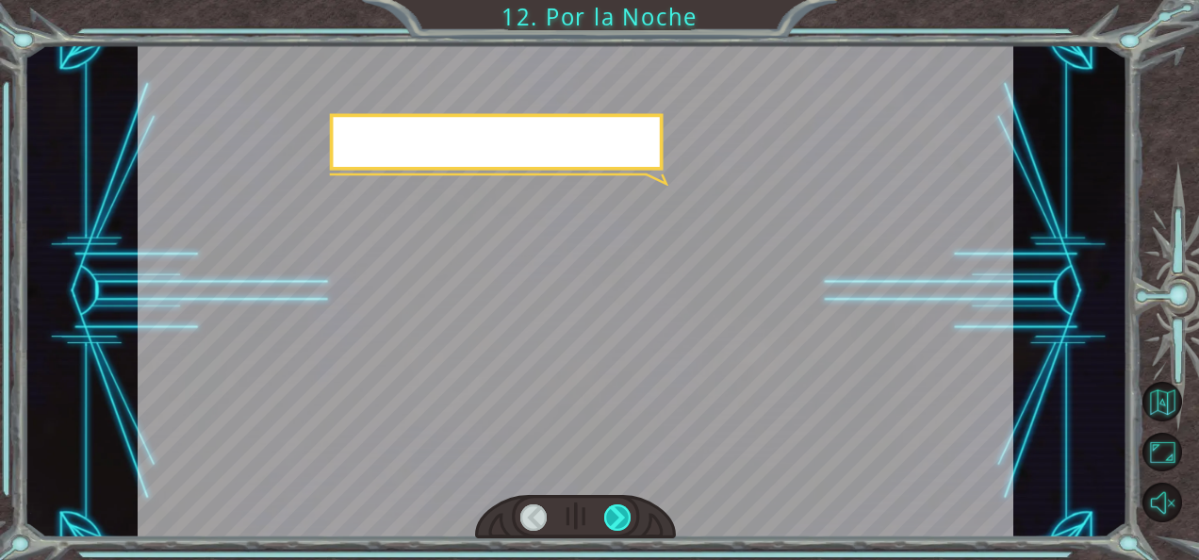
click at [621, 517] on div at bounding box center [617, 517] width 26 height 26
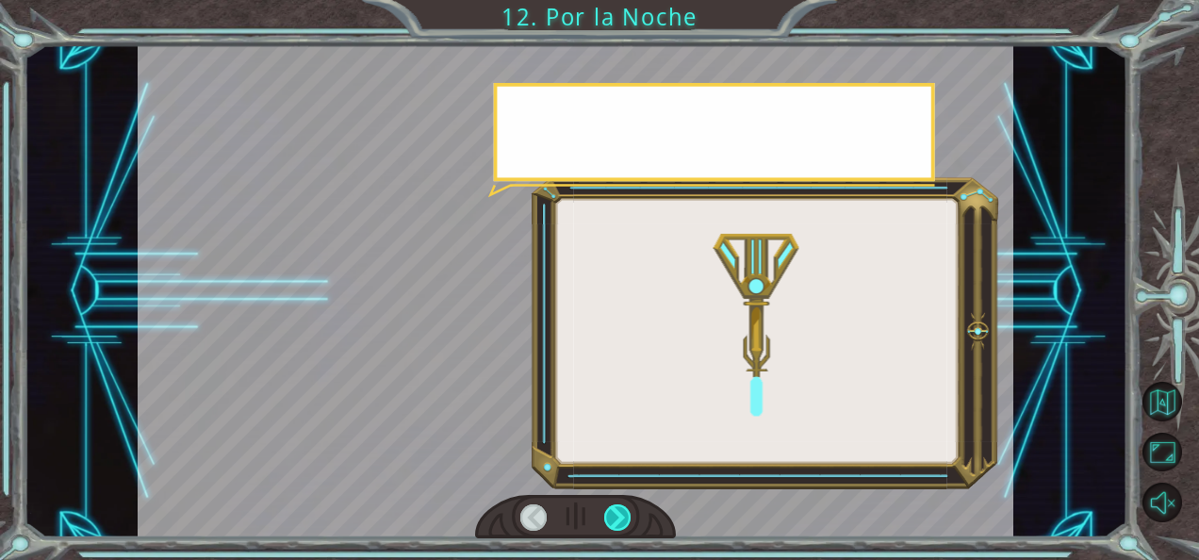
click at [621, 517] on div at bounding box center [617, 517] width 26 height 26
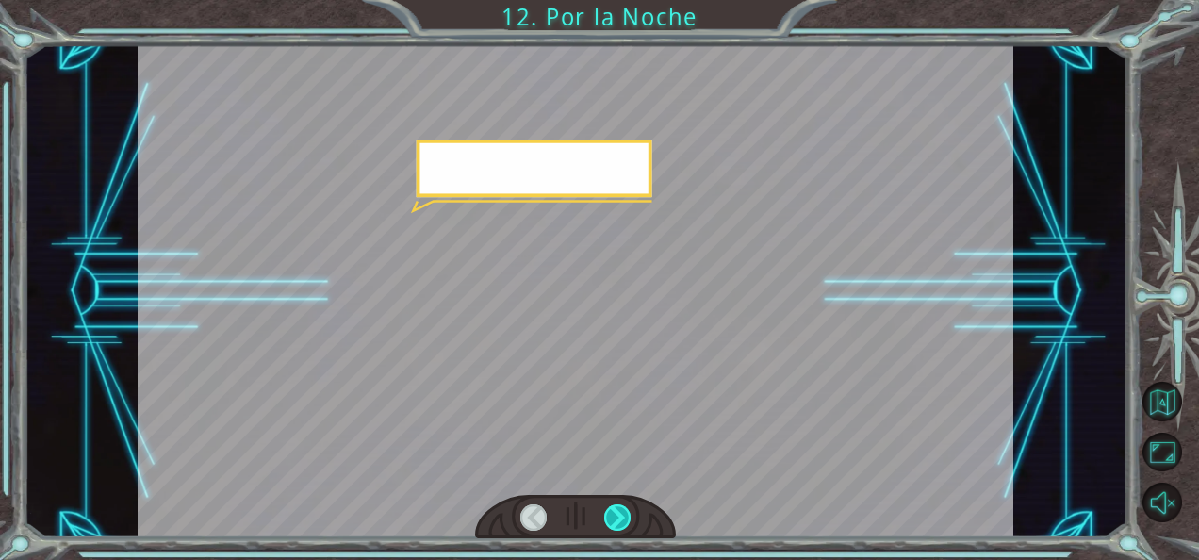
click at [621, 517] on div at bounding box center [617, 517] width 26 height 26
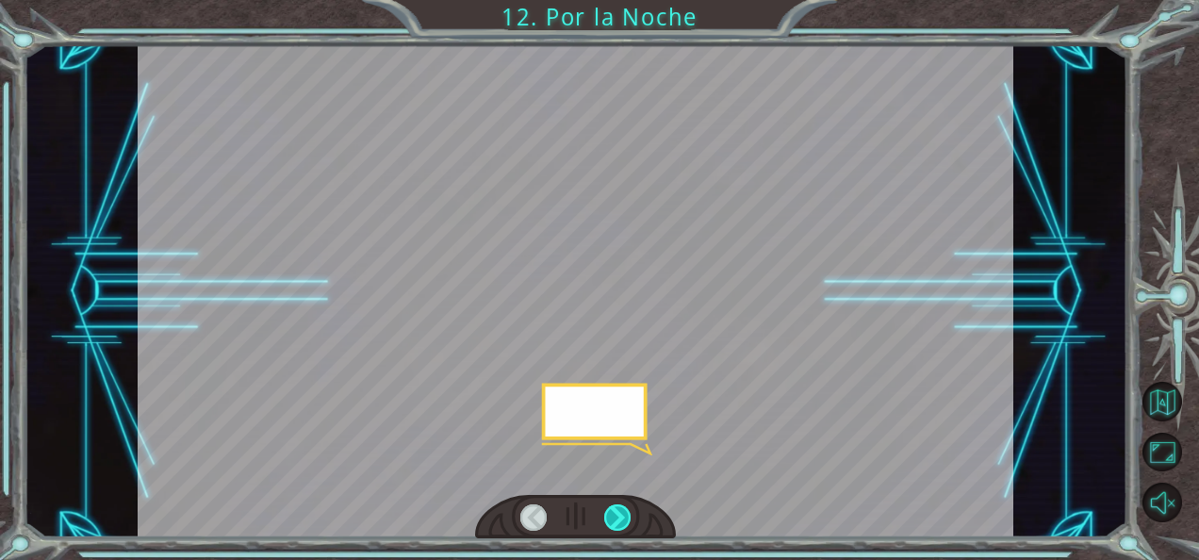
click at [621, 517] on div at bounding box center [617, 517] width 26 height 26
click at [621, 0] on div "P e r o a h o r a v a m o s a d o r m i r . N o n o s c o n v i e n e i n g r e…" at bounding box center [599, 0] width 1199 height 0
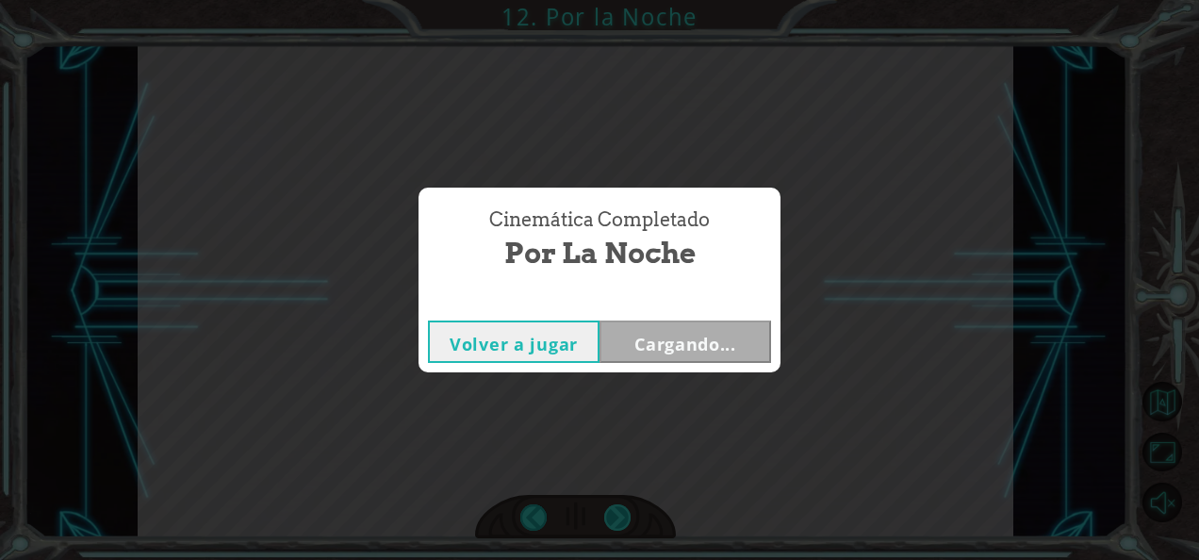
click at [621, 517] on div "Cinemática Completado Por la Noche Volver a jugar Cargando..." at bounding box center [599, 280] width 1199 height 560
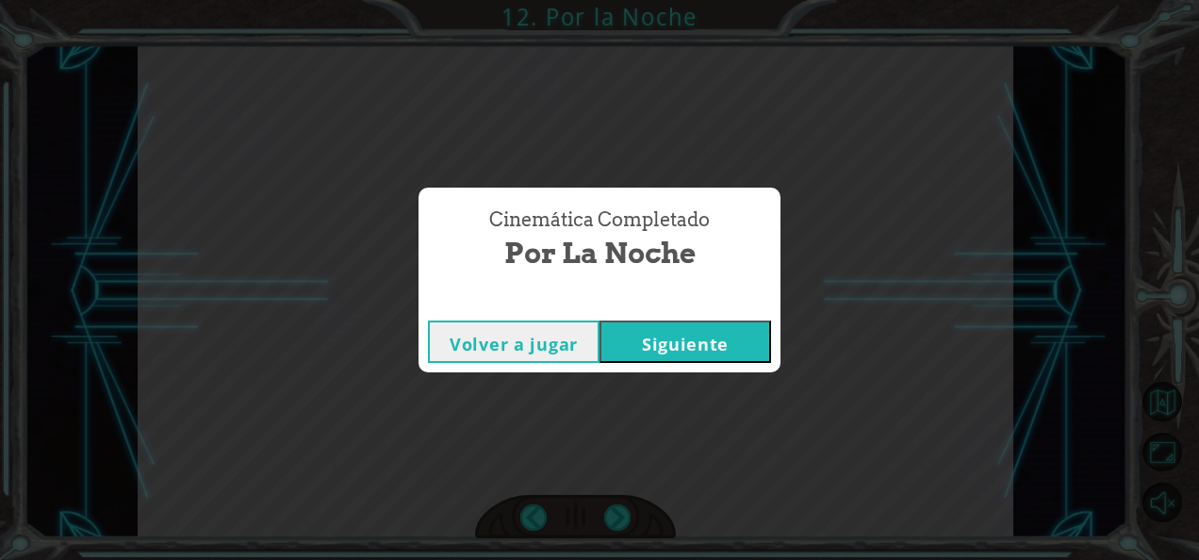
click at [621, 517] on div "Cinemática Completado Por la Noche Volver a jugar [GEOGRAPHIC_DATA]" at bounding box center [599, 280] width 1199 height 560
drag, startPoint x: 621, startPoint y: 517, endPoint x: 613, endPoint y: 336, distance: 181.2
click at [613, 336] on button "Siguiente" at bounding box center [686, 342] width 172 height 42
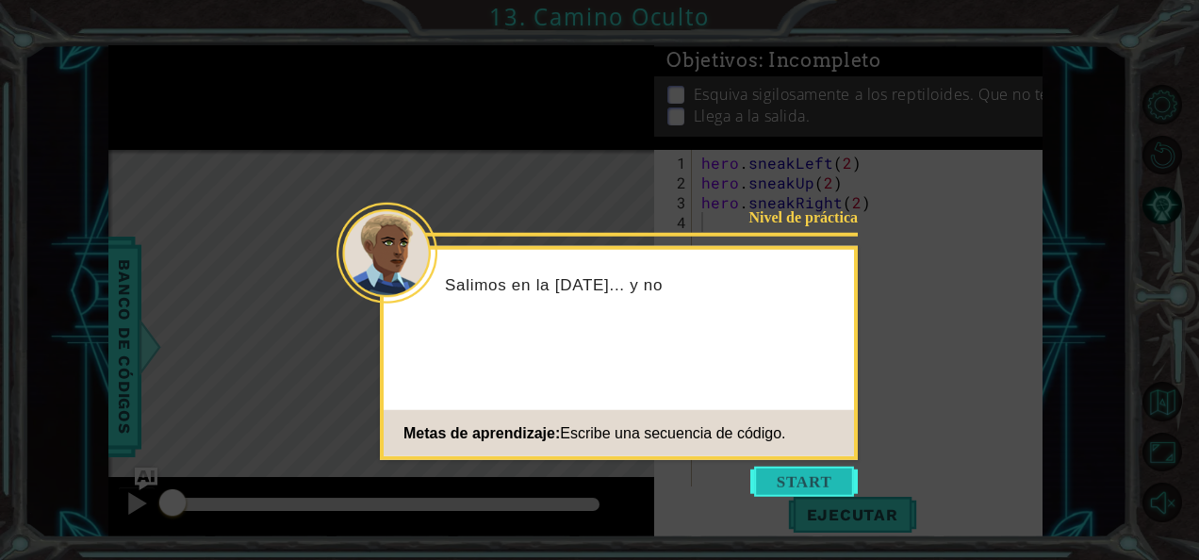
click at [779, 496] on button "Start" at bounding box center [804, 482] width 107 height 30
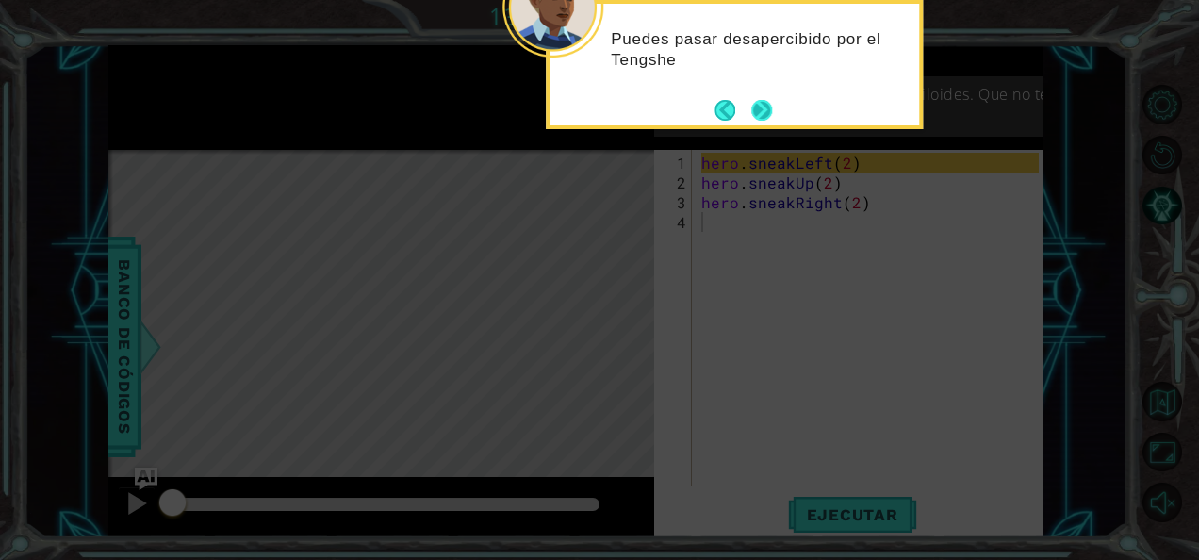
click at [761, 120] on button "Next" at bounding box center [761, 110] width 21 height 21
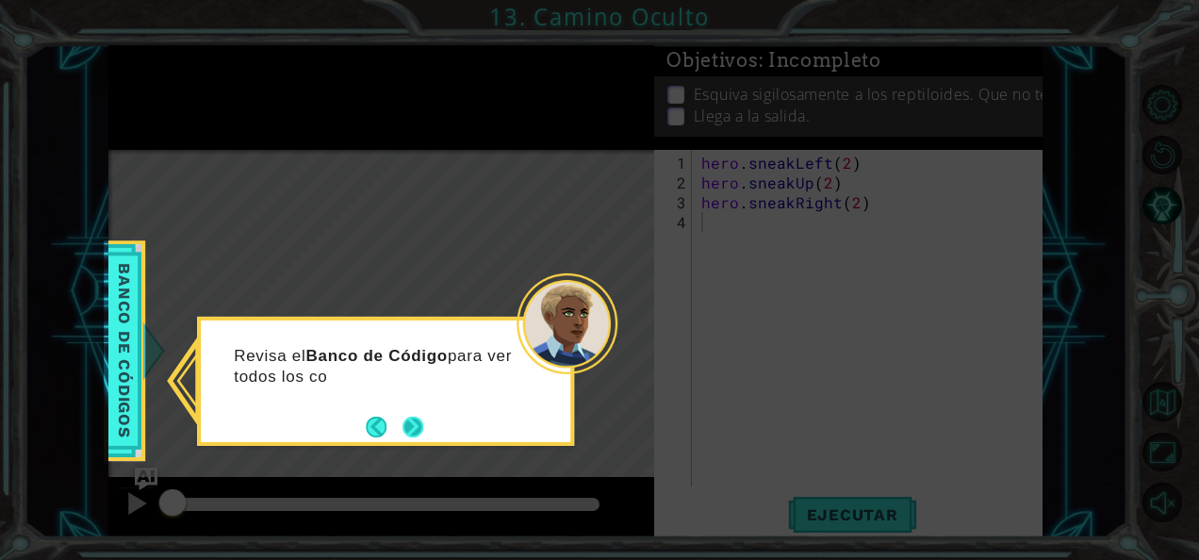
click at [418, 426] on button "Next" at bounding box center [413, 427] width 21 height 21
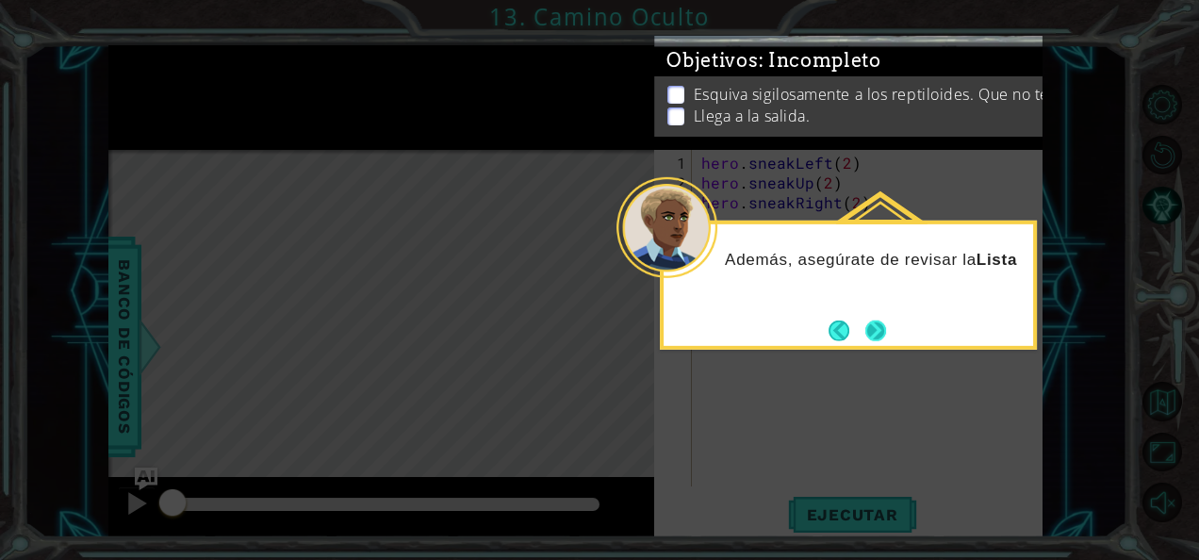
click at [879, 330] on button "Next" at bounding box center [876, 331] width 21 height 21
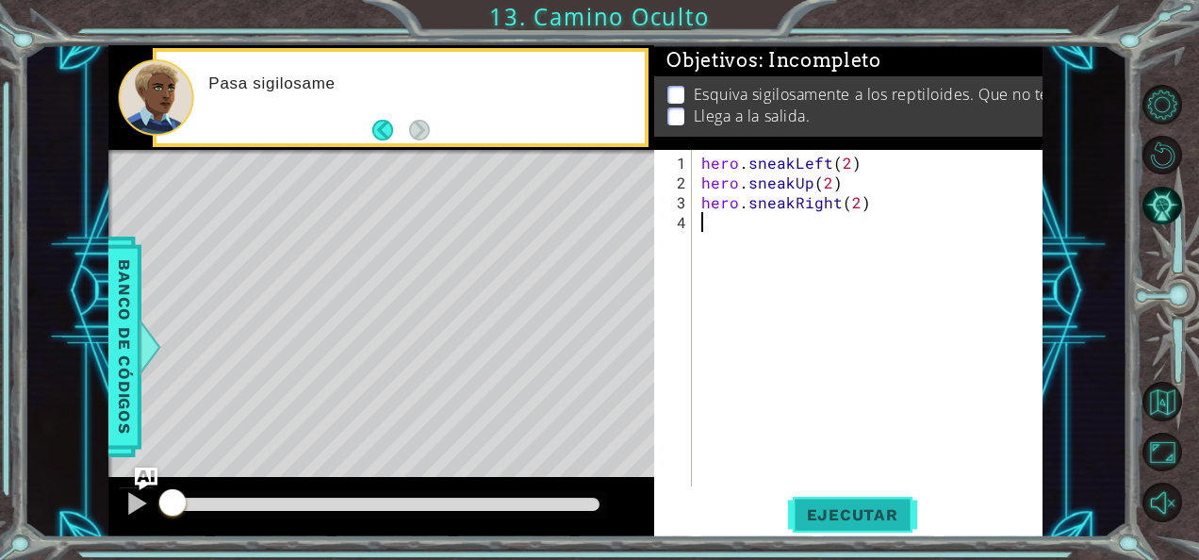
click at [863, 515] on span "Ejecutar" at bounding box center [852, 514] width 129 height 19
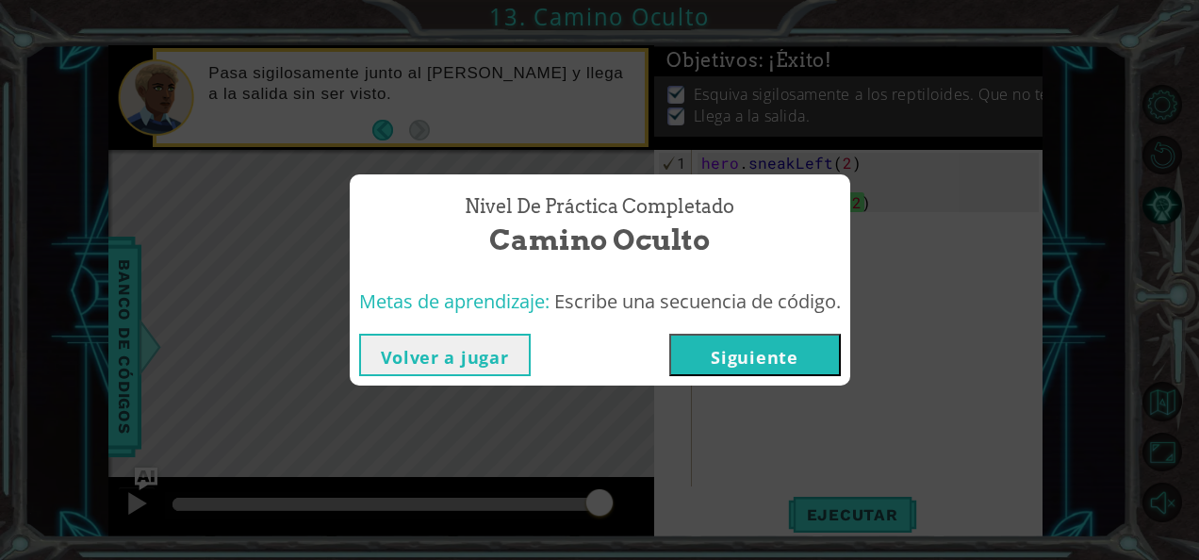
click at [437, 355] on button "Volver a jugar" at bounding box center [445, 355] width 172 height 42
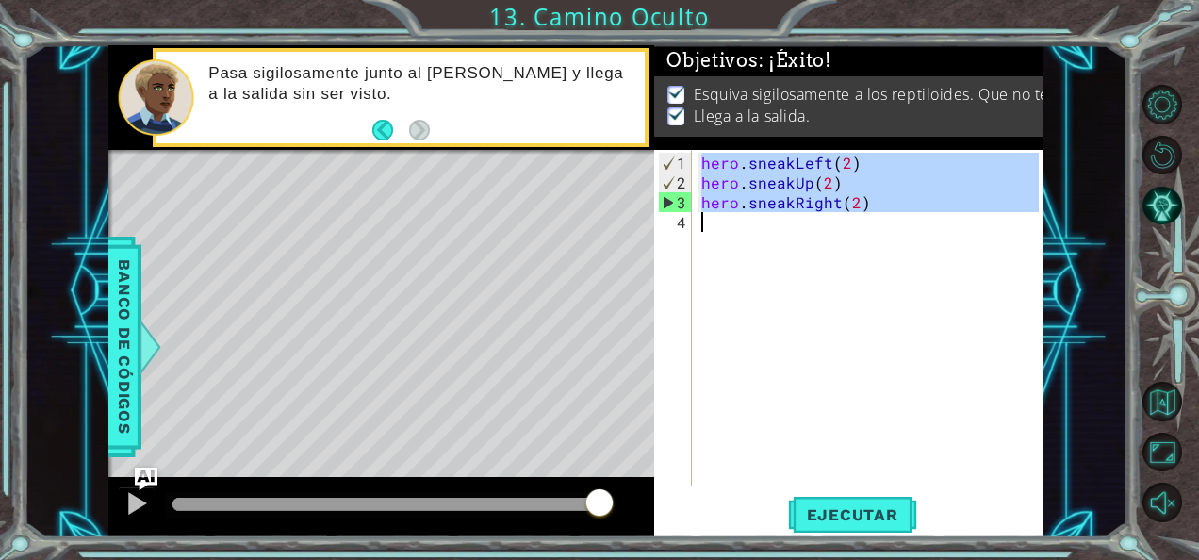
drag, startPoint x: 701, startPoint y: 158, endPoint x: 844, endPoint y: 244, distance: 166.2
click at [844, 244] on div "hero . sneakLeft ( 2 ) hero . sneakUp ( 2 ) hero . sneakRight ( 2 )" at bounding box center [873, 341] width 351 height 376
type textarea "hero.sneakRight(2)"
click at [818, 520] on span "Ejecutar" at bounding box center [852, 514] width 129 height 19
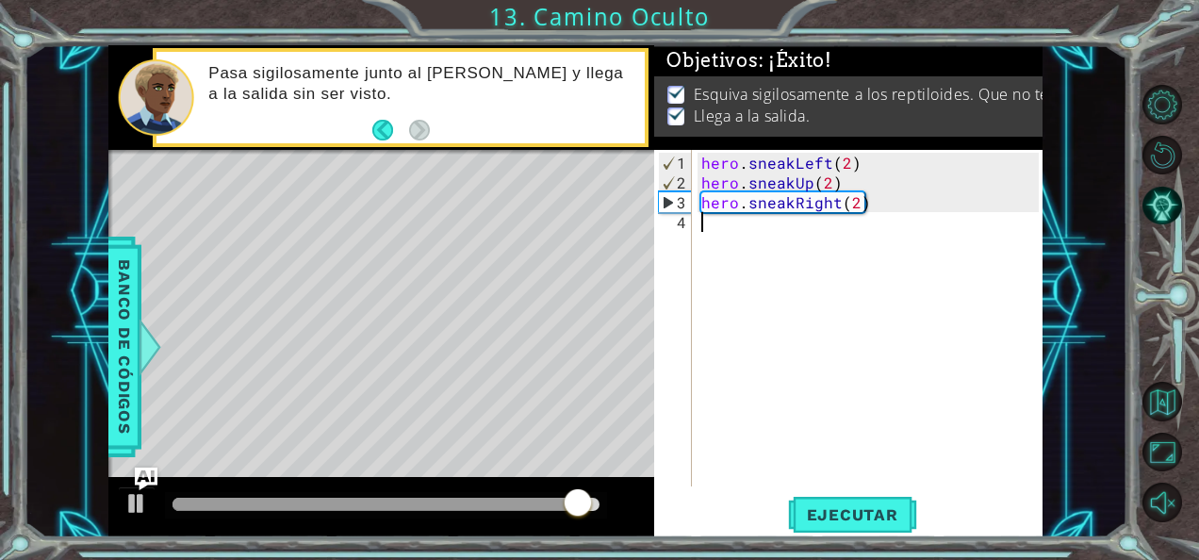
click at [852, 404] on div "hero . sneakLeft ( 2 ) hero . sneakUp ( 2 ) hero . sneakRight ( 2 )" at bounding box center [873, 341] width 351 height 376
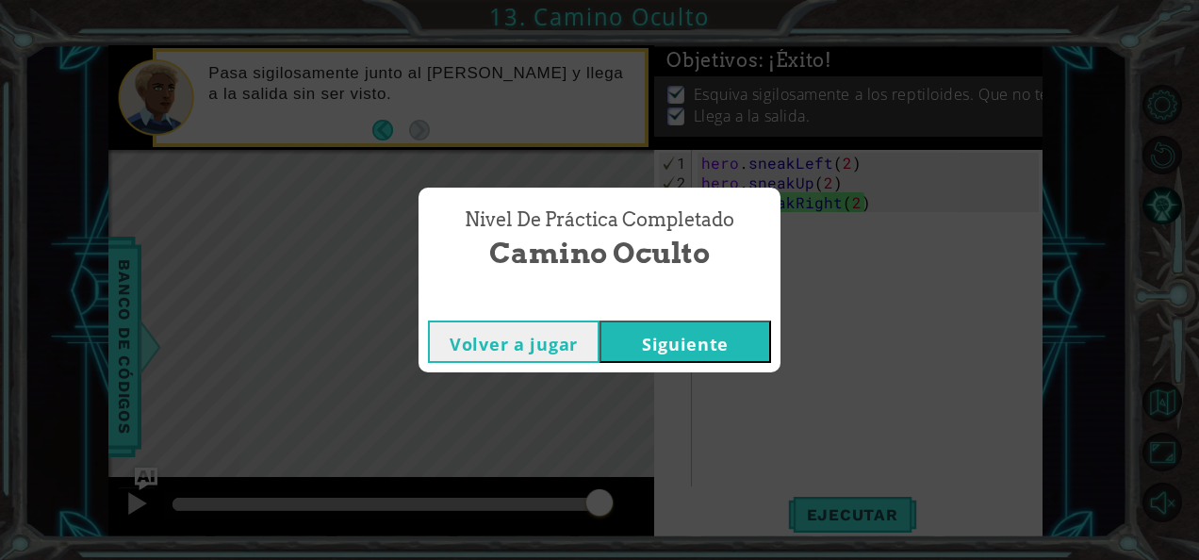
click at [675, 324] on button "Siguiente" at bounding box center [686, 342] width 172 height 42
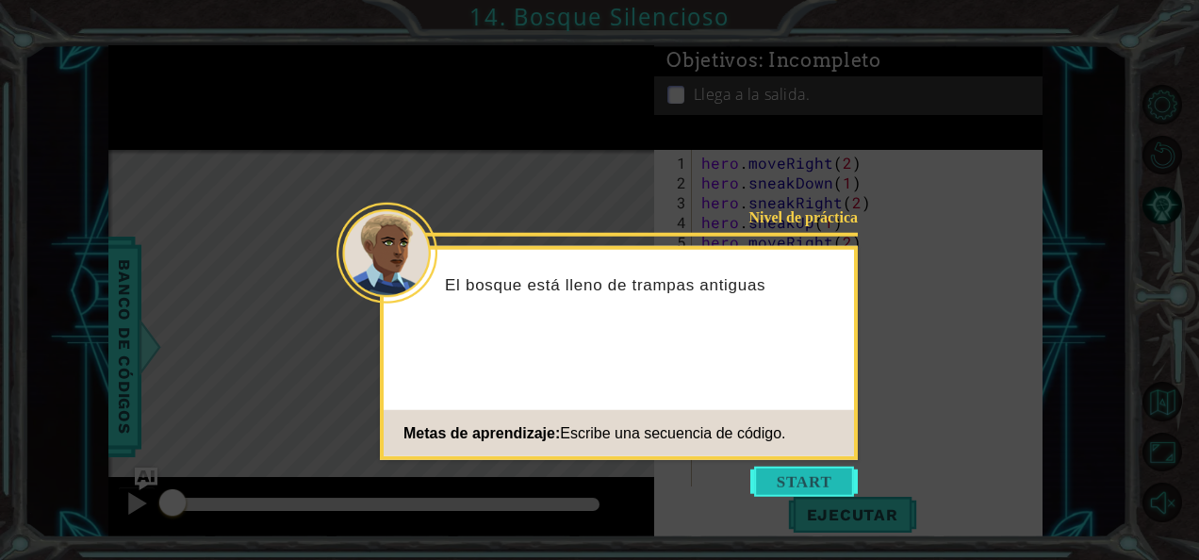
click at [803, 477] on button "Start" at bounding box center [804, 482] width 107 height 30
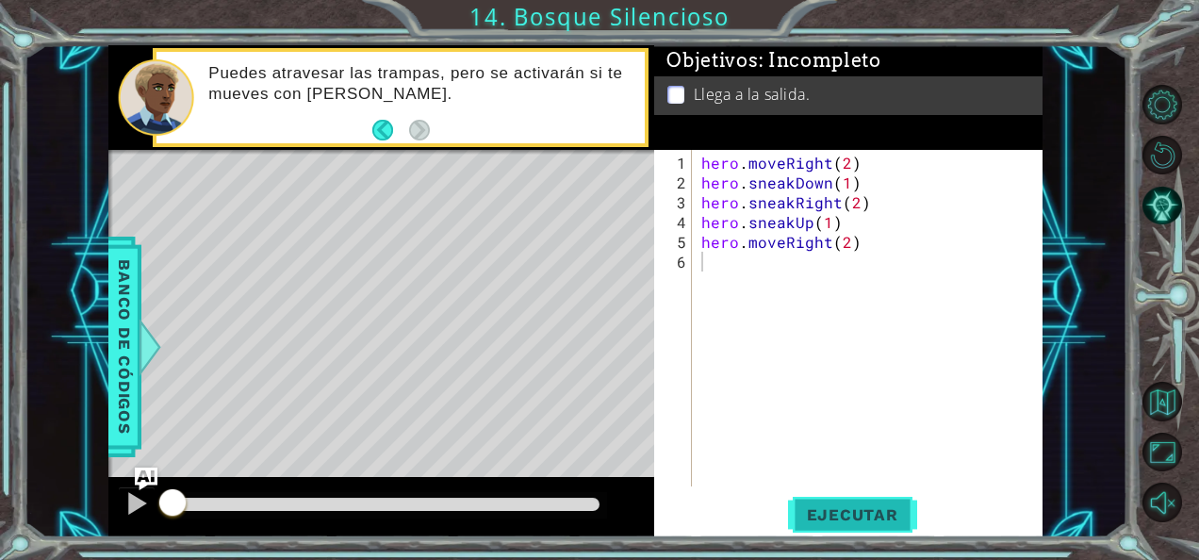
click at [814, 522] on span "Ejecutar" at bounding box center [852, 514] width 129 height 19
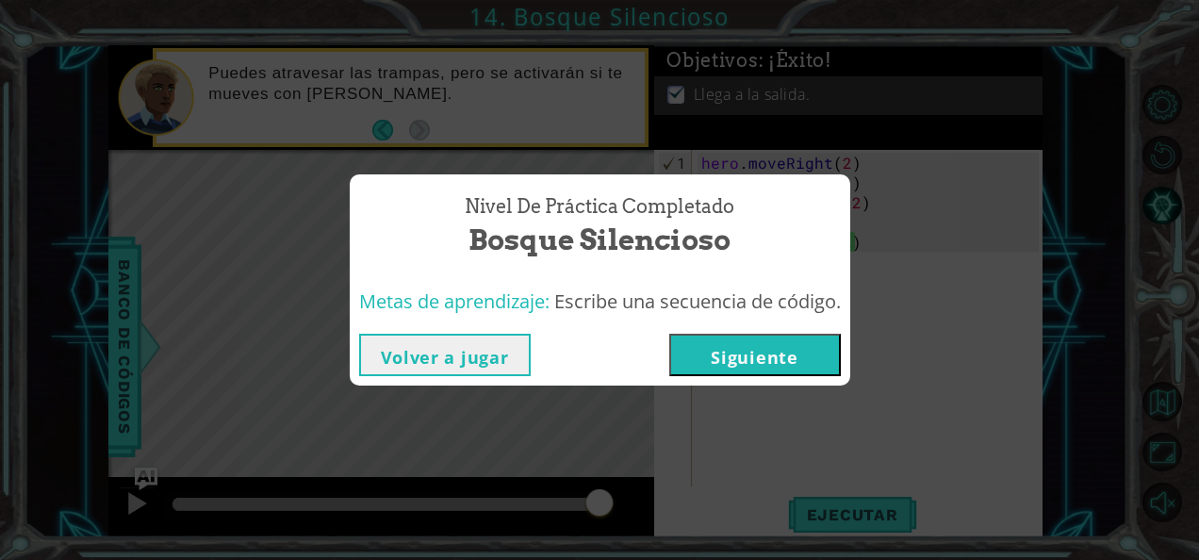
click at [483, 358] on button "Volver a jugar" at bounding box center [445, 355] width 172 height 42
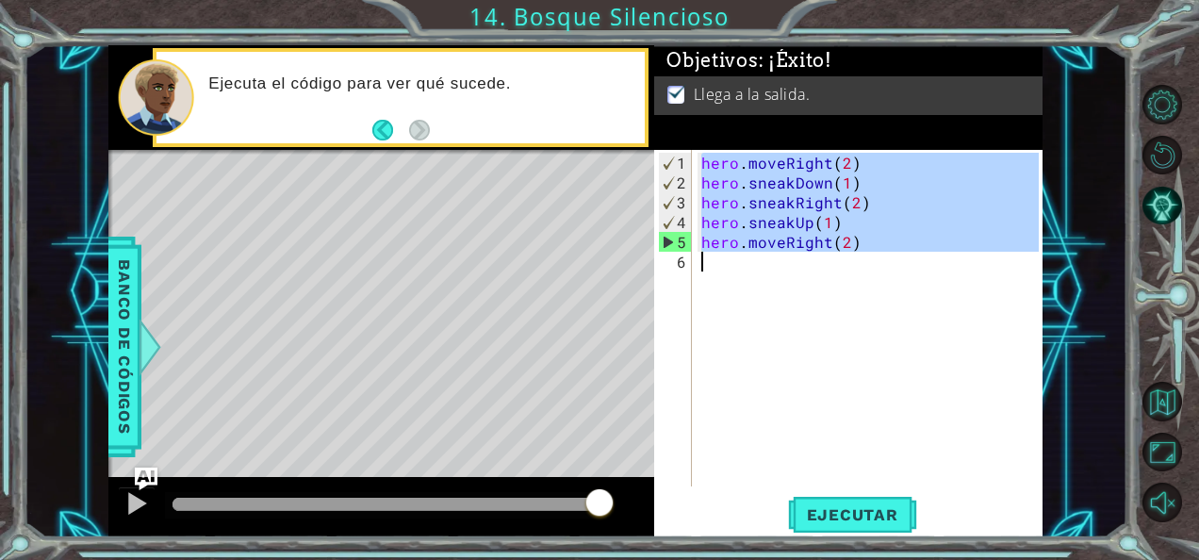
drag, startPoint x: 698, startPoint y: 154, endPoint x: 862, endPoint y: 268, distance: 199.8
click at [862, 268] on div "hero . moveRight ( 2 ) hero . sneakDown ( 1 ) hero . sneakRight ( 2 ) hero . sn…" at bounding box center [873, 341] width 351 height 376
type textarea "hero.moveRight(2)"
click at [825, 509] on span "Ejecutar" at bounding box center [852, 514] width 129 height 19
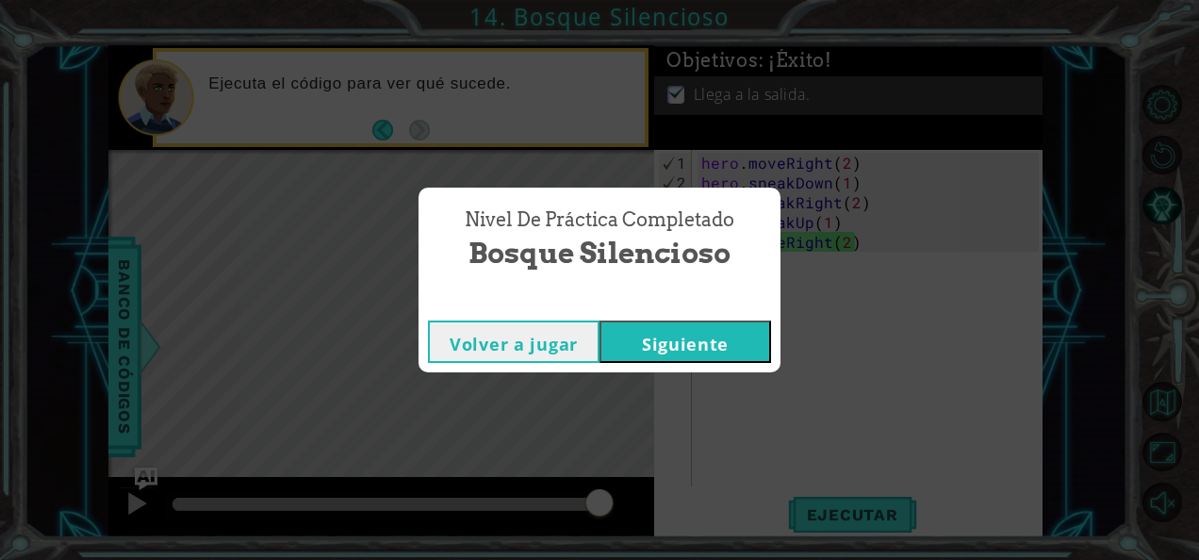
click at [735, 336] on button "Siguiente" at bounding box center [686, 342] width 172 height 42
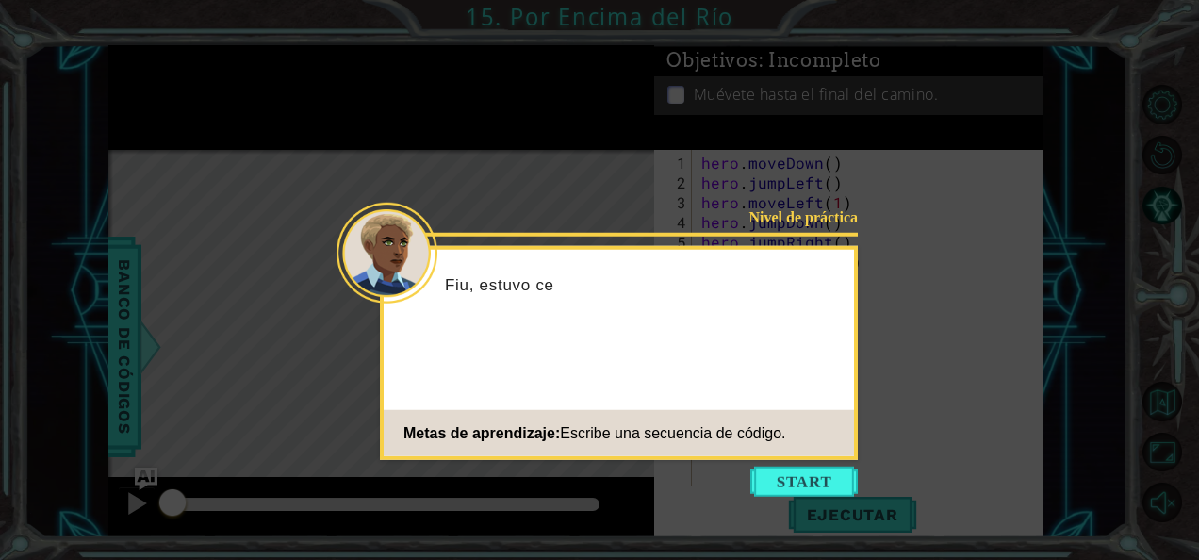
click at [811, 462] on icon at bounding box center [599, 280] width 1199 height 560
click at [841, 486] on button "Start" at bounding box center [804, 482] width 107 height 30
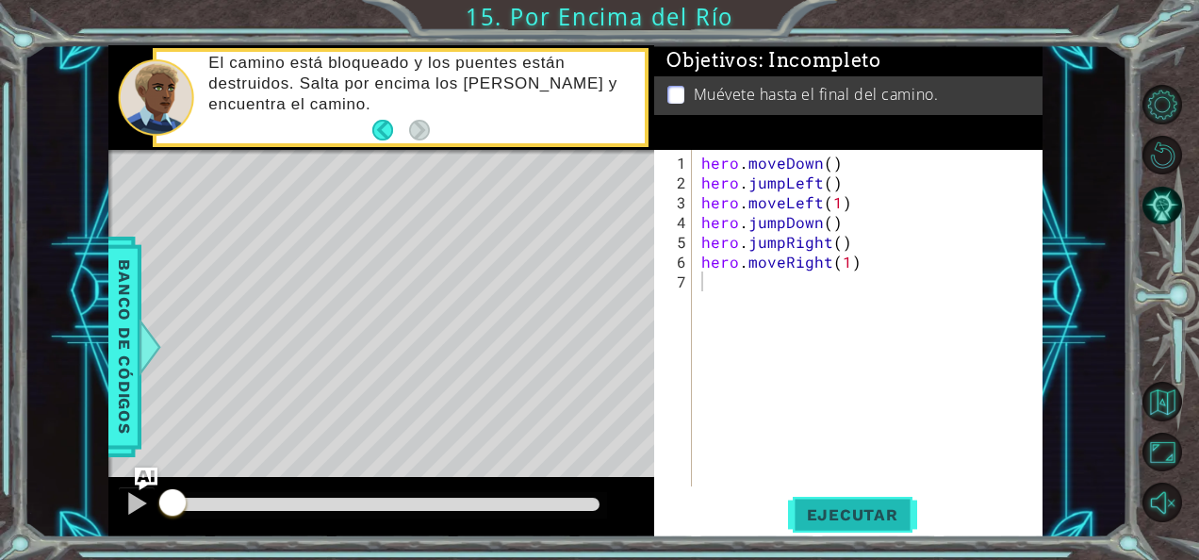
click at [884, 524] on button "Ejecutar" at bounding box center [852, 514] width 129 height 39
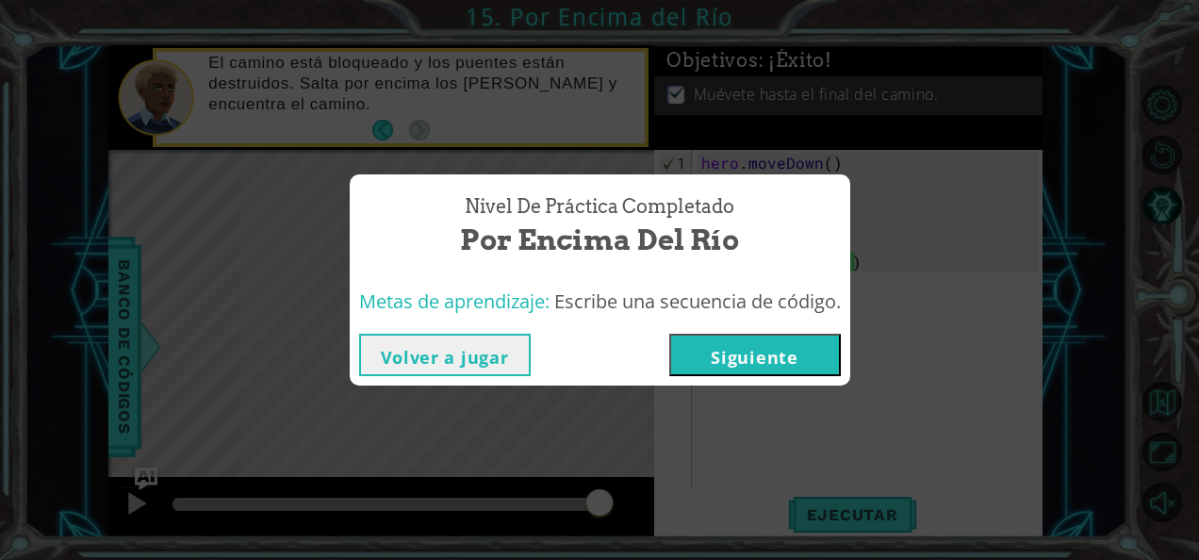
click at [400, 357] on button "Volver a jugar" at bounding box center [445, 355] width 172 height 42
